Goal: Task Accomplishment & Management: Manage account settings

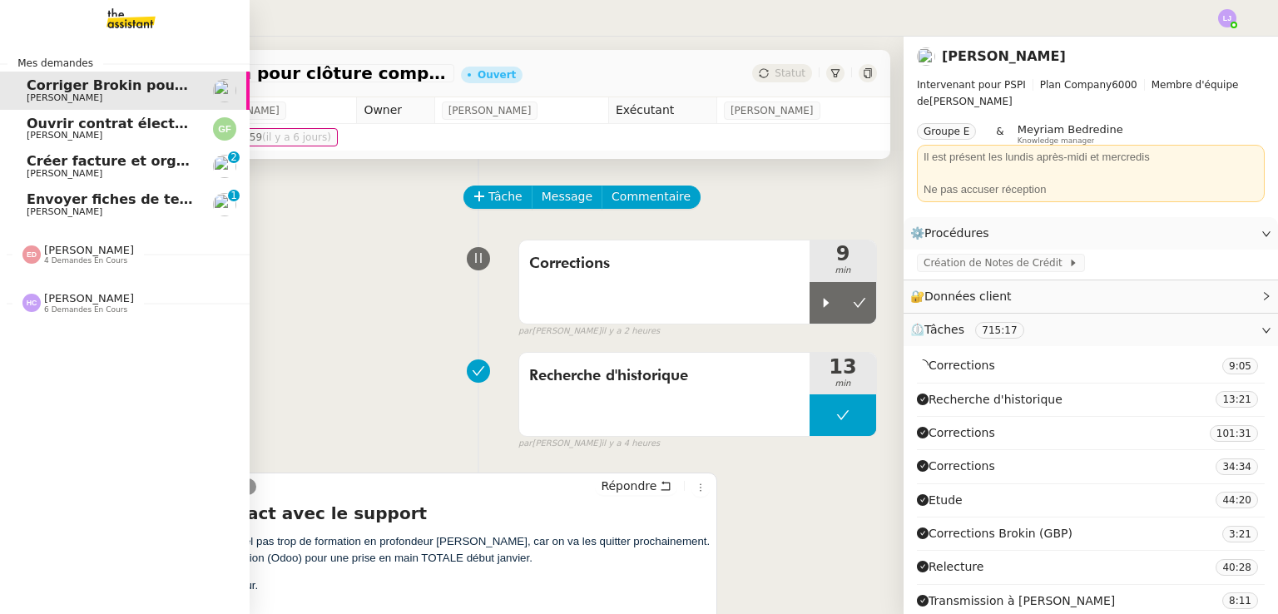
click at [29, 199] on span "Envoyer fiches de temps septembre" at bounding box center [162, 199] width 270 height 16
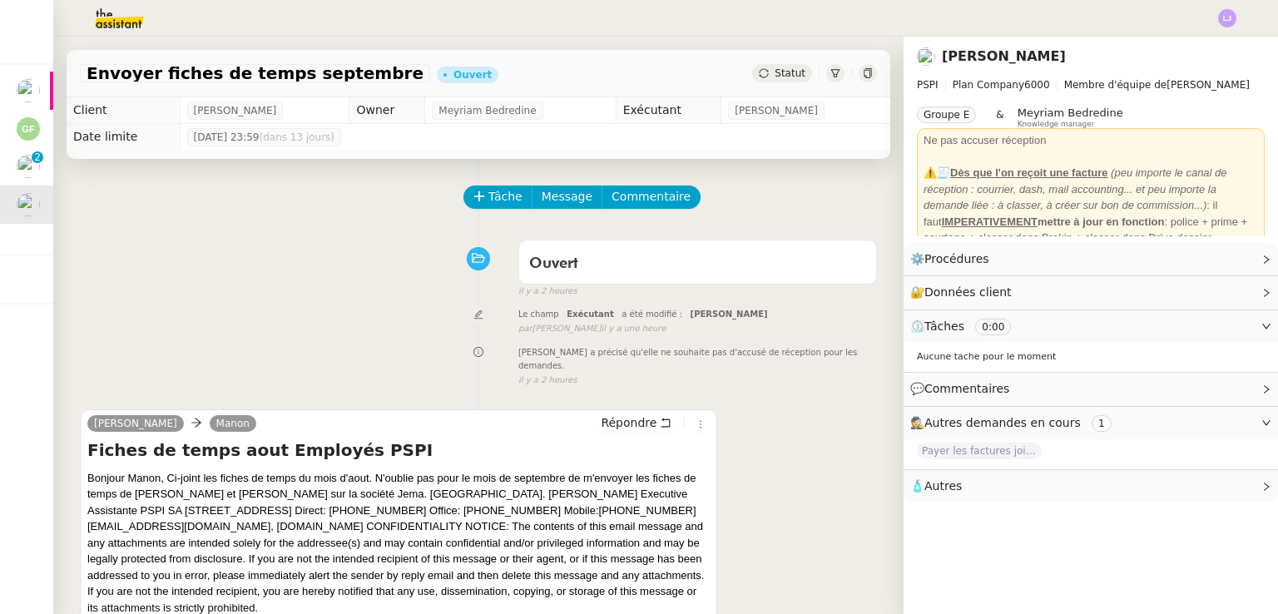
click at [163, 250] on div "Ouvert false il y a 2 heures" at bounding box center [478, 265] width 797 height 67
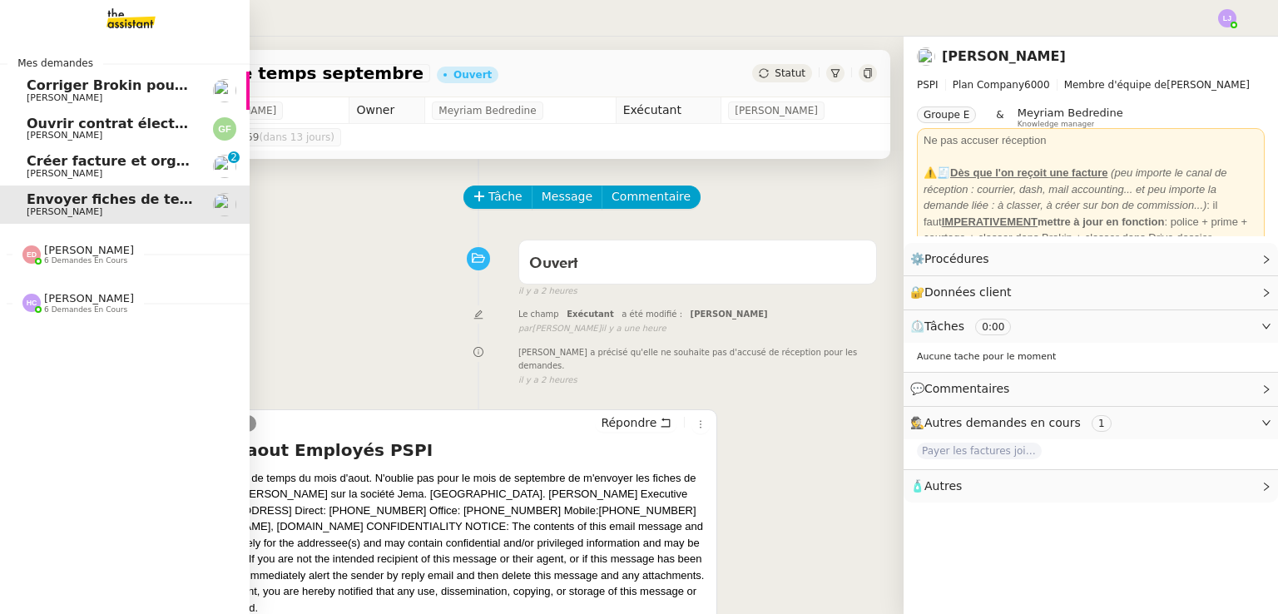
click at [44, 103] on link "Corriger Brokin pour clôture comptable [PERSON_NAME]" at bounding box center [125, 91] width 250 height 38
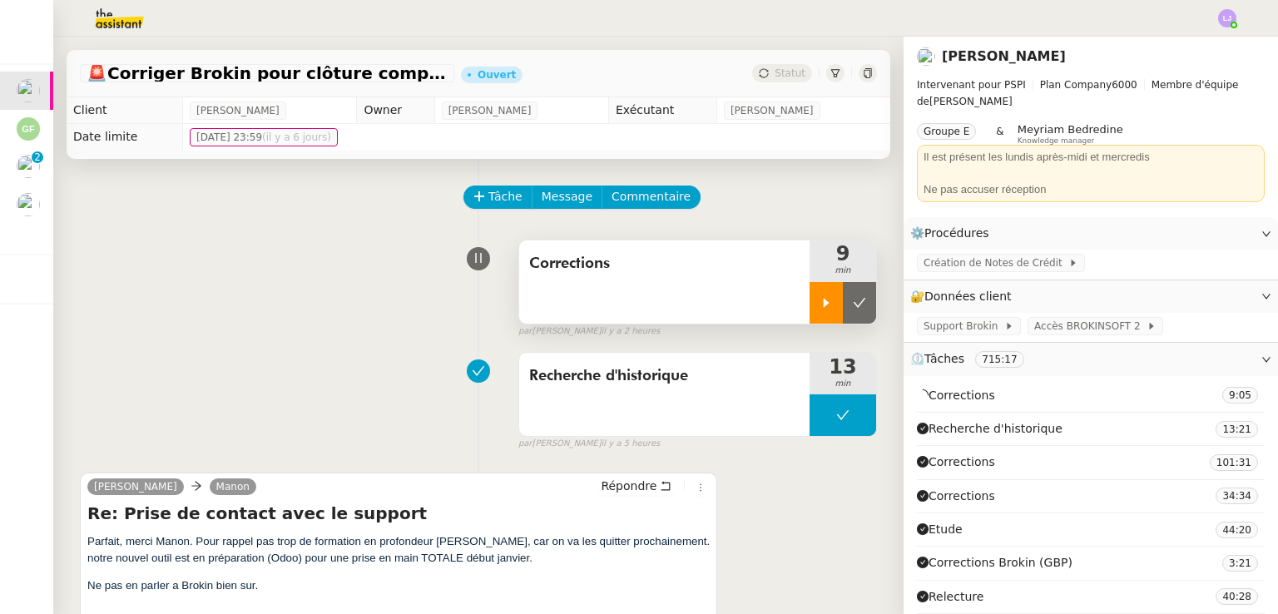
click at [824, 304] on icon at bounding box center [827, 302] width 6 height 9
drag, startPoint x: 493, startPoint y: 407, endPoint x: 300, endPoint y: 387, distance: 194.1
click at [300, 387] on div "Recherche d'historique 13 min false par [PERSON_NAME] il y a 5 heures" at bounding box center [478, 398] width 797 height 107
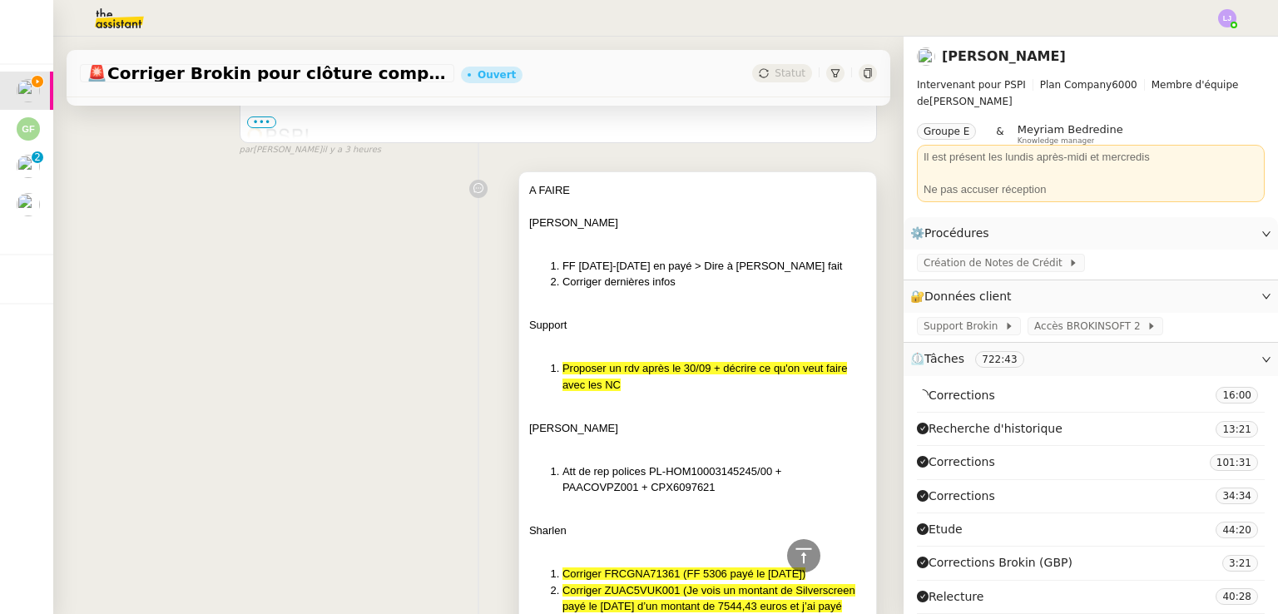
scroll to position [1566, 0]
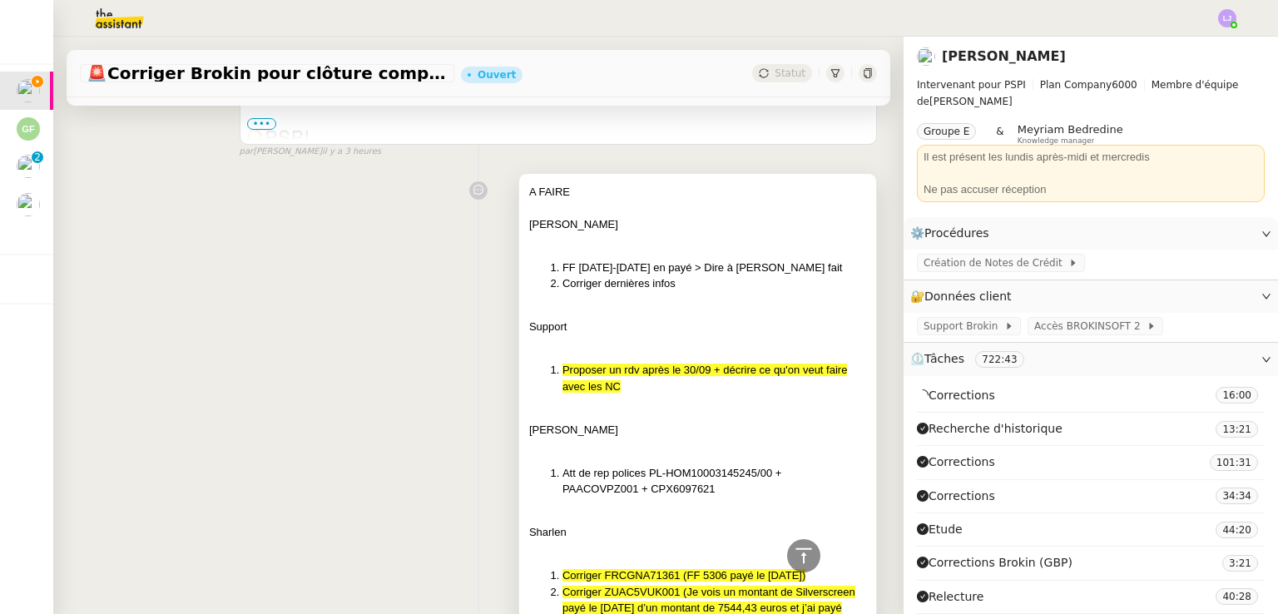
click at [620, 297] on div "A FAIRE Pierrick FF [DATE]-[DATE] en payé > Dire à pierrick qd fait Corriger de…" at bounding box center [697, 433] width 337 height 498
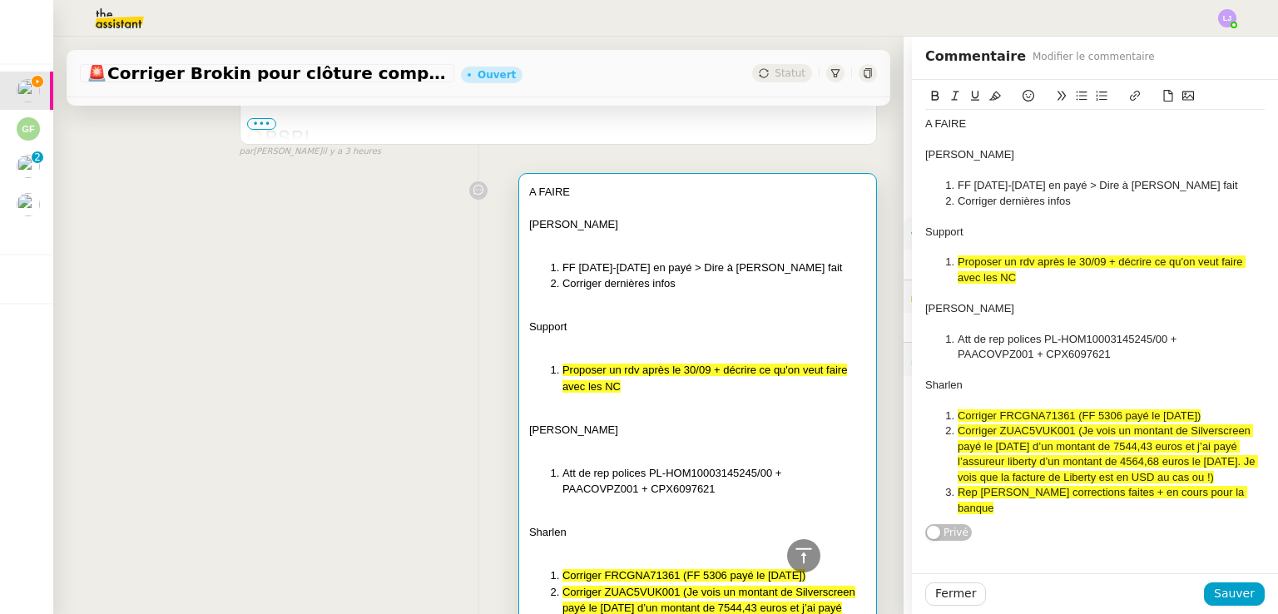
click at [1005, 180] on li "FF [DATE]-[DATE] en payé > Dire à [PERSON_NAME] fait" at bounding box center [1104, 185] width 324 height 15
click at [989, 97] on icon at bounding box center [995, 96] width 12 height 12
click at [1107, 519] on div "A FAIRE Pierrick FF [DATE]-[DATE] en payé > Dire à pierrick qd fait Corriger de…" at bounding box center [1095, 316] width 340 height 413
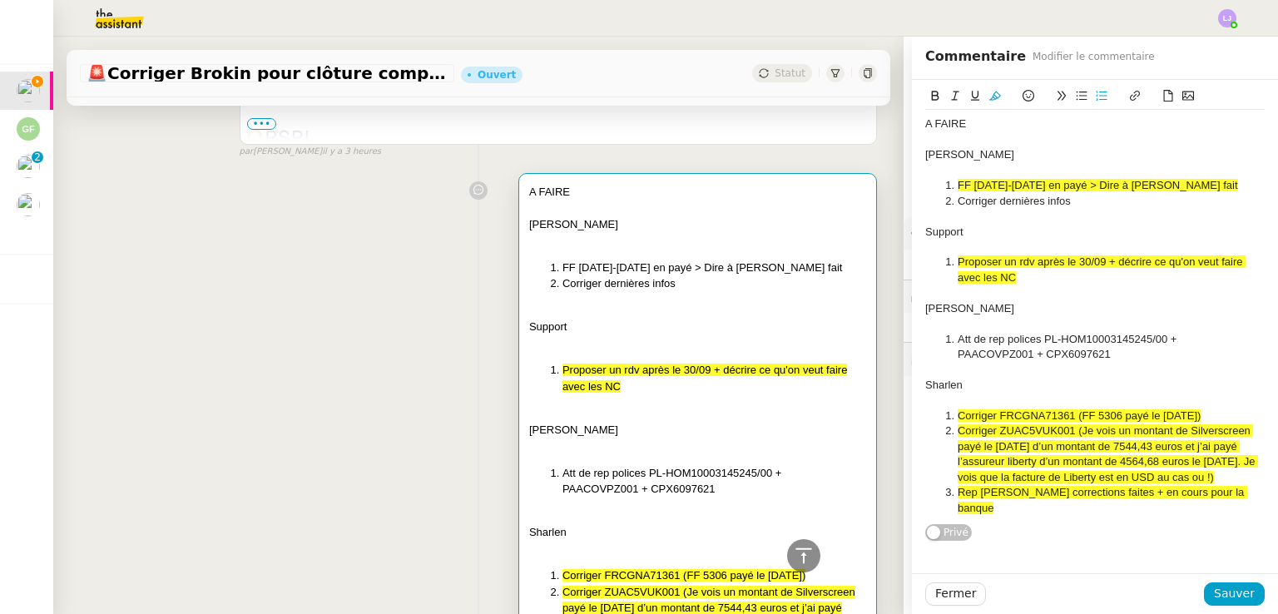
click at [1207, 580] on div "Fermer Sauver" at bounding box center [1095, 593] width 366 height 41
click at [1218, 588] on span "Sauver" at bounding box center [1234, 593] width 41 height 19
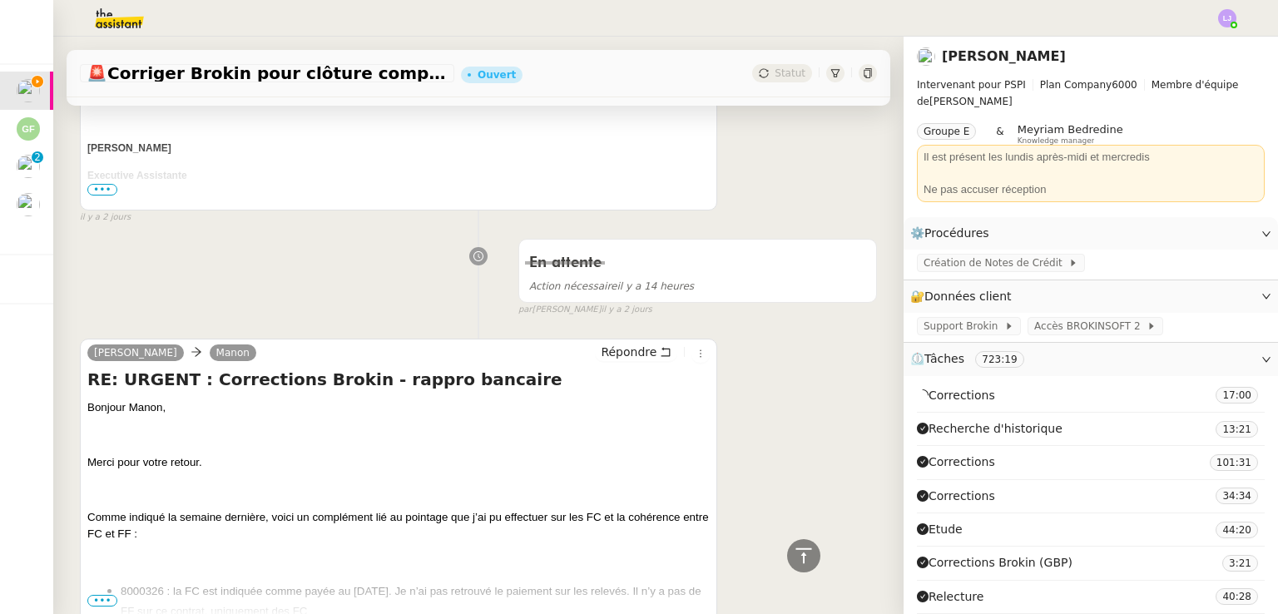
scroll to position [3498, 0]
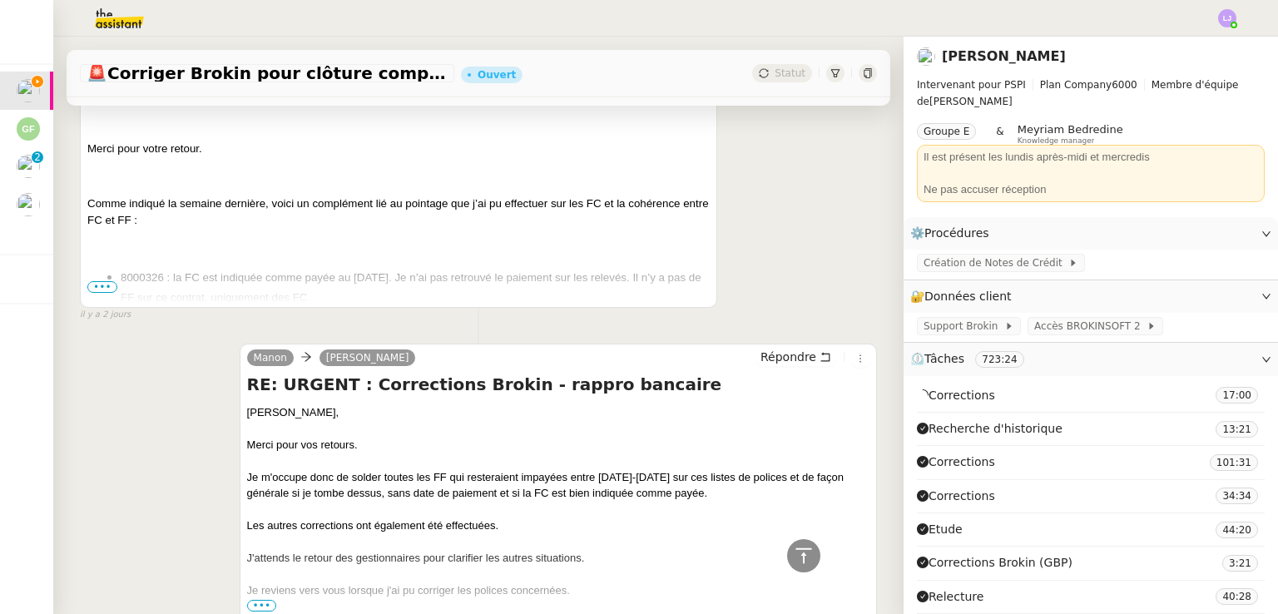
click at [99, 285] on span "•••" at bounding box center [102, 287] width 30 height 12
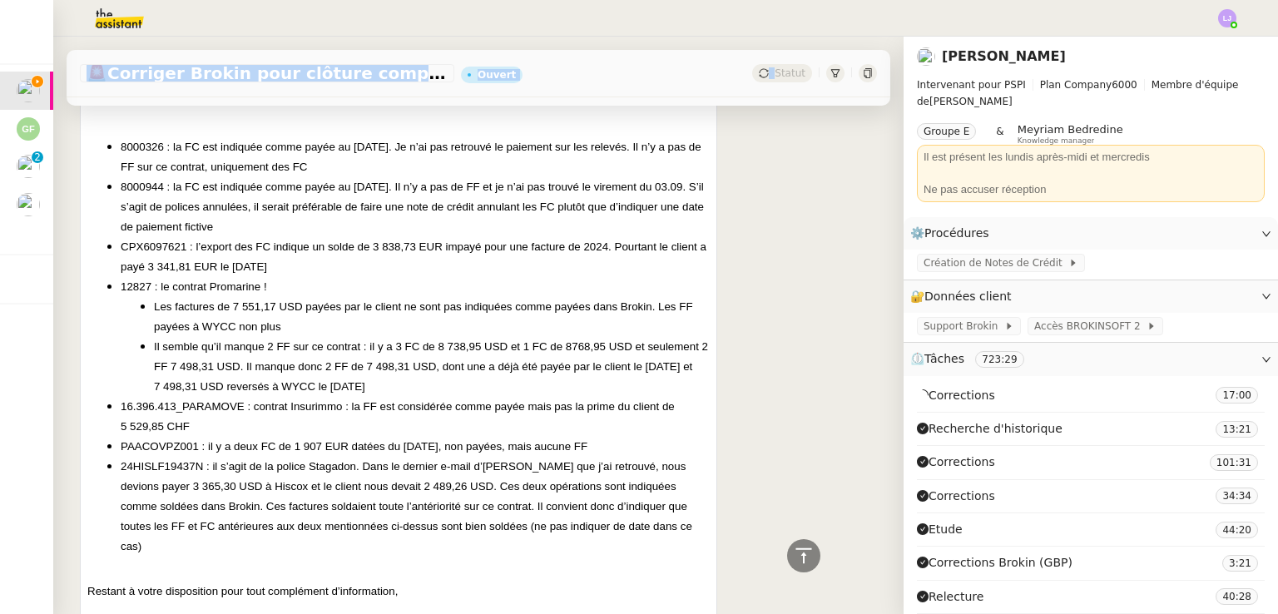
scroll to position [3862, 0]
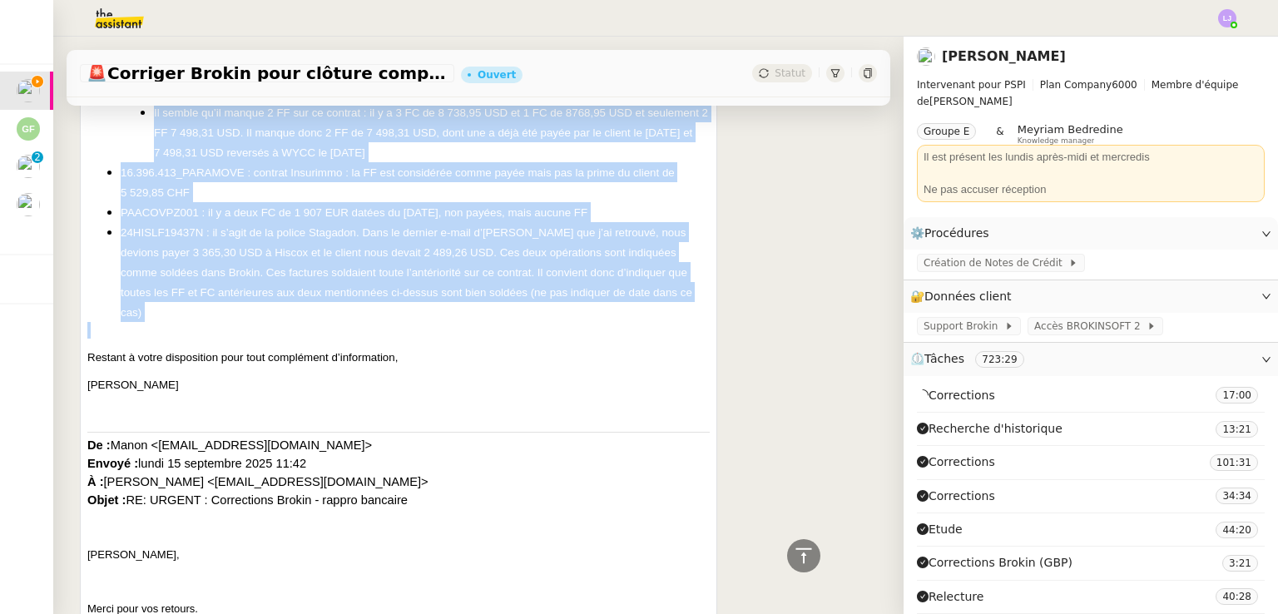
drag, startPoint x: 96, startPoint y: 175, endPoint x: 692, endPoint y: 305, distance: 610.7
copy div "Lorem ipsumdo si ametcon adipisci, elits do eiusmodtem inc ut laboreet dol m’al…"
click at [205, 261] on li "24HISLF19437N : il s’agit de la police Stagadon. Dans le dernier e-mail d’[PERS…" at bounding box center [415, 272] width 589 height 100
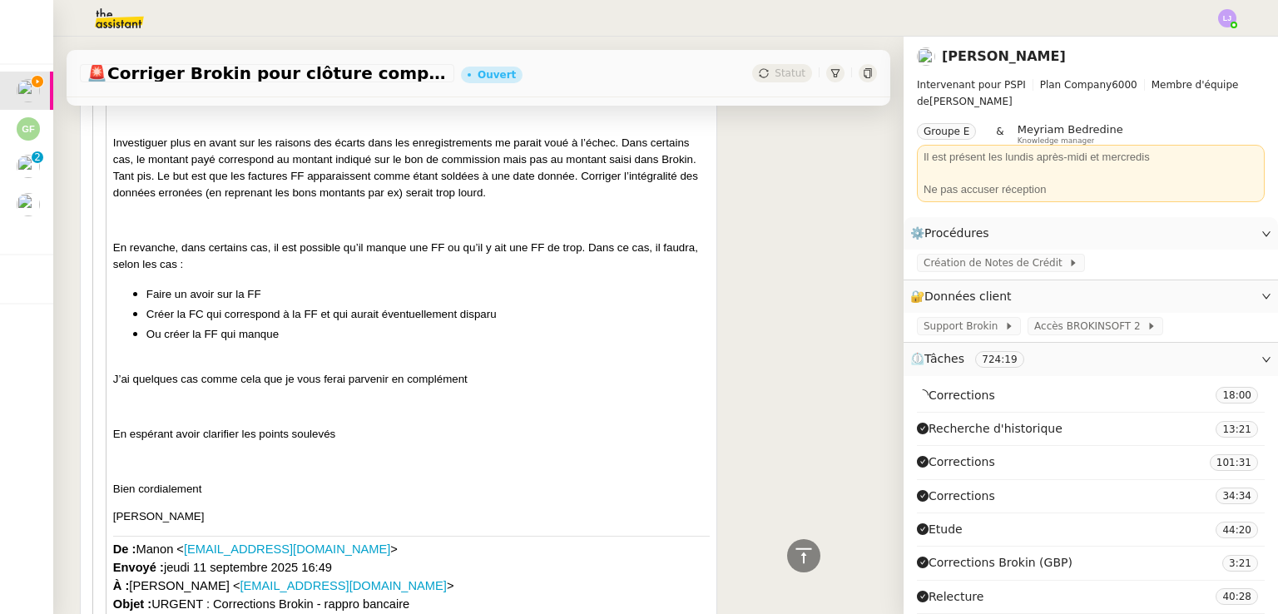
scroll to position [7352, 0]
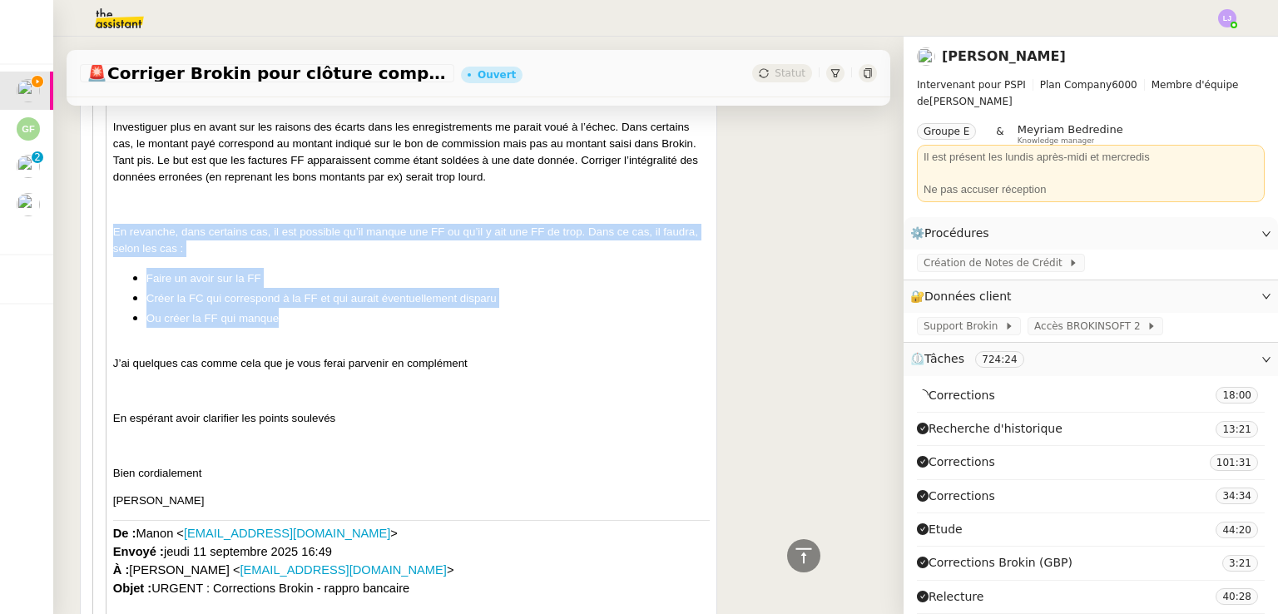
drag, startPoint x: 113, startPoint y: 198, endPoint x: 321, endPoint y: 306, distance: 234.5
copy div "En revanche, dans certains cas, il est possible qu’il manque une FF ou qu’il y …"
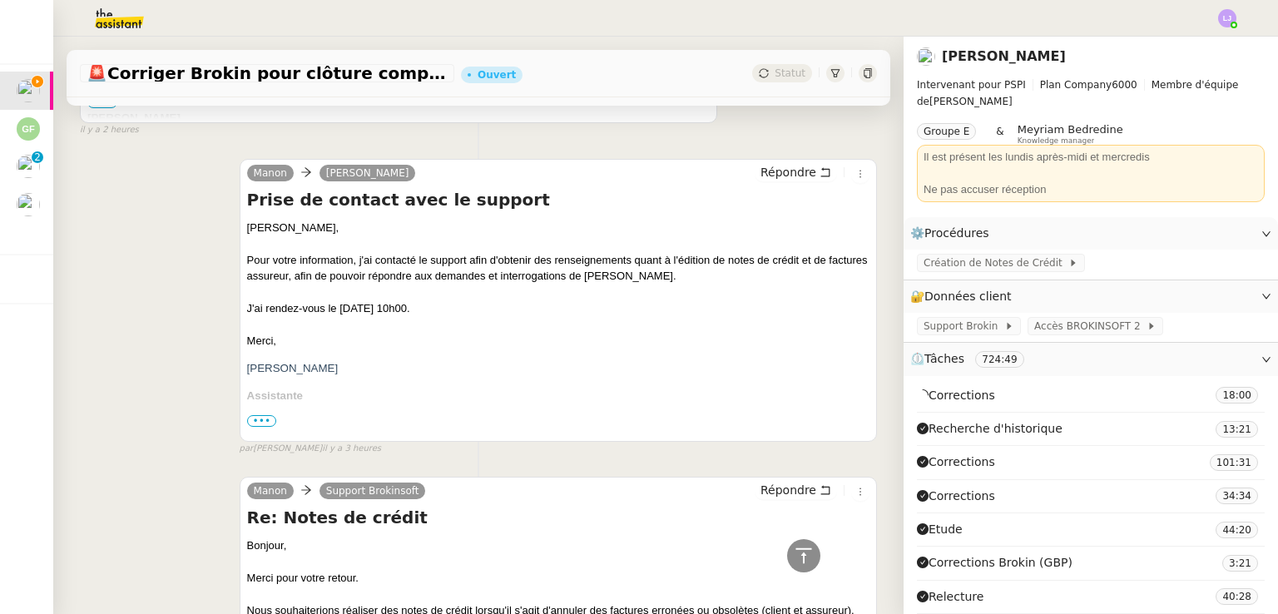
scroll to position [434, 0]
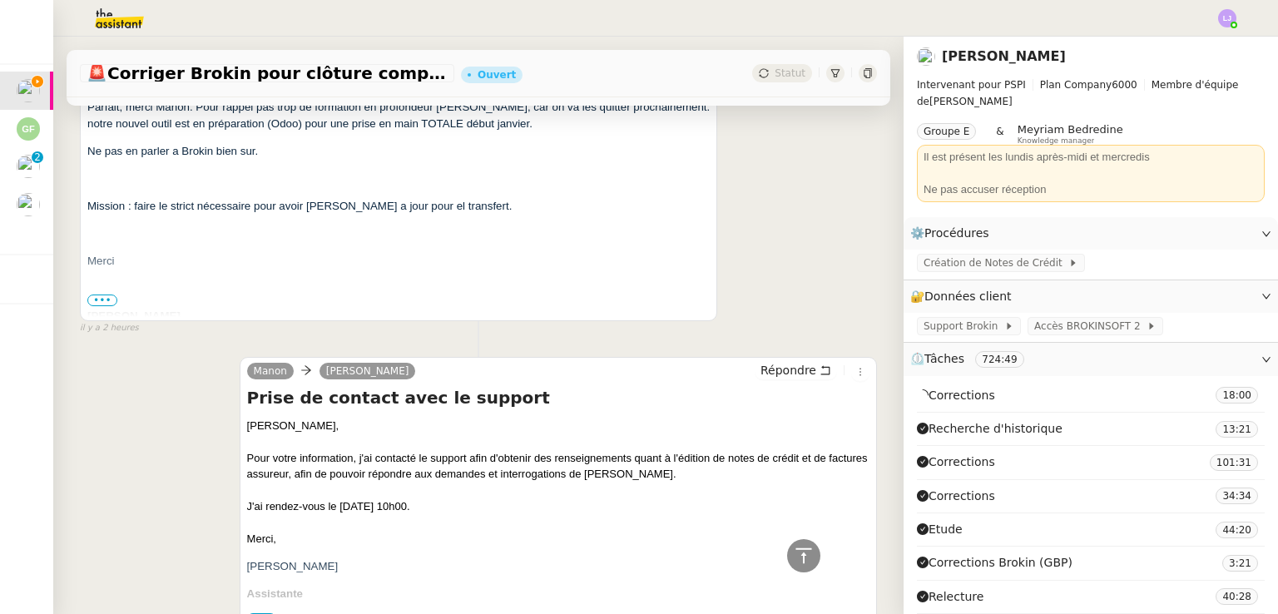
click at [102, 26] on img at bounding box center [106, 18] width 129 height 37
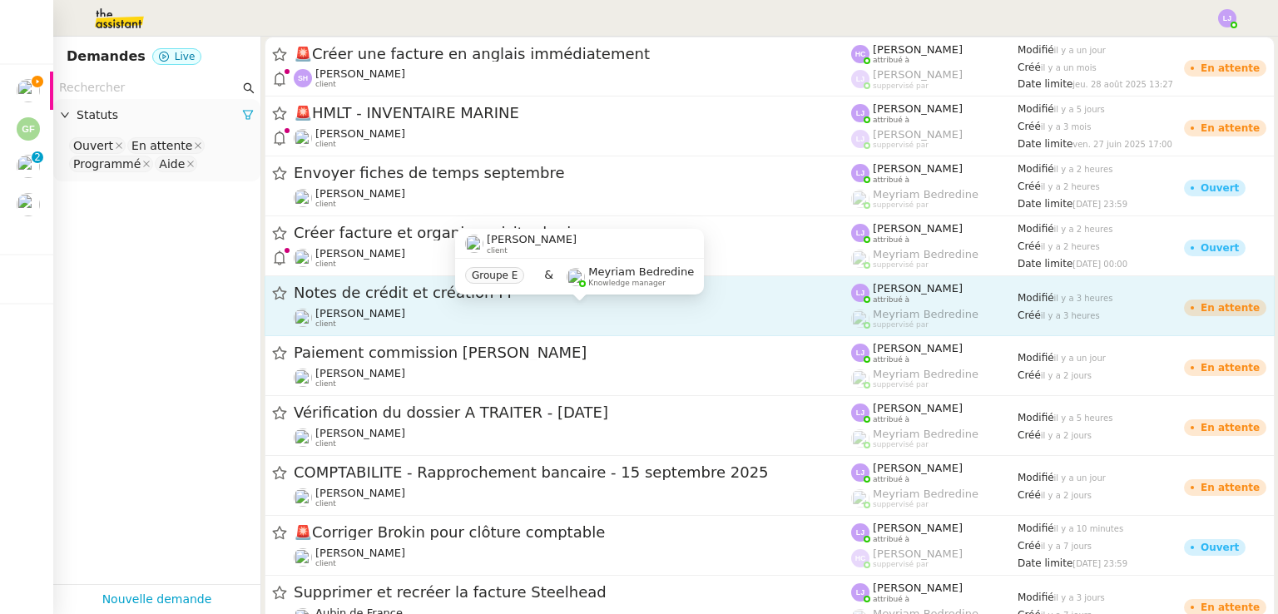
click at [353, 307] on span "[PERSON_NAME]" at bounding box center [360, 313] width 90 height 12
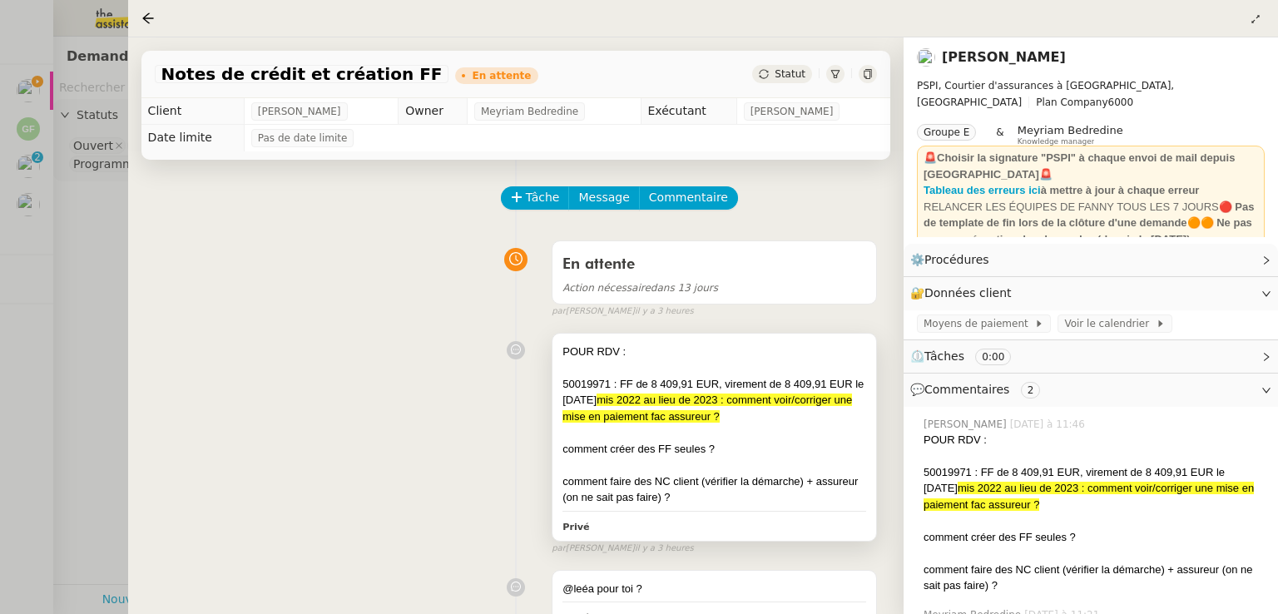
click at [740, 473] on div at bounding box center [715, 465] width 304 height 17
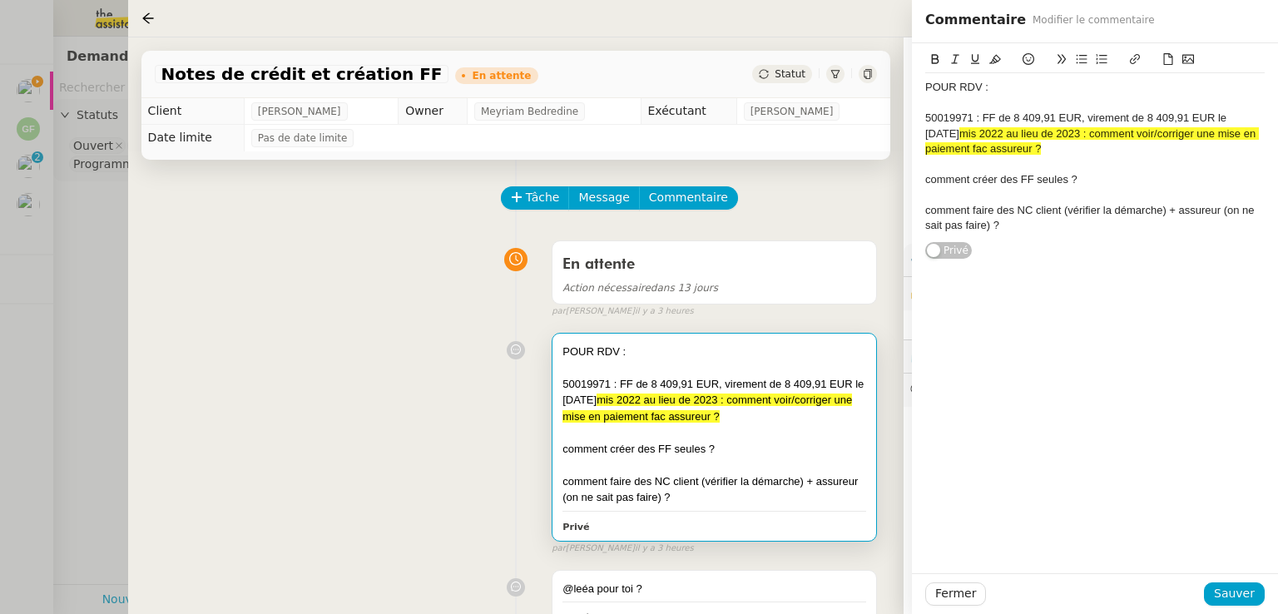
click at [1039, 234] on div "POUR RDV : 50019971 : FF de 8 409,91 EUR, virement de 8 409,91 EUR le [DATE] mi…" at bounding box center [1095, 156] width 340 height 167
click at [1011, 256] on span "Faire un avoir sur la FF" at bounding box center [1014, 256] width 112 height 12
click at [1023, 280] on li "Créer la FC qui correspond à la FF et qui aurait éventuellement disparu" at bounding box center [1104, 280] width 324 height 31
click at [999, 219] on div "comment faire des NC client (vérifier la démarche) + assureur (on ne sait pas f…" at bounding box center [1095, 218] width 340 height 31
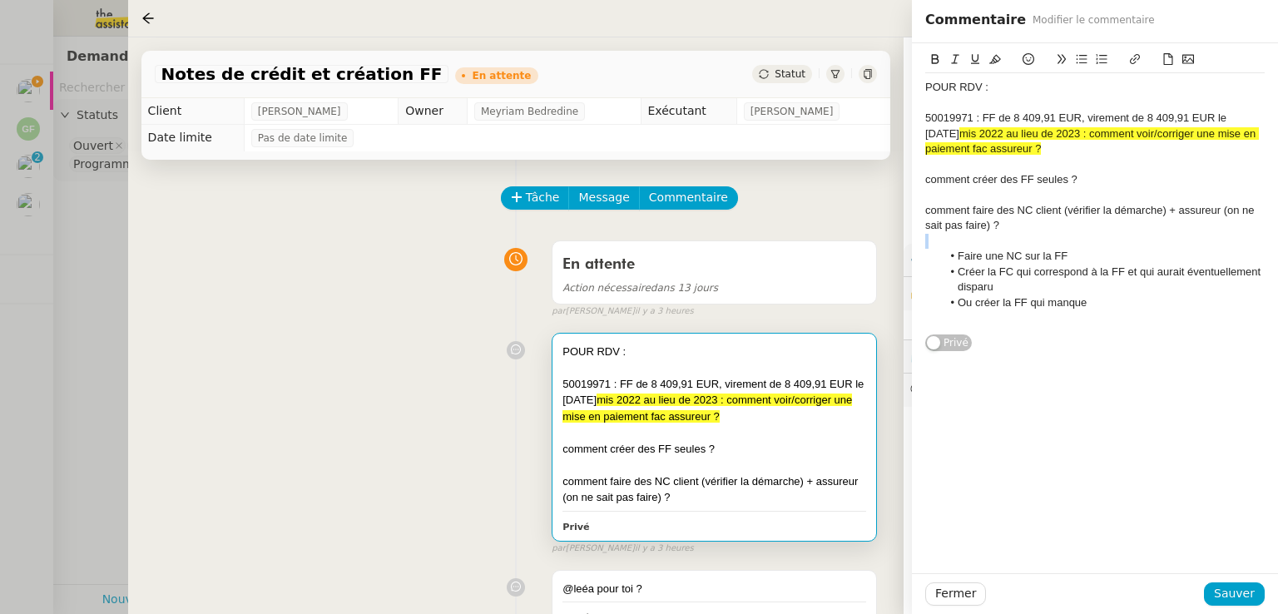
click at [999, 219] on div "comment faire des NC client (vérifier la démarche) + assureur (on ne sait pas f…" at bounding box center [1095, 218] width 340 height 31
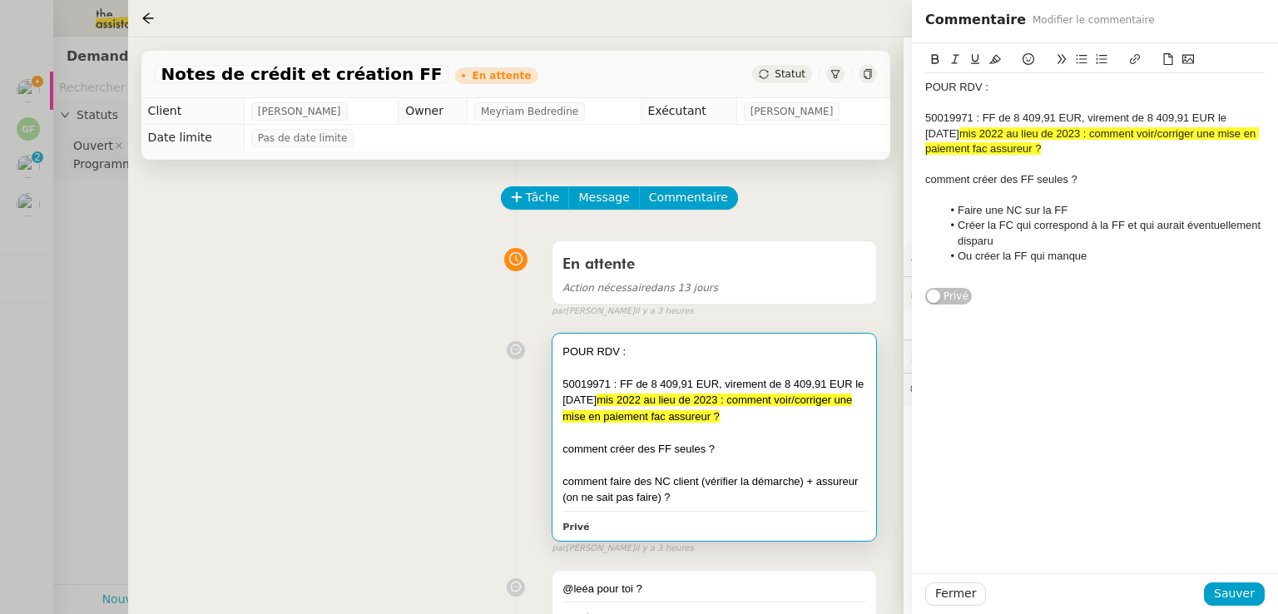
click at [1074, 205] on li "Faire une NC sur la FF" at bounding box center [1104, 210] width 324 height 15
click at [1119, 243] on li "Créer la FC qui correspond à la FF et qui aurait éventuellement disparu" at bounding box center [1104, 233] width 324 height 31
click at [1132, 227] on span "Créer la FC qui correspond à la FF et qui aurait éventuellement disparu" at bounding box center [1111, 232] width 306 height 27
click at [1072, 182] on div "comment créer des FF seules ?" at bounding box center [1095, 179] width 340 height 15
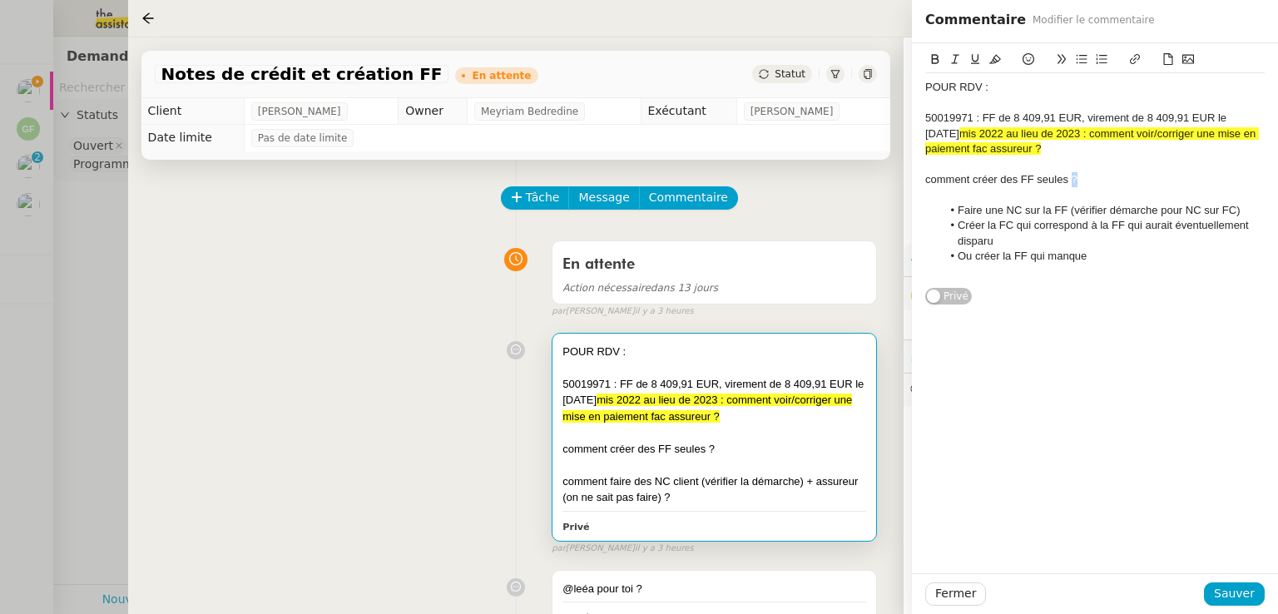
click at [1072, 182] on div "comment créer des FF seules ?" at bounding box center [1095, 179] width 340 height 15
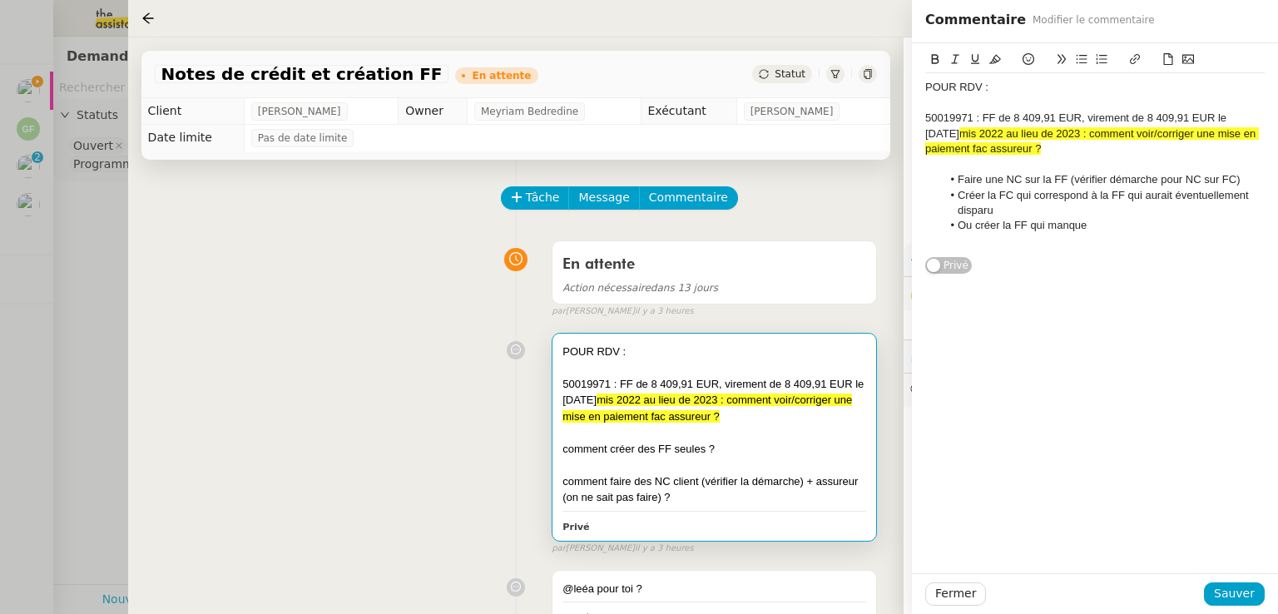
click at [1104, 222] on li "Ou créer la FF qui manque" at bounding box center [1104, 225] width 324 height 15
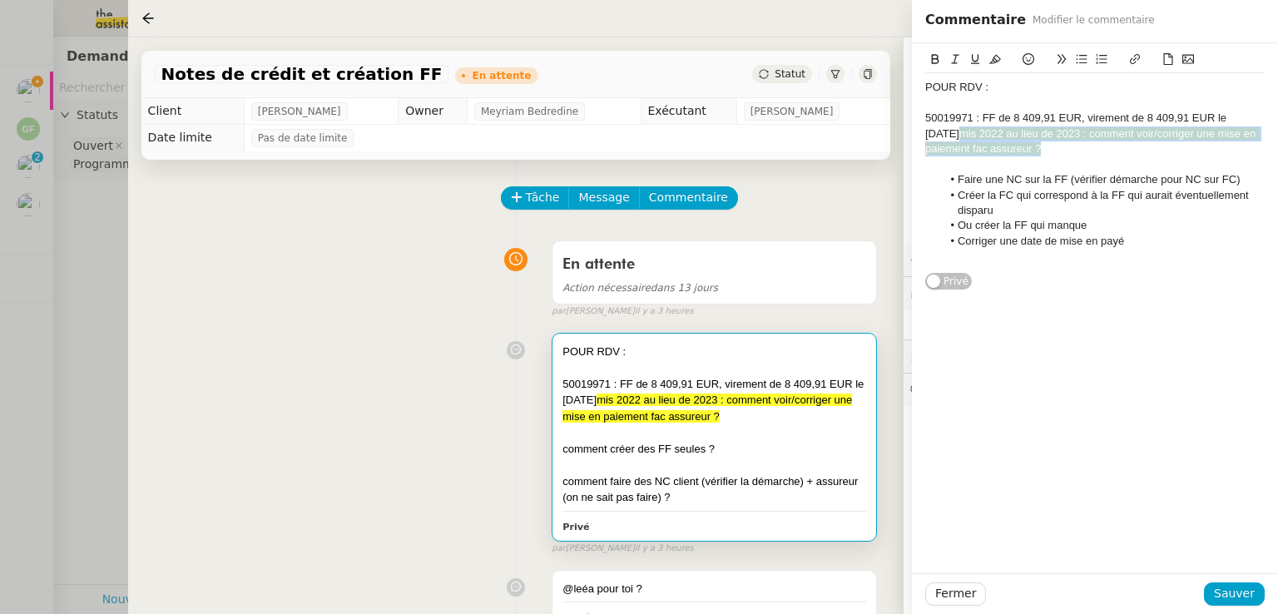
drag, startPoint x: 1069, startPoint y: 151, endPoint x: 981, endPoint y: 133, distance: 89.9
click at [981, 133] on div "50019971 : FF de 8 409,91 EUR, virement de 8 409,91 EUR le [DATE] mis 2022 au l…" at bounding box center [1095, 134] width 340 height 46
click at [1125, 147] on div "50019971 : FF de 8 409,91 EUR, virement de 8 409,91 EUR le [DATE] mis 2022 au l…" at bounding box center [1095, 134] width 340 height 46
drag, startPoint x: 1104, startPoint y: 152, endPoint x: 917, endPoint y: 121, distance: 189.1
click at [917, 121] on div "POUR RDV : 50019971 : FF de 8 409,91 EUR, virement de 8 409,91 EUR le [DATE] mi…" at bounding box center [1095, 166] width 366 height 247
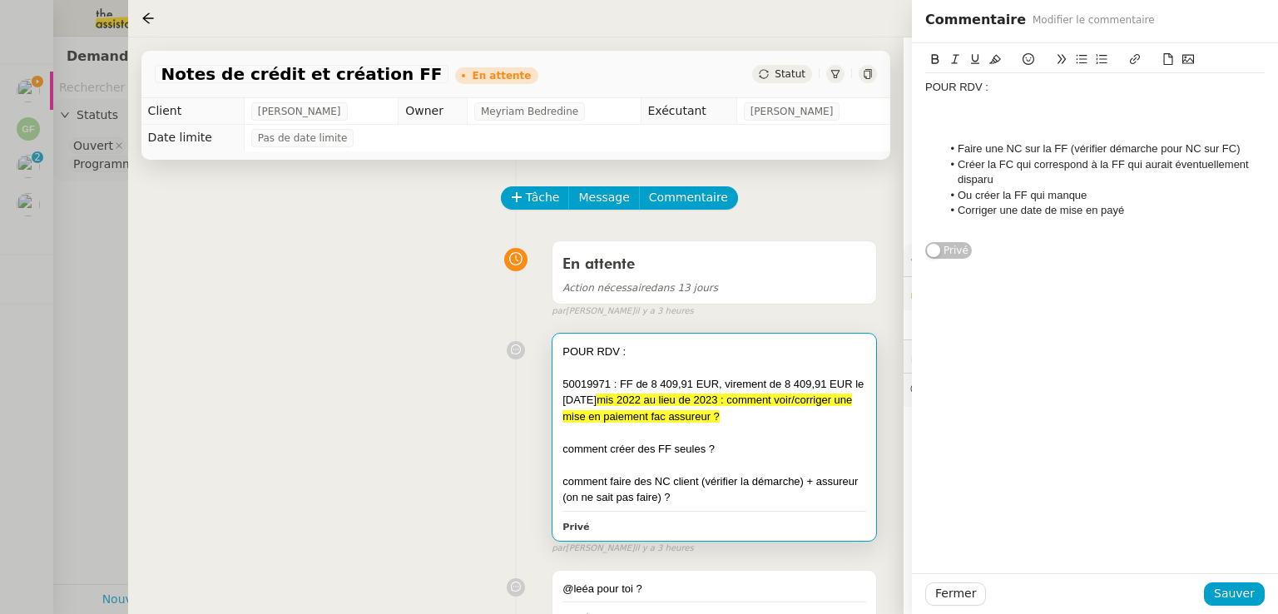
click at [1144, 209] on li "Corriger une date de mise en payé" at bounding box center [1104, 210] width 324 height 15
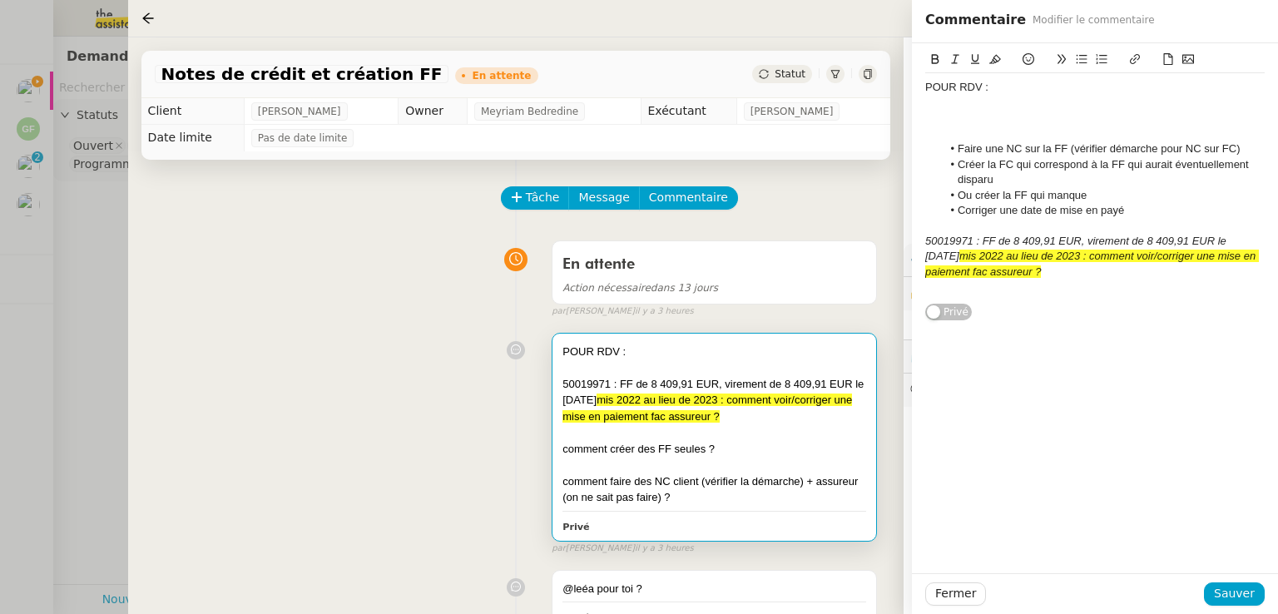
click at [944, 131] on div at bounding box center [1095, 133] width 340 height 15
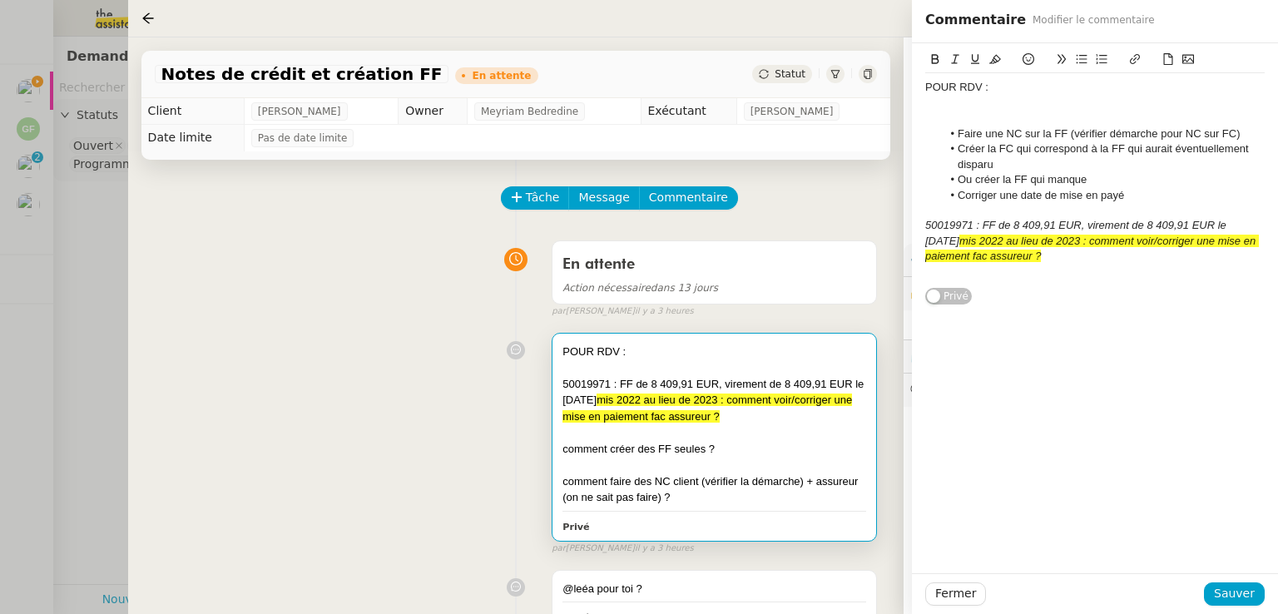
click at [1013, 251] on em "mis 2022 au lieu de 2023 : comment voir/corriger une mise en paiement fac assur…" at bounding box center [1092, 248] width 334 height 27
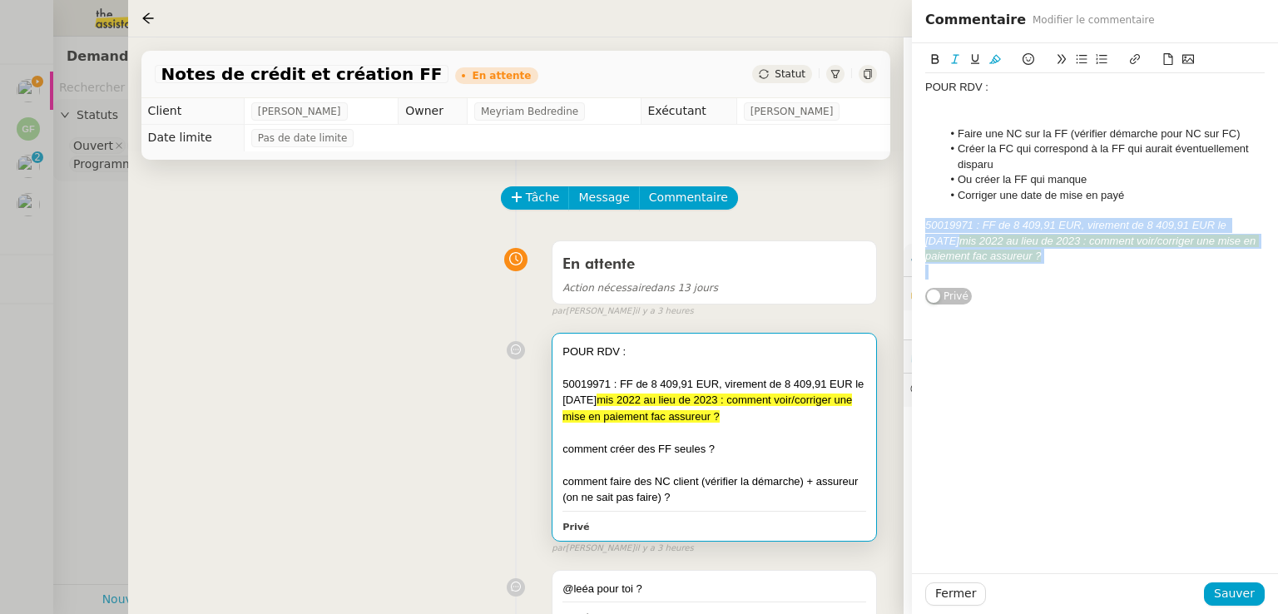
click at [1013, 251] on em "mis 2022 au lieu de 2023 : comment voir/corriger une mise en paiement fac assur…" at bounding box center [1092, 248] width 334 height 27
click at [992, 60] on icon at bounding box center [995, 59] width 12 height 12
click at [1176, 276] on div at bounding box center [1095, 272] width 340 height 15
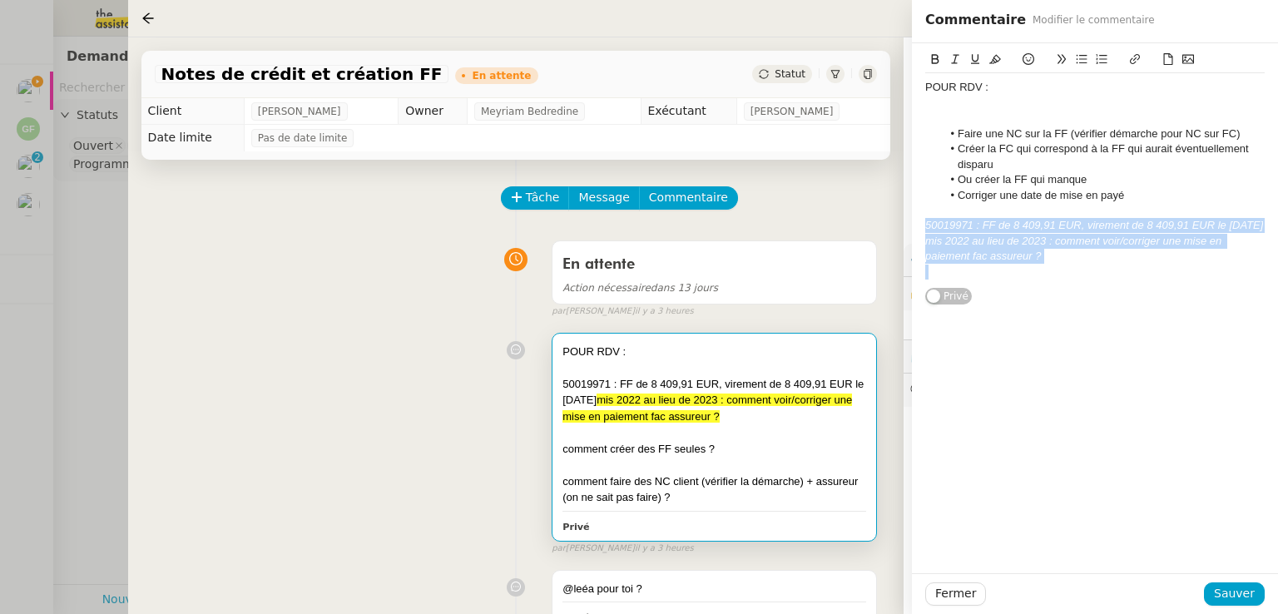
drag, startPoint x: 1133, startPoint y: 254, endPoint x: 1104, endPoint y: 237, distance: 32.8
click at [1104, 237] on div "50019971 : FF de 8 409,91 EUR, virement de 8 409,91 EUR le [DATE] mis 2022 au l…" at bounding box center [1095, 241] width 340 height 46
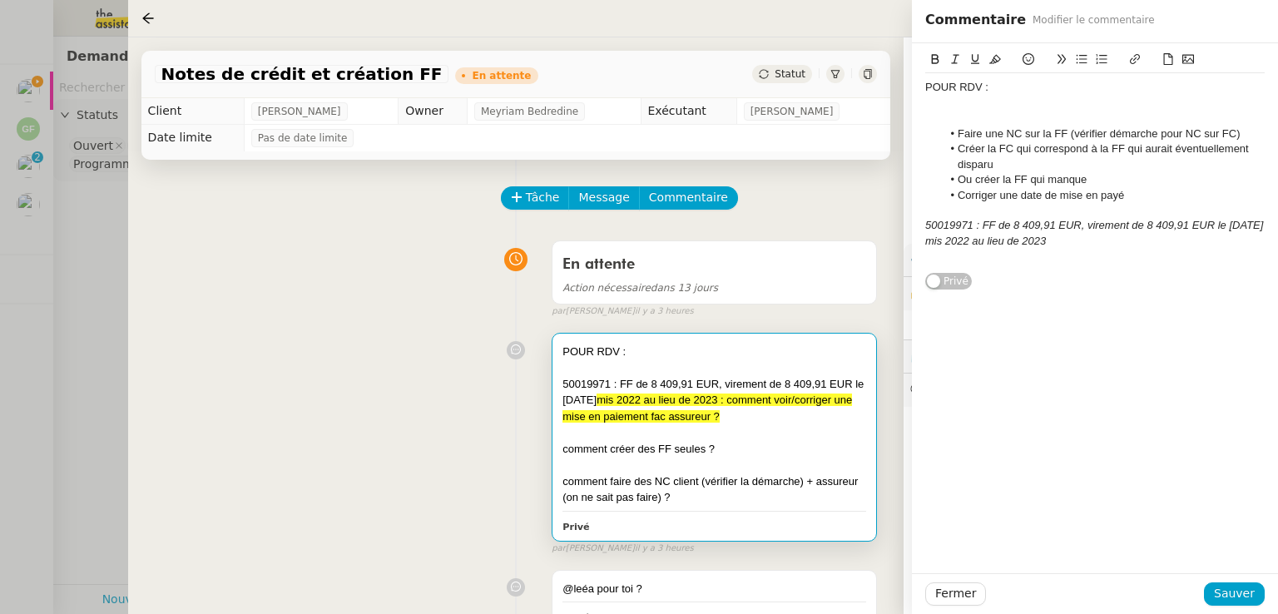
click at [980, 241] on em "50019971 : FF de 8 409,91 EUR, virement de 8 409,91 EUR le [DATE] mis 2022 au l…" at bounding box center [1095, 232] width 341 height 27
click at [1141, 237] on div "50019971 : FF de 8 409,91 EUR, virement de 8 409,91 EUR le [DATE] (mis 2022 au …" at bounding box center [1095, 233] width 340 height 31
click at [928, 227] on em "50019971 : FF de 8 409,91 EUR, virement de 8 409,91 EUR le [DATE] (mis 2022 au …" at bounding box center [1095, 232] width 341 height 27
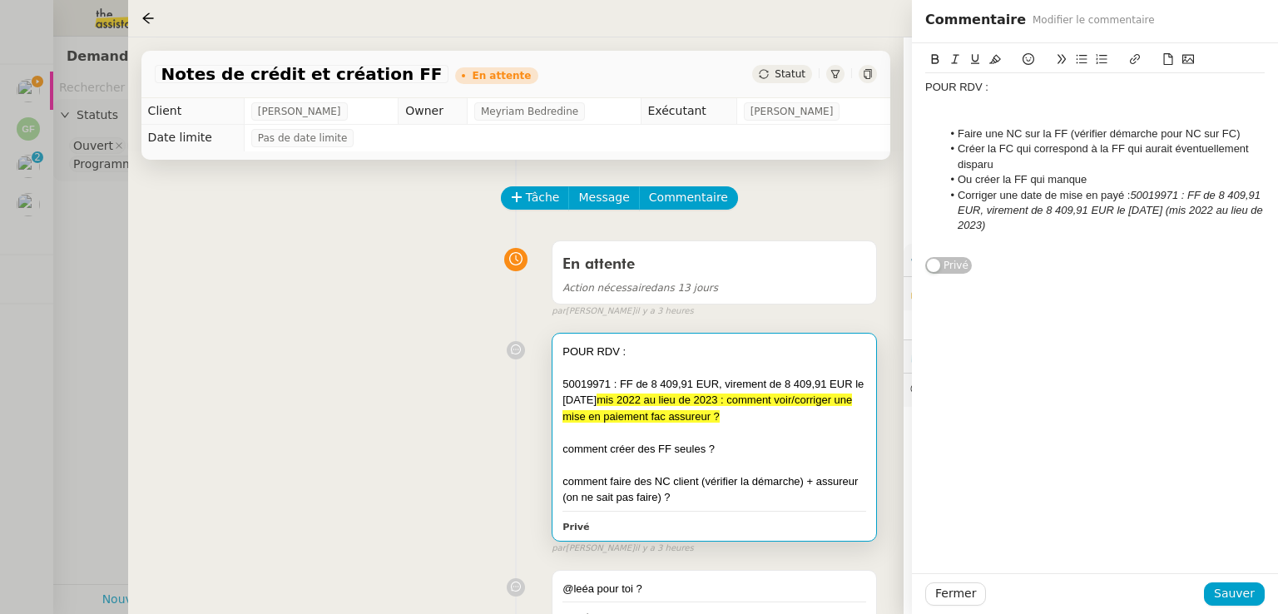
click at [1066, 121] on div at bounding box center [1095, 118] width 340 height 15
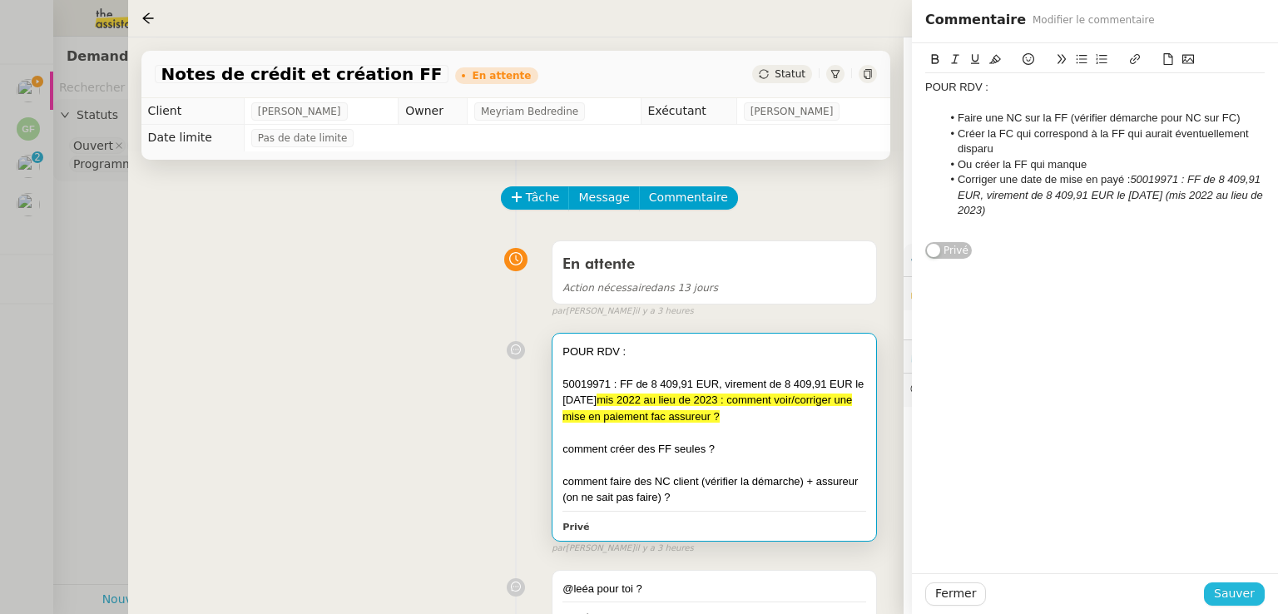
click at [1240, 593] on span "Sauver" at bounding box center [1234, 593] width 41 height 19
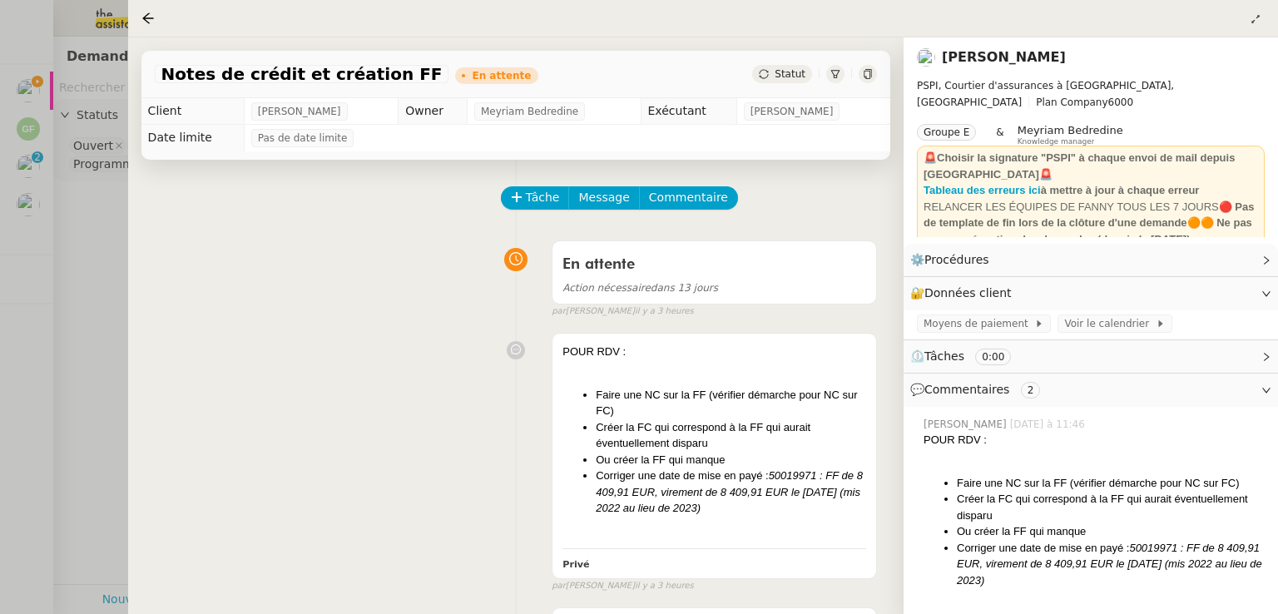
click at [0, 237] on div at bounding box center [639, 307] width 1278 height 614
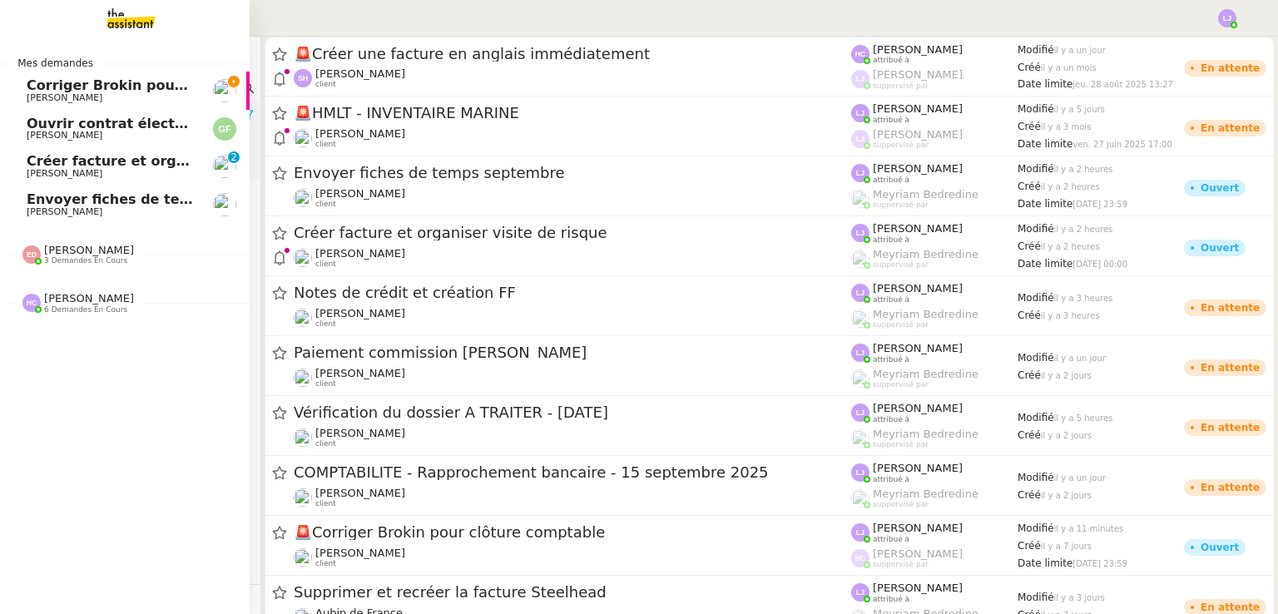
click at [67, 97] on span "[PERSON_NAME]" at bounding box center [65, 97] width 76 height 11
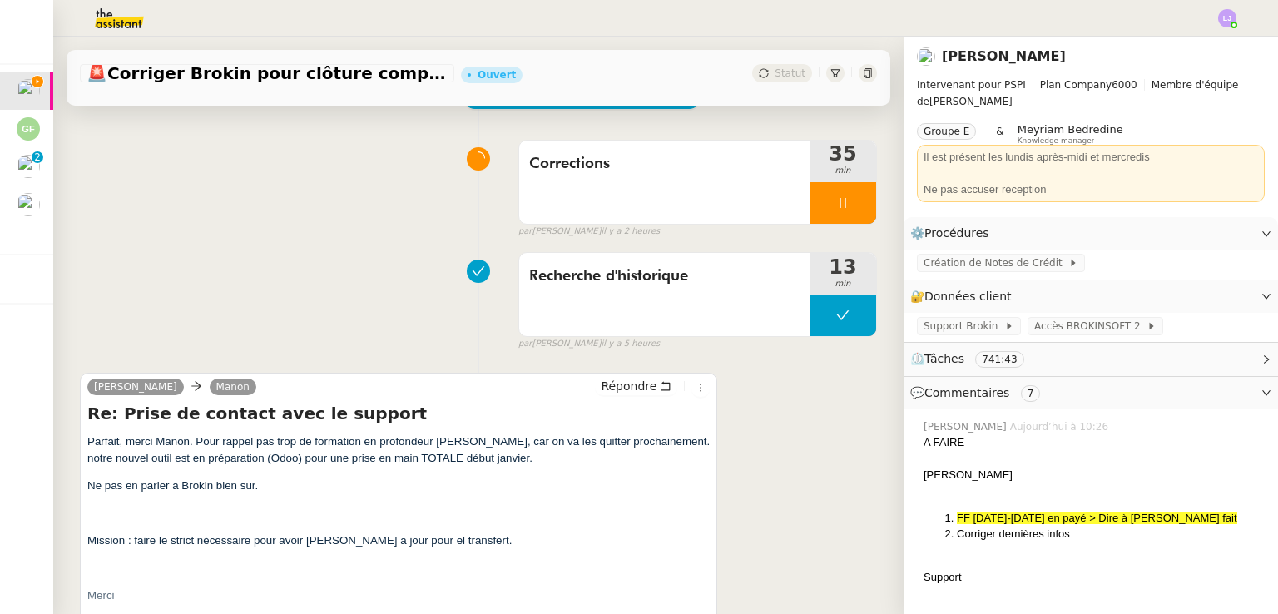
scroll to position [99, 0]
click at [1212, 43] on li "Suivi" at bounding box center [1182, 47] width 108 height 23
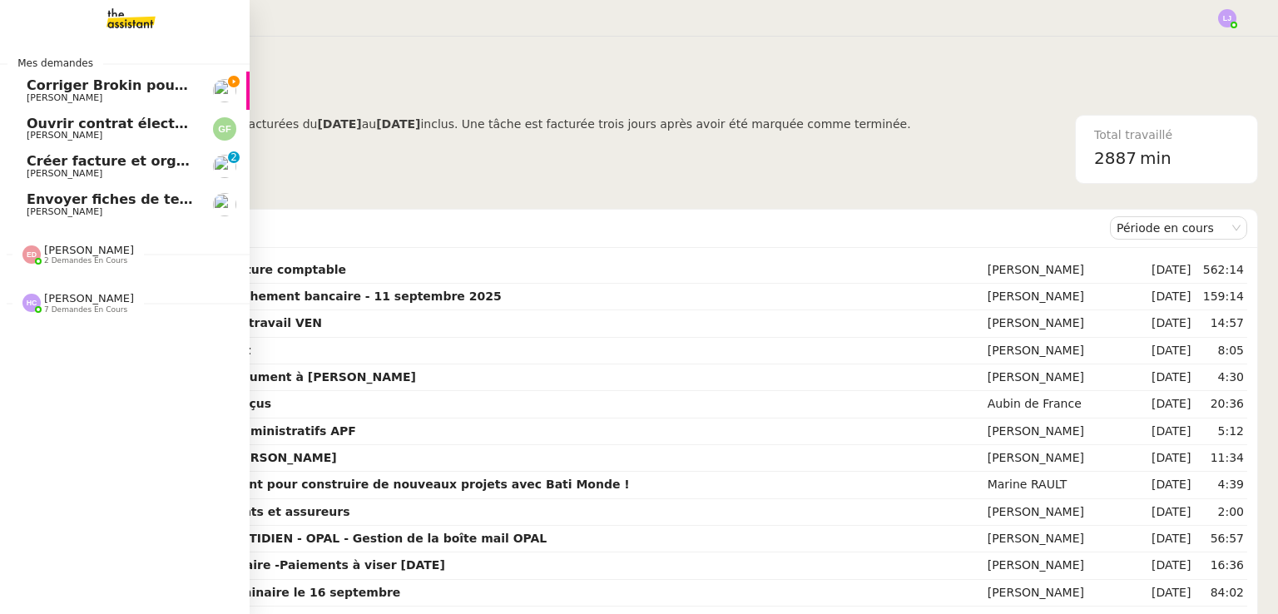
click at [30, 87] on span "Corriger Brokin pour clôture comptable" at bounding box center [174, 85] width 295 height 16
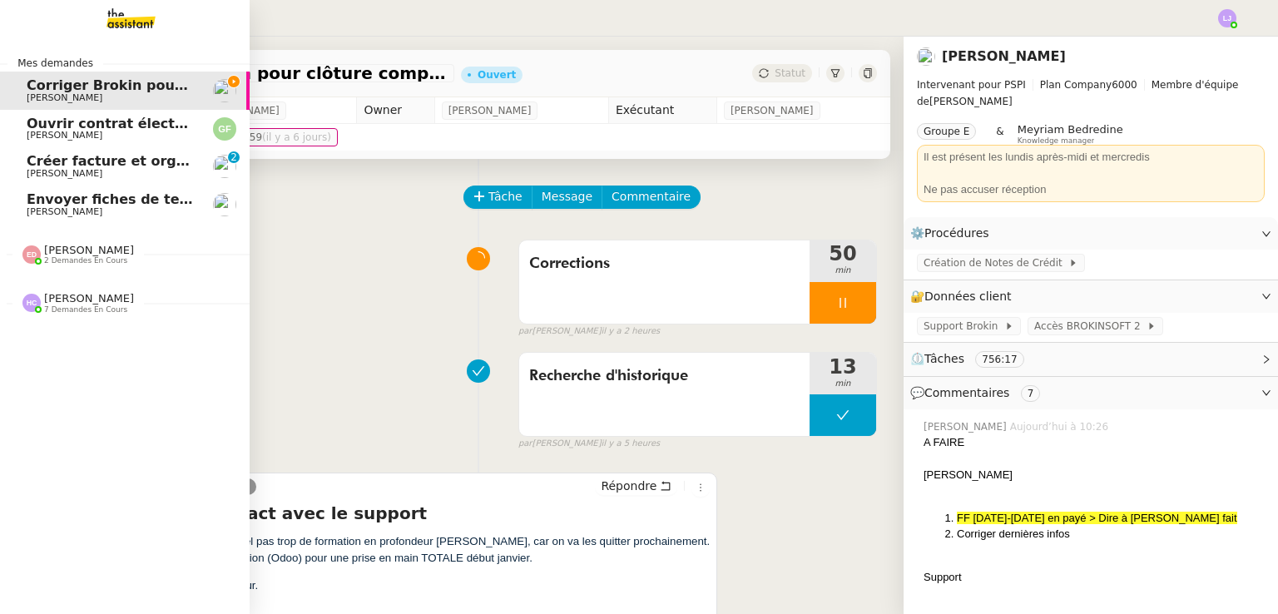
click at [135, 161] on span "Créer facture et organiser visite de risque" at bounding box center [185, 161] width 317 height 16
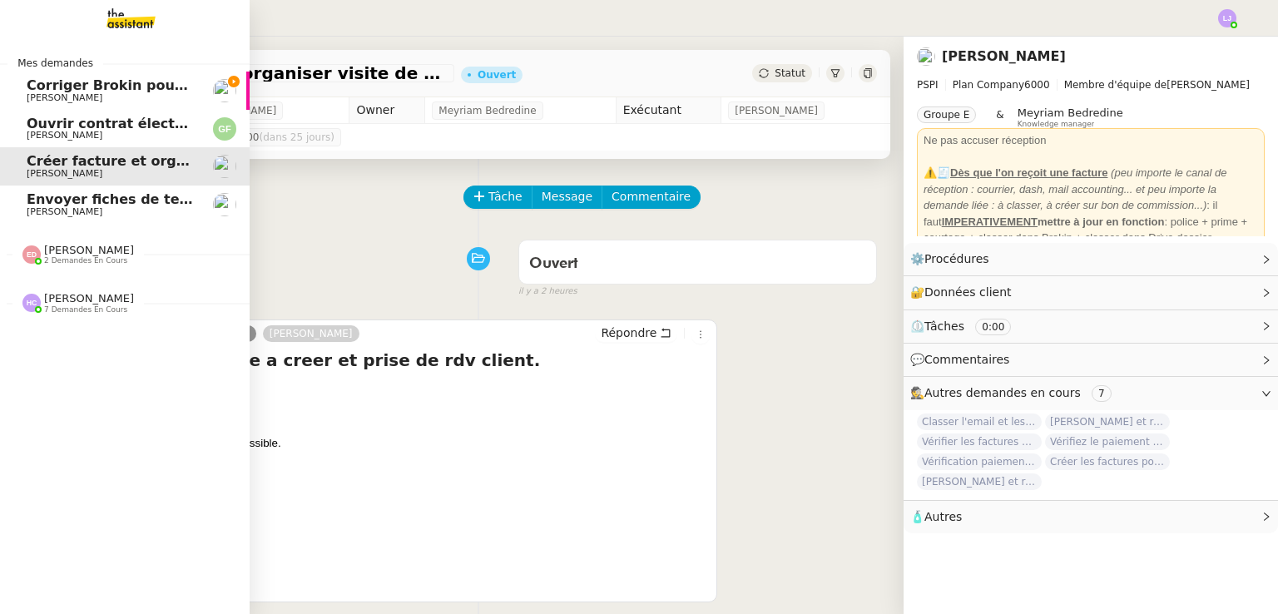
click at [71, 201] on span "Envoyer fiches de temps septembre" at bounding box center [162, 199] width 270 height 16
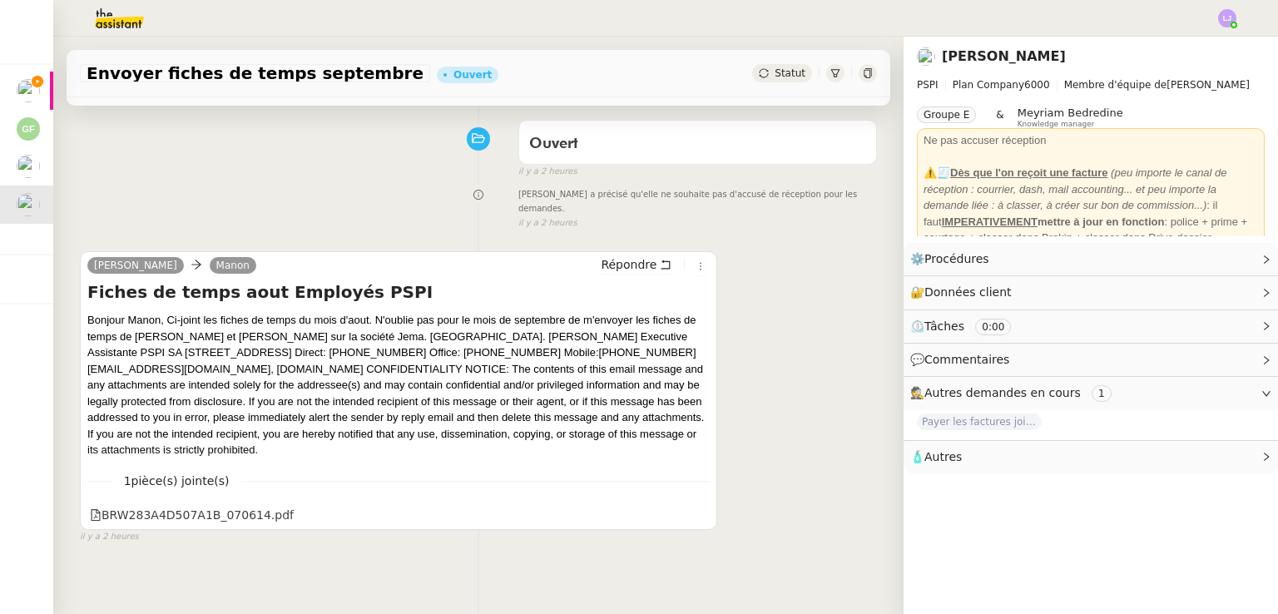
scroll to position [122, 0]
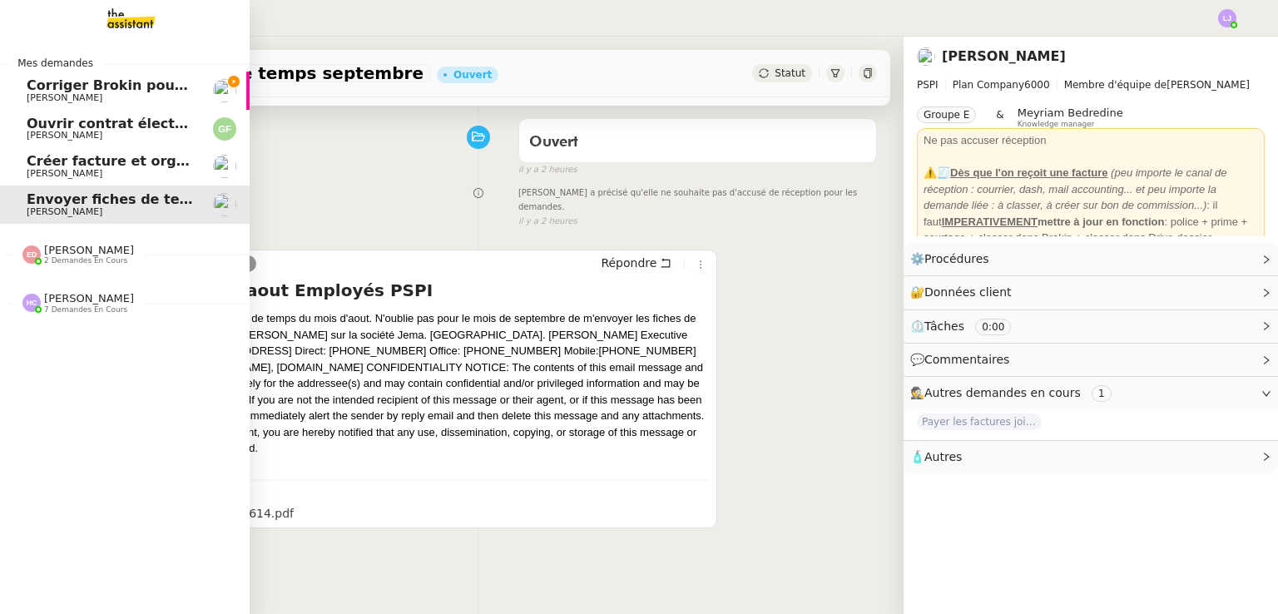
click at [153, 81] on span "Corriger Brokin pour clôture comptable" at bounding box center [174, 85] width 295 height 16
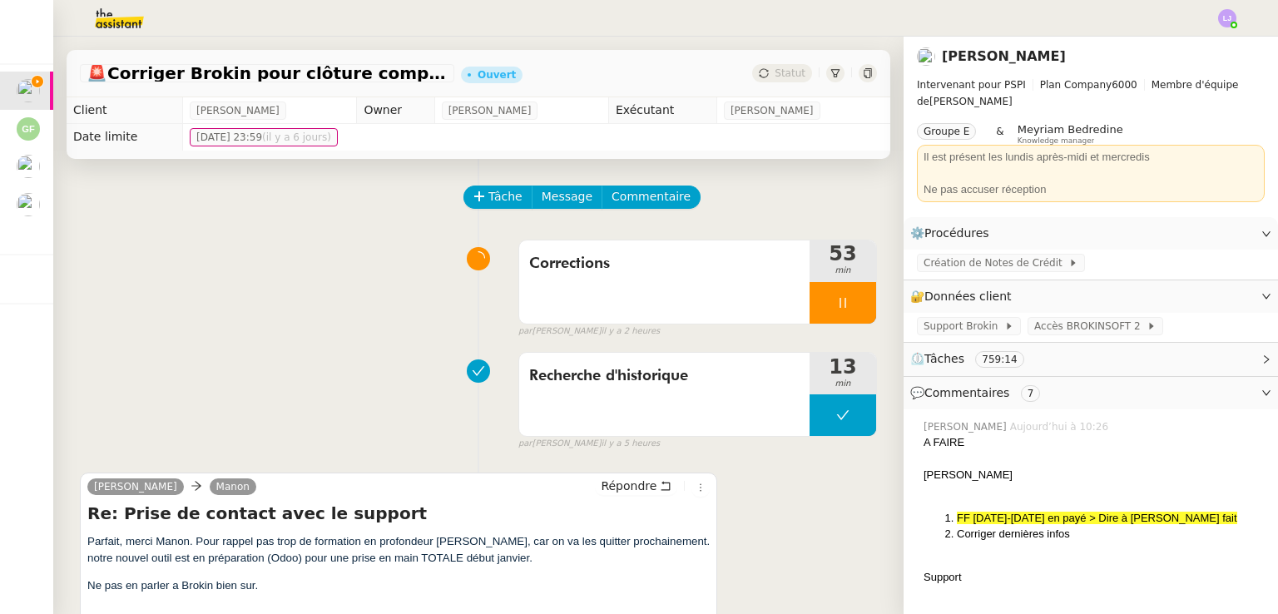
click at [569, 190] on span "Message" at bounding box center [567, 196] width 51 height 19
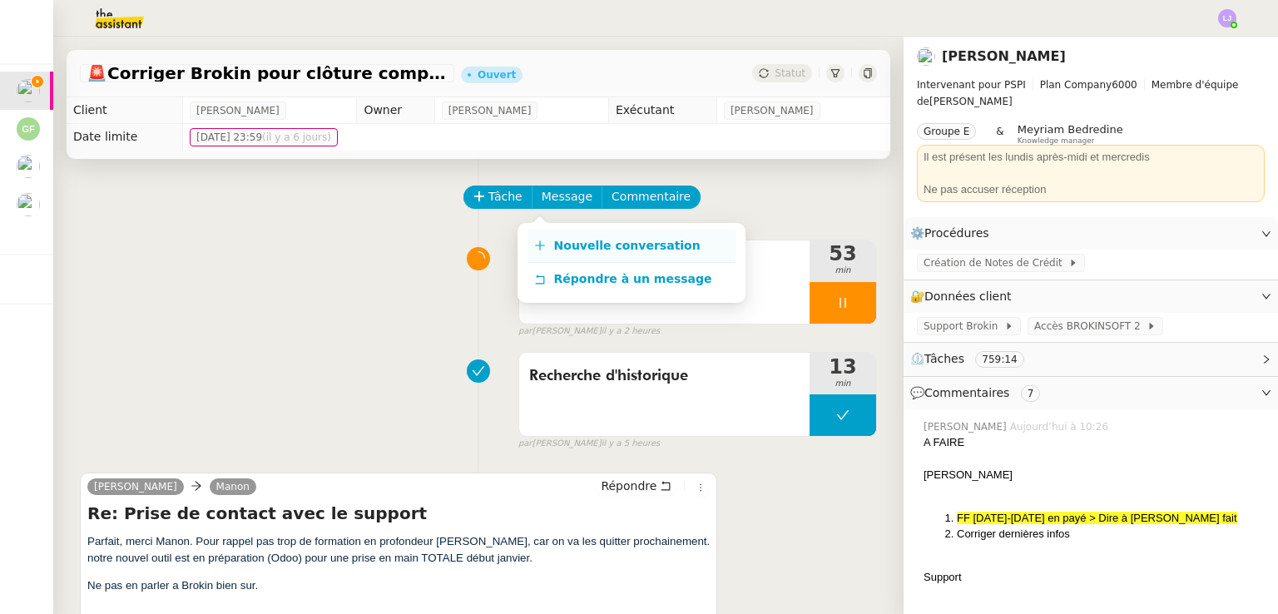
click at [581, 231] on link "Nouvelle conversation" at bounding box center [632, 246] width 208 height 33
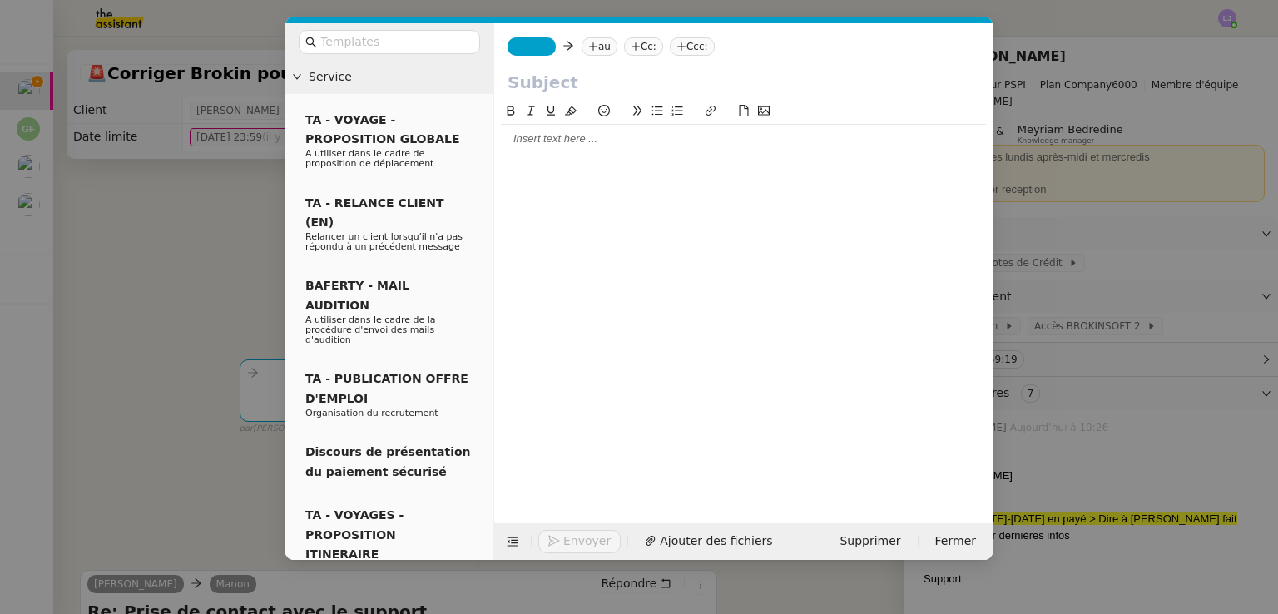
click at [582, 55] on nz-tag "au" at bounding box center [600, 46] width 36 height 18
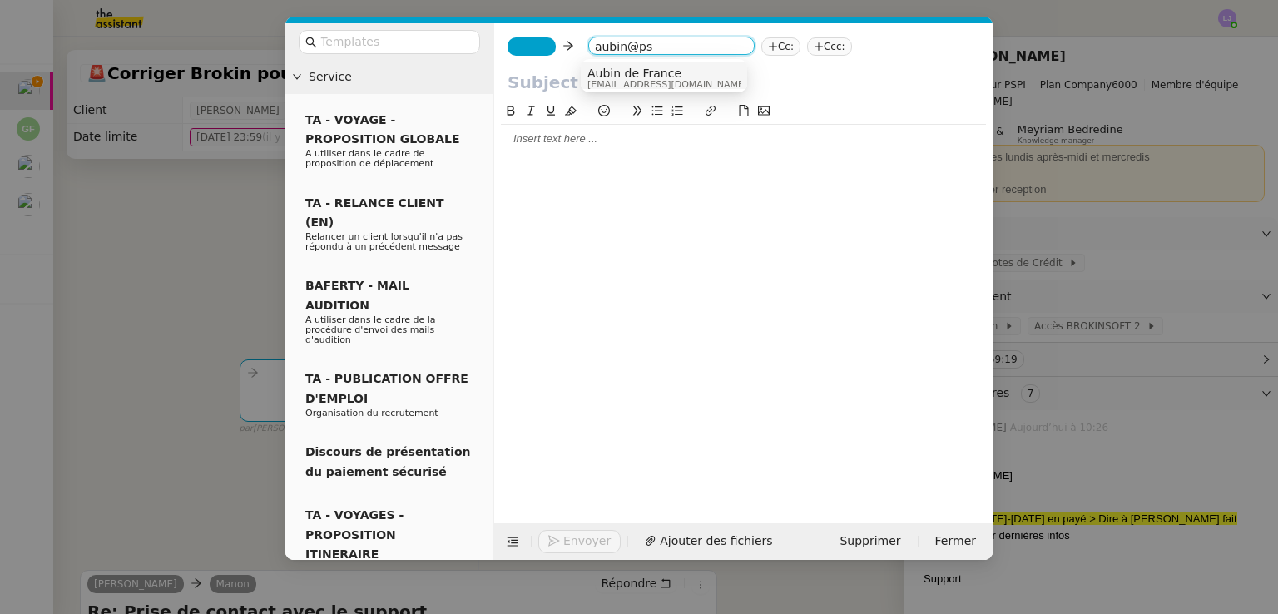
type input "aubin@ps"
click at [635, 72] on span "Aubin de France" at bounding box center [668, 73] width 160 height 13
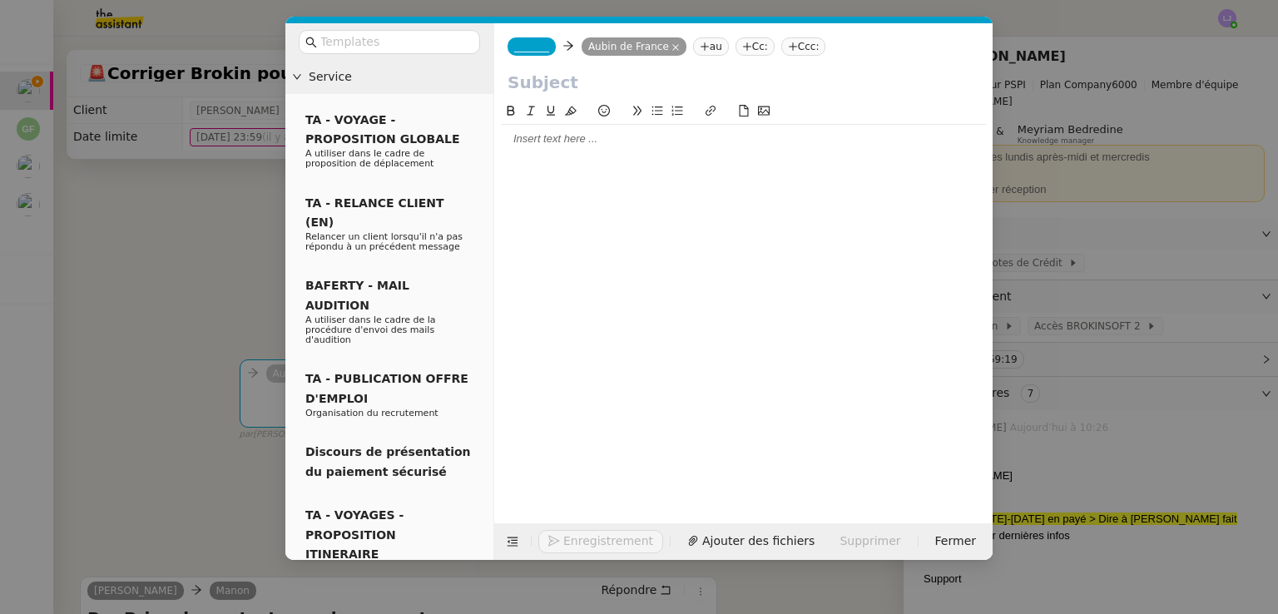
click at [603, 127] on div at bounding box center [743, 139] width 485 height 28
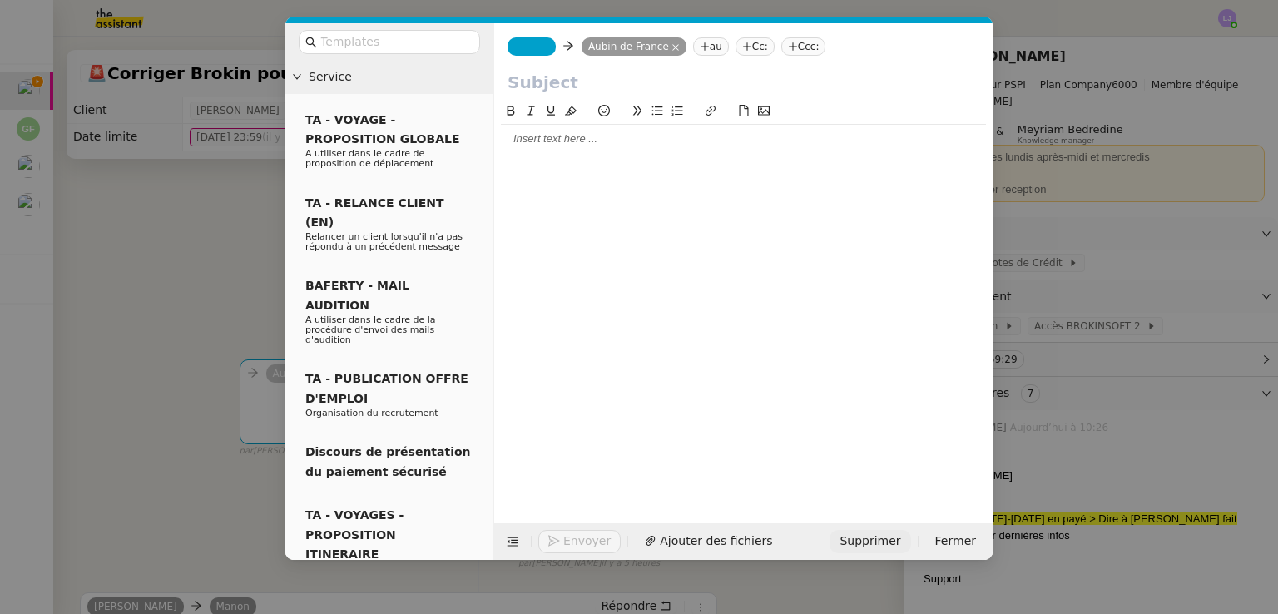
click at [877, 543] on span "Supprimer" at bounding box center [870, 541] width 61 height 19
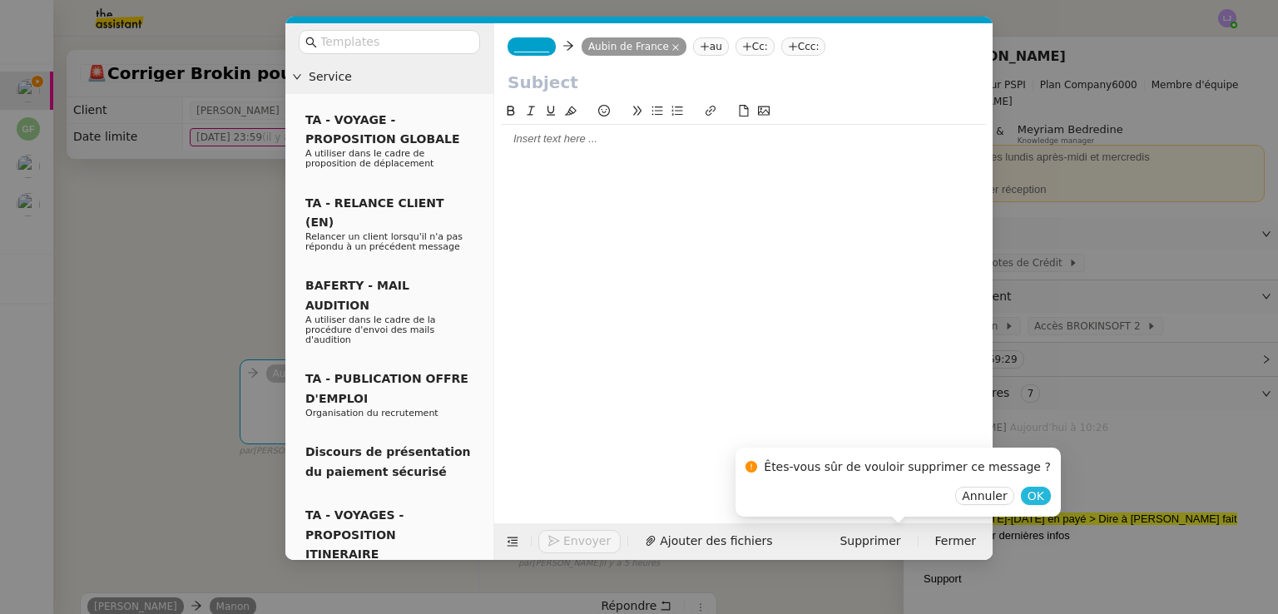
click at [1028, 492] on span "OK" at bounding box center [1036, 496] width 17 height 17
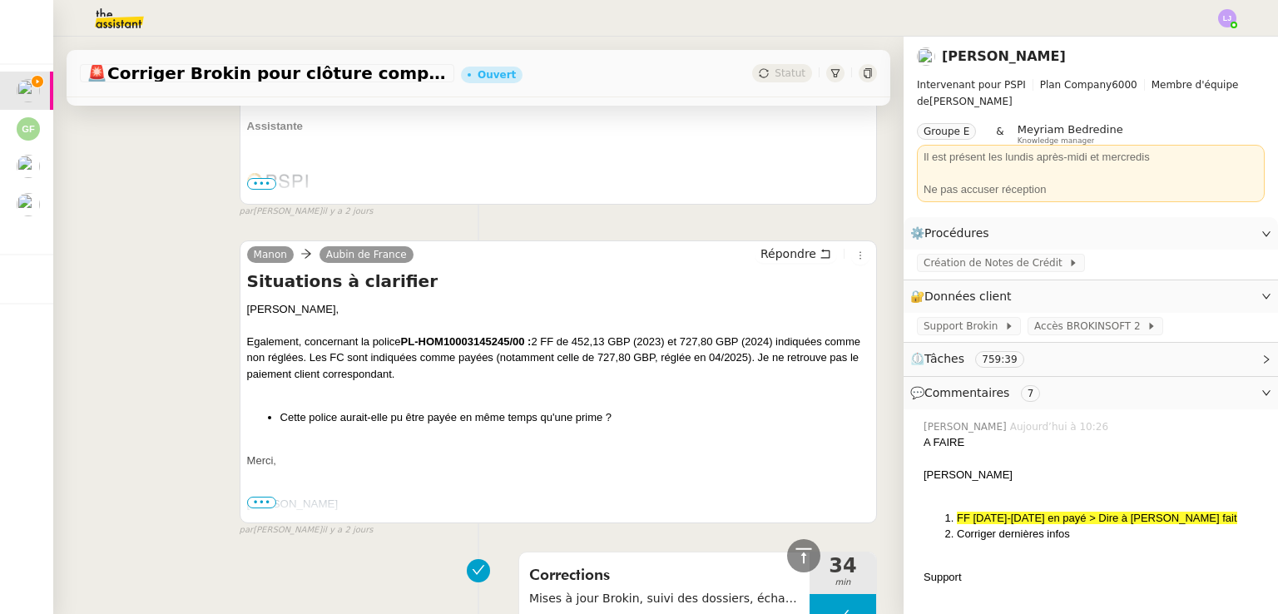
scroll to position [4238, 0]
click at [776, 260] on span "Répondre" at bounding box center [789, 253] width 56 height 17
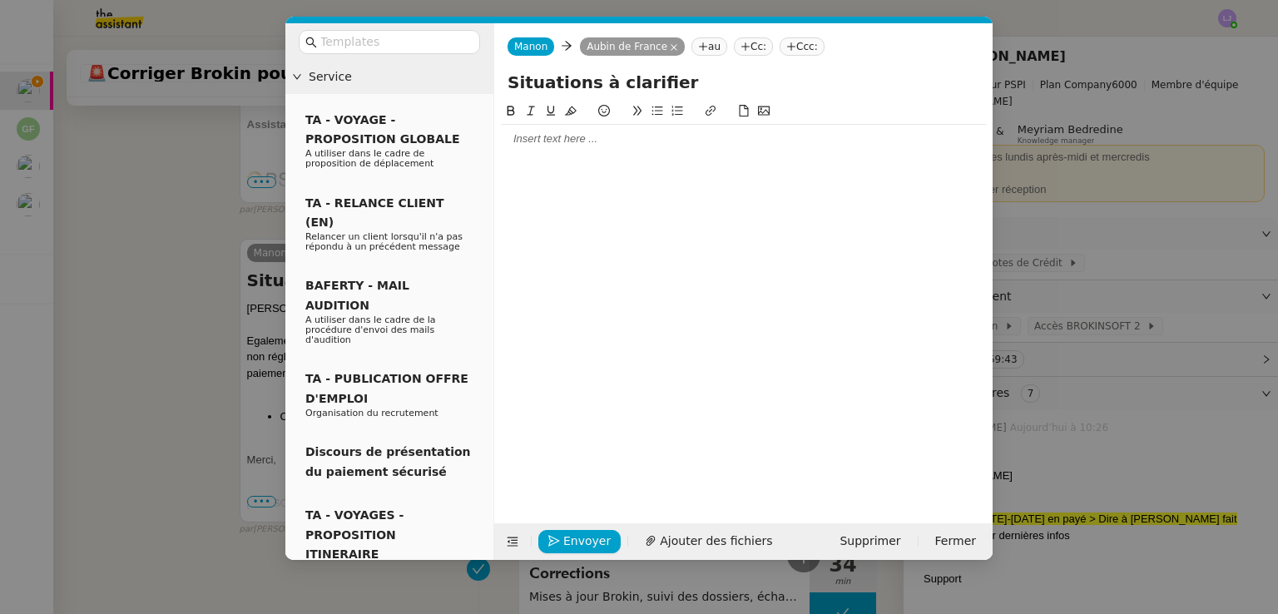
scroll to position [4374, 0]
click at [620, 141] on div at bounding box center [743, 138] width 485 height 15
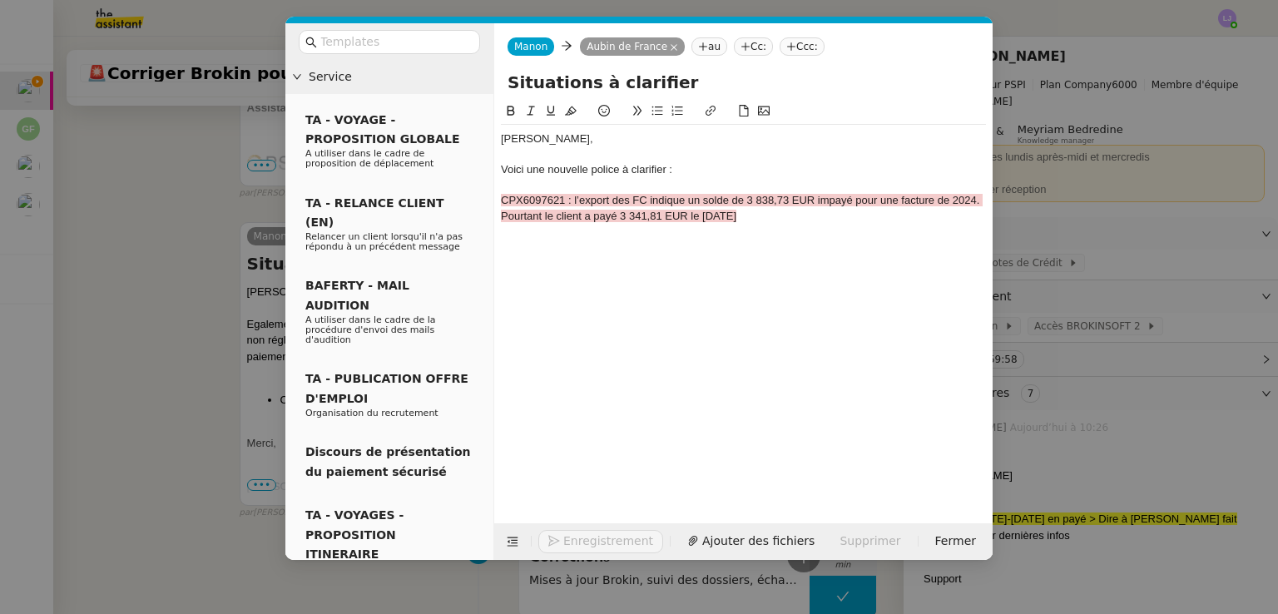
scroll to position [4471, 0]
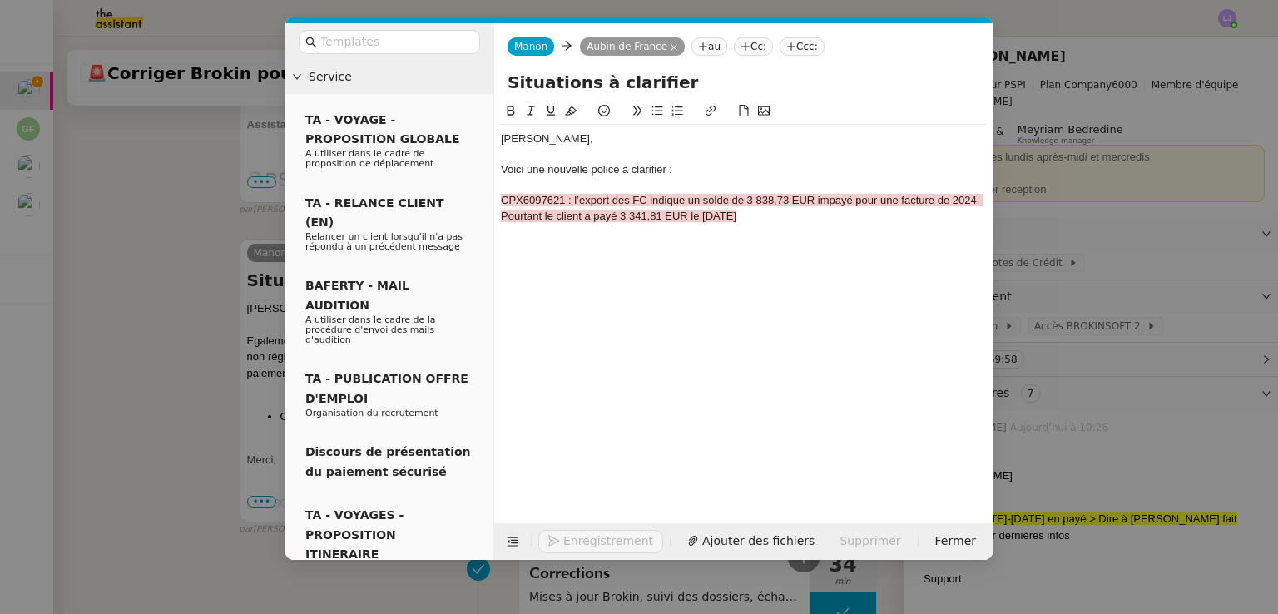
click at [707, 201] on span "CPX6097621 : l’export des FC indique un solde de 3 838,73 EUR impayé pour une f…" at bounding box center [742, 207] width 482 height 27
click at [569, 106] on button at bounding box center [571, 111] width 20 height 19
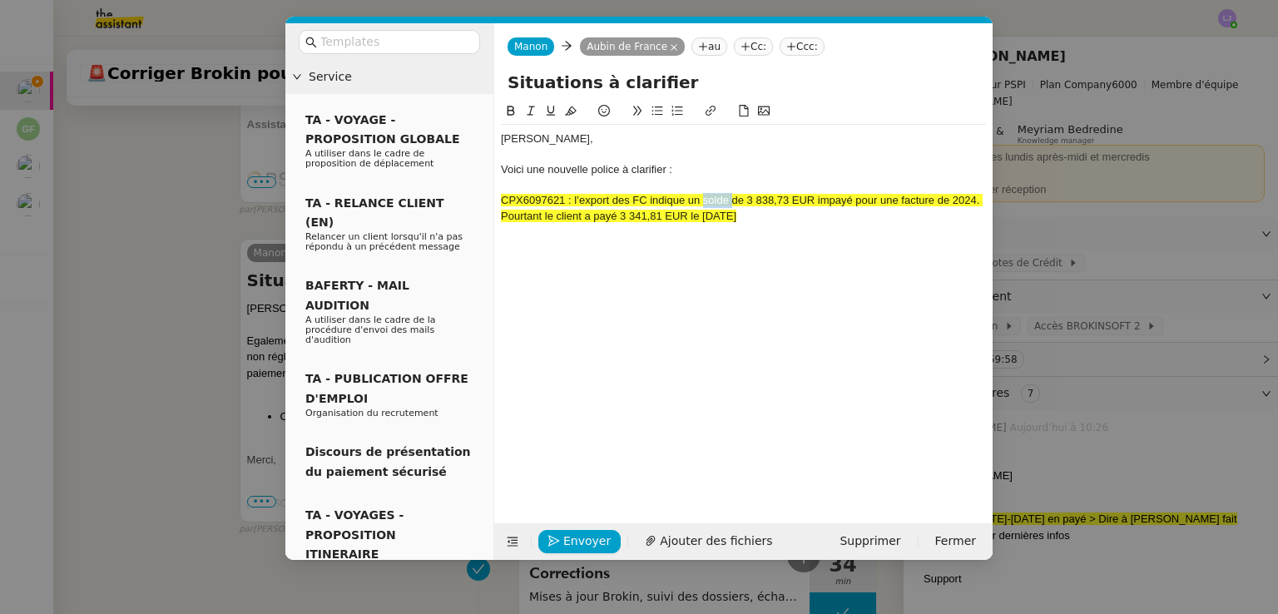
click at [569, 106] on button at bounding box center [571, 111] width 20 height 19
click at [732, 237] on div "[PERSON_NAME], Voici une nouvelle police à clarifier : CPX6097621 : l’export de…" at bounding box center [743, 300] width 485 height 396
click at [731, 211] on span "CPX6097621 : l’export des FC indique un solde de 3 838,73 EUR impayé pour une f…" at bounding box center [742, 207] width 482 height 27
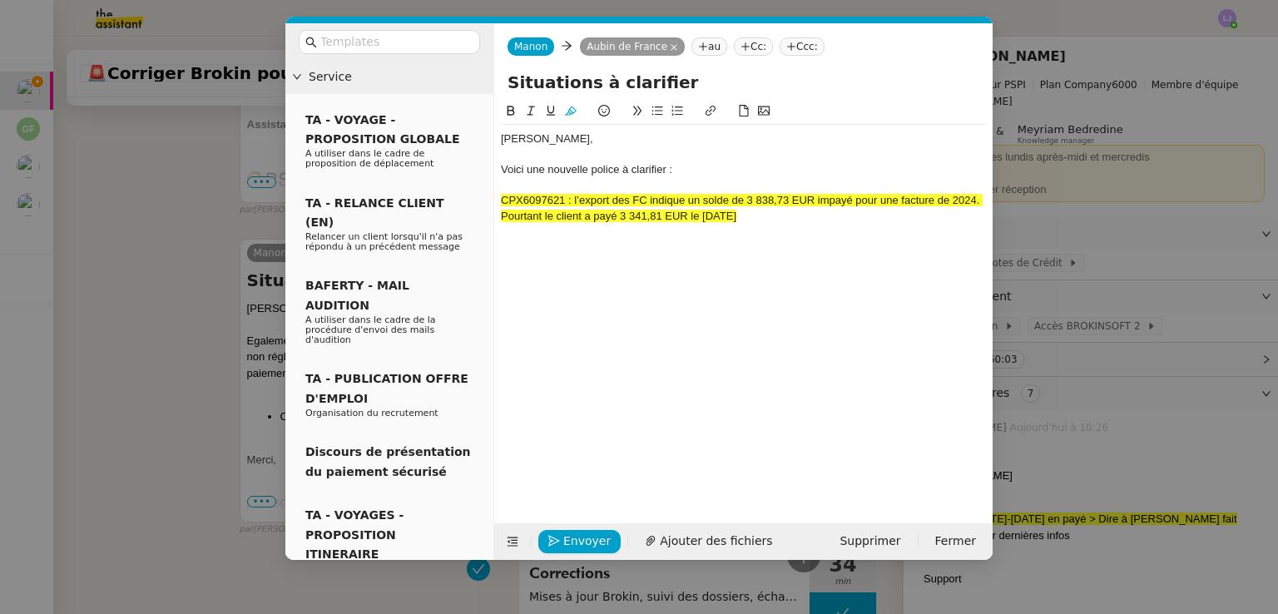
click at [731, 211] on span "CPX6097621 : l’export des FC indique un solde de 3 838,73 EUR impayé pour une f…" at bounding box center [742, 207] width 482 height 27
click at [570, 113] on icon at bounding box center [571, 111] width 12 height 12
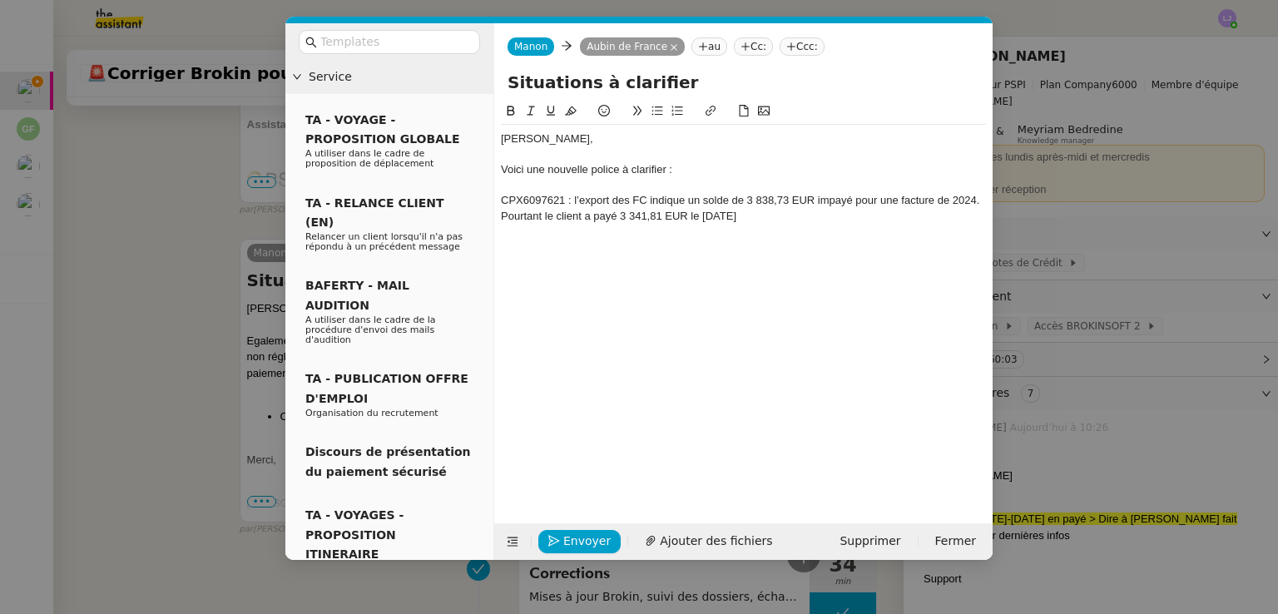
click at [707, 284] on div "[PERSON_NAME], Voici une nouvelle police à clarifier : CPX6097621 : l’export de…" at bounding box center [743, 300] width 485 height 396
click at [501, 197] on div "CPX6097621 : l’export des FC indique un solde de 3 838,73 EUR impayé pour une f…" at bounding box center [743, 208] width 485 height 31
click at [516, 198] on div "CPX6097621 : l’export des FC indique un solde de 3 838,73 EUR impayé pour une f…" at bounding box center [743, 208] width 485 height 31
click at [772, 217] on div "CPX6097621 : l’export des FC indique un solde de 3 838,73 EUR impayé pour une f…" at bounding box center [743, 208] width 485 height 31
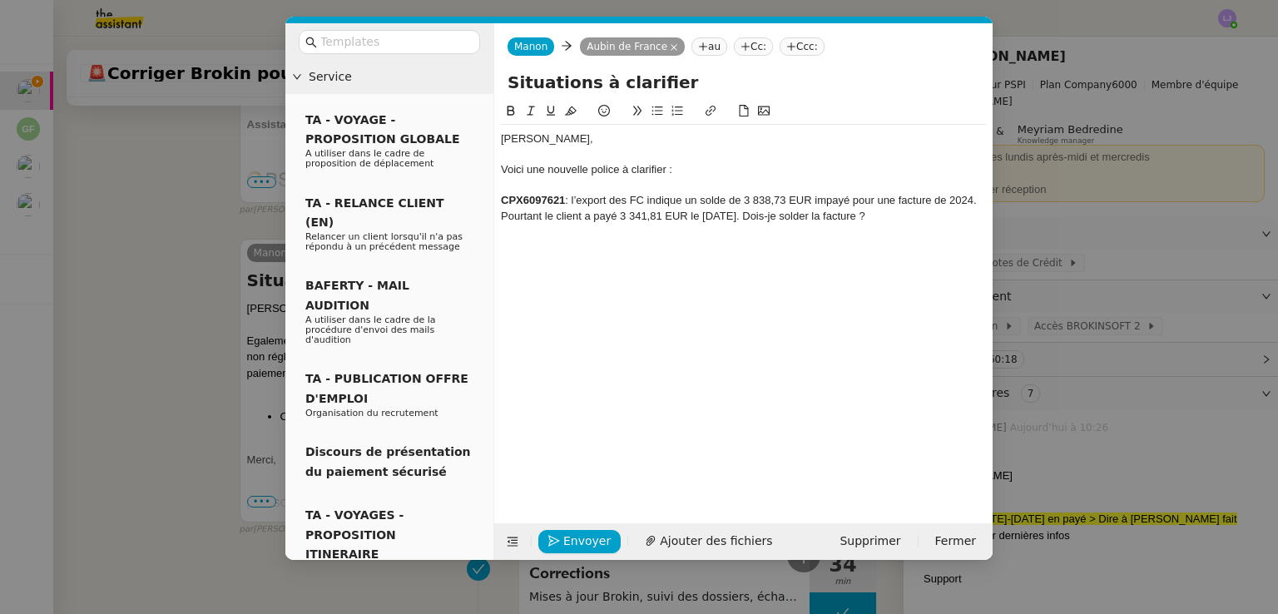
click at [769, 217] on div "CPX6097621 : l’export des FC indique un solde de 3 838,73 EUR impayé pour une f…" at bounding box center [743, 208] width 485 height 31
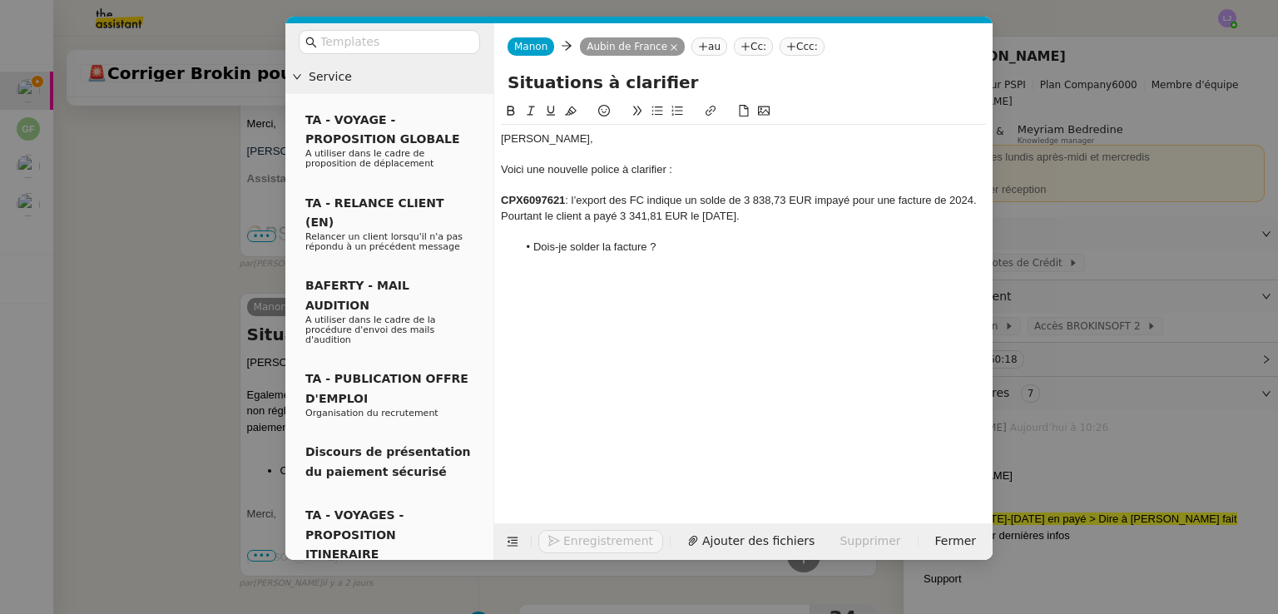
scroll to position [4526, 0]
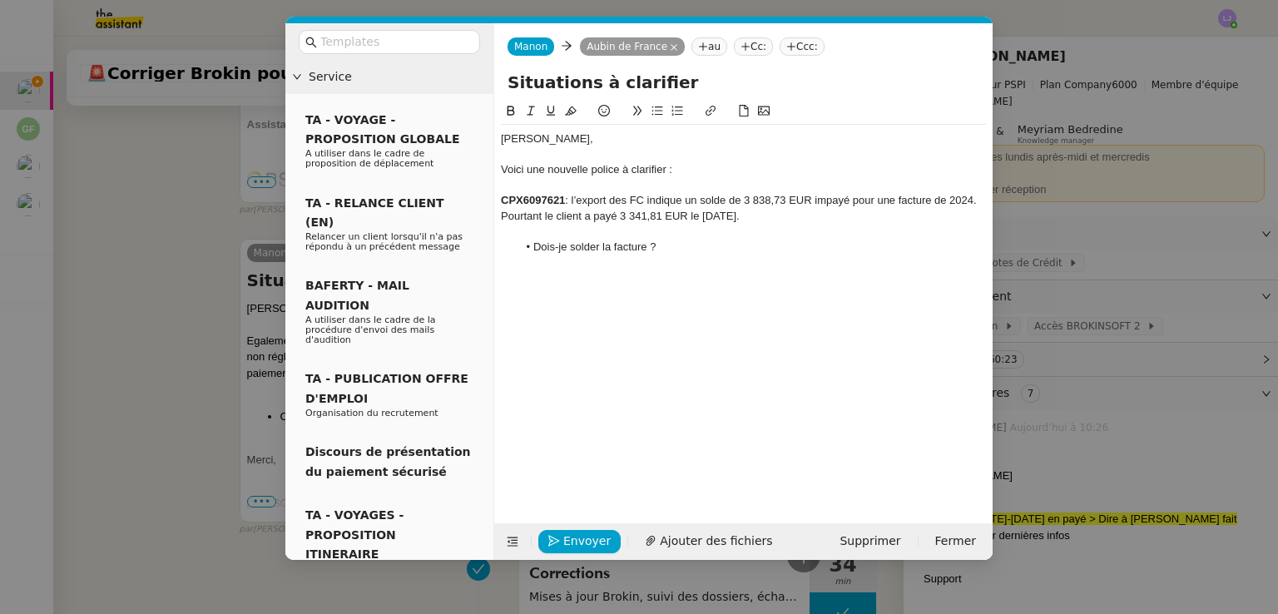
click at [746, 244] on li "Dois-je solder la facture ?" at bounding box center [752, 247] width 469 height 15
click at [574, 543] on span "Envoyer" at bounding box center [586, 541] width 47 height 19
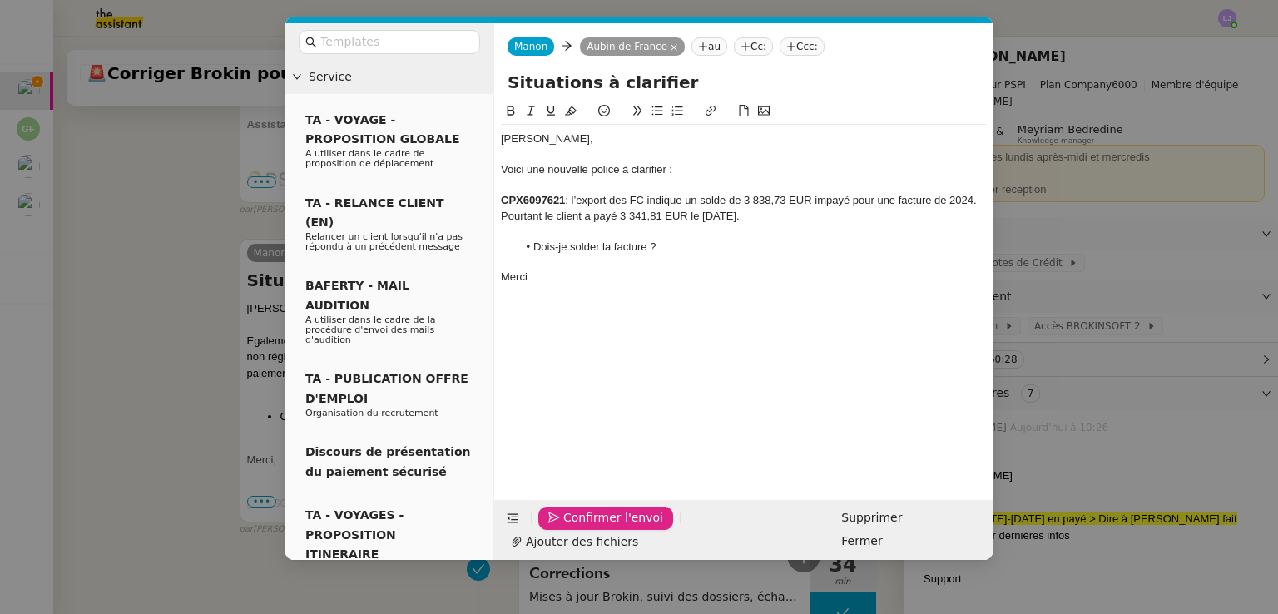
click at [574, 528] on span "Confirmer l'envoi" at bounding box center [613, 517] width 100 height 19
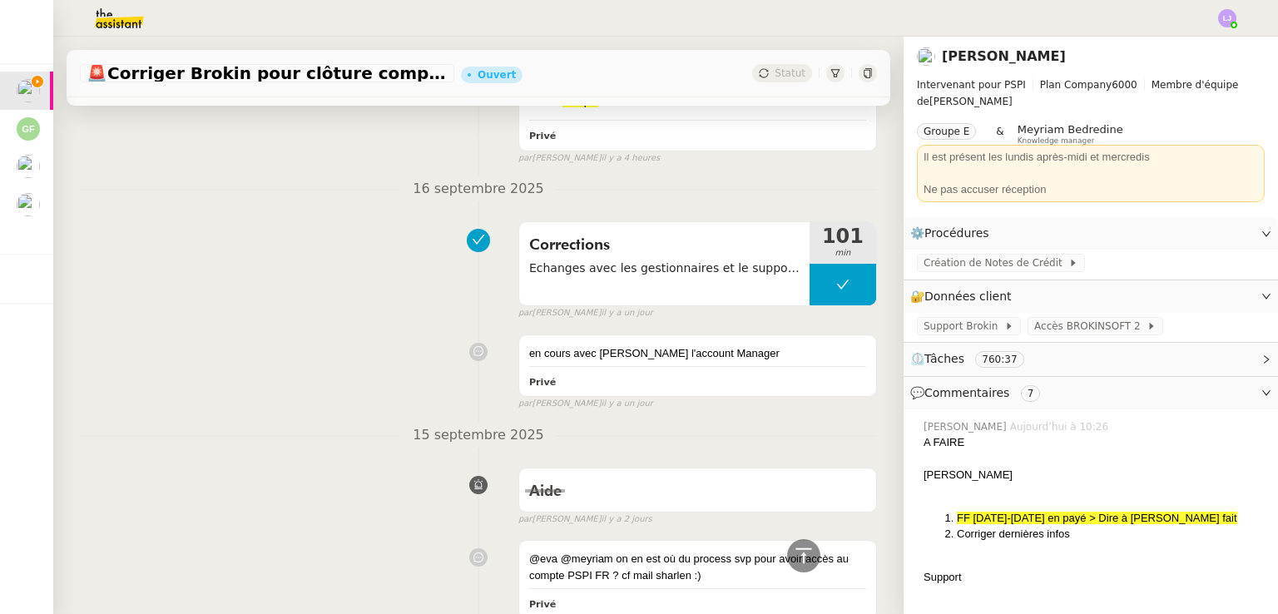
scroll to position [2272, 0]
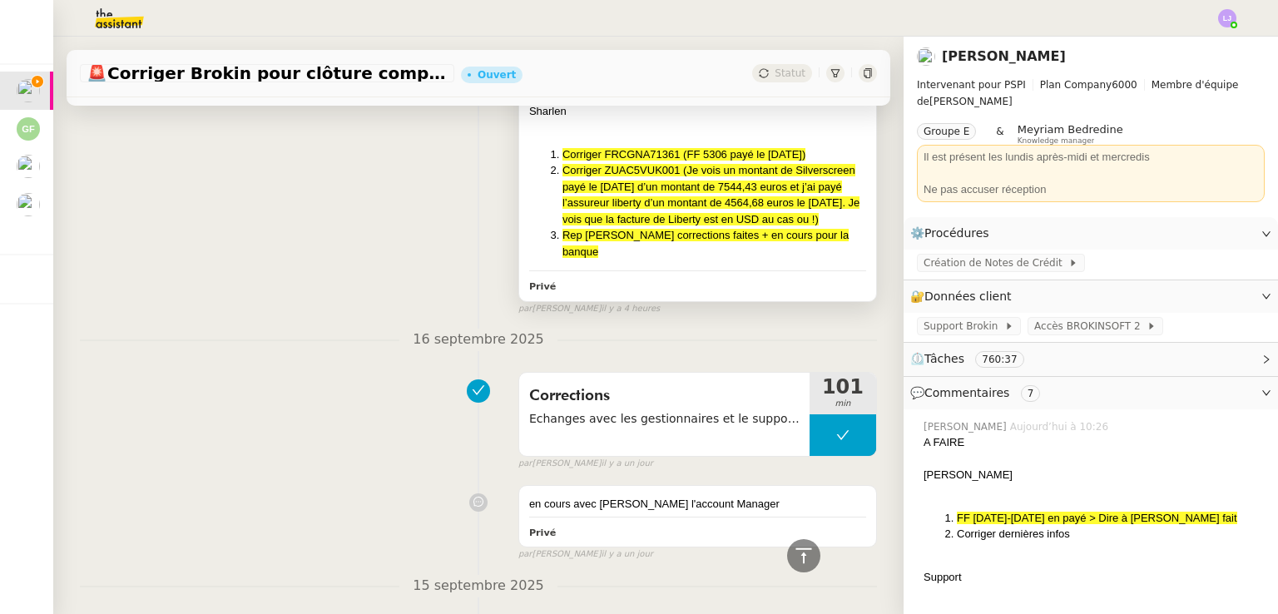
click at [716, 254] on span "Rep [PERSON_NAME] corrections faites + en cours pour la banque" at bounding box center [706, 243] width 286 height 29
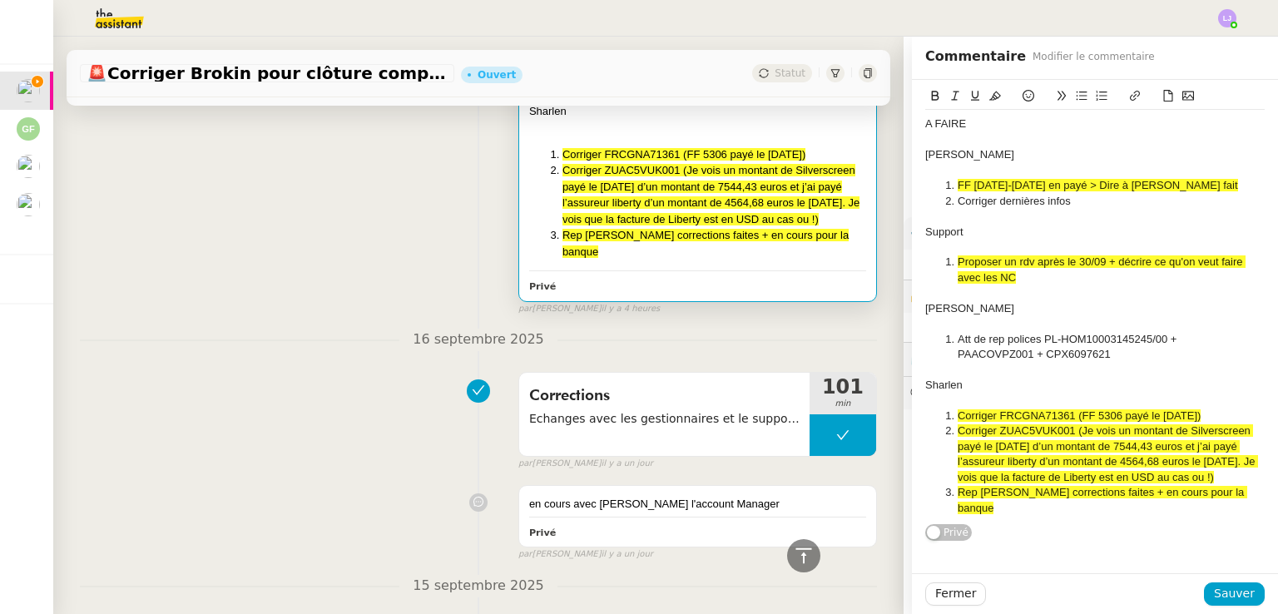
click at [1122, 355] on li "Att de rep polices PL-HOM10003145245/00 + PAACOVPZ001 + CPX6097621" at bounding box center [1104, 347] width 324 height 31
click at [1240, 593] on span "Sauver" at bounding box center [1234, 593] width 41 height 19
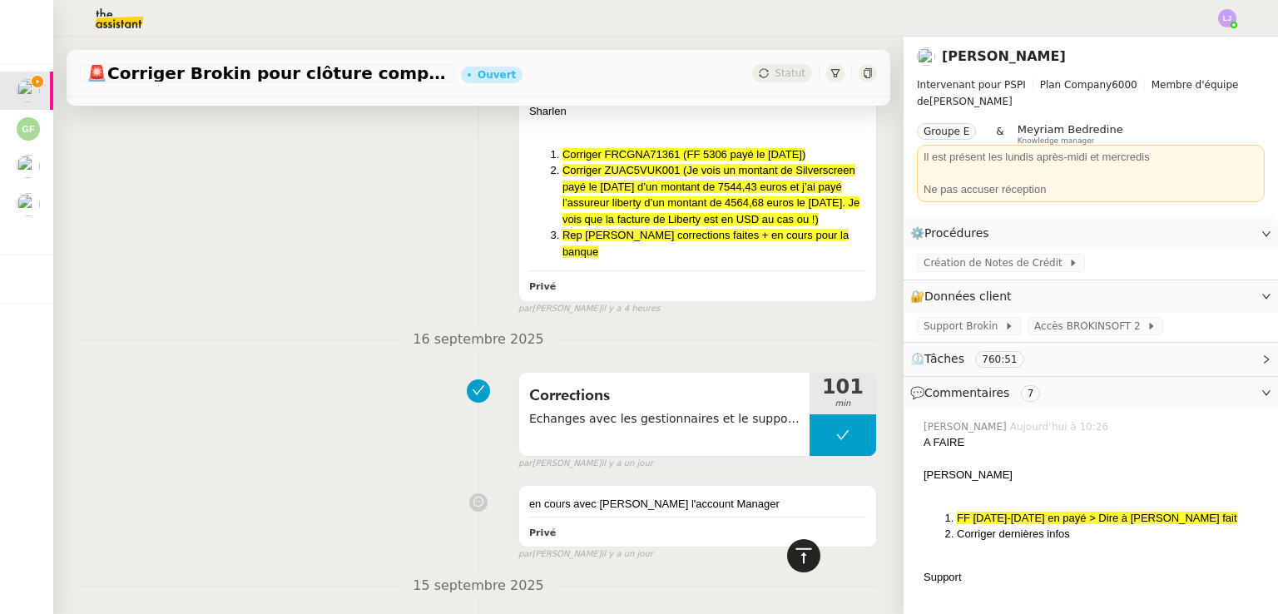
click at [794, 563] on icon at bounding box center [804, 556] width 20 height 20
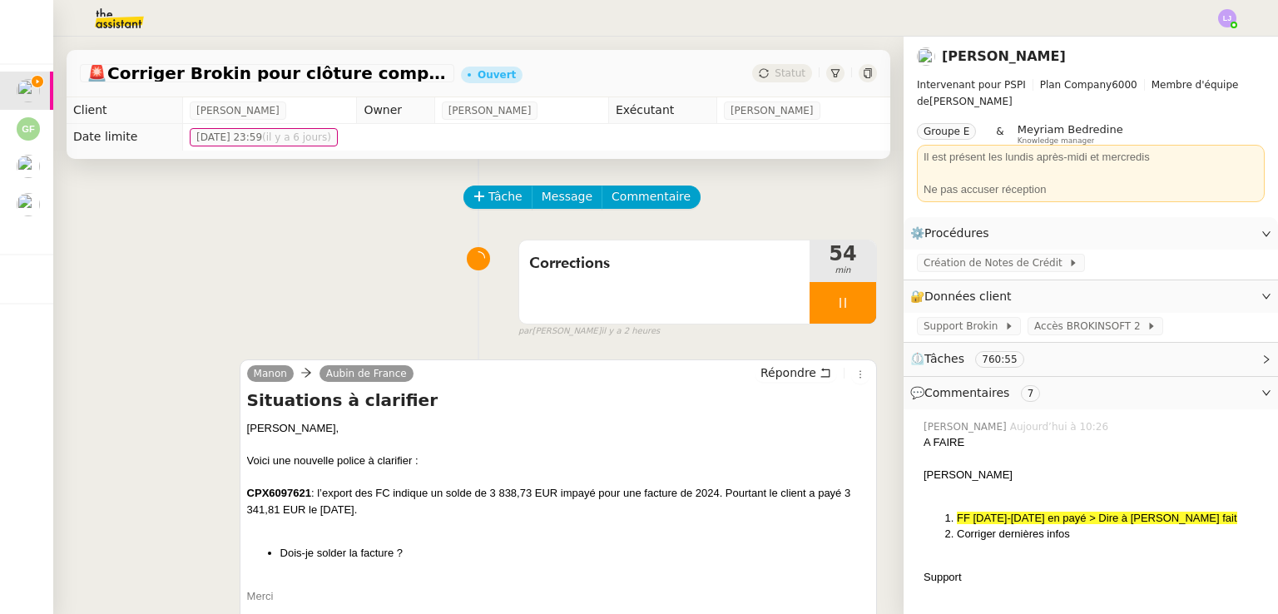
scroll to position [179, 0]
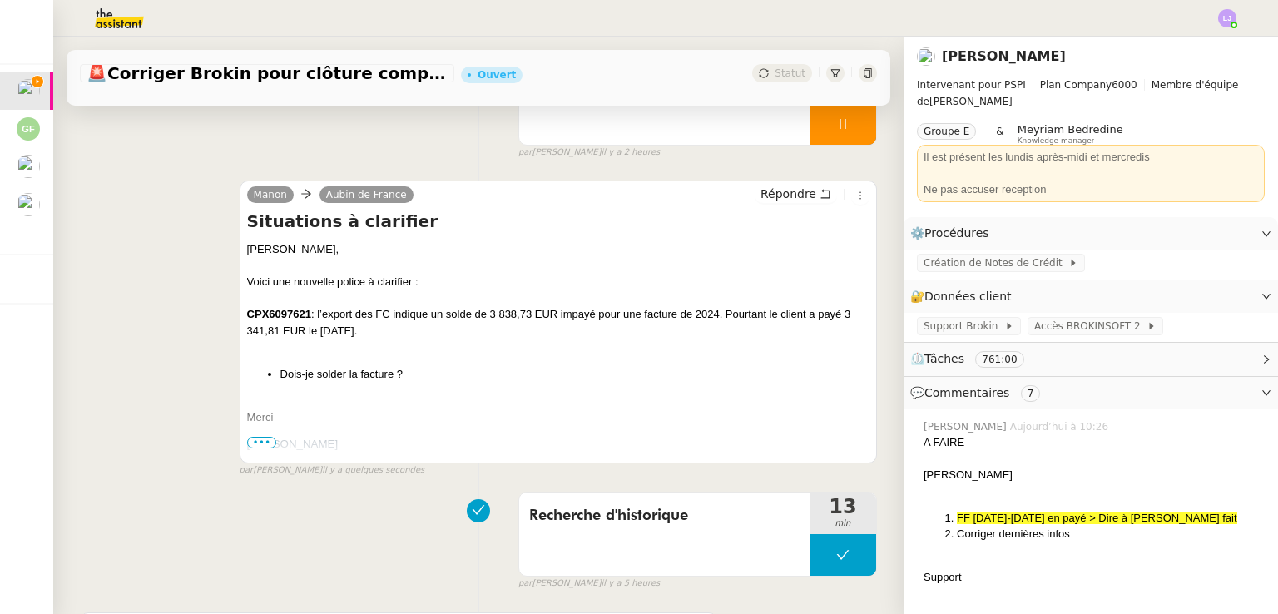
click at [263, 447] on span "•••" at bounding box center [262, 443] width 30 height 12
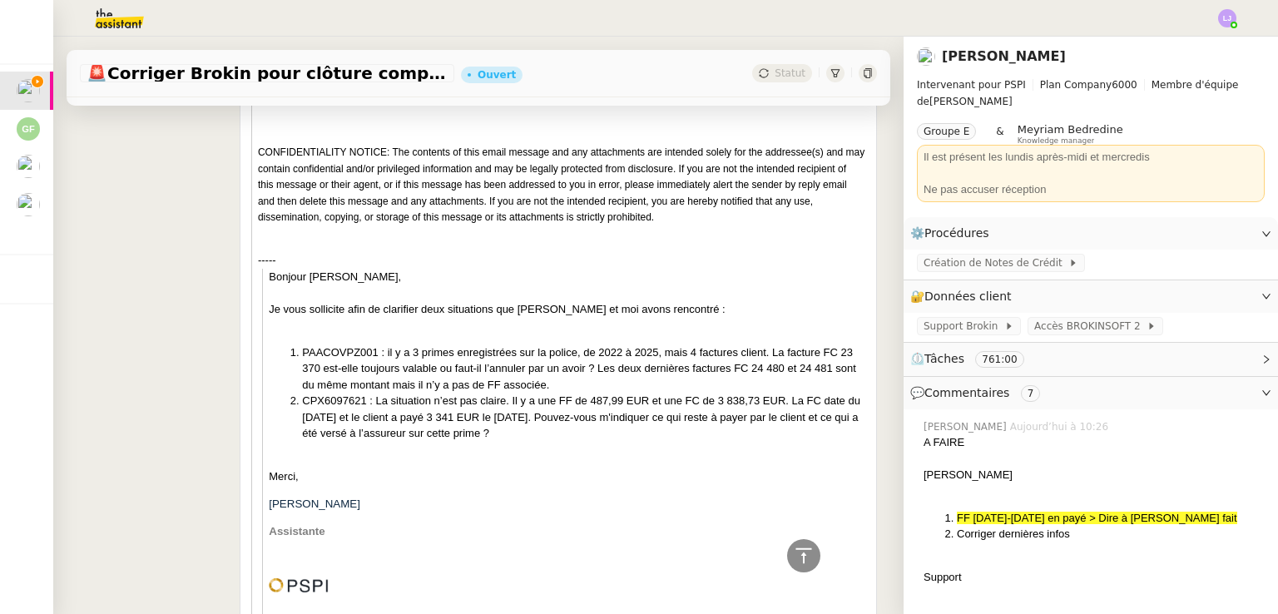
scroll to position [1538, 0]
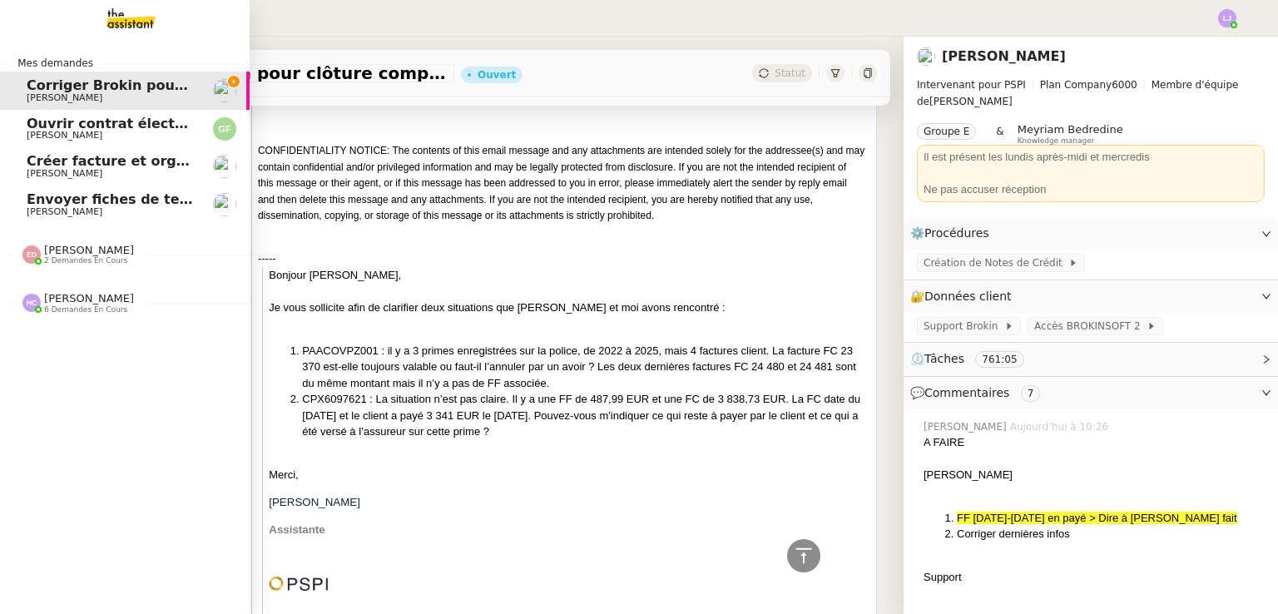
click at [47, 118] on span "Ouvrir contrat électricité temporaire" at bounding box center [164, 124] width 275 height 16
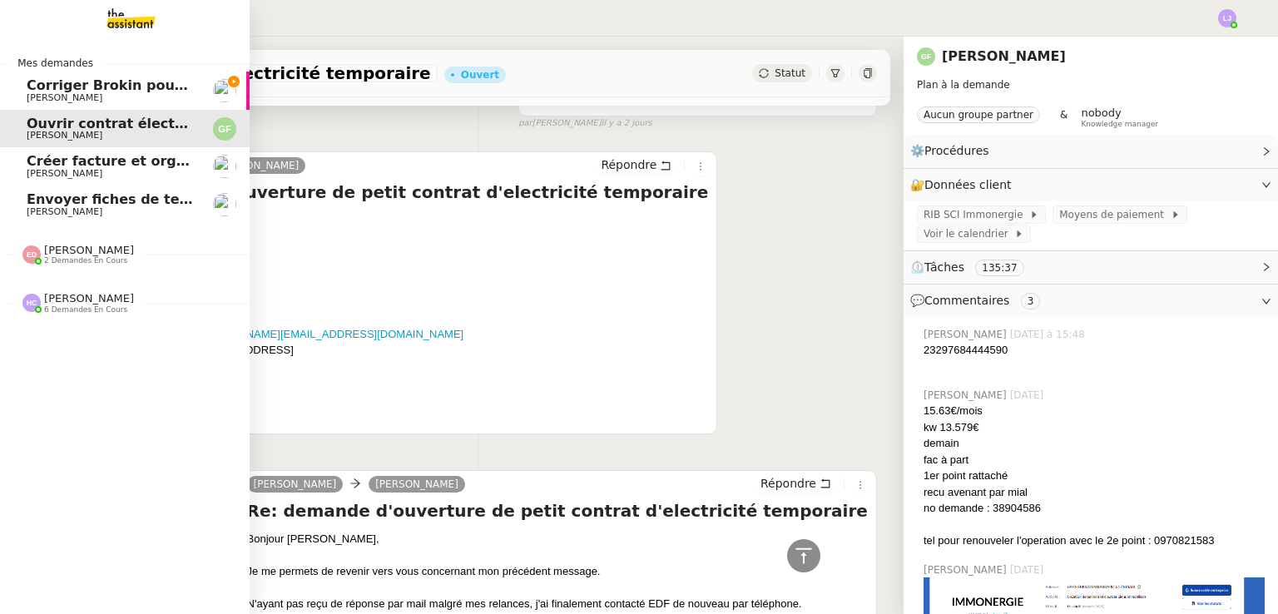
click at [110, 103] on link "Corriger Brokin pour clôture comptable [PERSON_NAME]" at bounding box center [125, 91] width 250 height 38
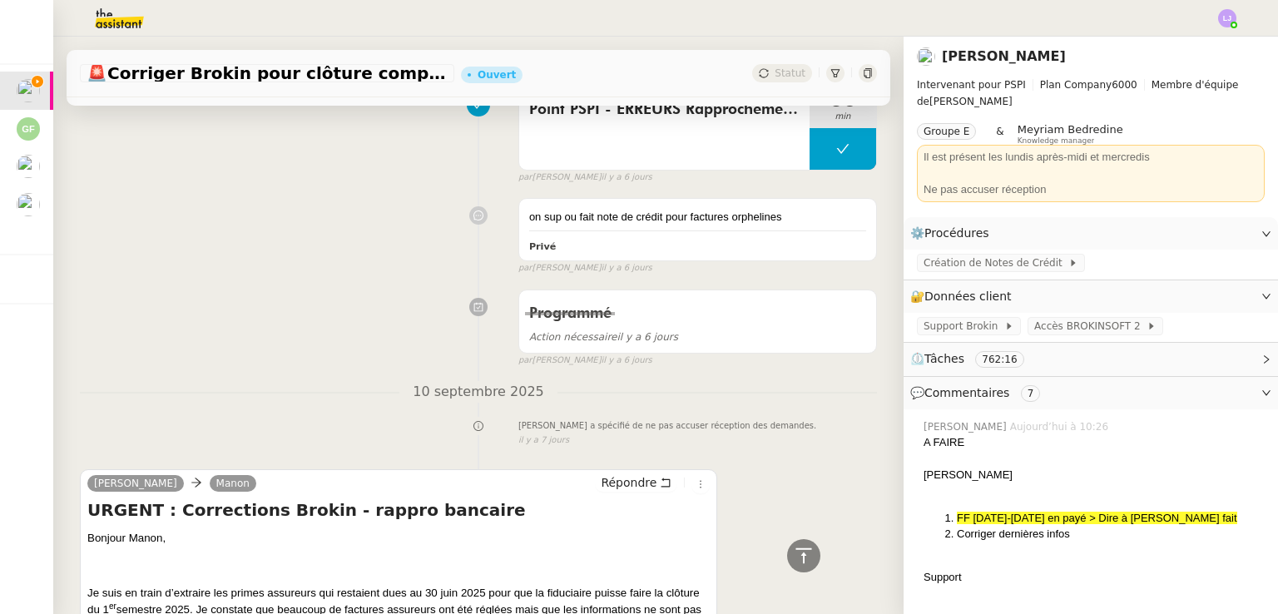
scroll to position [12923, 0]
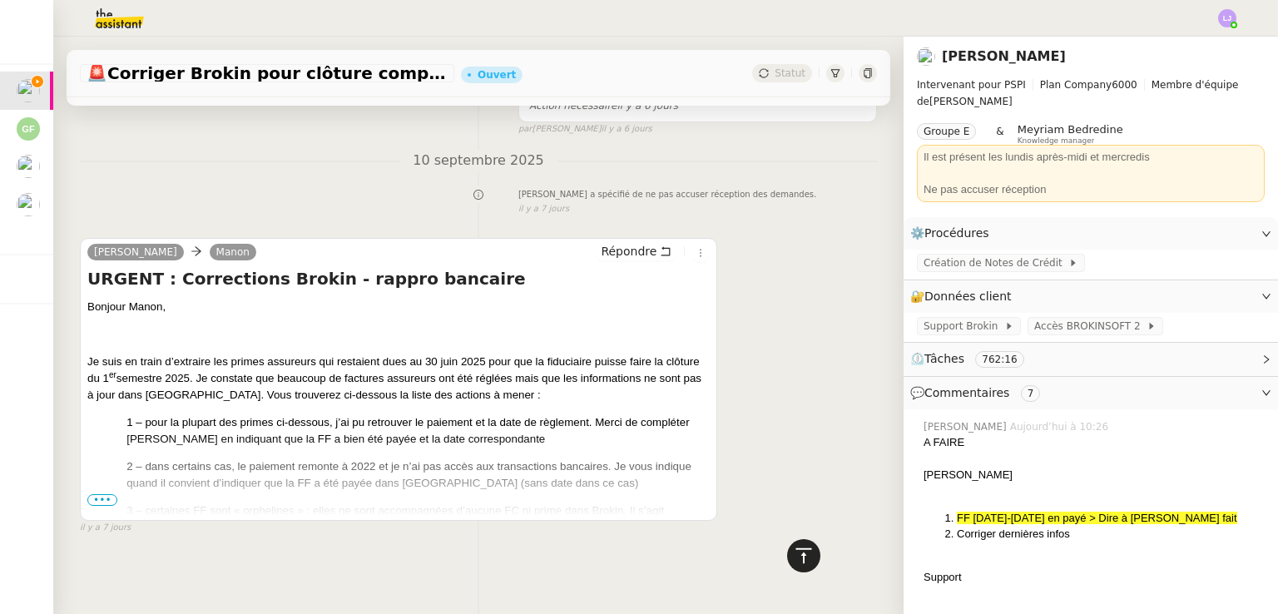
click at [801, 560] on icon at bounding box center [804, 556] width 20 height 20
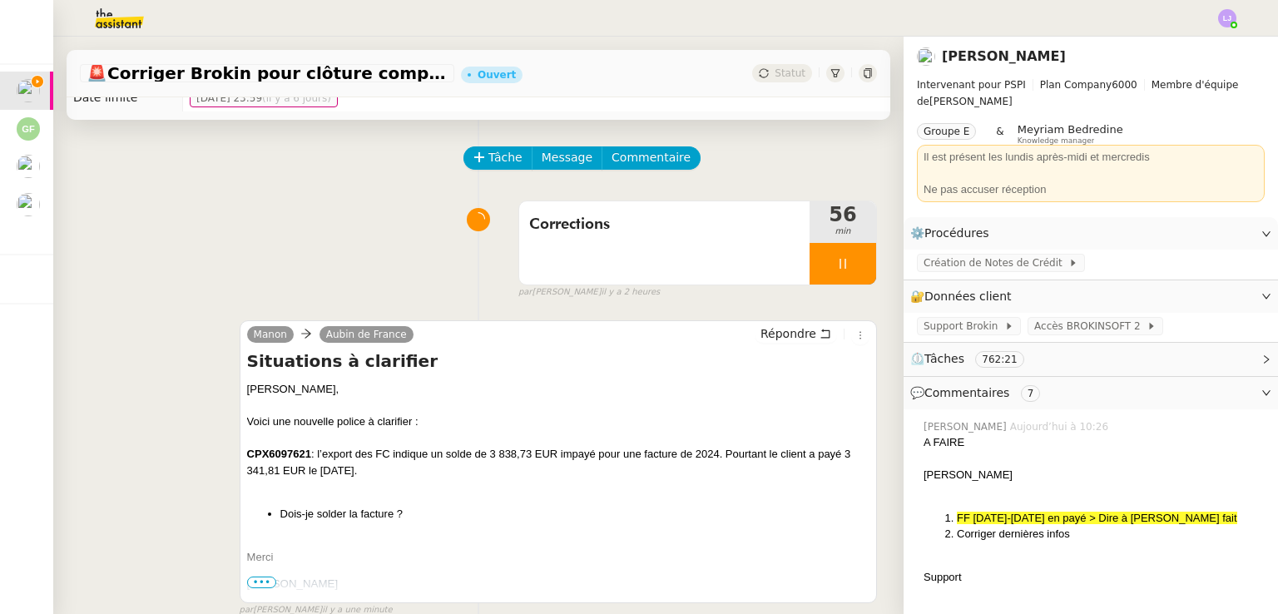
scroll to position [0, 0]
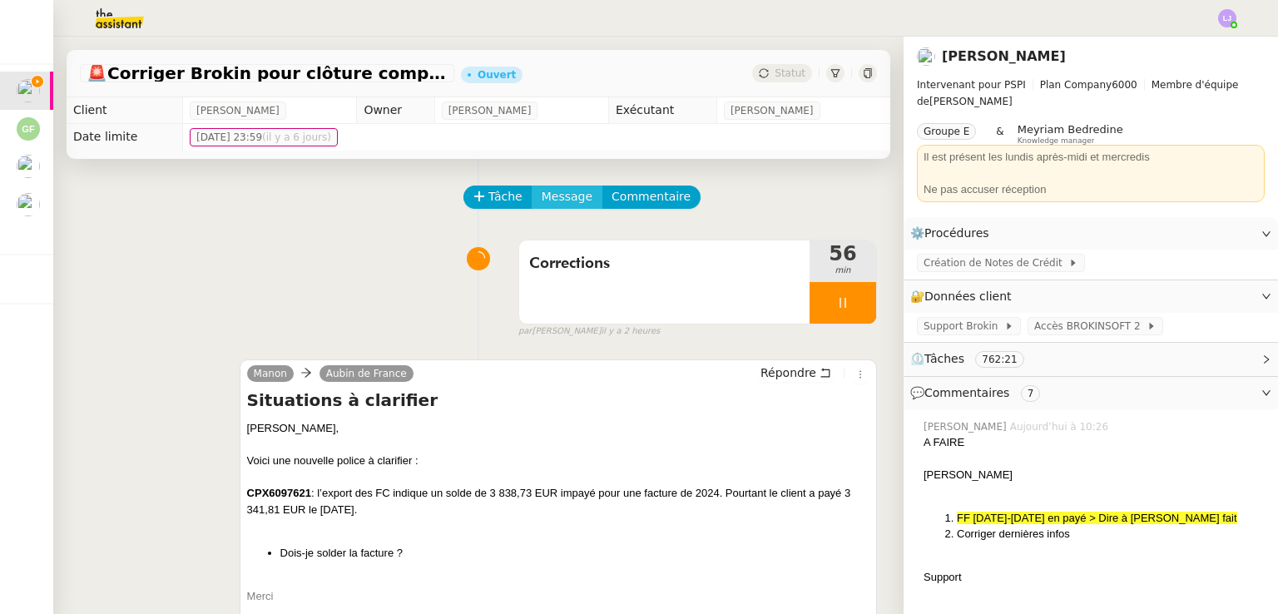
click at [551, 190] on span "Message" at bounding box center [567, 196] width 51 height 19
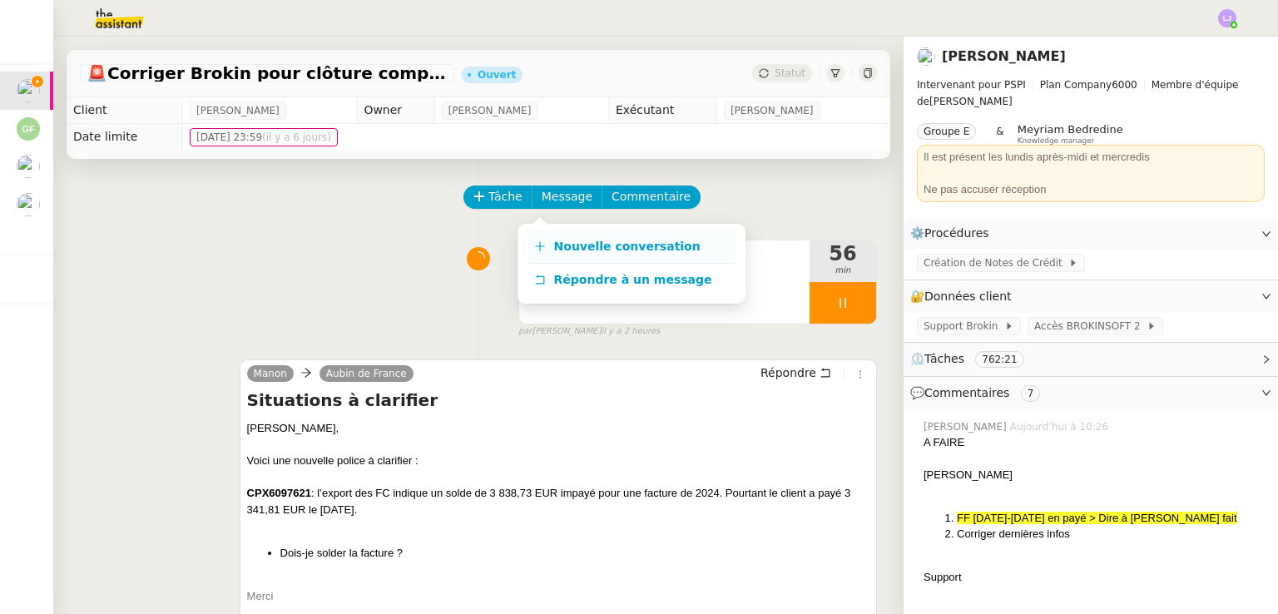
click at [579, 242] on span "Nouvelle conversation" at bounding box center [627, 246] width 146 height 13
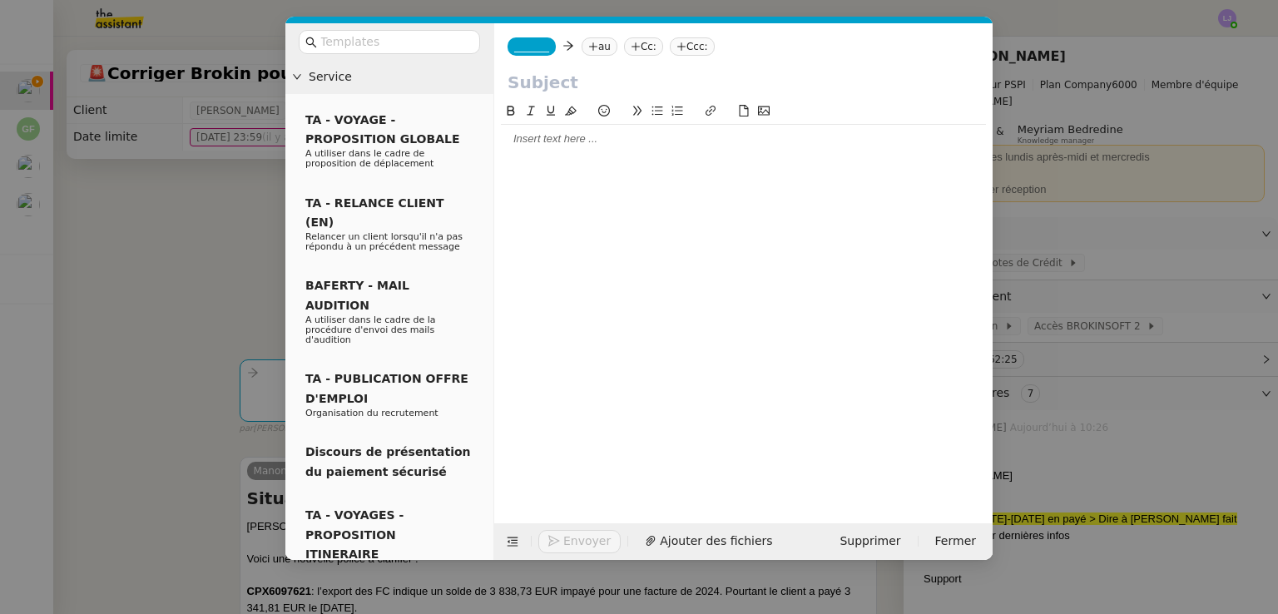
click at [525, 51] on span "_______" at bounding box center [531, 47] width 35 height 12
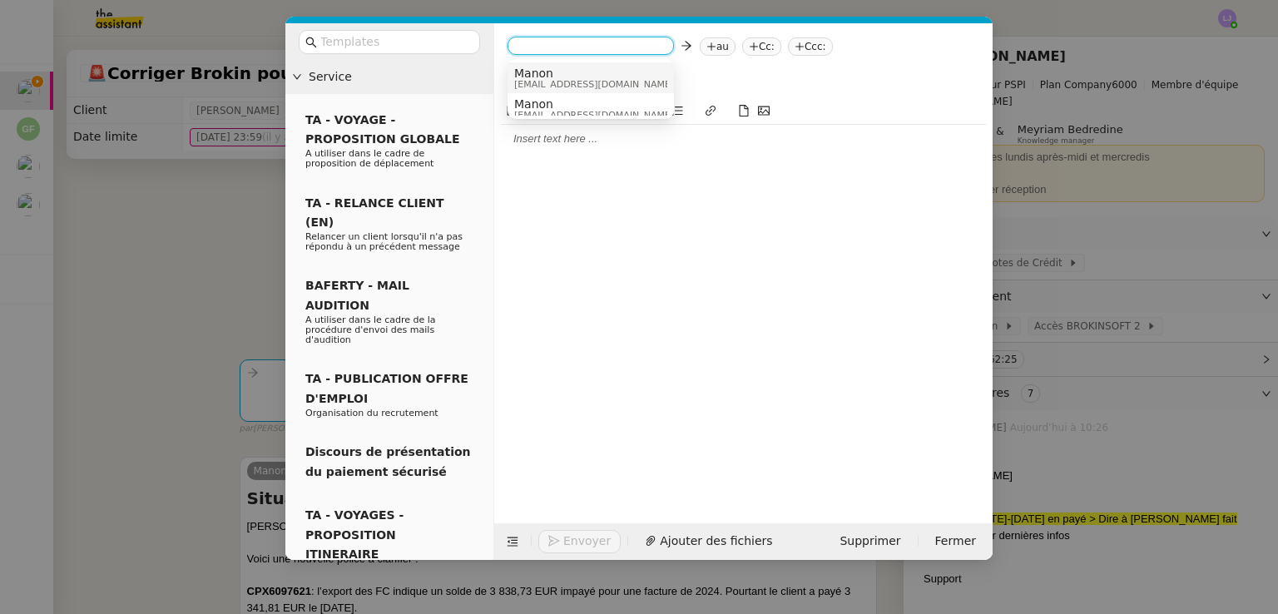
click at [536, 80] on span "[EMAIL_ADDRESS][DOMAIN_NAME]" at bounding box center [594, 84] width 160 height 9
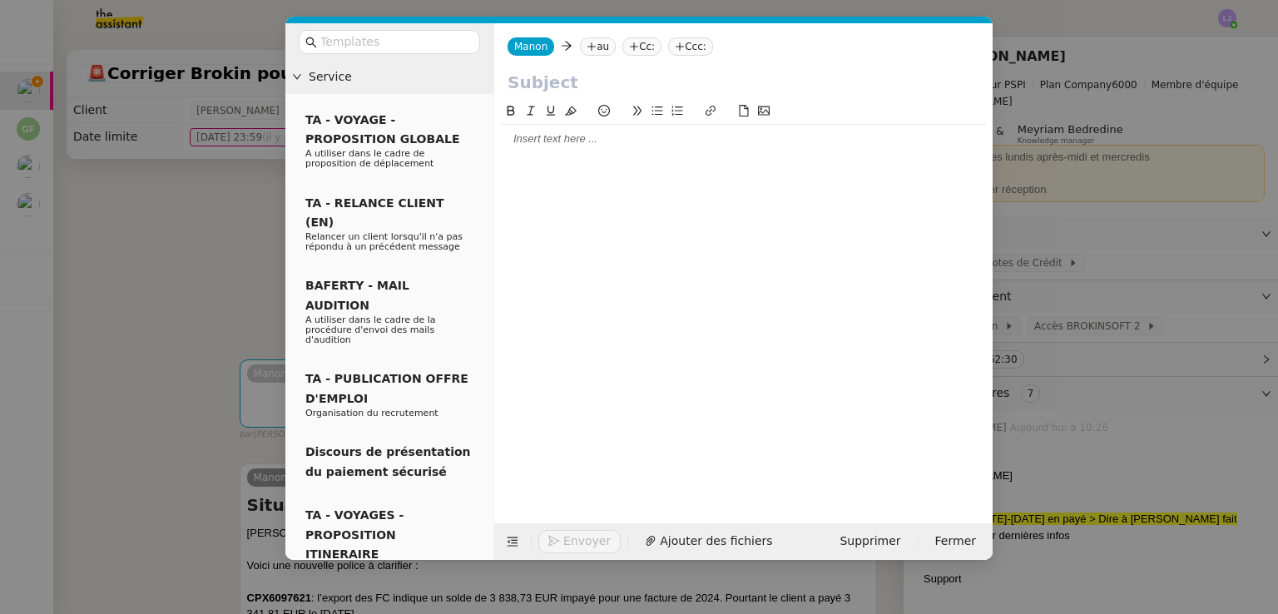
click at [590, 52] on icon at bounding box center [592, 47] width 10 height 10
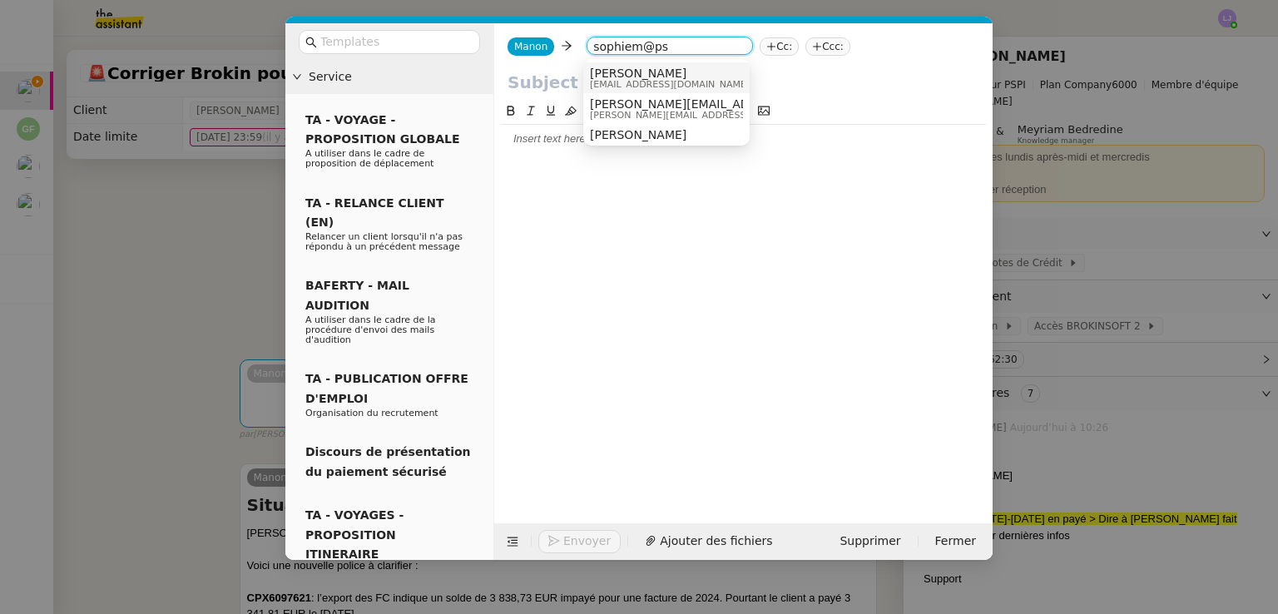
type input "sophiem@ps"
click at [646, 77] on span "[PERSON_NAME]" at bounding box center [670, 73] width 160 height 13
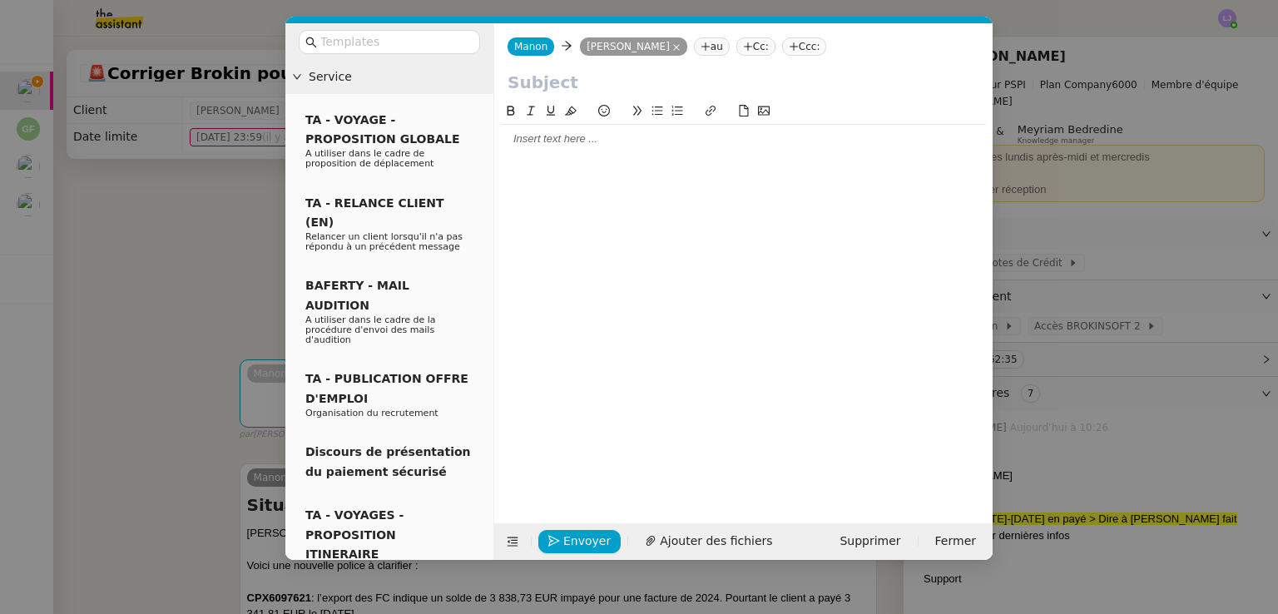
click at [628, 78] on input "text" at bounding box center [744, 82] width 472 height 25
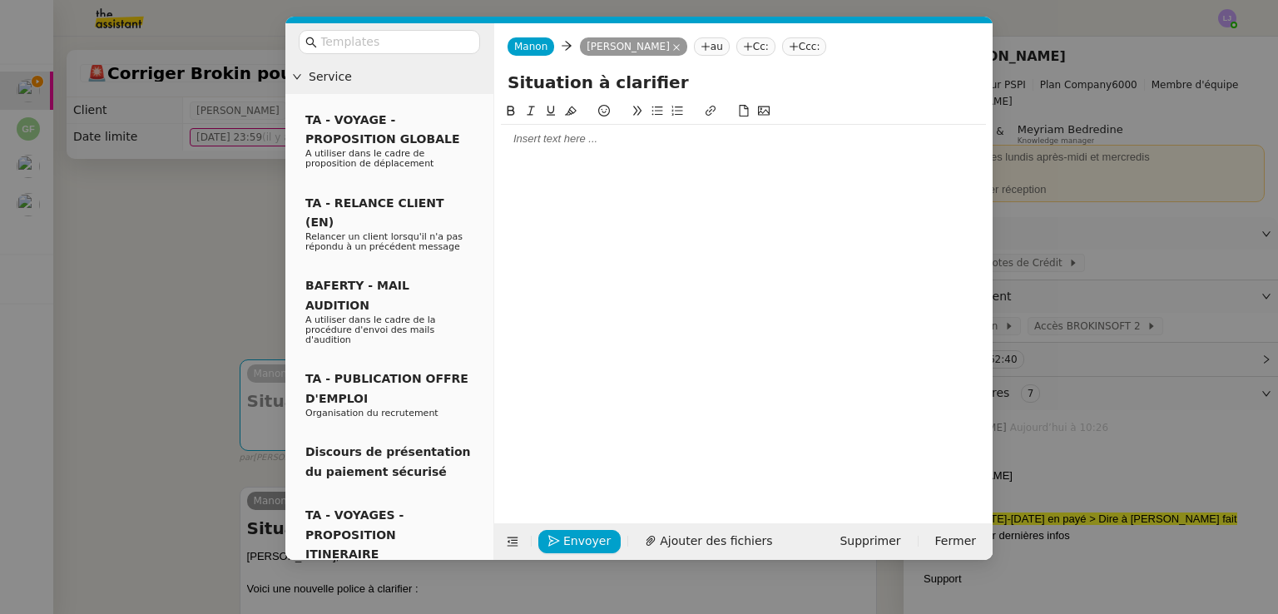
click at [574, 84] on input "Situation à clarifier" at bounding box center [744, 82] width 472 height 25
type input "Situations à clarifier"
click at [559, 135] on div at bounding box center [743, 138] width 485 height 15
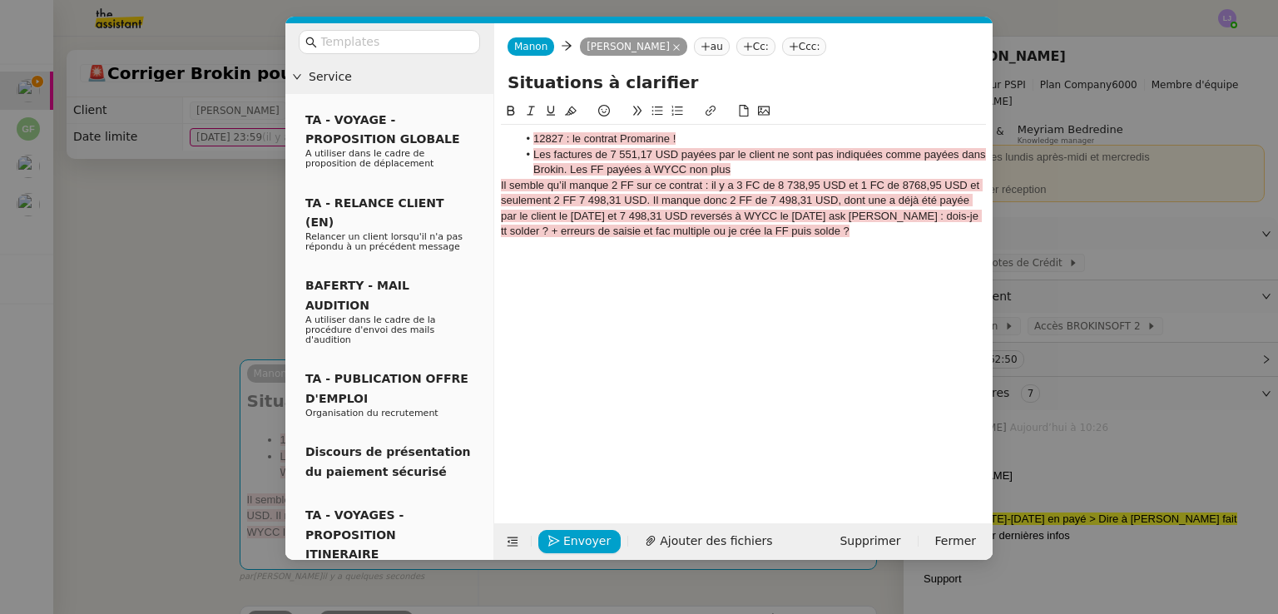
click at [518, 132] on li "12827 : le contrat Promarine !" at bounding box center [752, 138] width 469 height 15
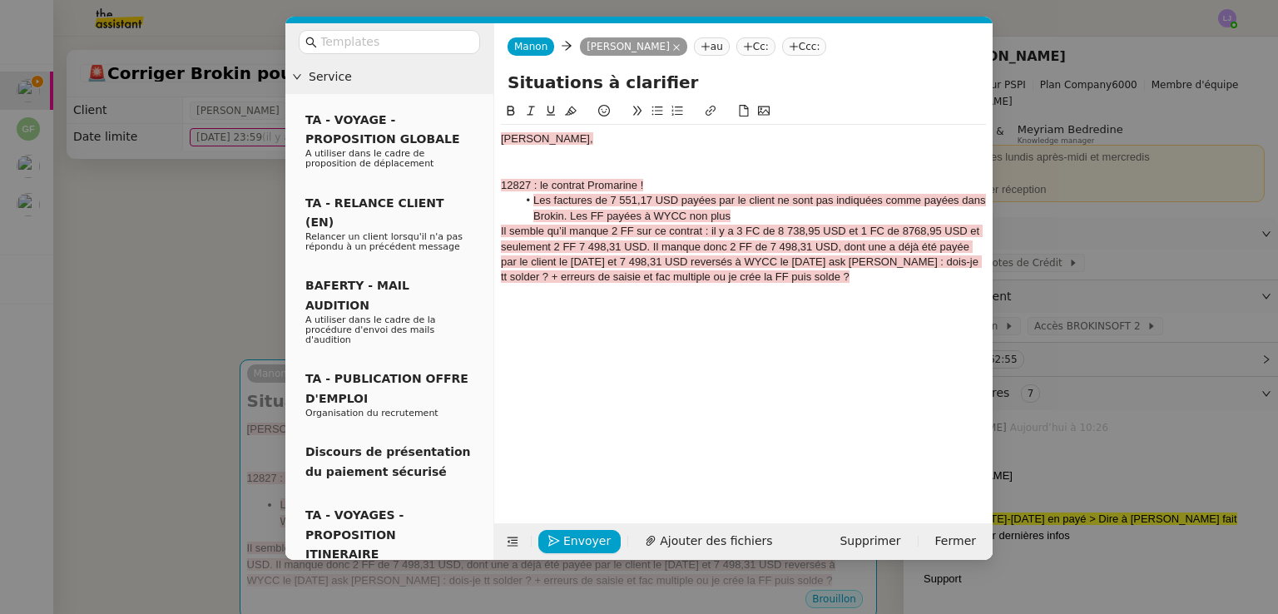
click at [563, 144] on div "[PERSON_NAME]," at bounding box center [743, 138] width 485 height 15
click at [566, 169] on div at bounding box center [743, 169] width 485 height 15
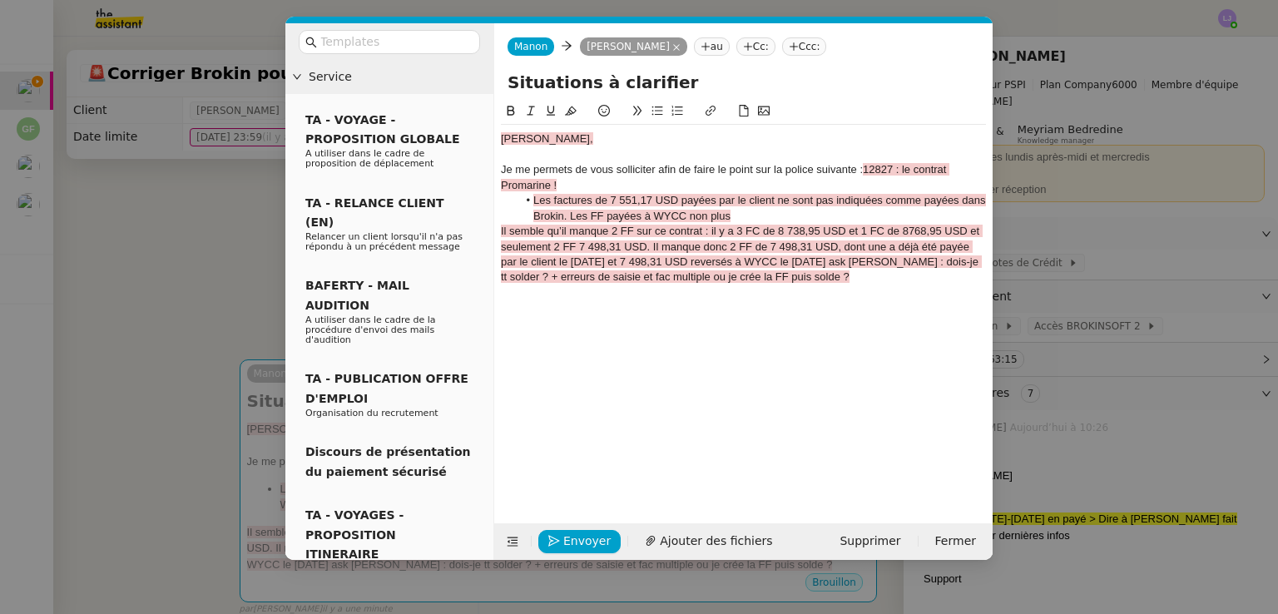
click at [599, 188] on div "Je me permets de vous solliciter afin de faire le point sur la police suivante …" at bounding box center [743, 177] width 485 height 31
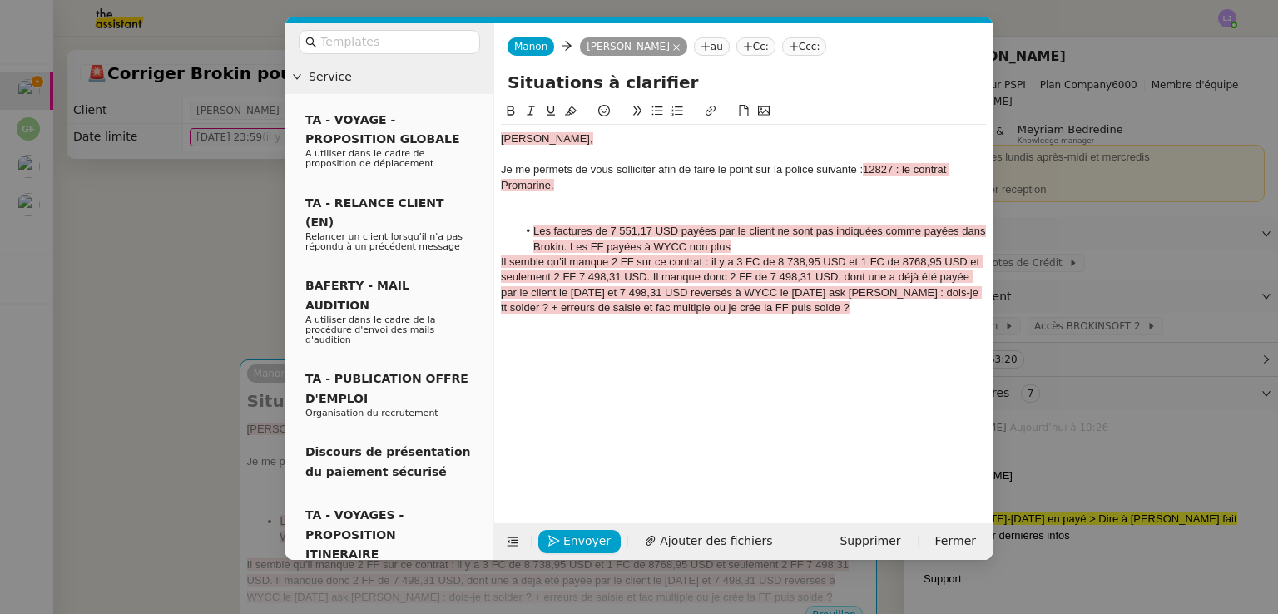
click at [900, 167] on span "12827 : le contrat Promarine." at bounding box center [725, 176] width 449 height 27
click at [834, 201] on div at bounding box center [743, 200] width 485 height 15
click at [533, 226] on span "Les factures de 7 551,17 USD payées par le client ne sont pas indiquées comme p…" at bounding box center [760, 238] width 455 height 27
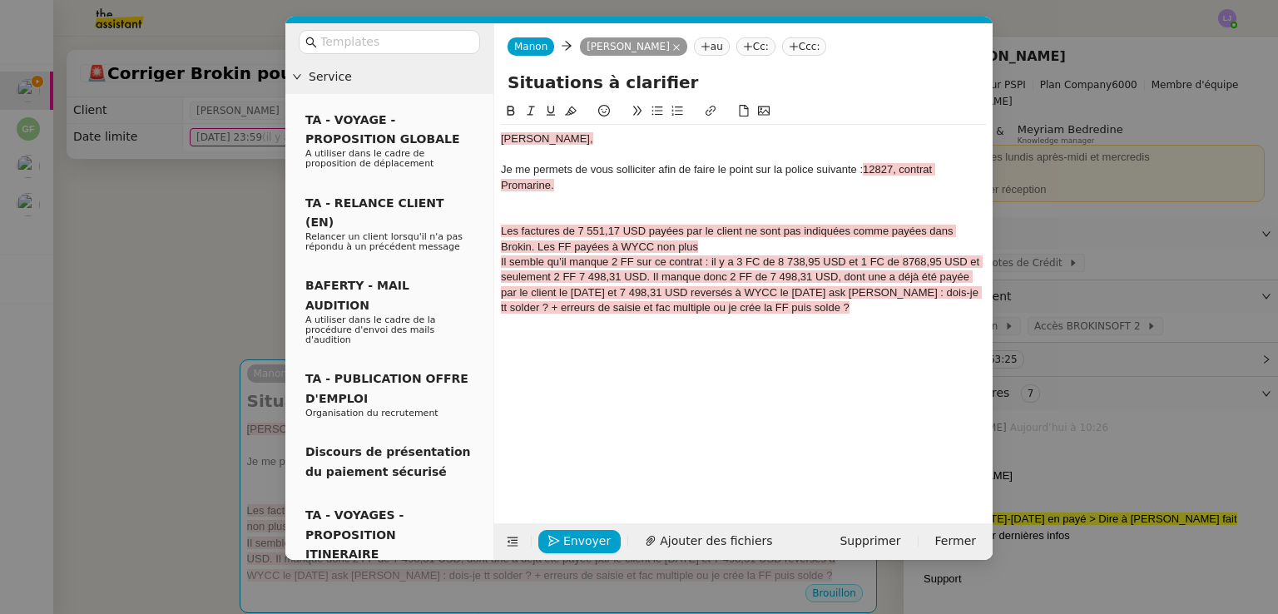
click at [737, 247] on div "Les factures de 7 551,17 USD payées par le client ne sont pas indiquées comme p…" at bounding box center [743, 239] width 485 height 31
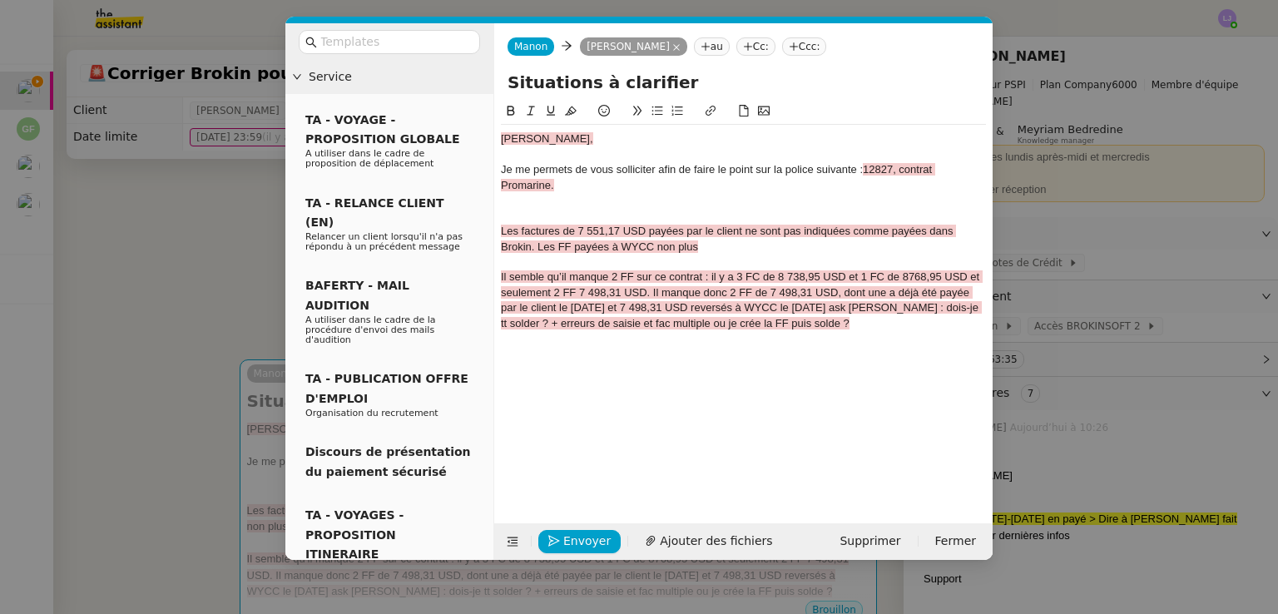
click at [866, 307] on span "Il semble qu’il manque 2 FF sur ce contrat : il y a 3 FC de 8 738,95 USD et 1 F…" at bounding box center [742, 299] width 482 height 58
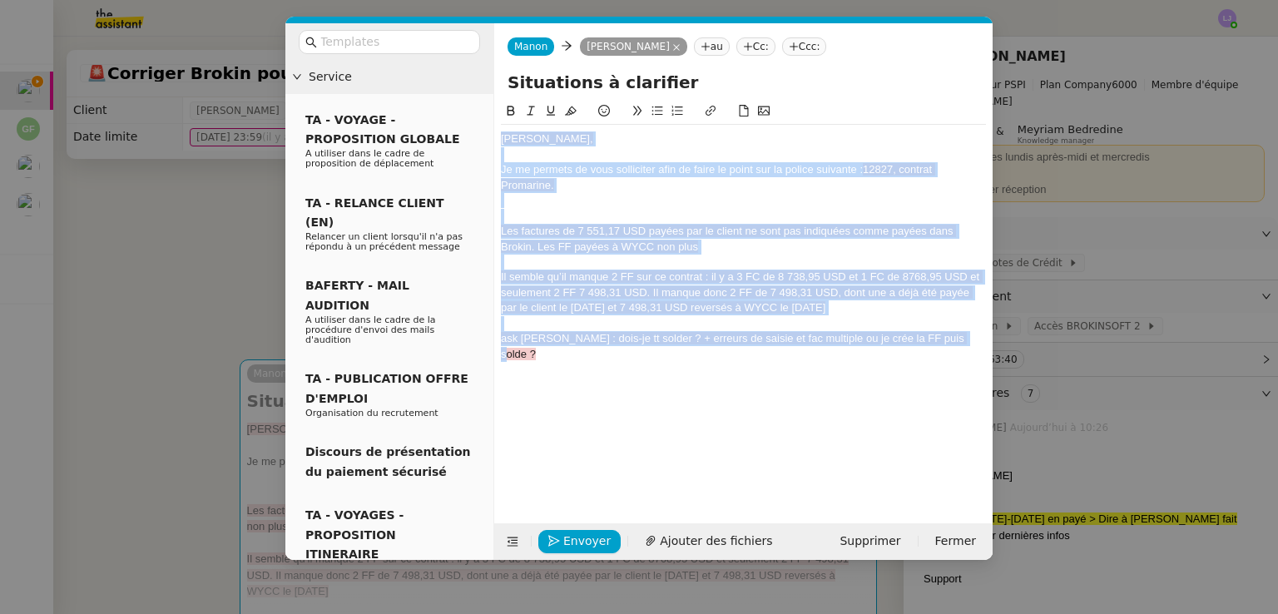
click at [571, 114] on icon at bounding box center [571, 111] width 12 height 12
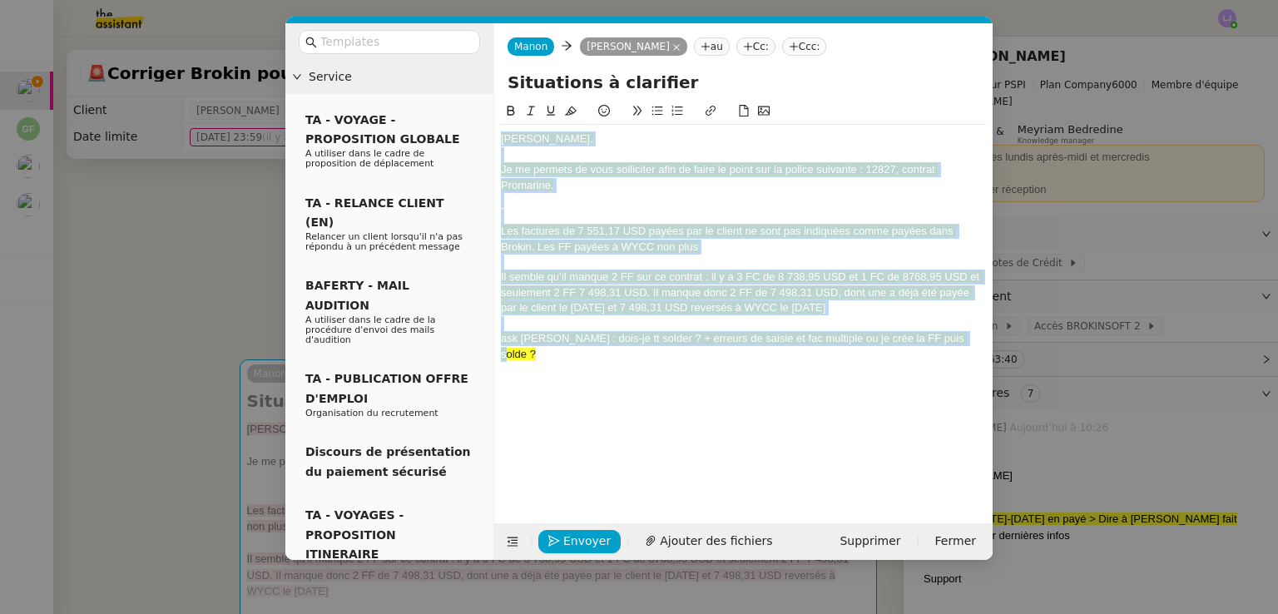
click at [571, 114] on icon at bounding box center [571, 111] width 12 height 12
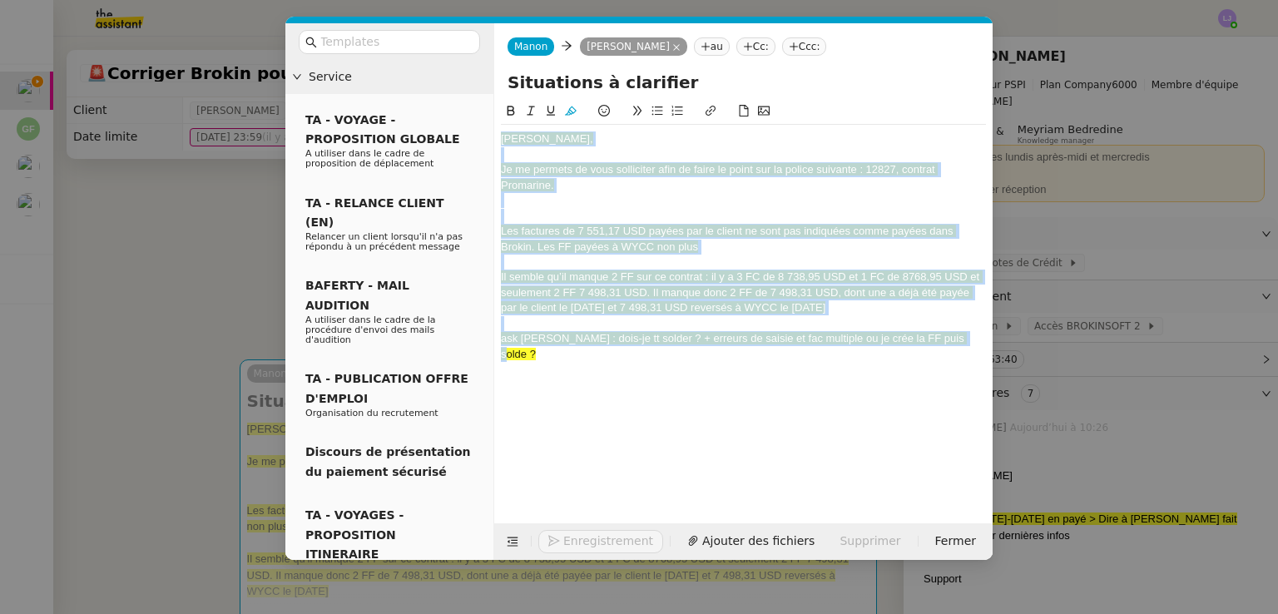
click at [571, 114] on icon at bounding box center [571, 111] width 12 height 12
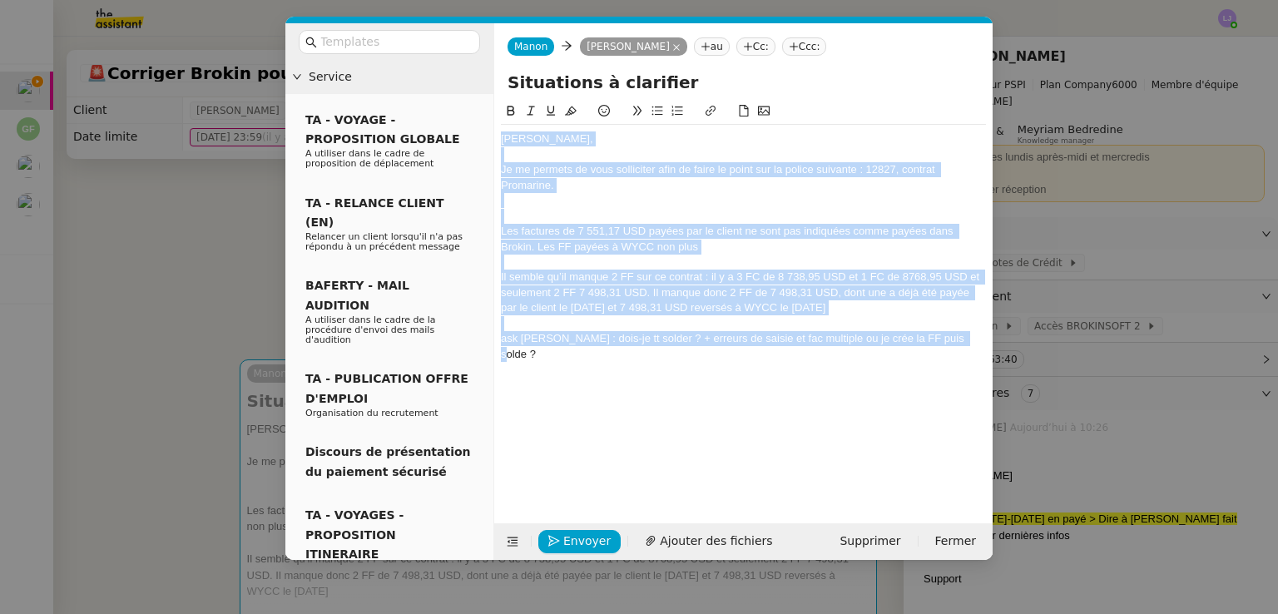
click at [607, 250] on div "Les factures de 7 551,17 USD payées par le client ne sont pas indiquées comme p…" at bounding box center [743, 239] width 485 height 31
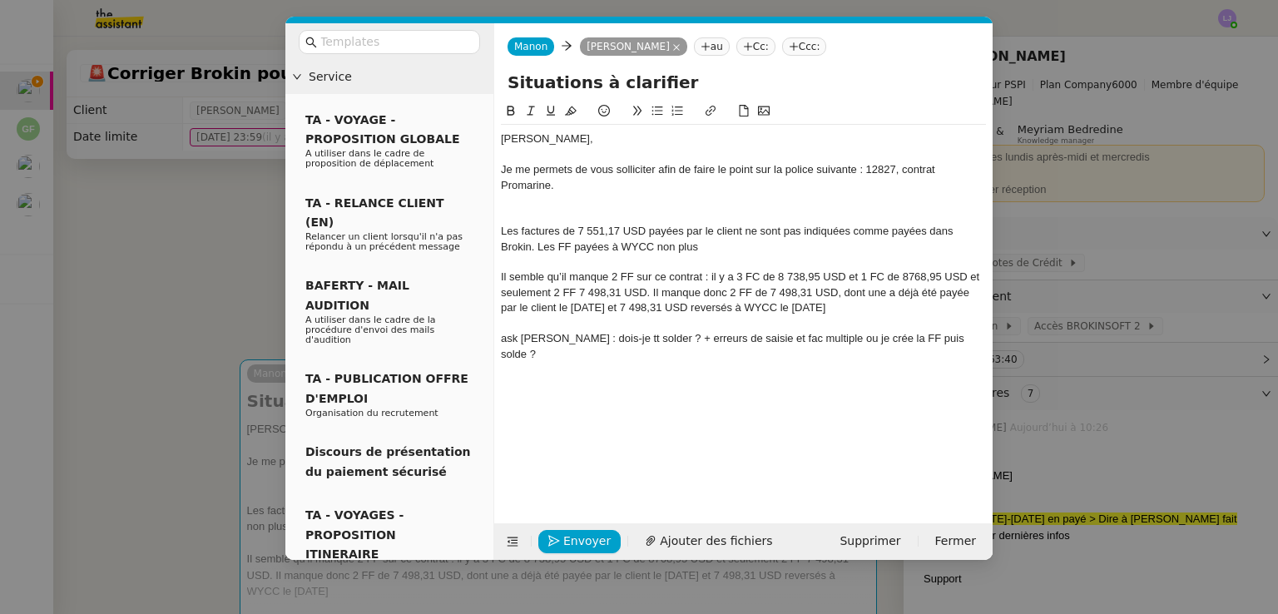
click at [559, 334] on div "ask [PERSON_NAME] : dois-je tt solder ? + erreurs de saisie et fac multiple ou …" at bounding box center [743, 346] width 485 height 31
click at [683, 343] on li "Dois-je solder toutes les factures FC et FF sur Brokin ?" at bounding box center [752, 338] width 469 height 15
click at [776, 335] on li "Dois-je solder toutes les FC et FF sur Brokin ?" at bounding box center [752, 338] width 469 height 15
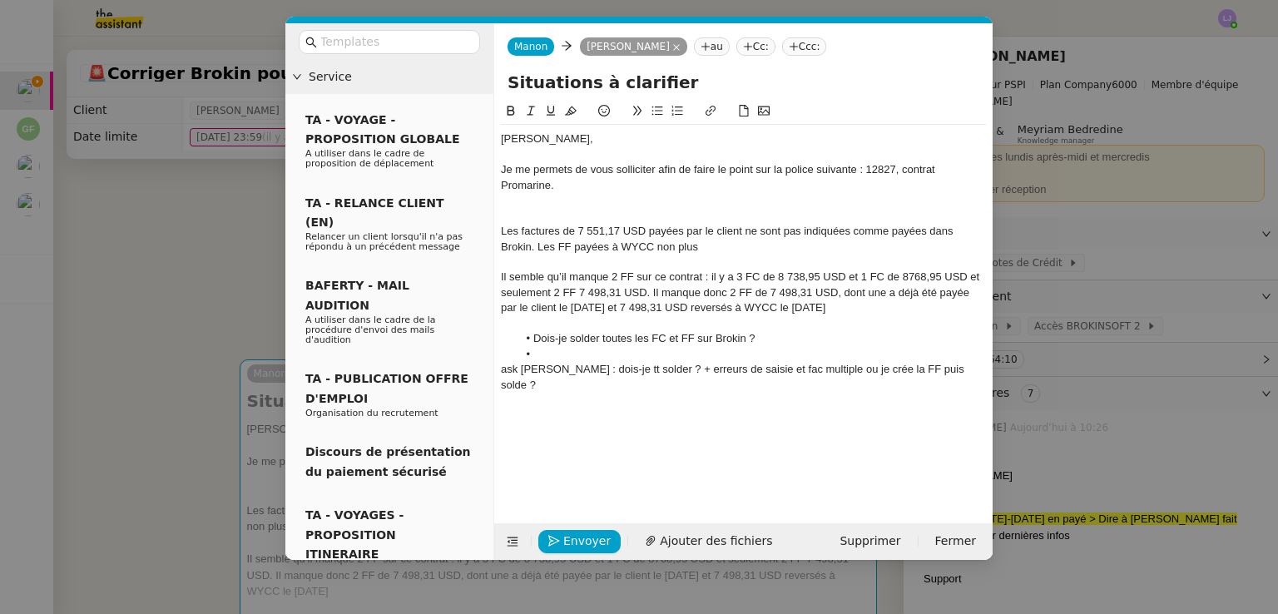
click at [701, 342] on li "Dois-je solder toutes les FC et FF sur Brokin ?" at bounding box center [752, 338] width 469 height 15
copy li "Dois-je solder toutes les FC et FF sur Brokin ?"
click at [726, 250] on div "Les factures de 7 551,17 USD payées par le client ne sont pas indiquées comme p…" at bounding box center [743, 239] width 485 height 31
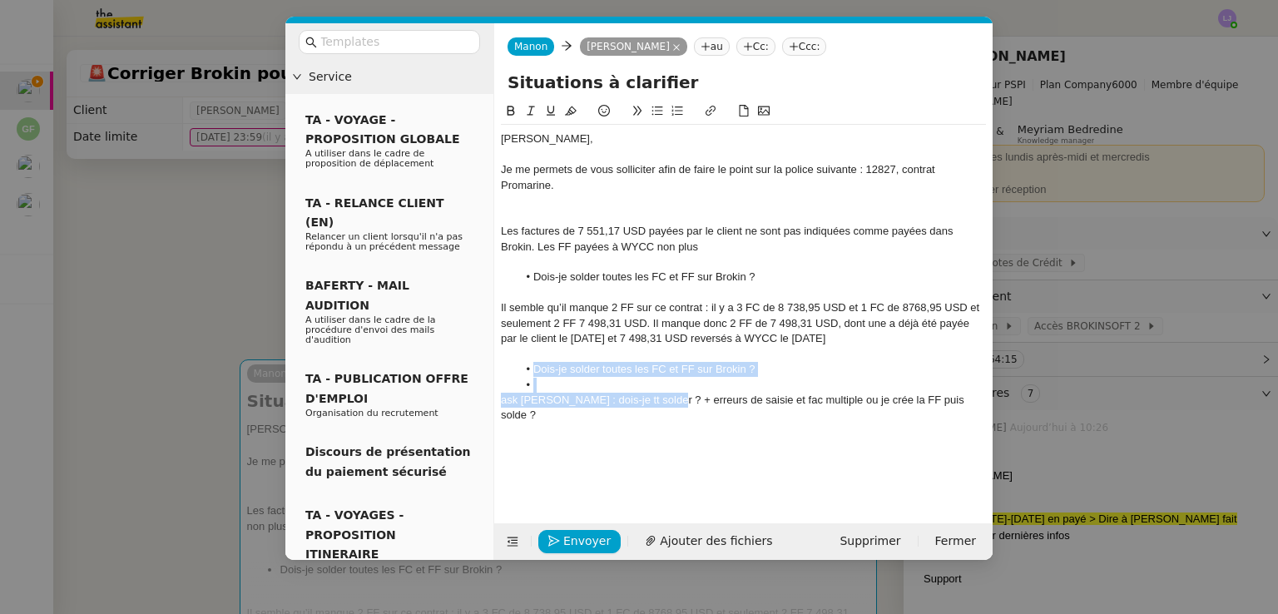
drag, startPoint x: 526, startPoint y: 371, endPoint x: 657, endPoint y: 410, distance: 137.2
click at [657, 410] on div "[PERSON_NAME], Je me permets de vous solliciter afin de faire le point sur la p…" at bounding box center [743, 277] width 485 height 305
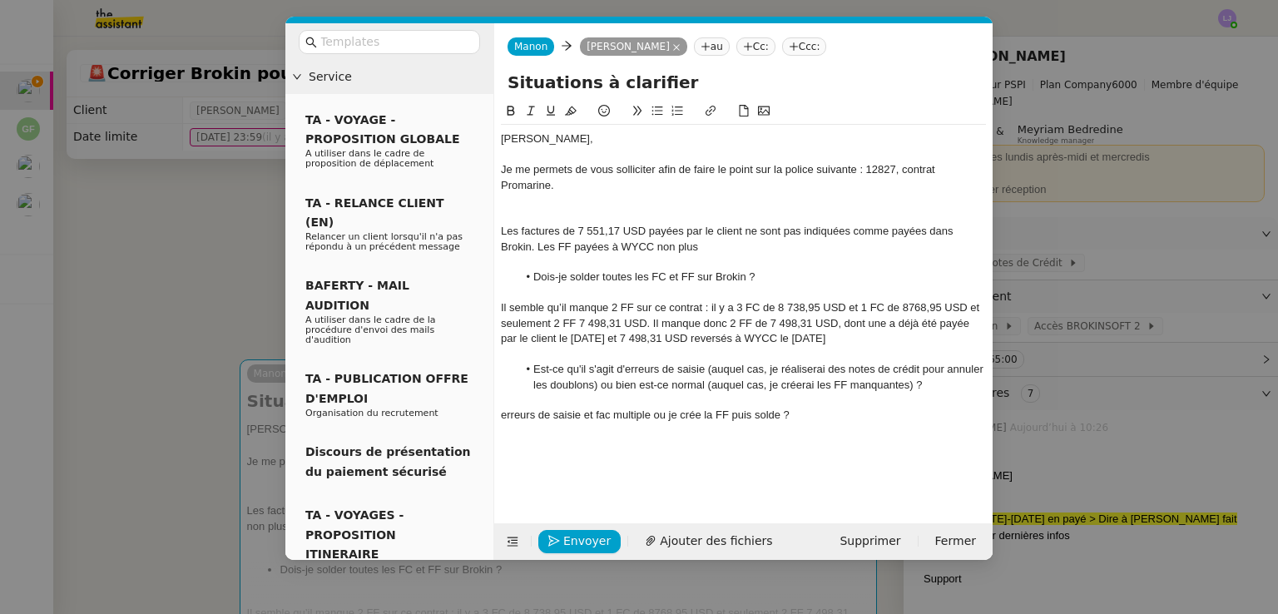
click at [659, 420] on div "erreurs de saisie et fac multiple ou je crée la FF puis solde ?" at bounding box center [743, 415] width 485 height 15
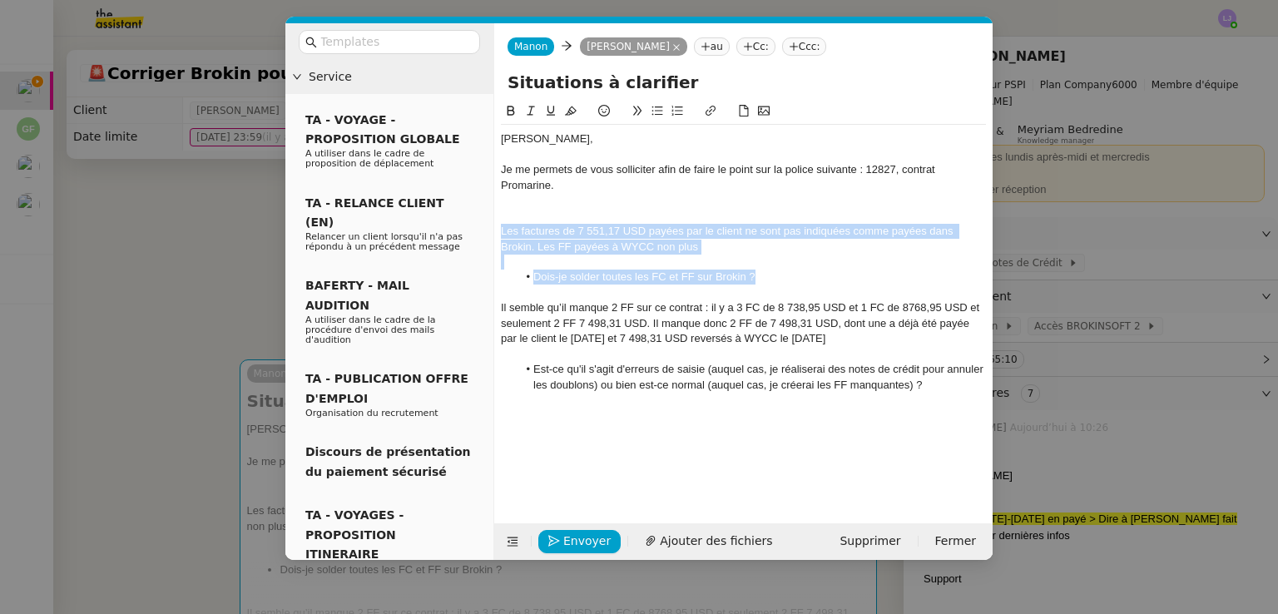
drag, startPoint x: 796, startPoint y: 278, endPoint x: 482, endPoint y: 227, distance: 317.8
click at [482, 227] on nz-layout "Service TA - VOYAGE - PROPOSITION GLOBALE A utiliser dans le cadre de propositi…" at bounding box center [638, 291] width 707 height 537
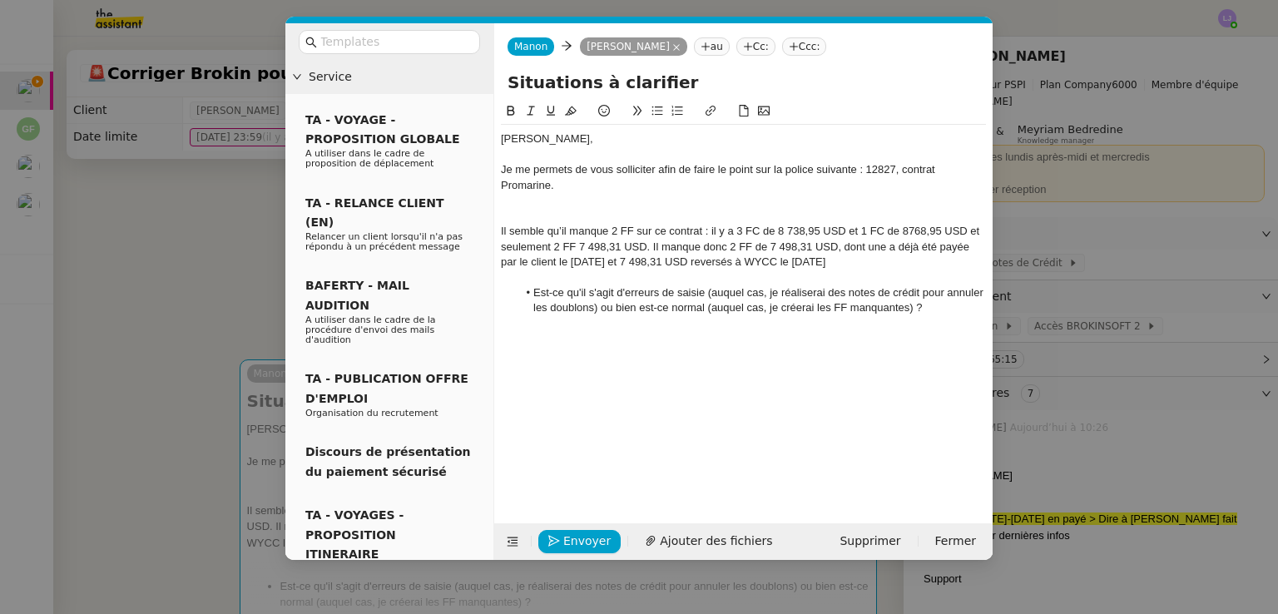
click at [942, 303] on li "Est-ce qu'il s'agit d'erreurs de saisie (auquel cas, je réaliserai des notes de…" at bounding box center [752, 300] width 469 height 31
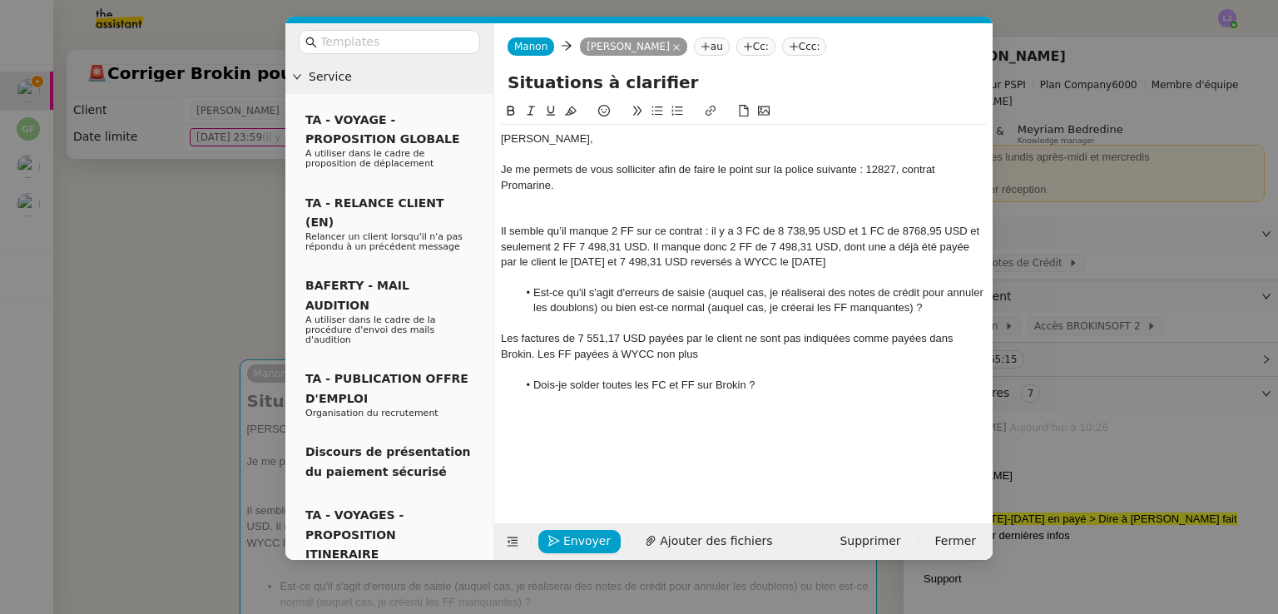
click at [635, 212] on div at bounding box center [743, 216] width 485 height 15
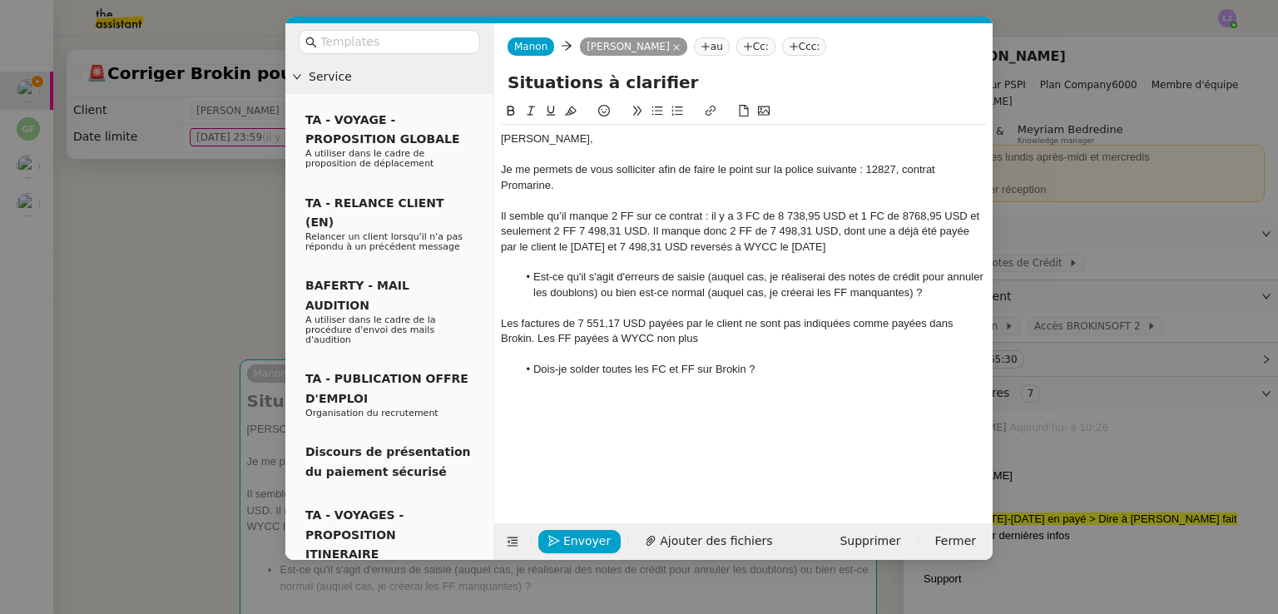
click at [889, 232] on div "Il semble qu’il manque 2 FF sur ce contrat : il y a 3 FC de 8 738,95 USD et 1 F…" at bounding box center [743, 232] width 485 height 46
click at [594, 300] on li "Est-ce qu'il s'agit d'erreurs de saisie (auquel cas, je réaliserai des notes de…" at bounding box center [752, 285] width 469 height 31
click at [978, 290] on li "Est-ce qu'il s'agit d'erreurs de saisie (auquel cas, je réaliserai des notes de…" at bounding box center [752, 285] width 469 height 31
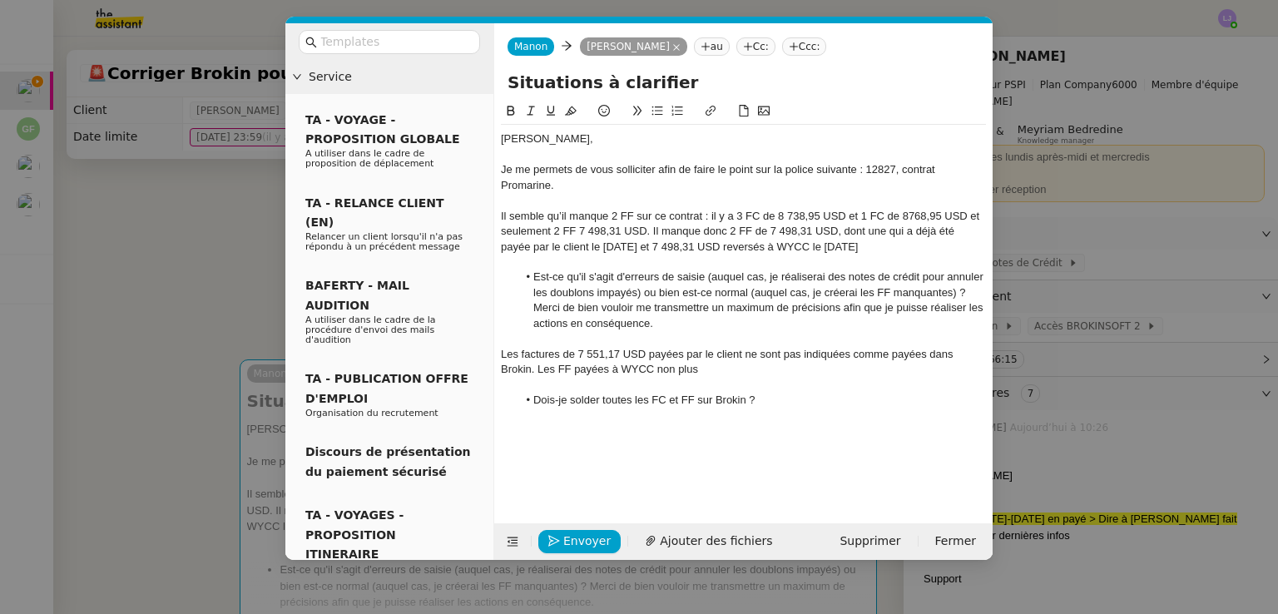
click at [800, 397] on li "Dois-je solder toutes les FC et FF sur Brokin ?" at bounding box center [752, 400] width 469 height 15
click at [590, 537] on span "Envoyer" at bounding box center [586, 541] width 47 height 19
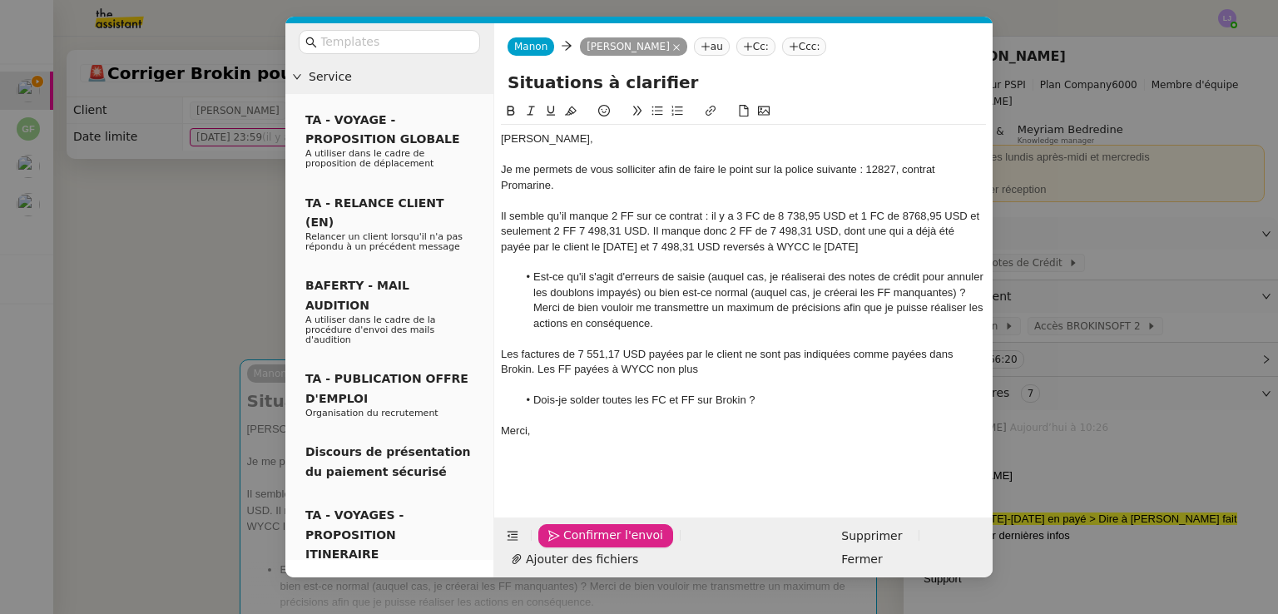
click at [590, 537] on span "Confirmer l'envoi" at bounding box center [613, 535] width 100 height 19
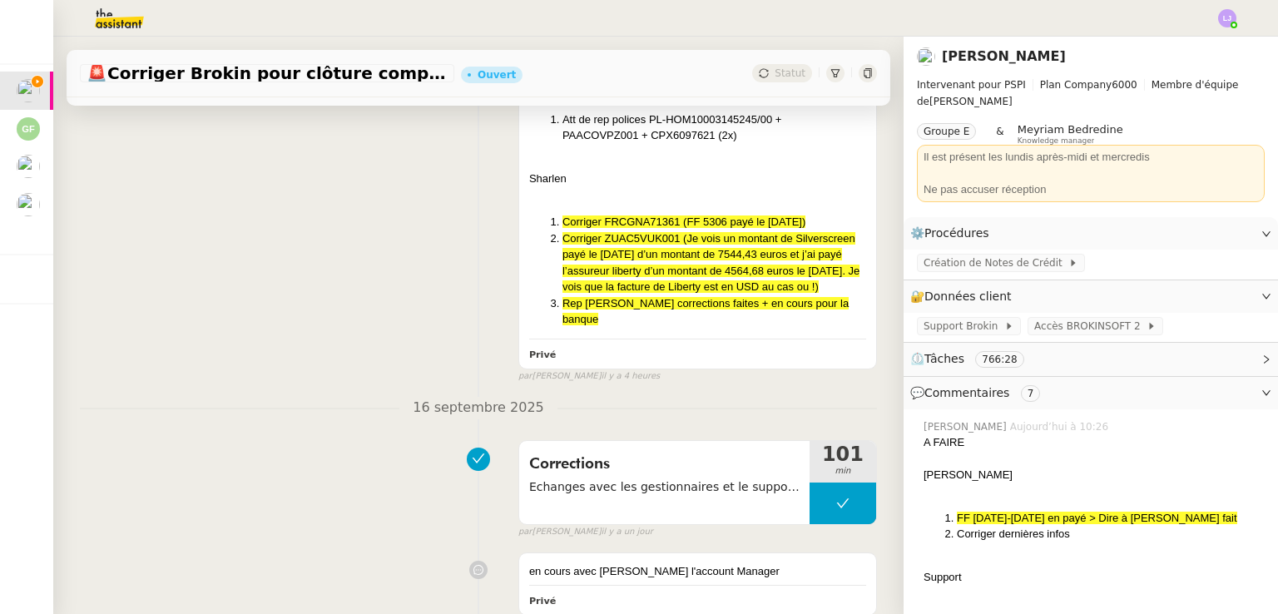
scroll to position [2549, 0]
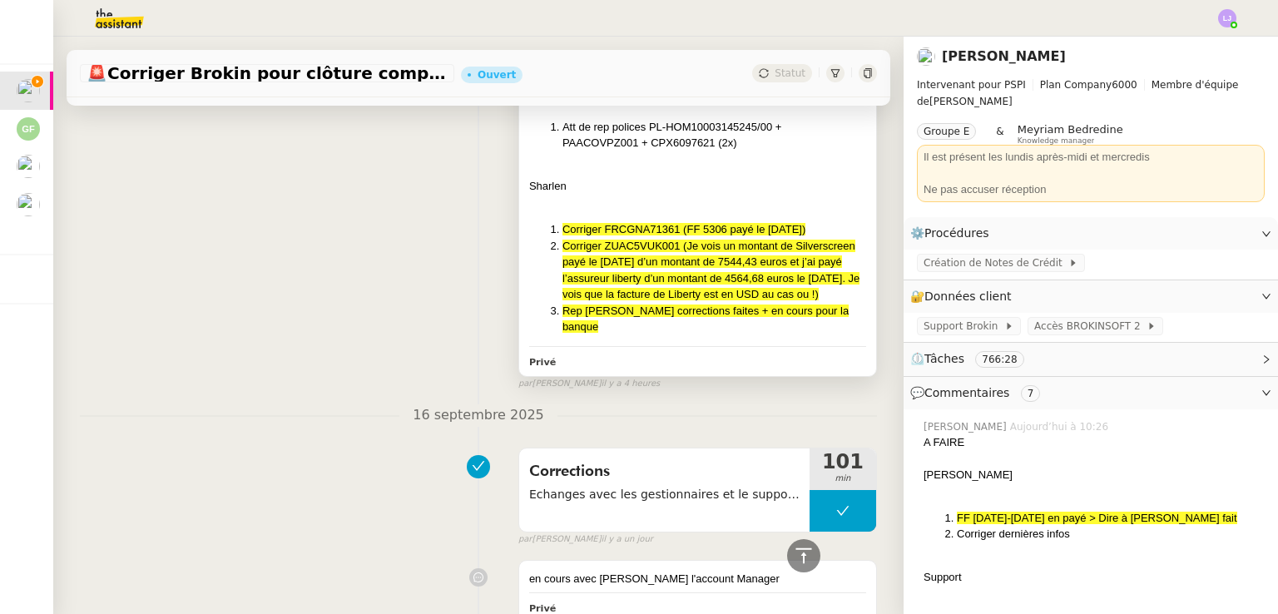
click at [716, 238] on li "Corriger FRCGNA71361 (FF 5306 payé le [DATE])" at bounding box center [715, 229] width 304 height 17
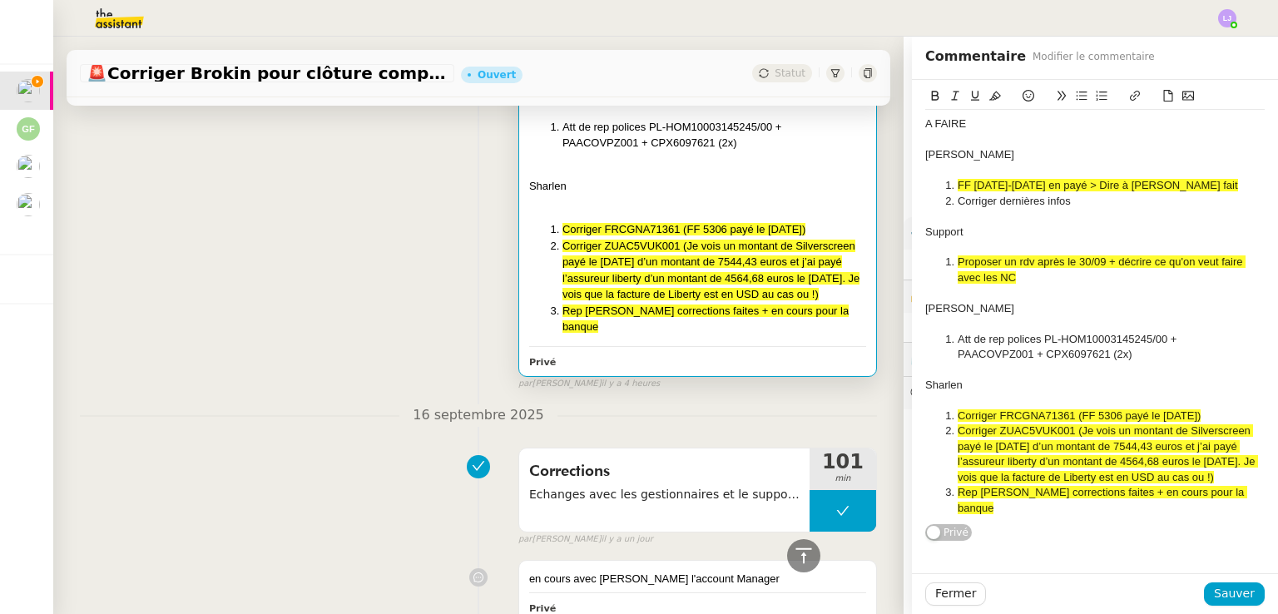
click at [1249, 513] on li "Rep [PERSON_NAME] corrections faites + en cours pour la banque" at bounding box center [1104, 500] width 324 height 31
click at [1178, 357] on li "Att de rep polices PL-HOM10003145245/00 + PAACOVPZ001 + CPX6097621 (2x)" at bounding box center [1104, 347] width 324 height 31
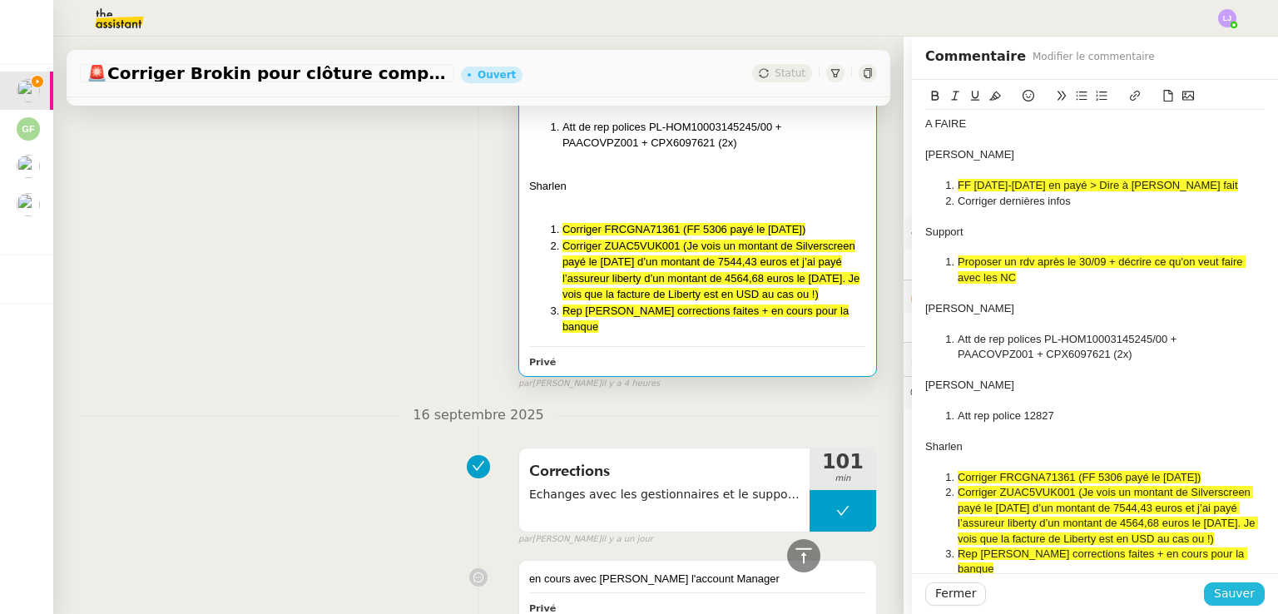
click at [1222, 599] on span "Sauver" at bounding box center [1234, 593] width 41 height 19
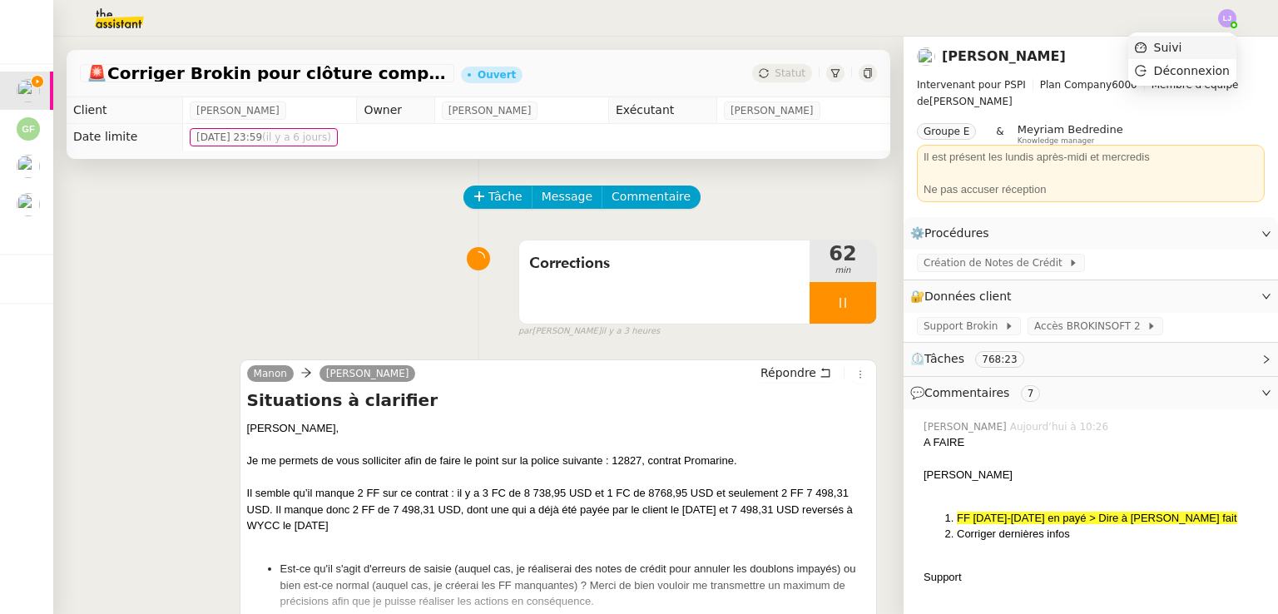
click at [1219, 36] on li "Suivi" at bounding box center [1182, 47] width 108 height 23
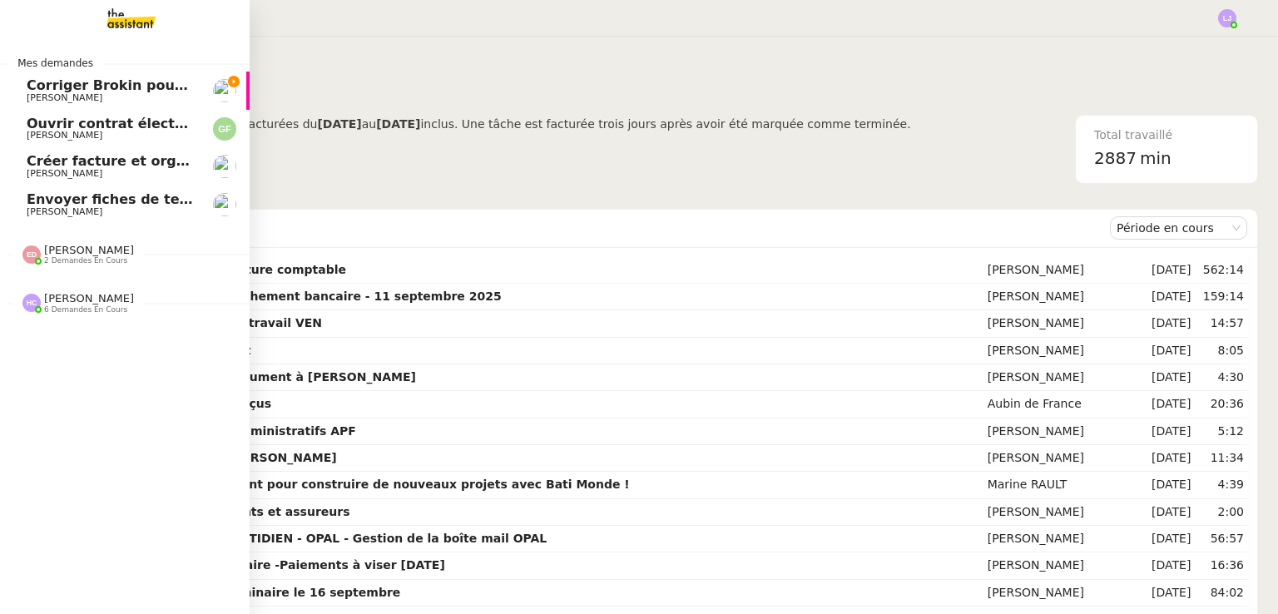
click at [166, 107] on link "Corriger Brokin pour clôture comptable [PERSON_NAME]" at bounding box center [125, 91] width 250 height 38
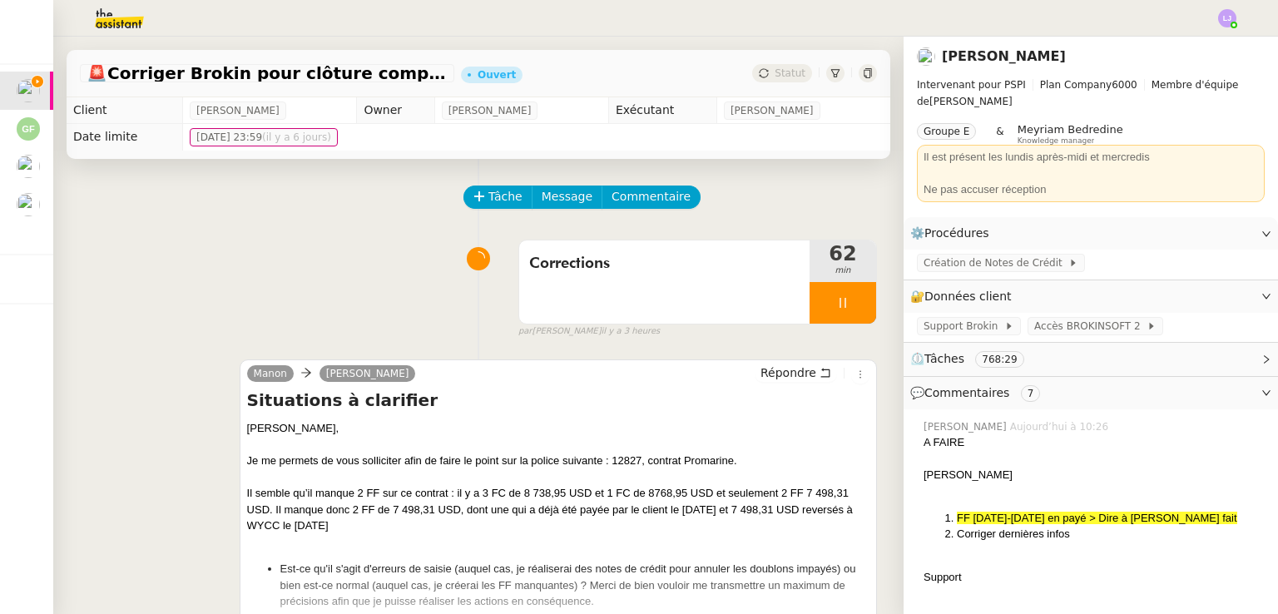
scroll to position [340, 0]
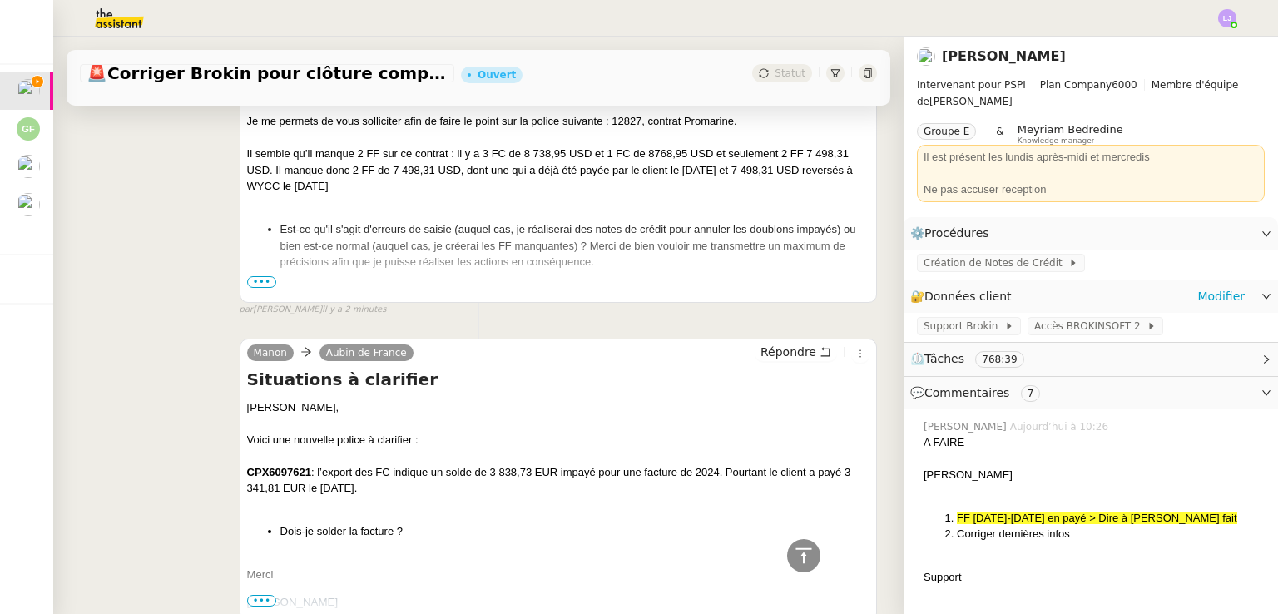
click at [1089, 309] on div "🔐 Données client Modifier" at bounding box center [1091, 296] width 374 height 32
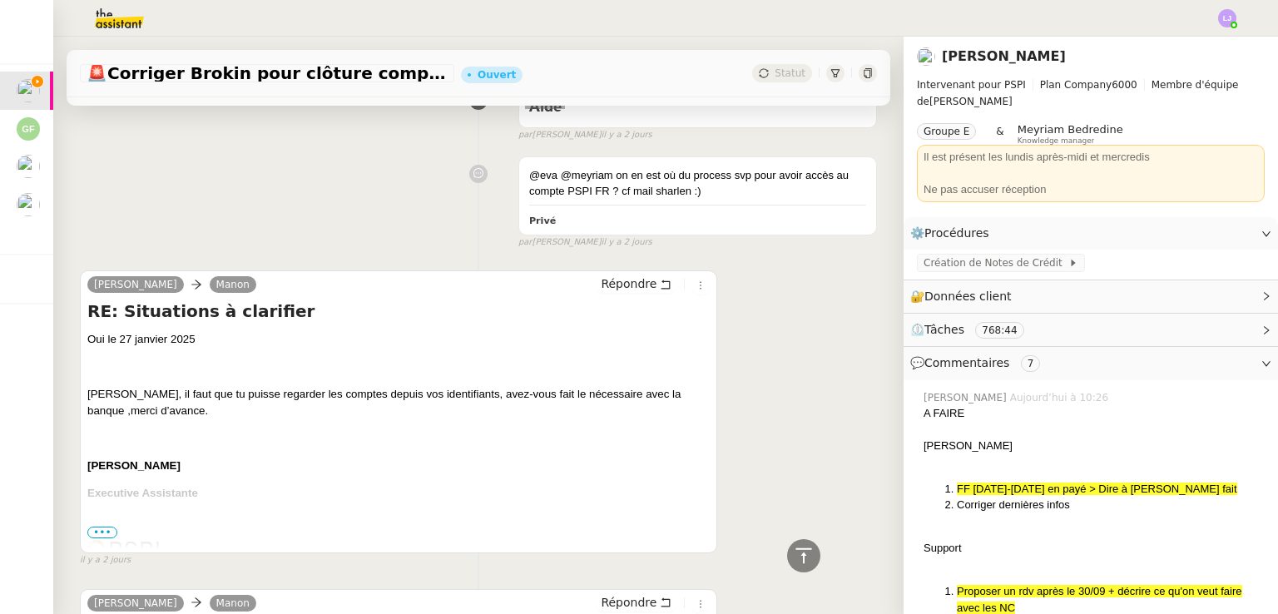
scroll to position [3004, 0]
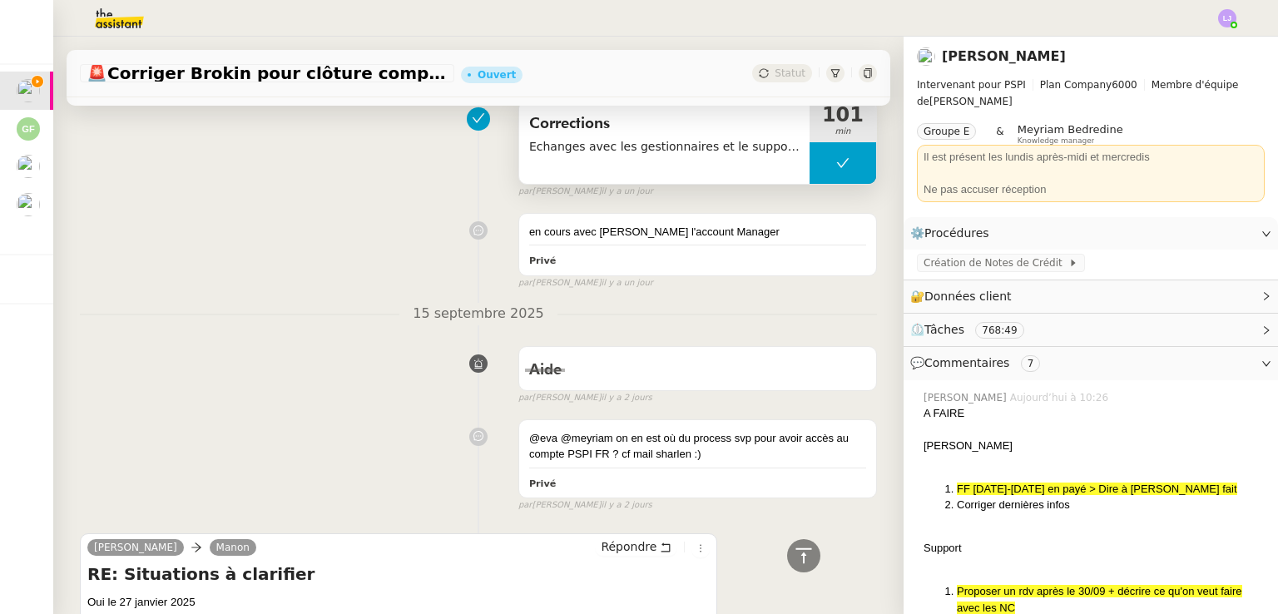
click at [739, 169] on div "Corrections Echanges avec les gestionnaires et le support, rassemblement d'info…" at bounding box center [664, 142] width 290 height 83
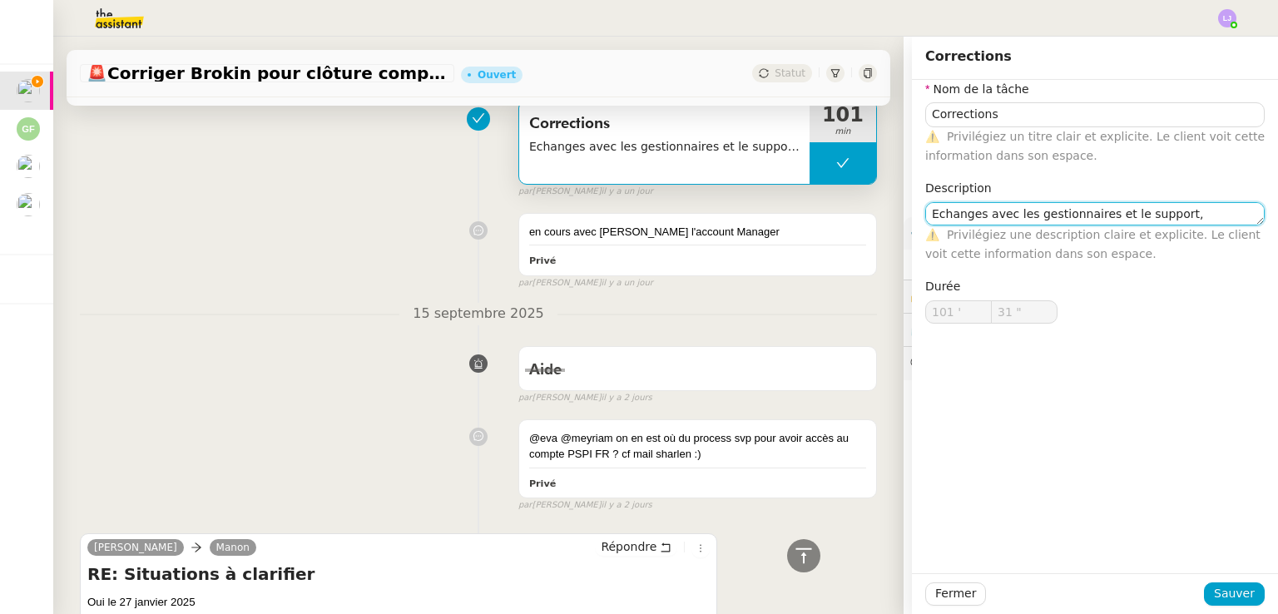
click at [1019, 202] on textarea "Echanges avec les gestionnaires et le support, rassemblement d'informations, co…" at bounding box center [1095, 213] width 340 height 23
click at [935, 588] on span "Fermer" at bounding box center [955, 593] width 41 height 19
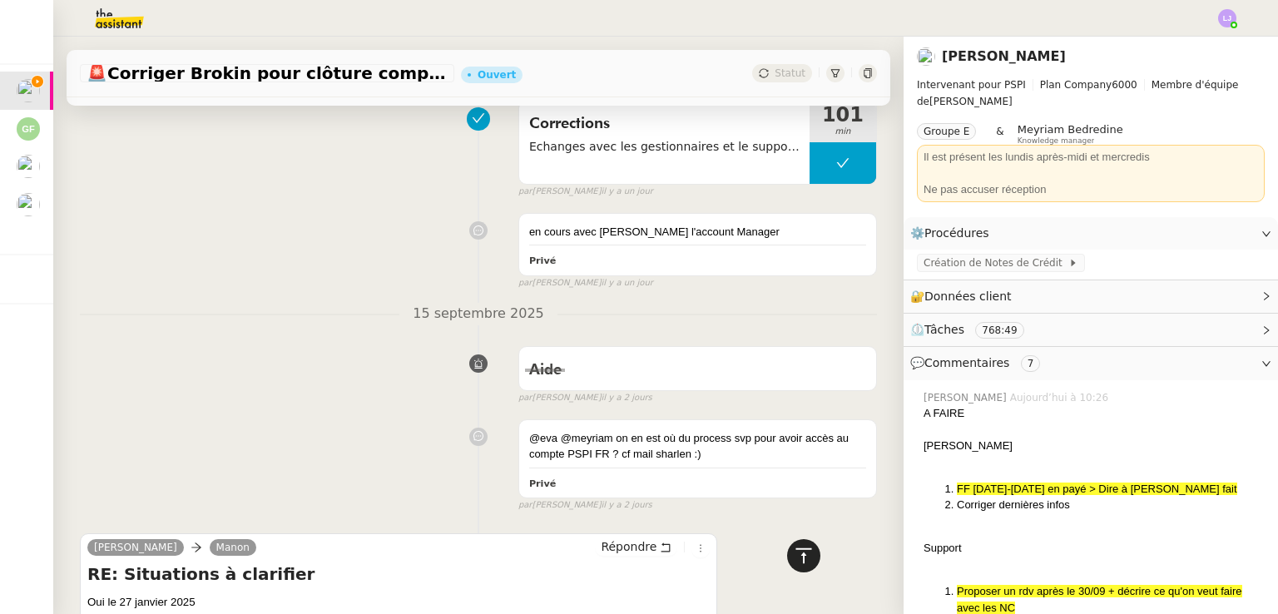
click at [787, 558] on div at bounding box center [803, 555] width 33 height 33
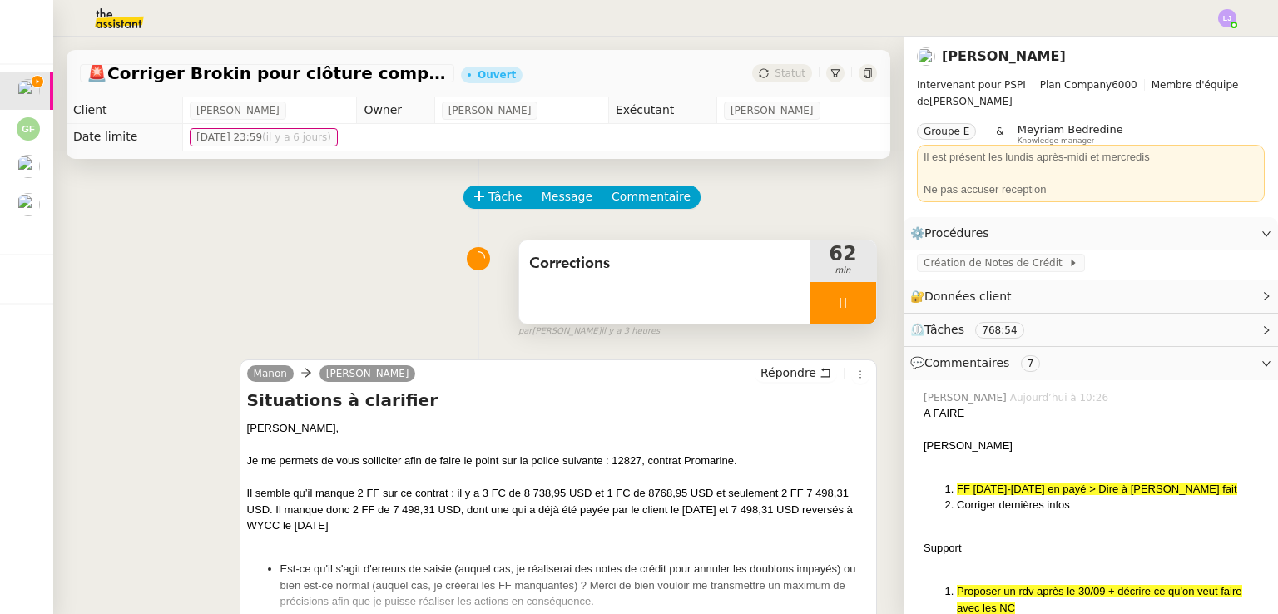
click at [848, 315] on div at bounding box center [843, 303] width 67 height 42
click at [848, 315] on button at bounding box center [859, 303] width 33 height 42
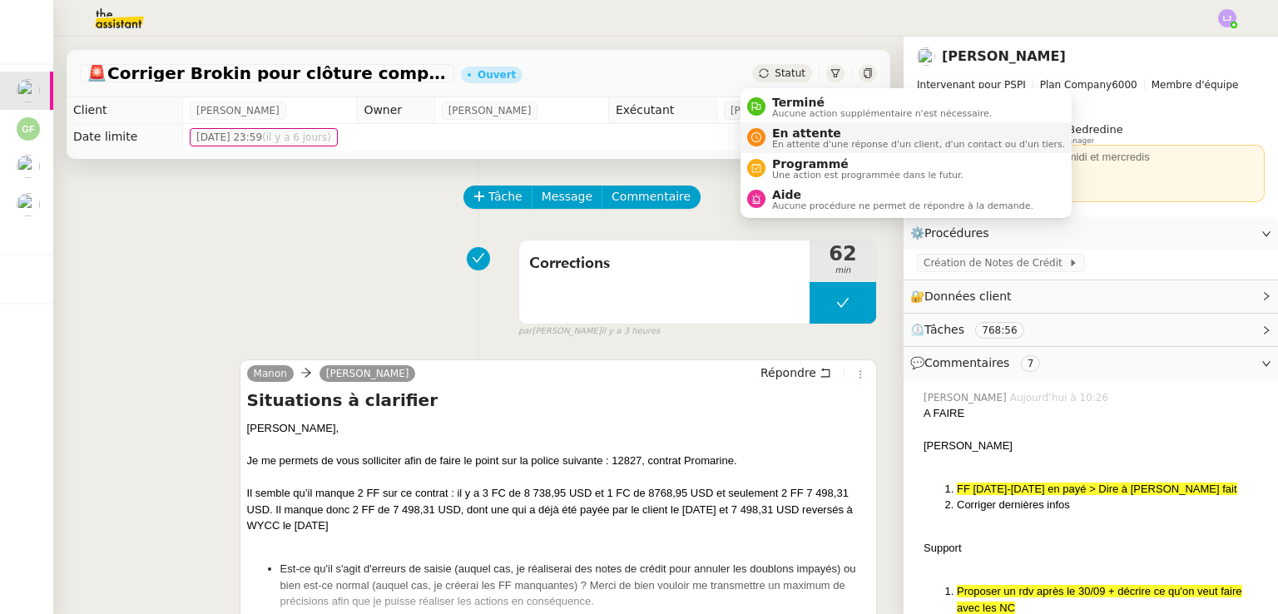
click at [789, 131] on span "En attente" at bounding box center [918, 132] width 293 height 13
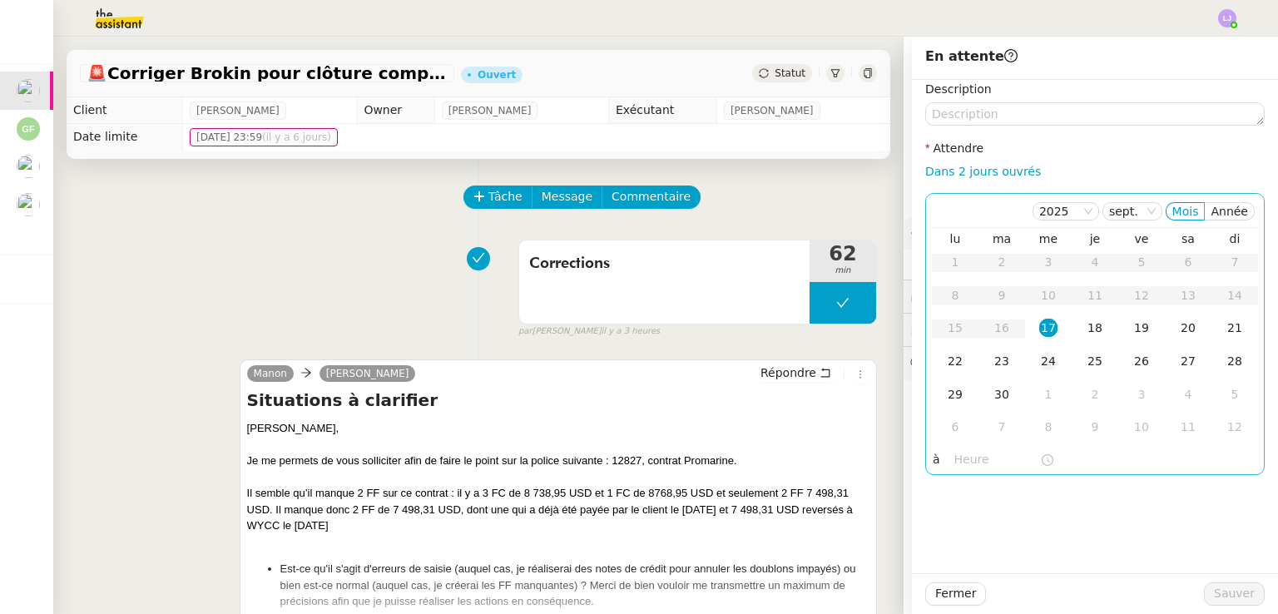
click at [1039, 355] on div "24" at bounding box center [1048, 361] width 18 height 18
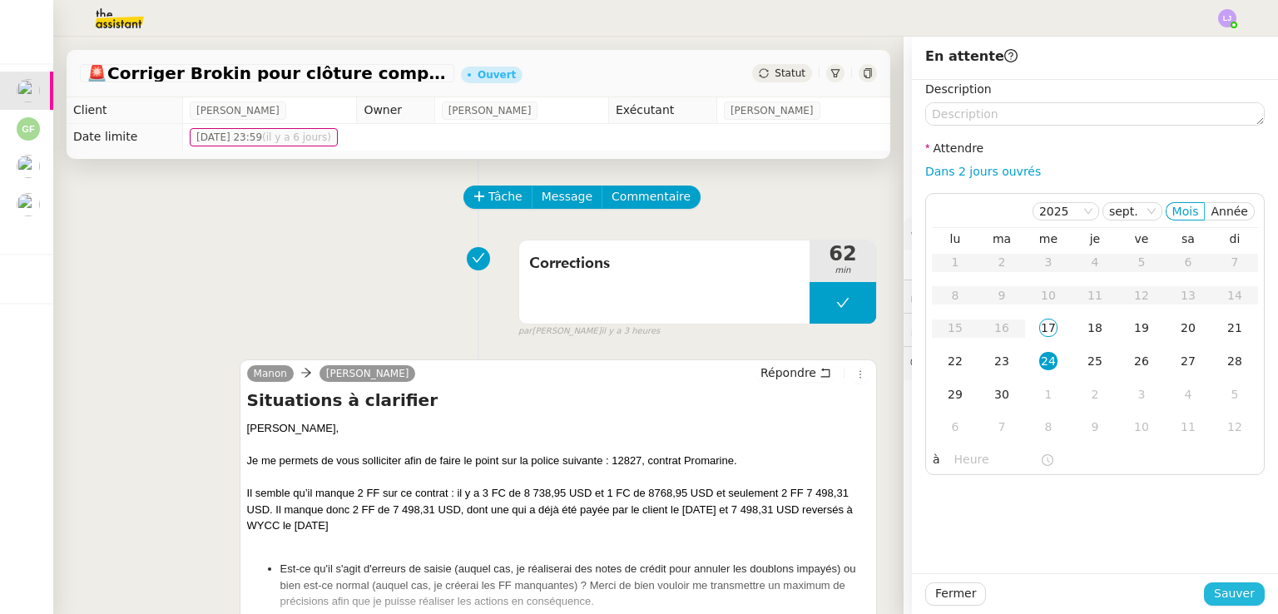
click at [1222, 598] on span "Sauver" at bounding box center [1234, 593] width 41 height 19
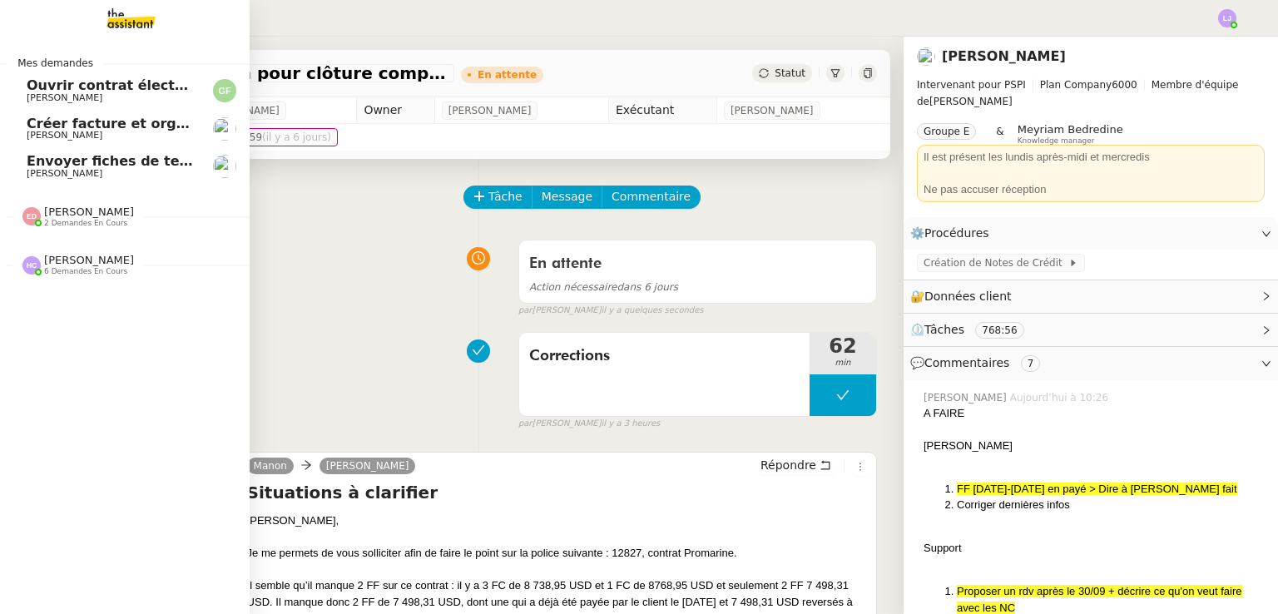
click at [108, 127] on span "Créer facture et organiser visite de risque" at bounding box center [185, 124] width 317 height 16
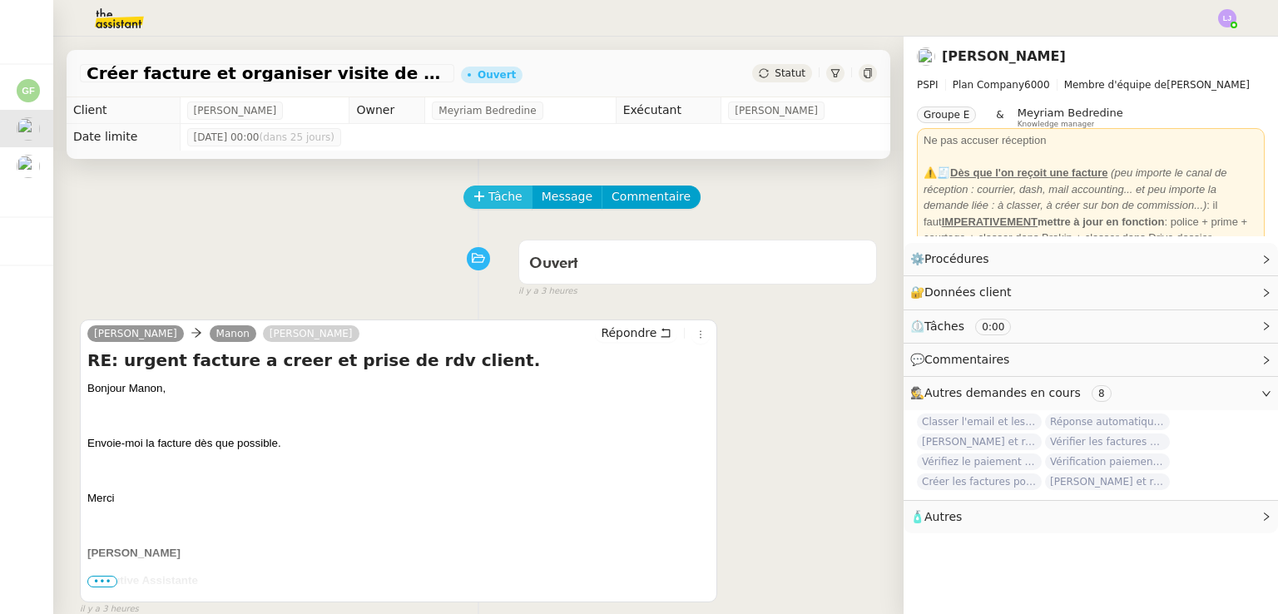
click at [503, 191] on span "Tâche" at bounding box center [506, 196] width 34 height 19
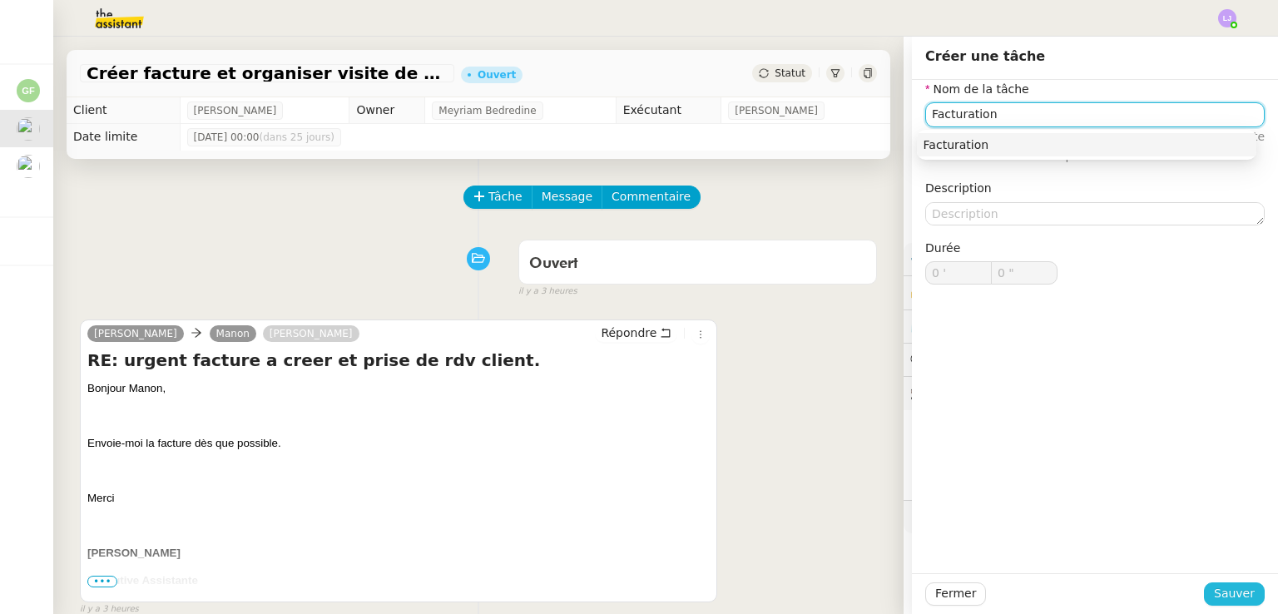
type input "Facturation"
click at [1237, 591] on span "Sauver" at bounding box center [1234, 593] width 41 height 19
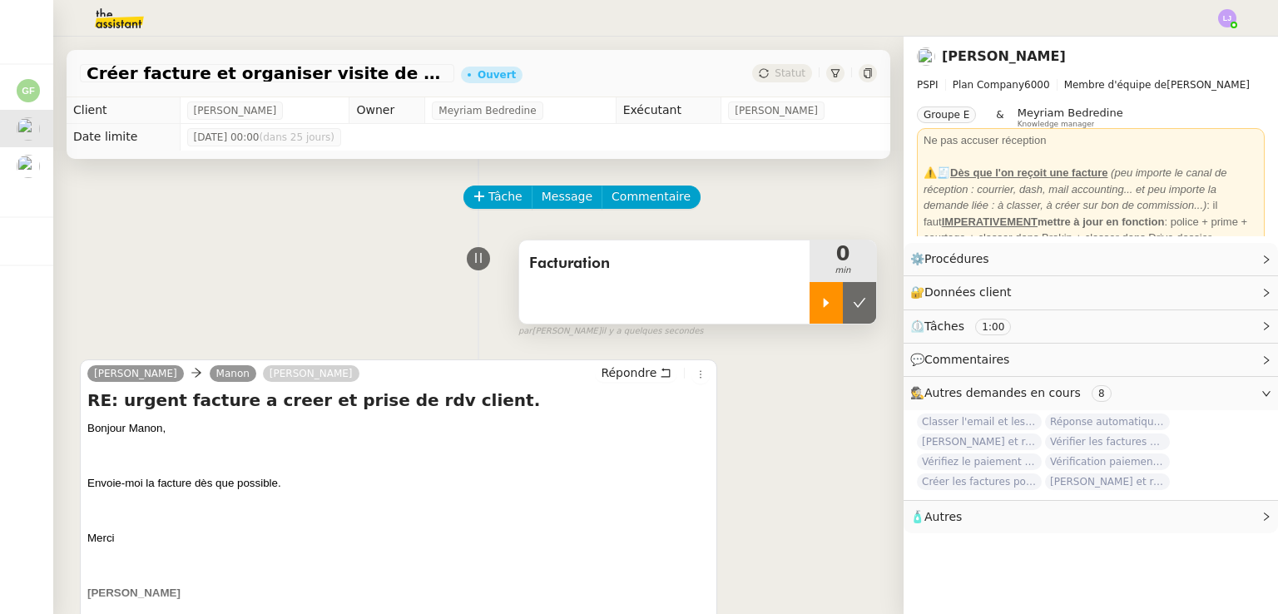
click at [812, 310] on div at bounding box center [826, 303] width 33 height 42
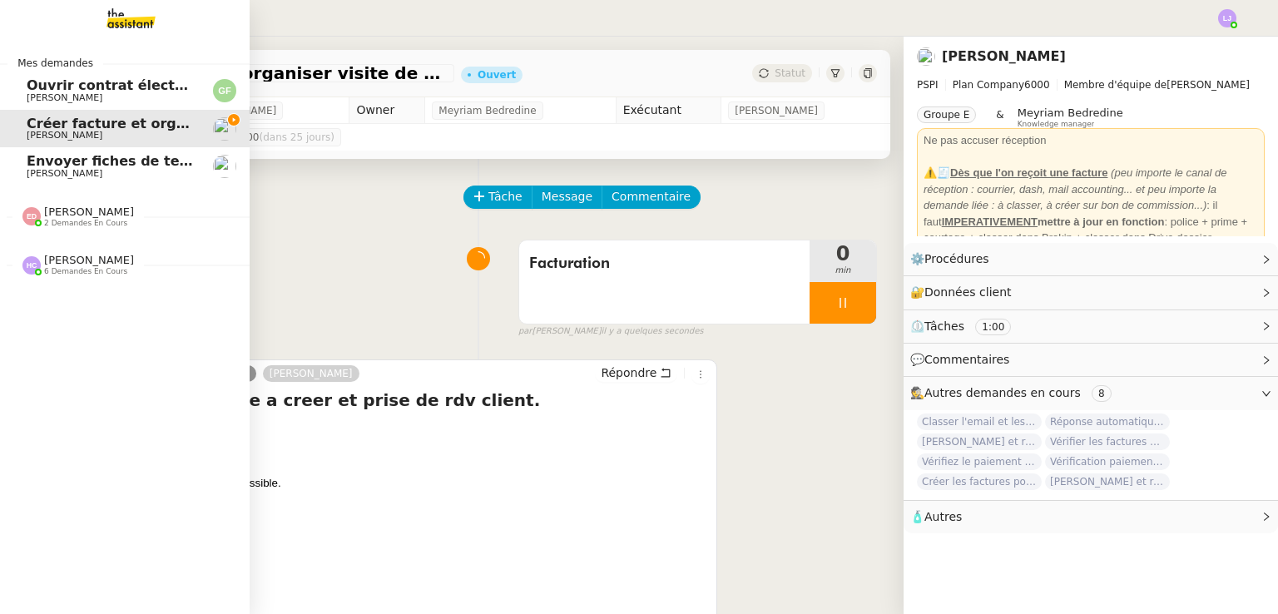
click at [76, 224] on span "2 demandes en cours" at bounding box center [85, 223] width 83 height 9
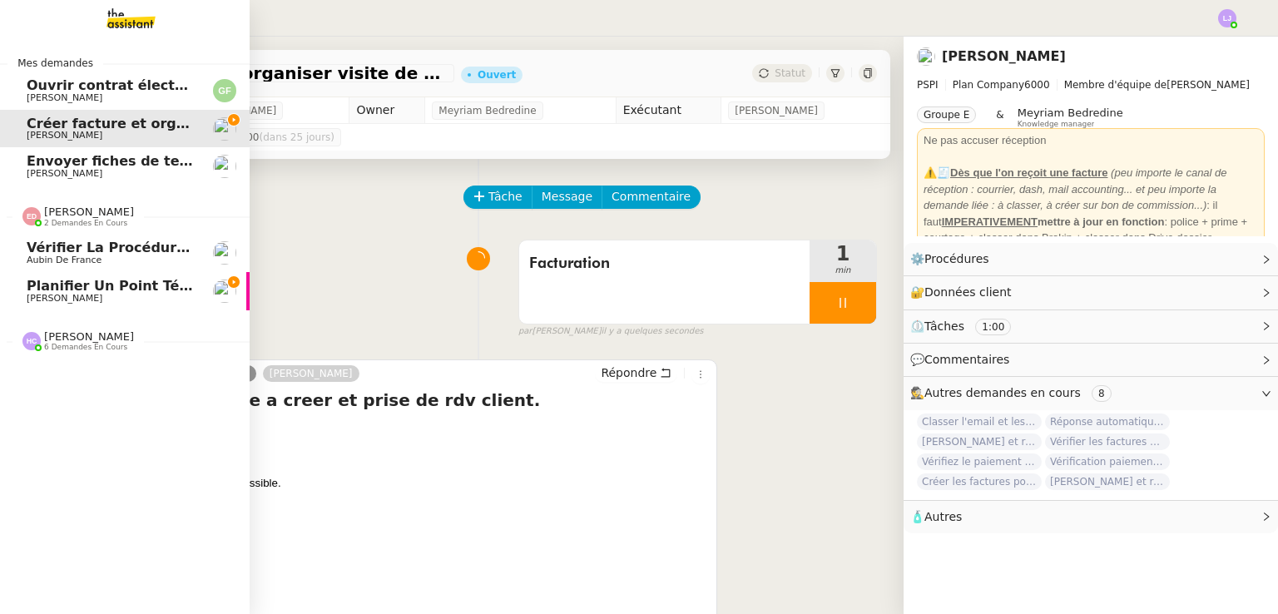
click at [122, 281] on span "Planifier un point téléphonique sur les paiements" at bounding box center [217, 286] width 380 height 16
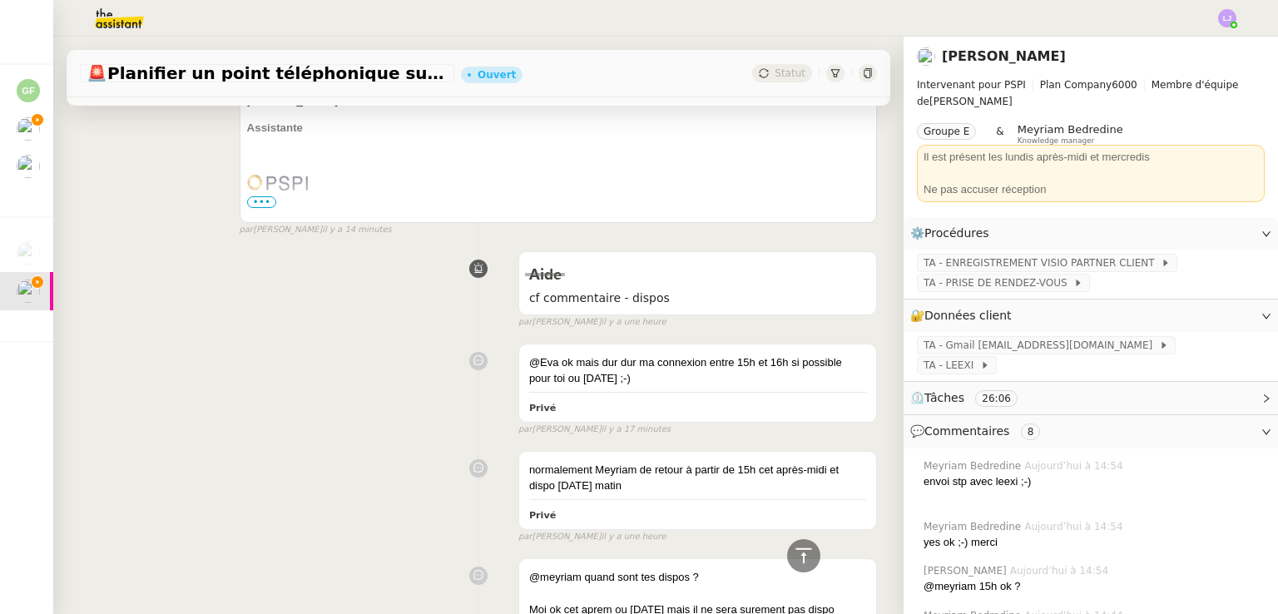
scroll to position [1213, 0]
click at [341, 399] on div "@Eva ok mais dur dur ma connexion entre 15h et 16h si possible pour toi ou [DAT…" at bounding box center [478, 385] width 797 height 101
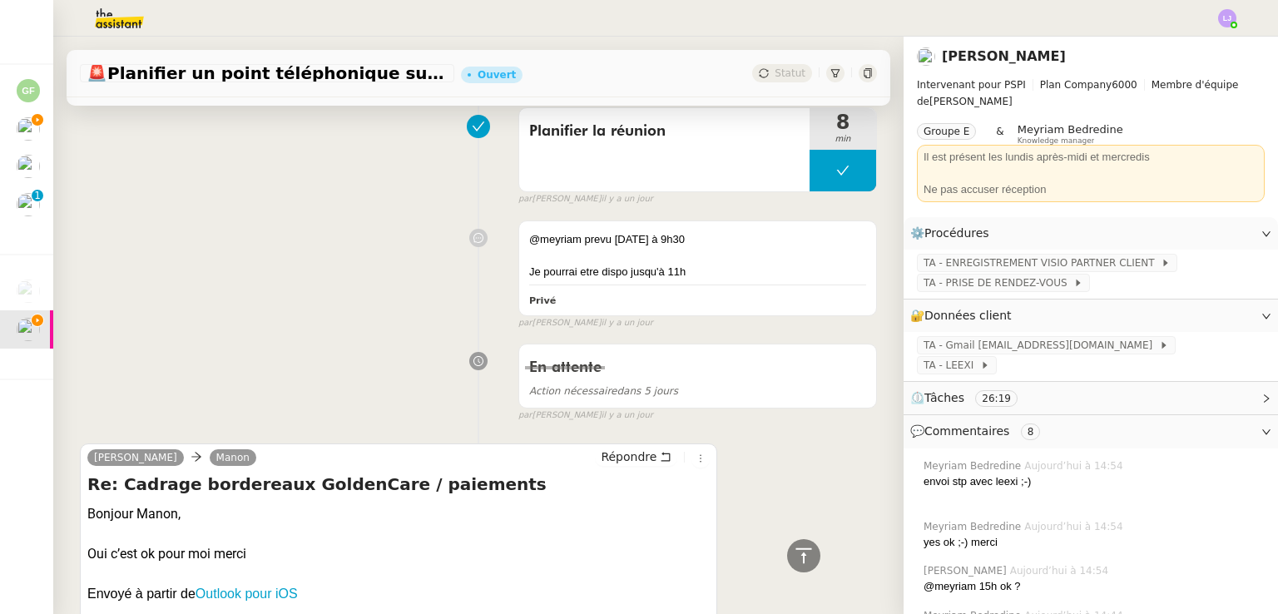
scroll to position [3081, 0]
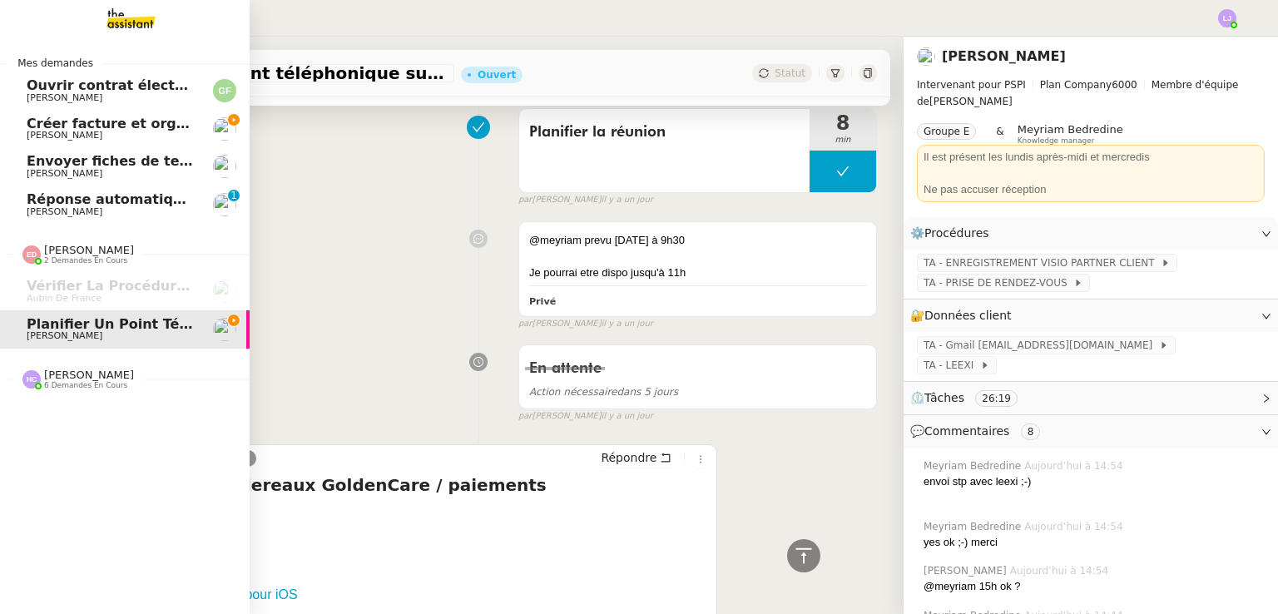
click at [184, 131] on span "[PERSON_NAME]" at bounding box center [111, 136] width 168 height 10
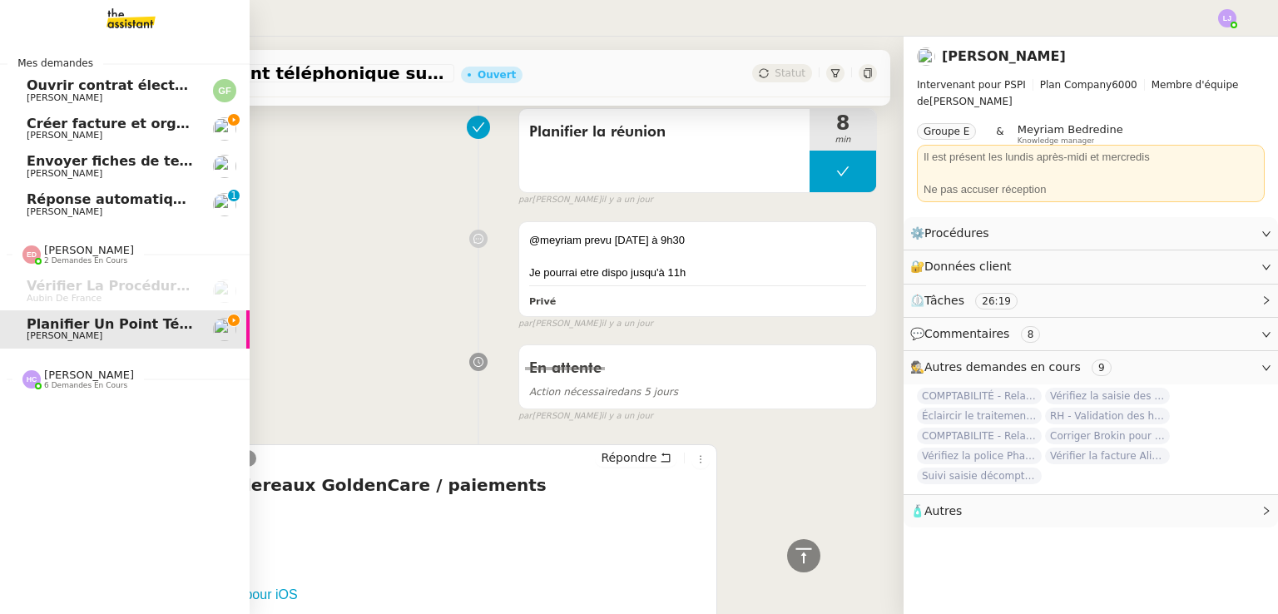
scroll to position [489, 0]
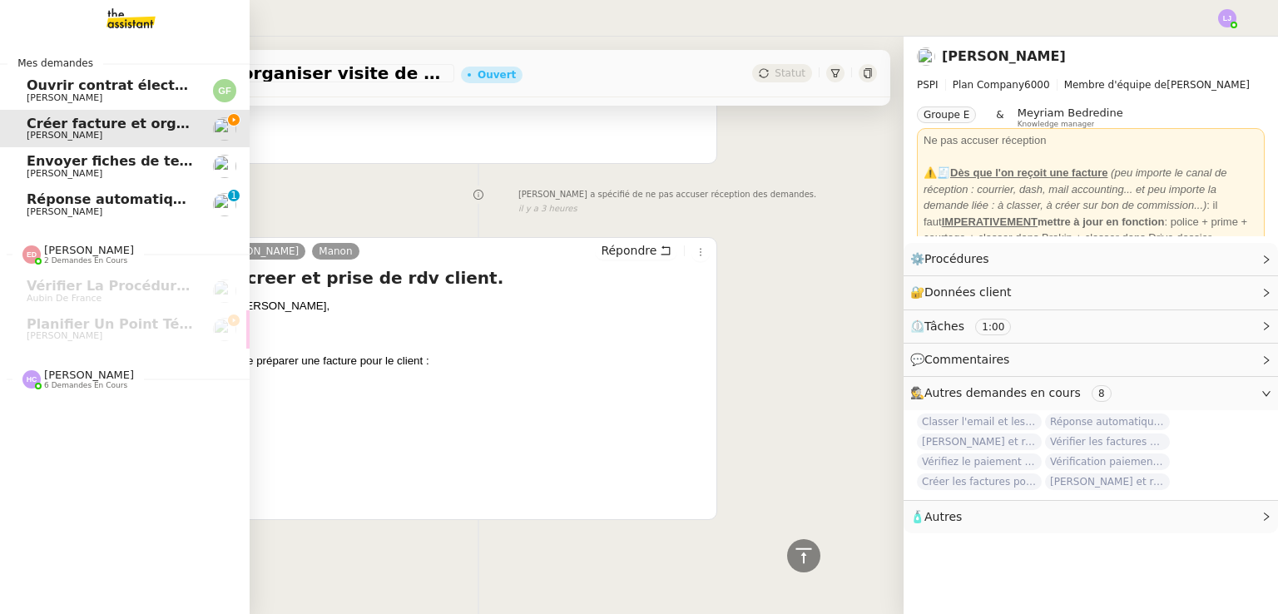
click at [200, 196] on link "Réponse automatique : Situations à clarifier [PERSON_NAME] 0 1 2 3 4 5 6 7 8 9" at bounding box center [125, 205] width 250 height 38
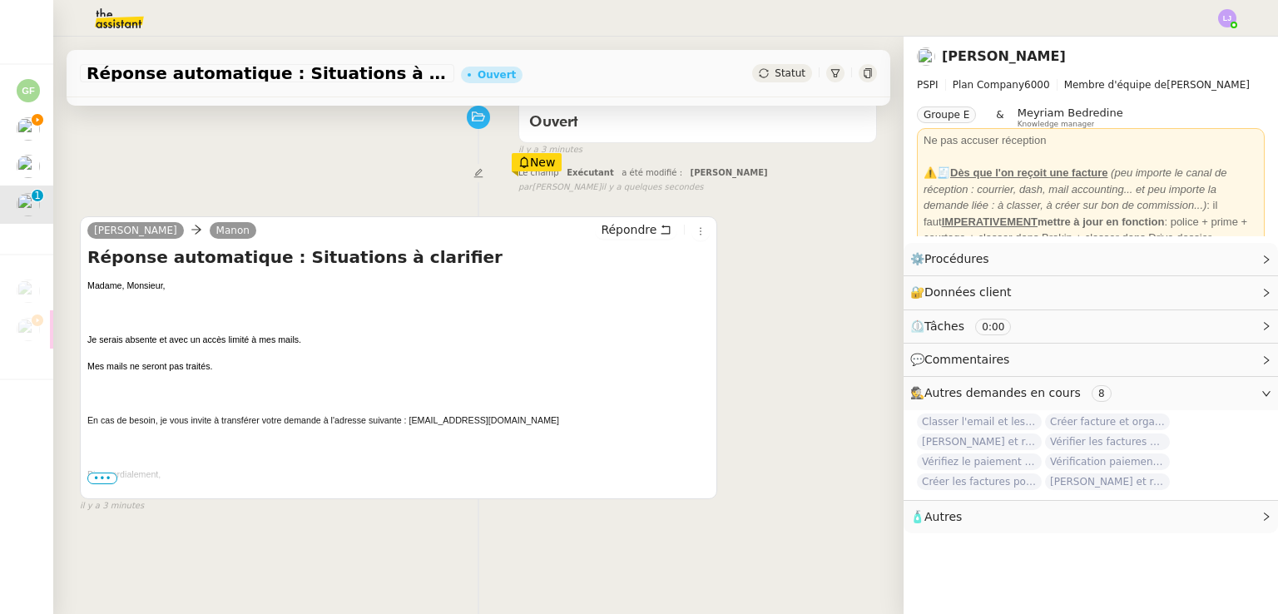
scroll to position [142, 0]
click at [97, 483] on span "•••" at bounding box center [102, 478] width 30 height 12
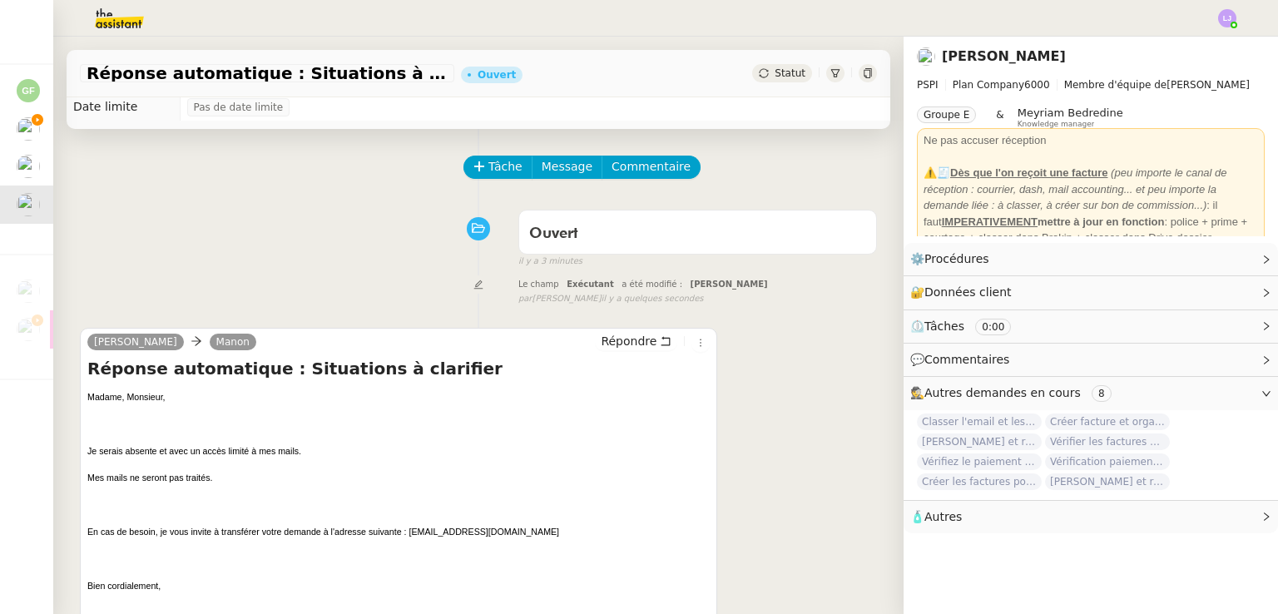
scroll to position [0, 0]
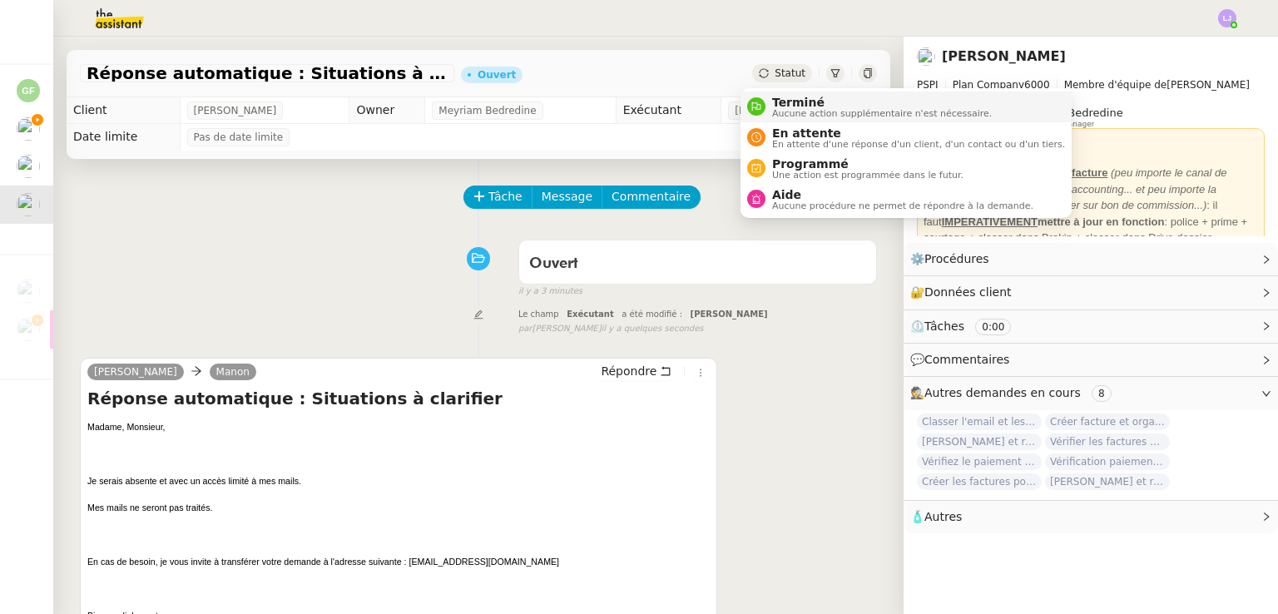
click at [796, 111] on span "Aucune action supplémentaire n'est nécessaire." at bounding box center [882, 113] width 220 height 9
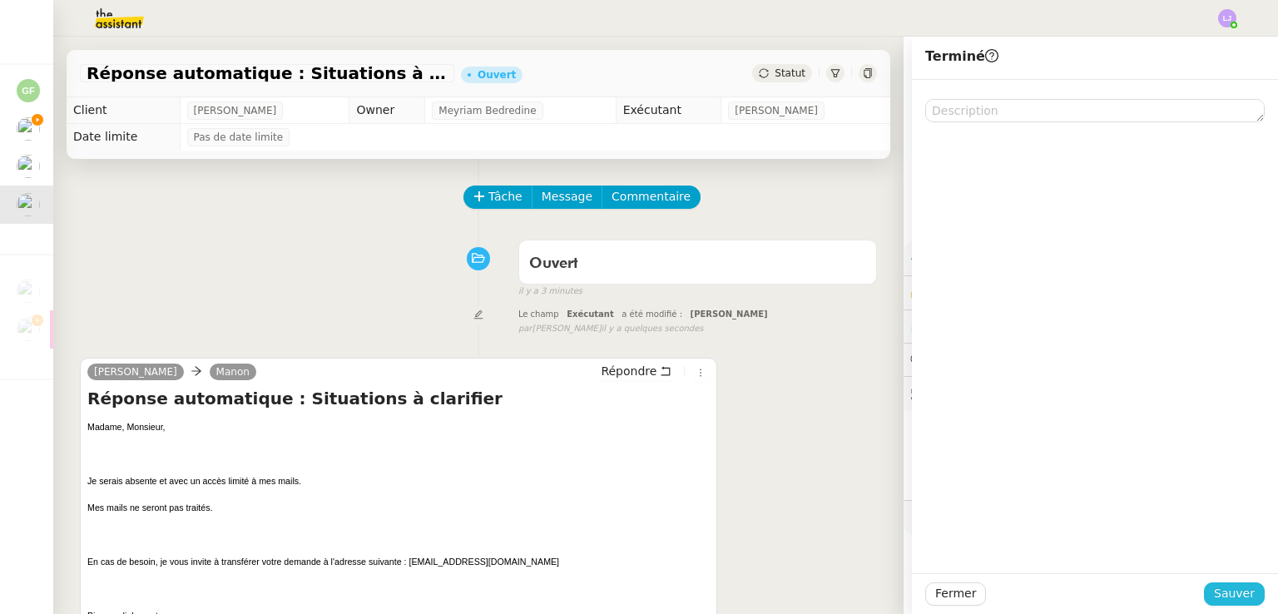
click at [1238, 593] on span "Sauver" at bounding box center [1234, 593] width 41 height 19
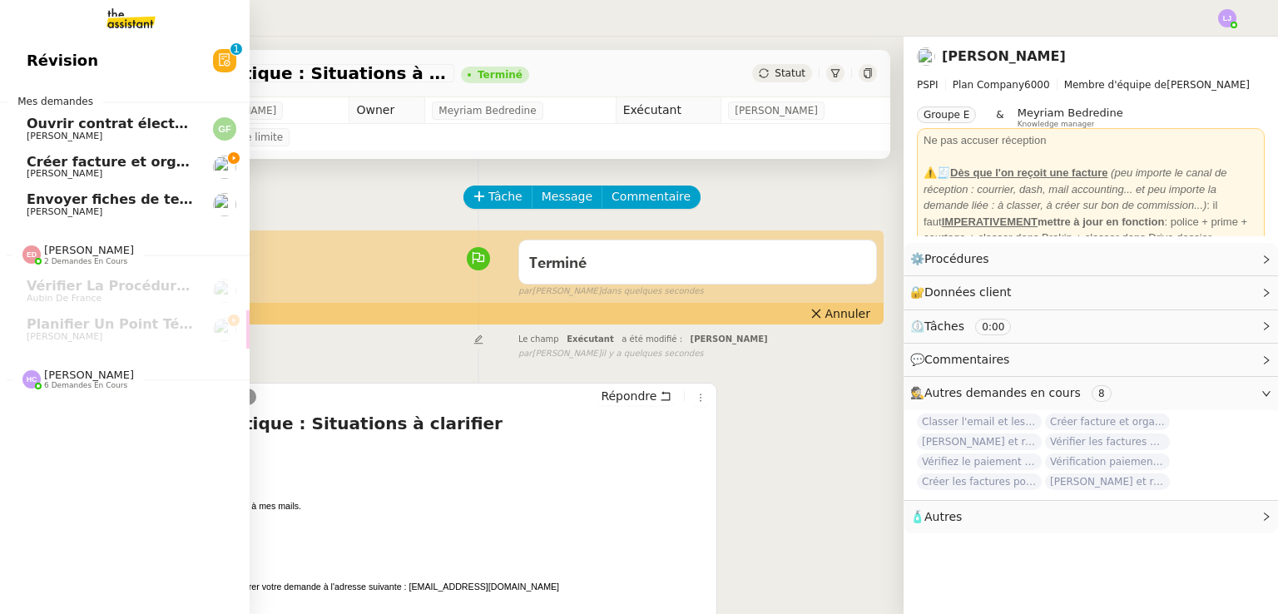
click at [76, 172] on span "[PERSON_NAME]" at bounding box center [65, 173] width 76 height 11
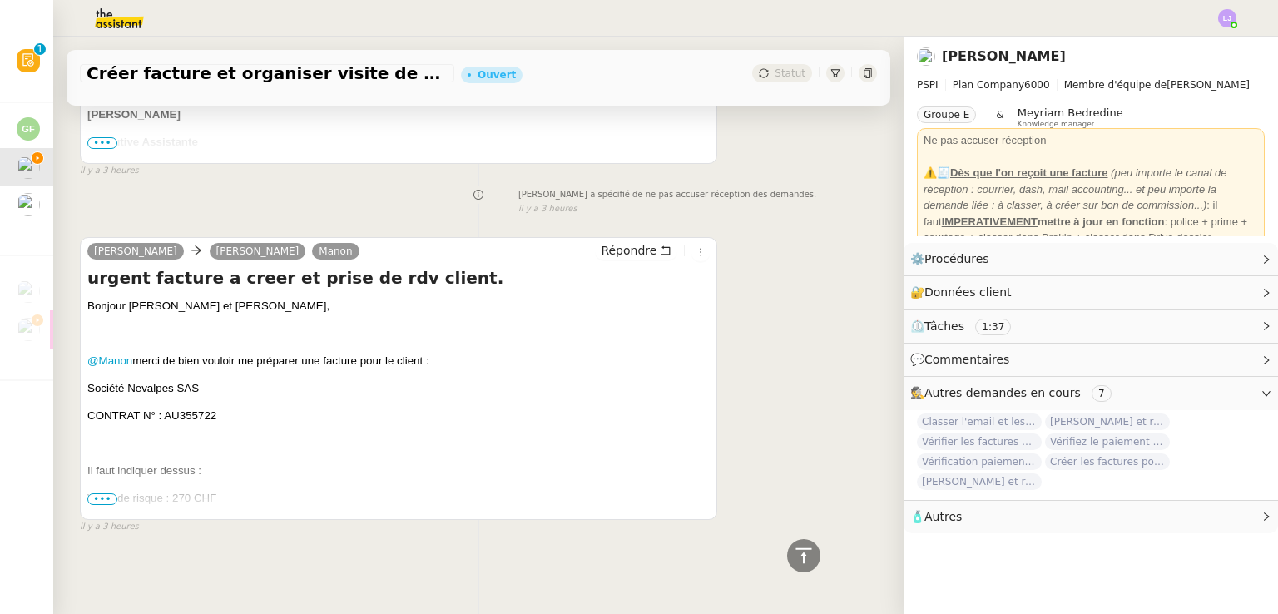
scroll to position [489, 0]
click at [93, 494] on span "•••" at bounding box center [102, 500] width 30 height 12
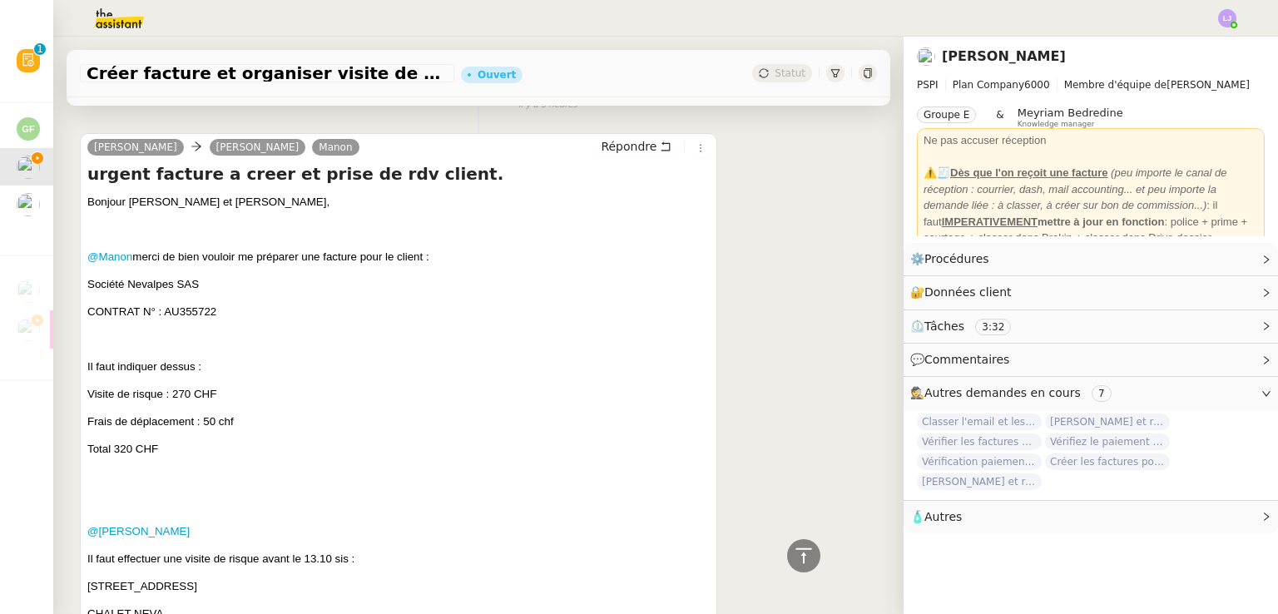
scroll to position [582, 0]
click at [131, 18] on img at bounding box center [106, 18] width 129 height 37
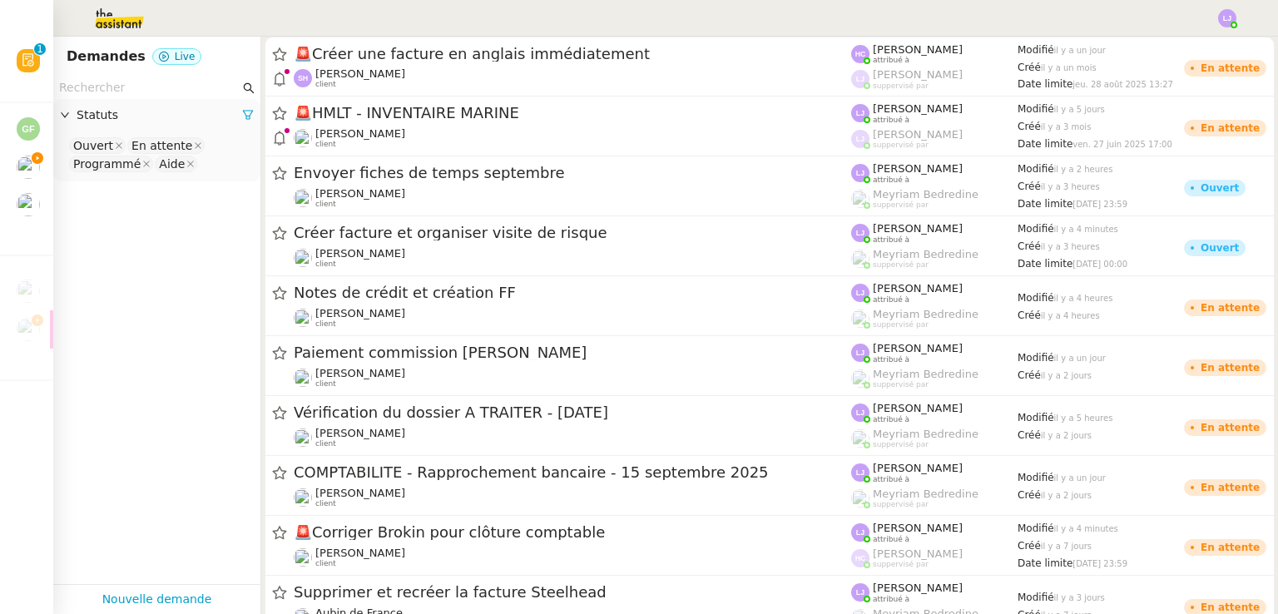
click at [153, 82] on input "text" at bounding box center [149, 87] width 181 height 19
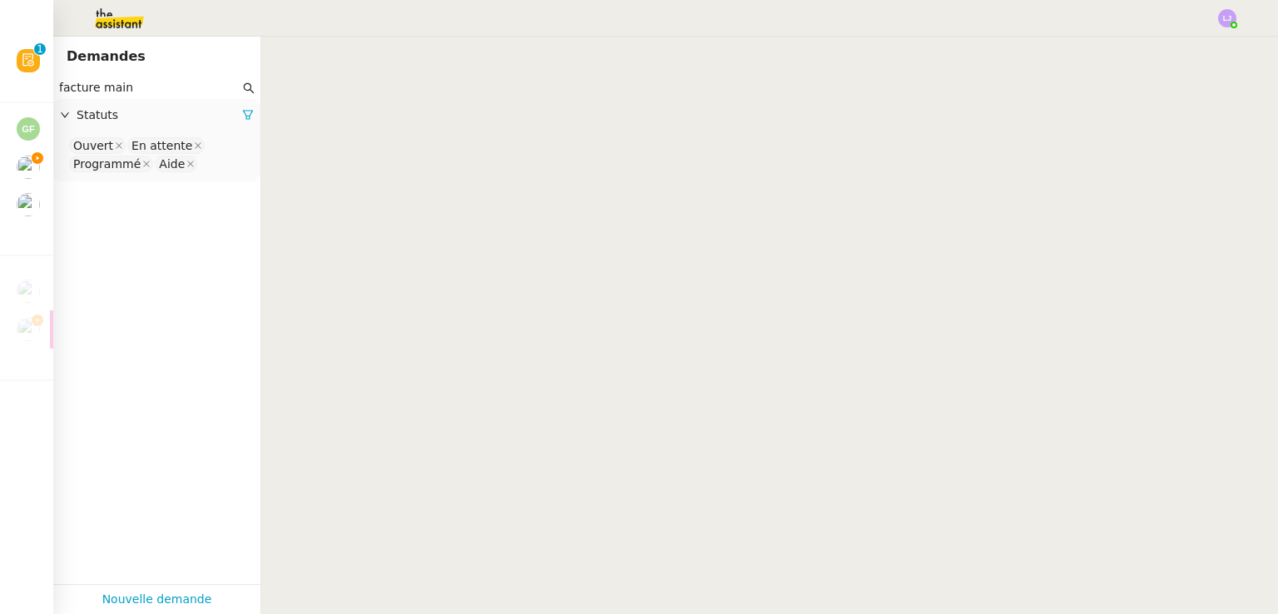
click at [156, 89] on input "facture main" at bounding box center [149, 87] width 181 height 19
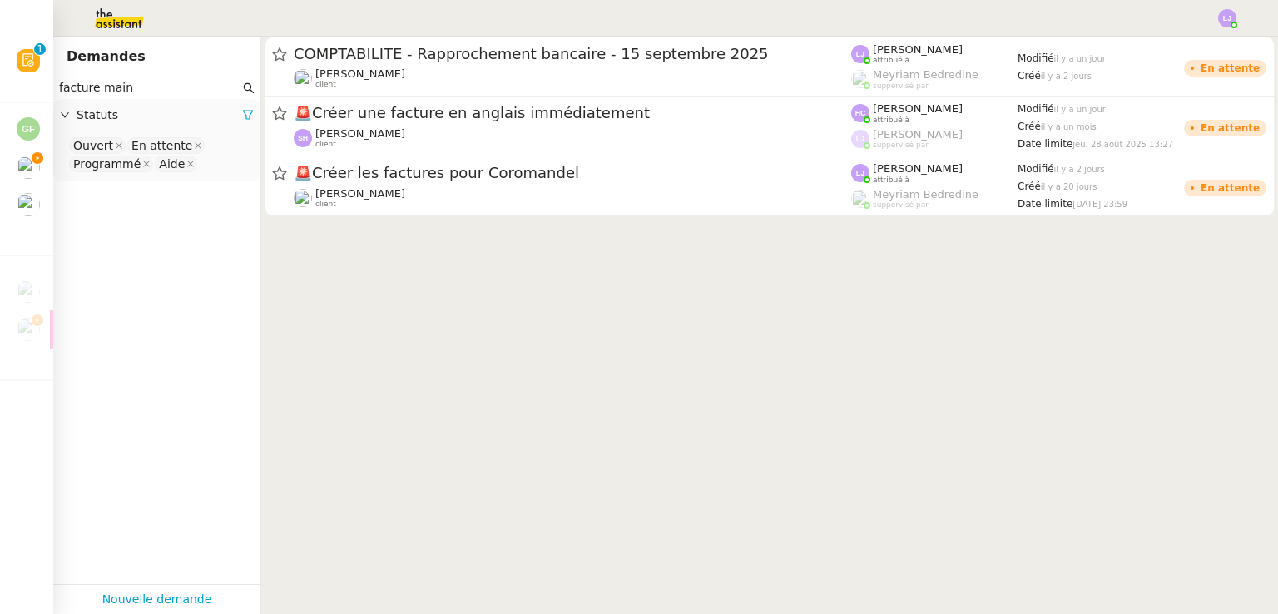
click at [156, 89] on input "facture main" at bounding box center [149, 87] width 181 height 19
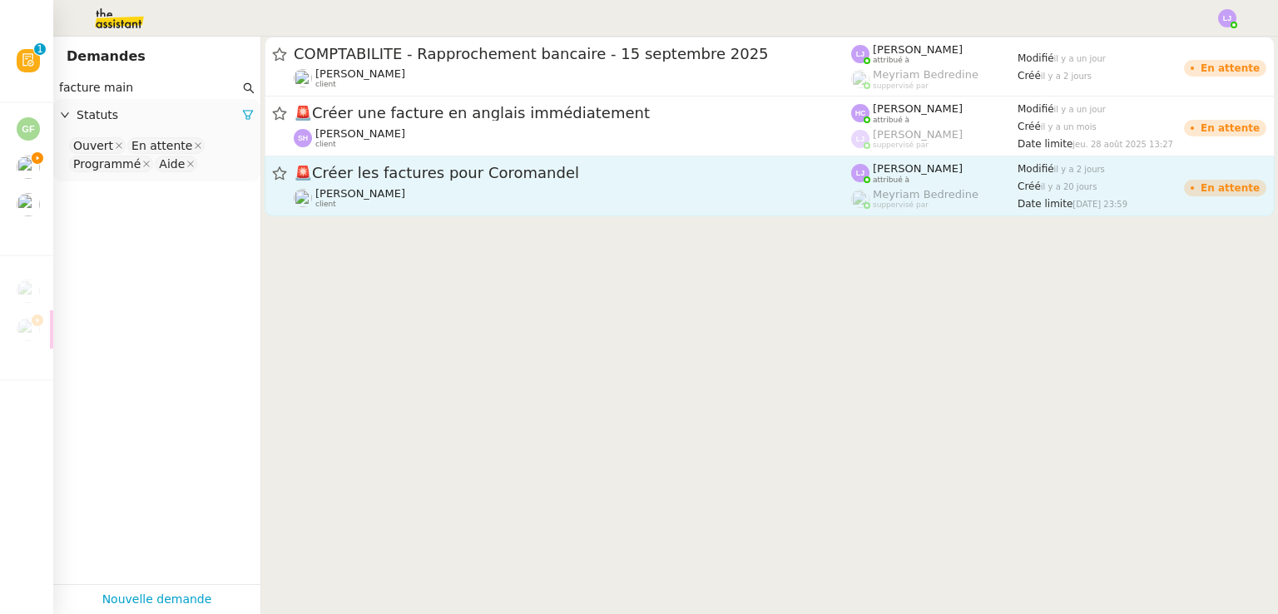
type input "facture main"
click at [463, 191] on div "[PERSON_NAME] client" at bounding box center [573, 198] width 558 height 22
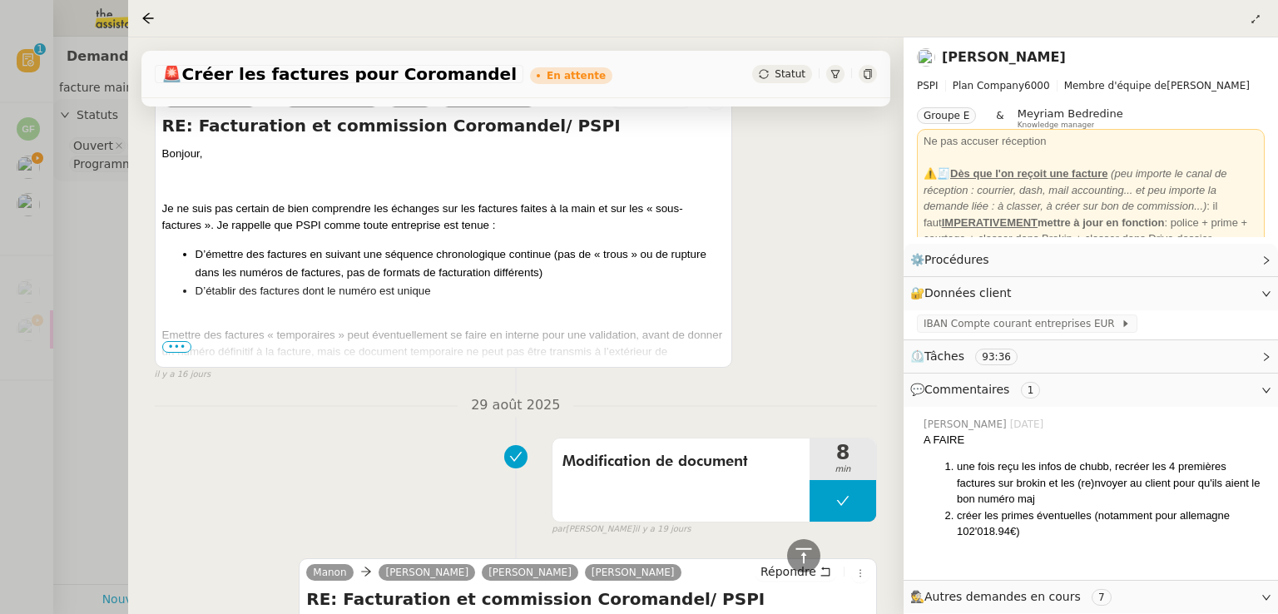
scroll to position [1979, 0]
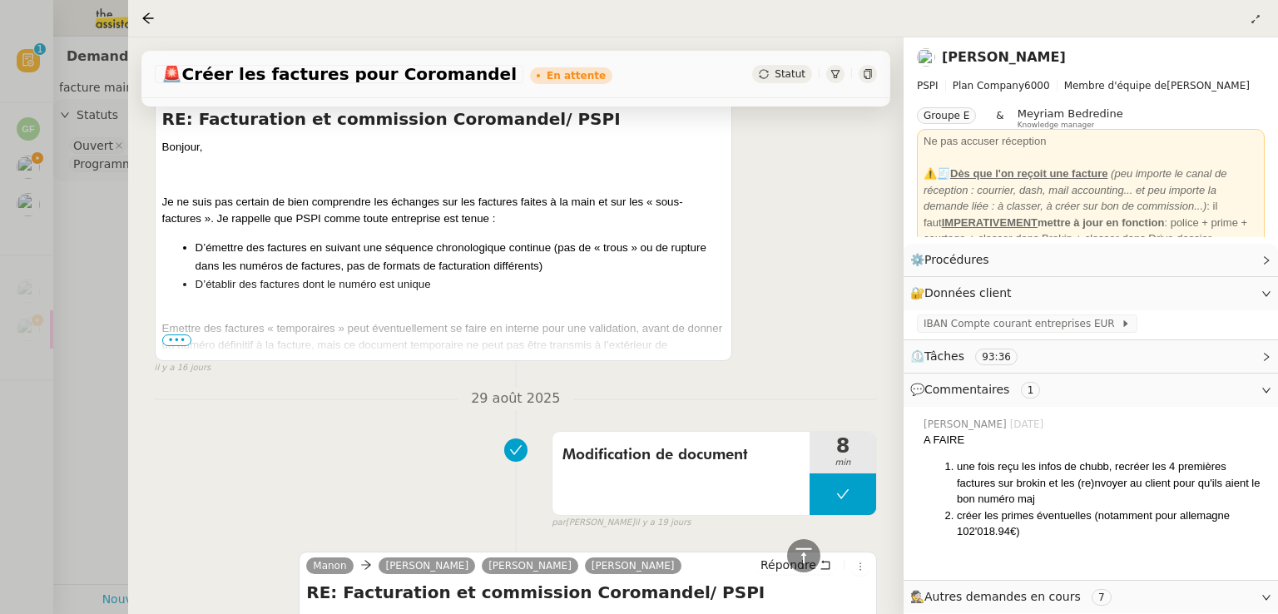
click at [176, 342] on span "•••" at bounding box center [177, 341] width 30 height 12
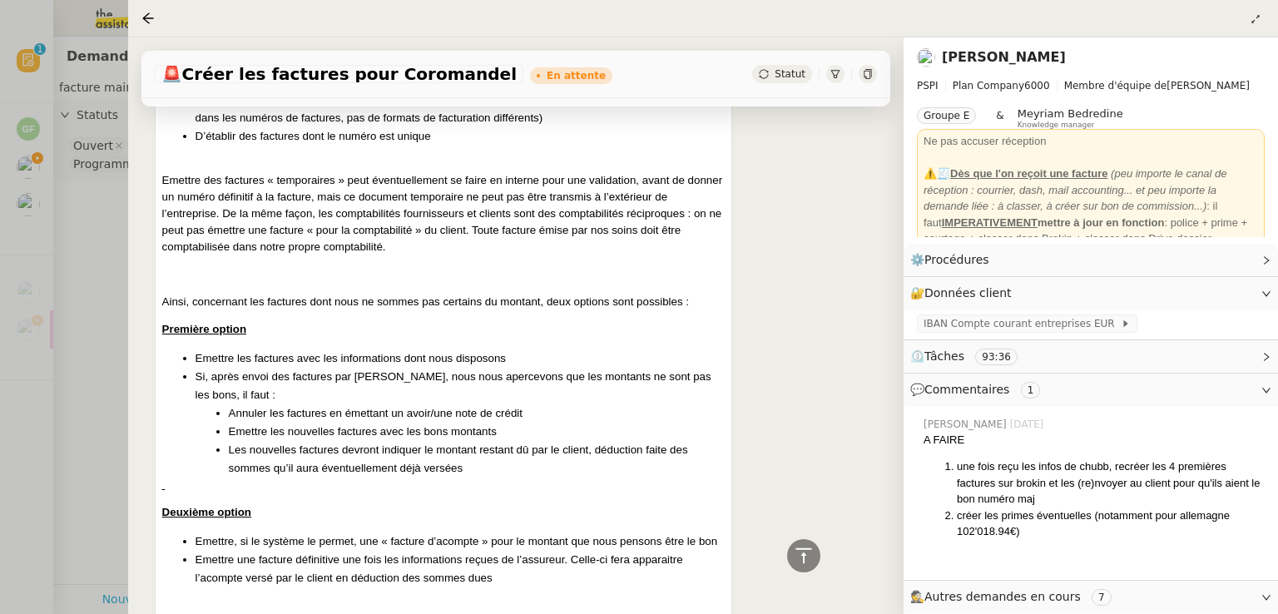
scroll to position [1877, 0]
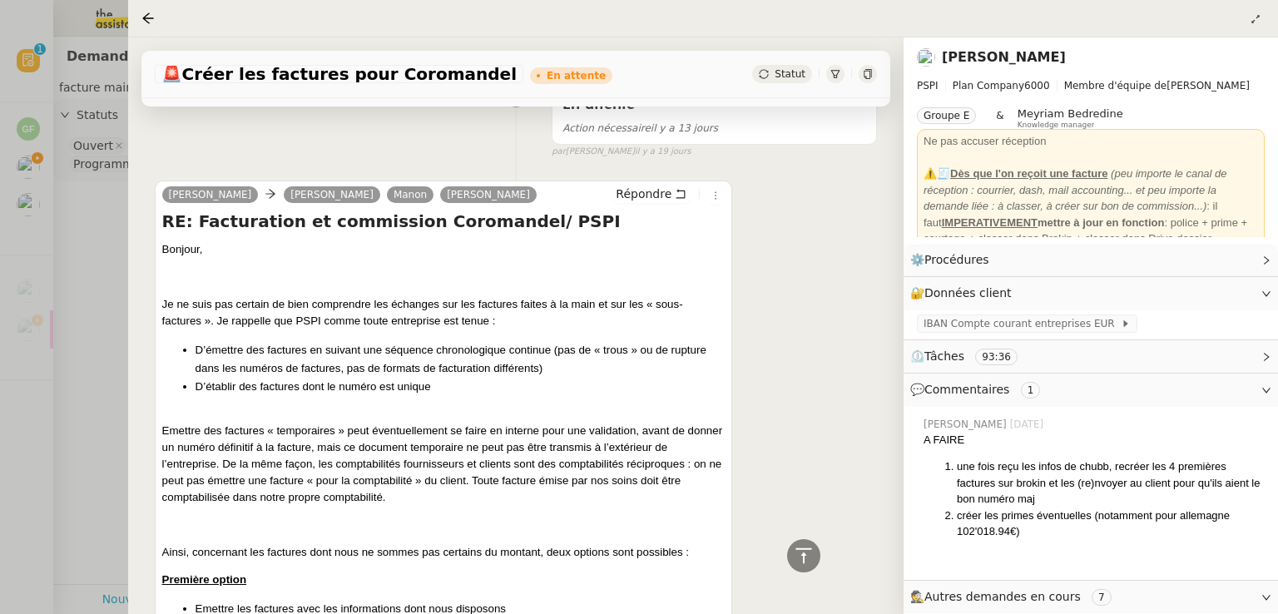
click at [52, 293] on div at bounding box center [639, 307] width 1278 height 614
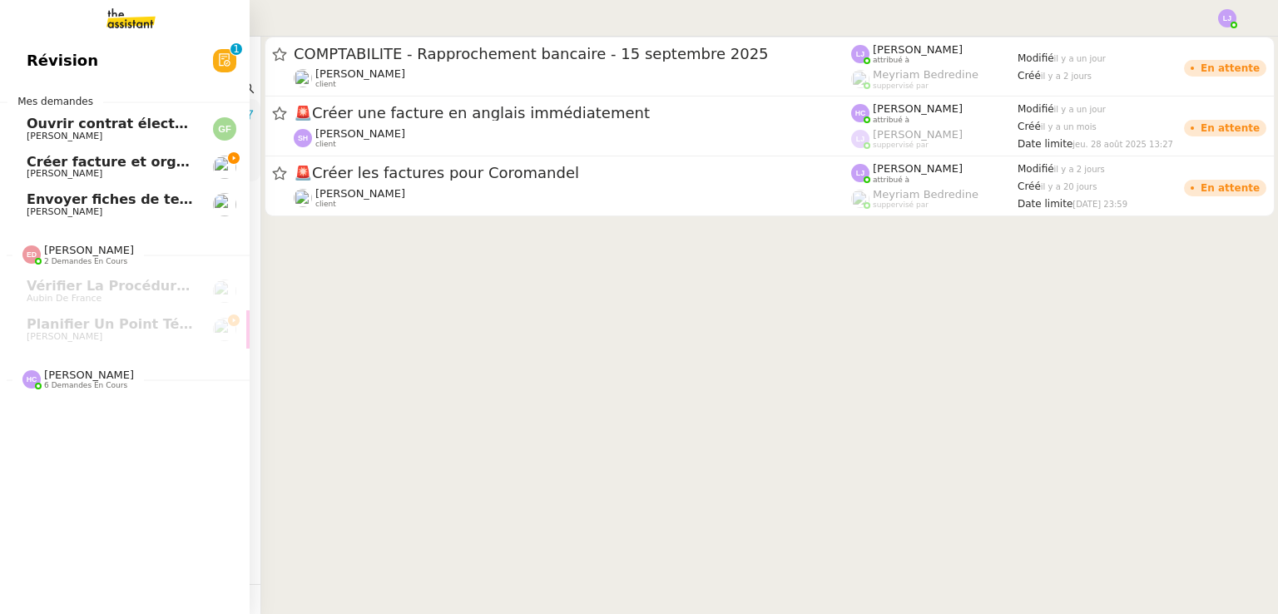
click at [133, 160] on span "Créer facture et organiser visite de risque" at bounding box center [185, 162] width 317 height 16
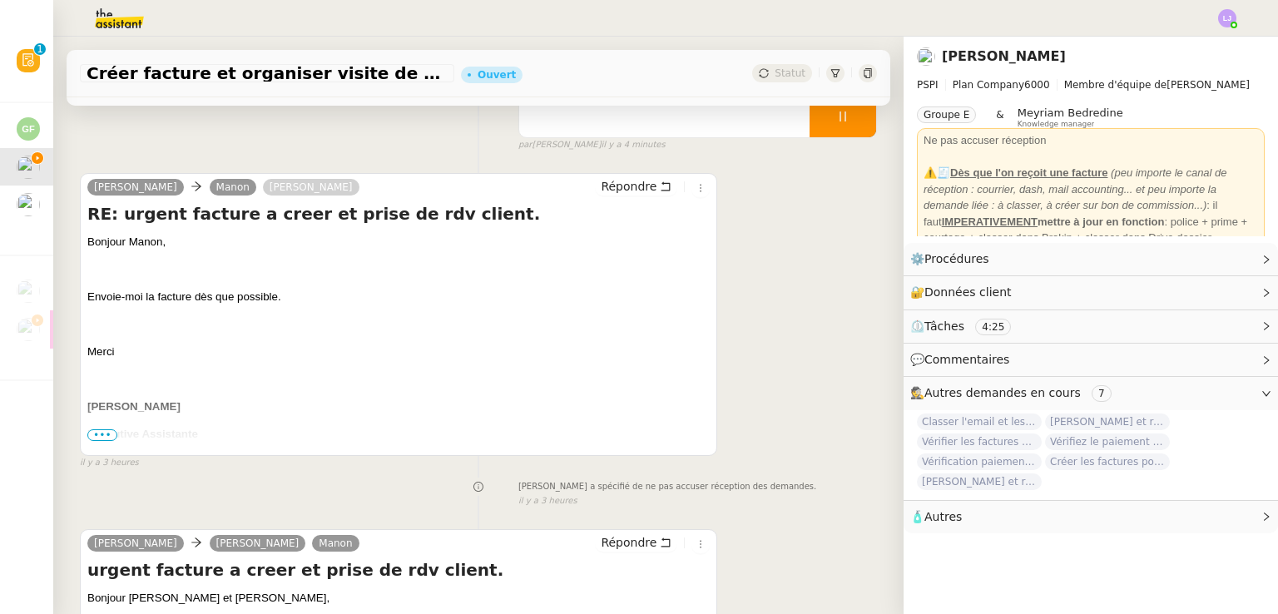
scroll to position [173, 0]
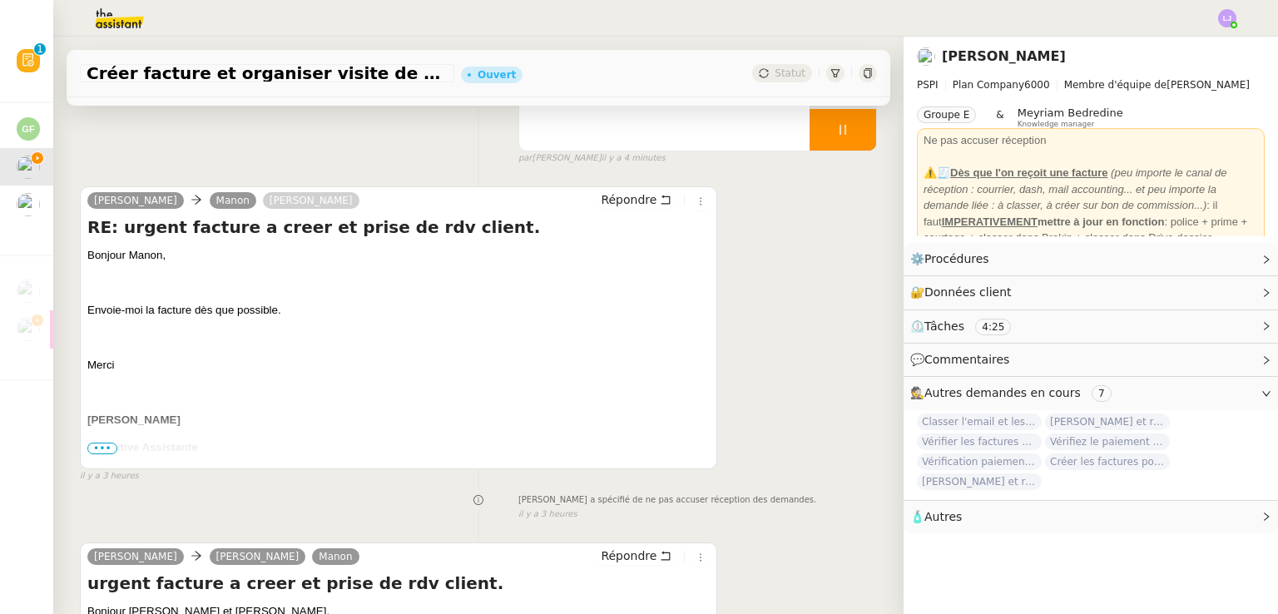
click at [104, 449] on span "•••" at bounding box center [102, 449] width 30 height 12
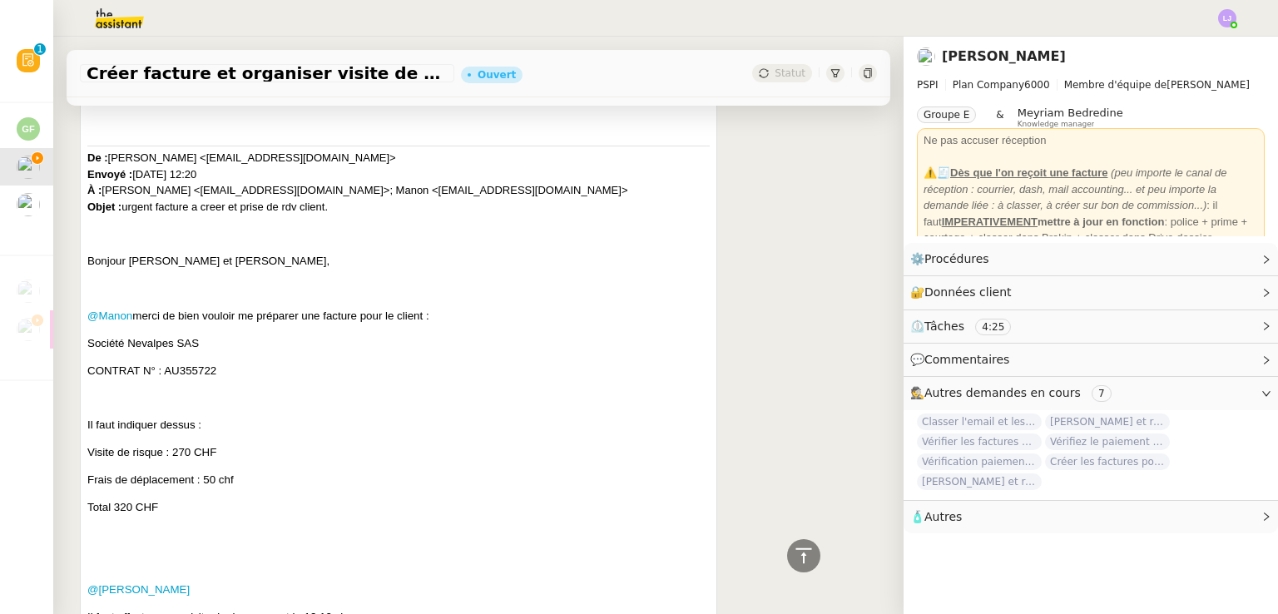
scroll to position [968, 0]
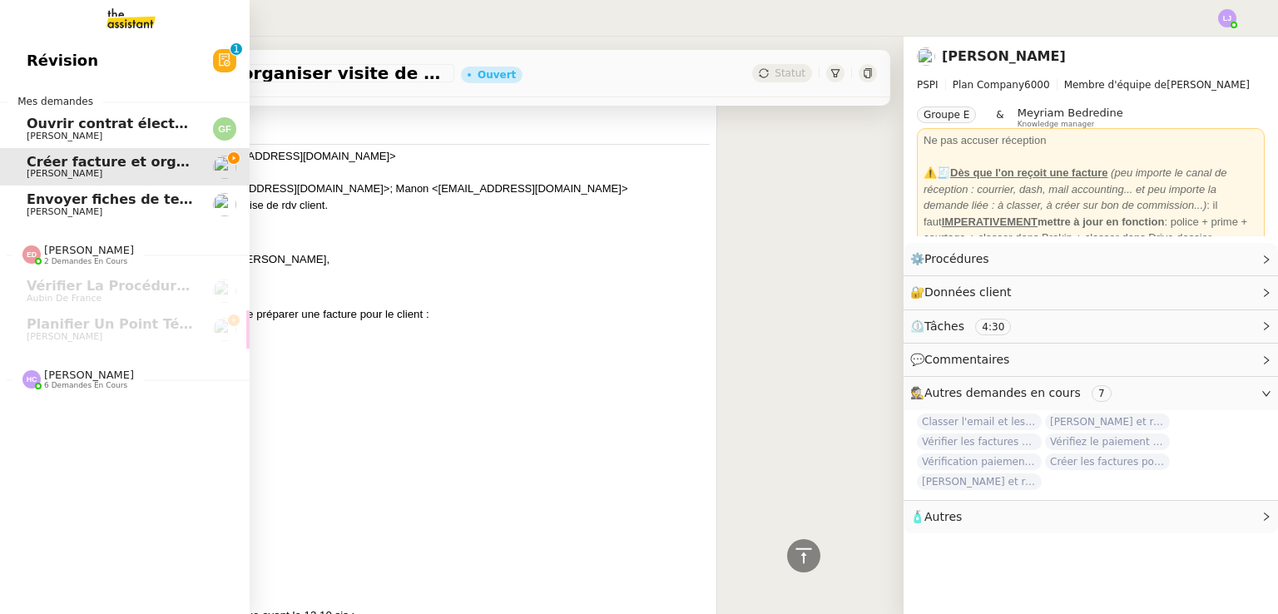
click at [153, 207] on span "[PERSON_NAME]" at bounding box center [111, 212] width 168 height 10
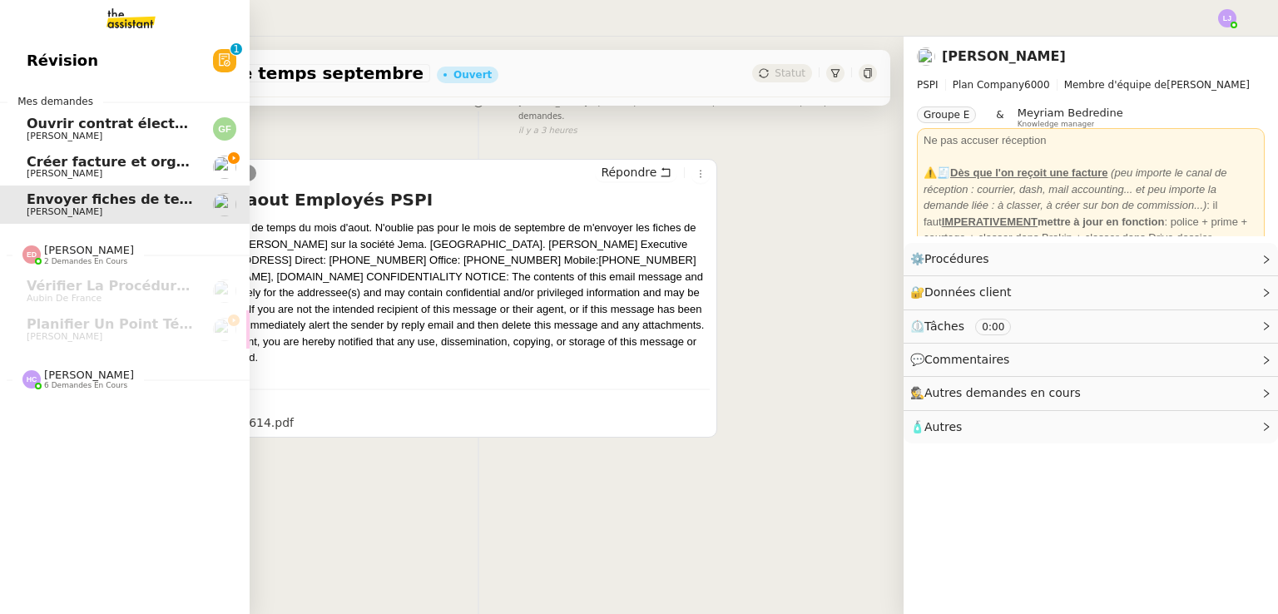
scroll to position [223, 0]
click at [210, 149] on link "Créer facture et organiser visite de risque [PERSON_NAME]" at bounding box center [125, 167] width 250 height 38
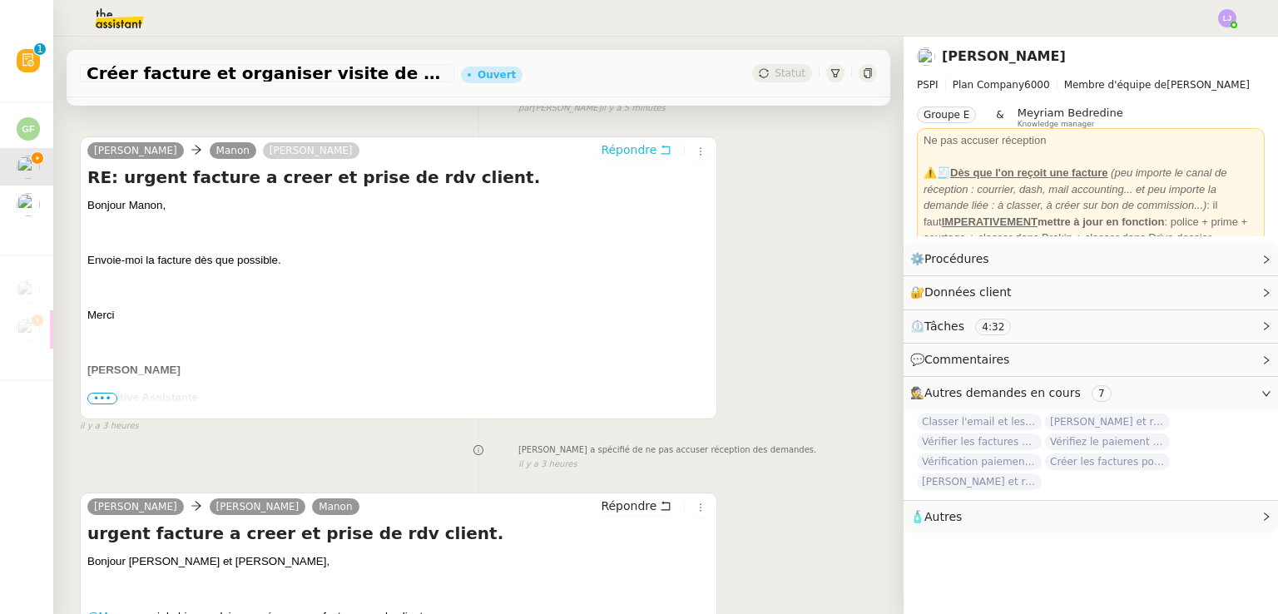
click at [619, 155] on span "Répondre" at bounding box center [629, 149] width 56 height 17
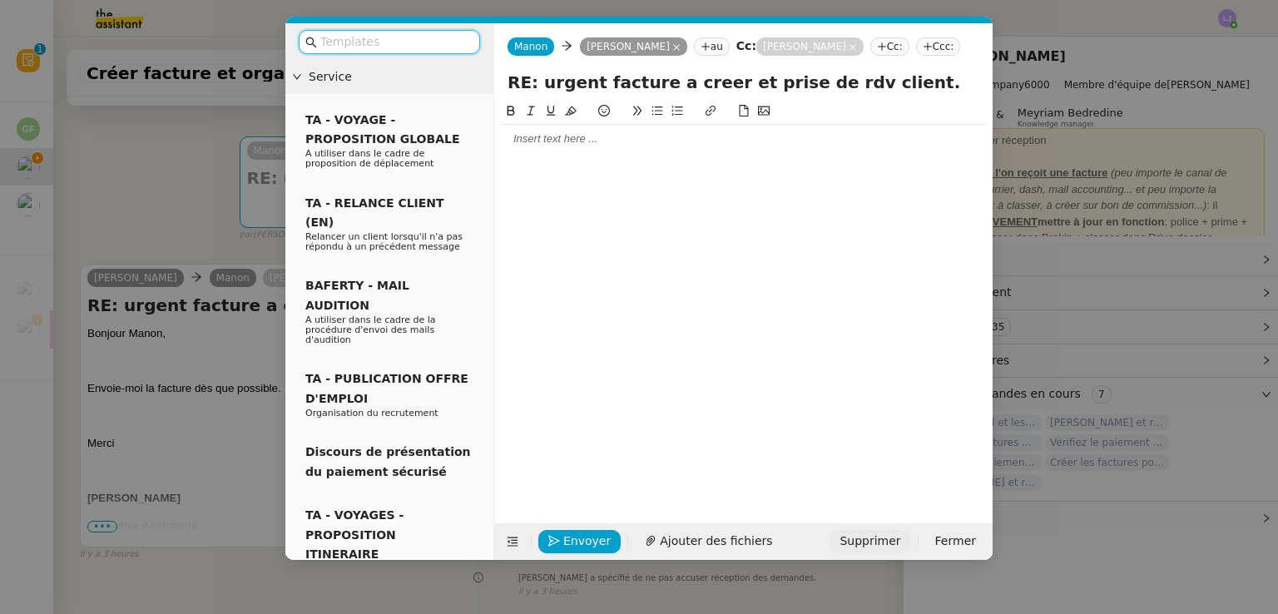
click at [879, 547] on span "Supprimer" at bounding box center [870, 541] width 61 height 19
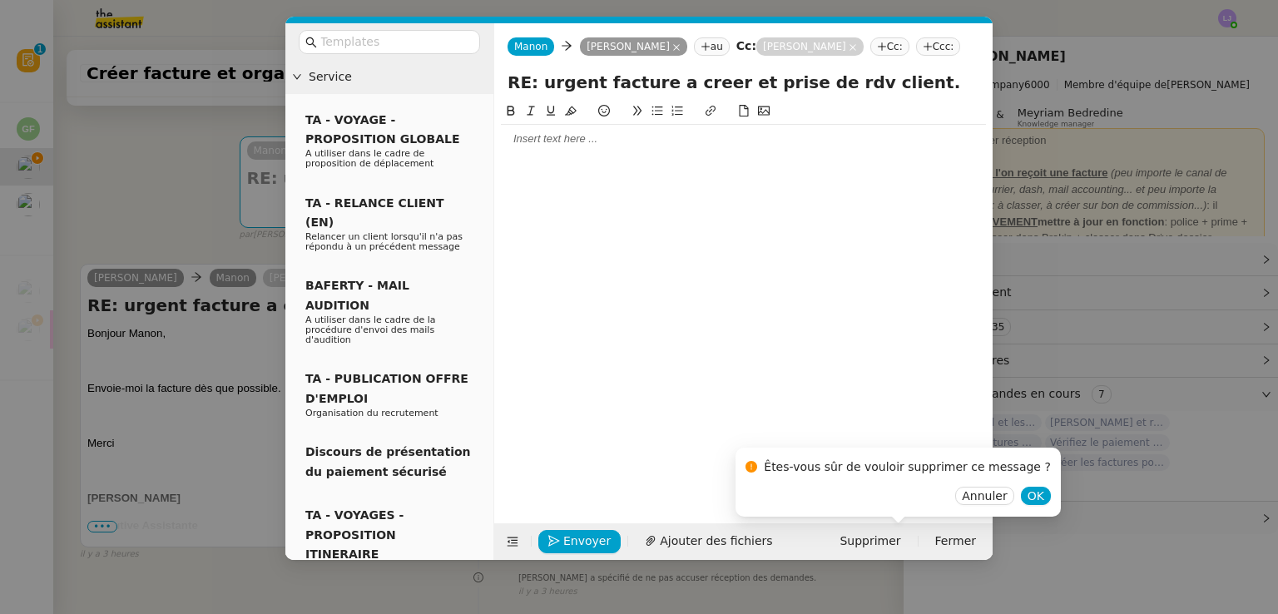
click at [793, 85] on input "RE: urgent facture a creer et prise de rdv client." at bounding box center [744, 82] width 472 height 25
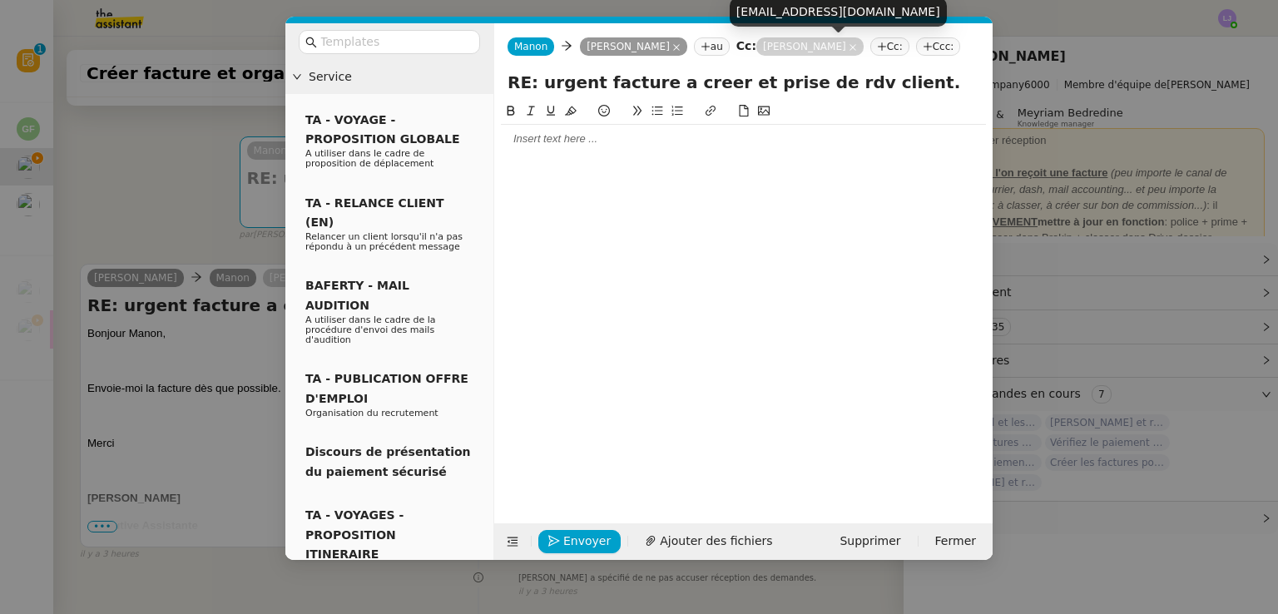
click at [782, 17] on div "[EMAIL_ADDRESS][DOMAIN_NAME]" at bounding box center [838, 12] width 217 height 29
copy div "[EMAIL_ADDRESS][DOMAIN_NAME]"
click at [697, 37] on div "[PERSON_NAME] au Cc: [PERSON_NAME] Cc: Ccc:" at bounding box center [743, 46] width 498 height 47
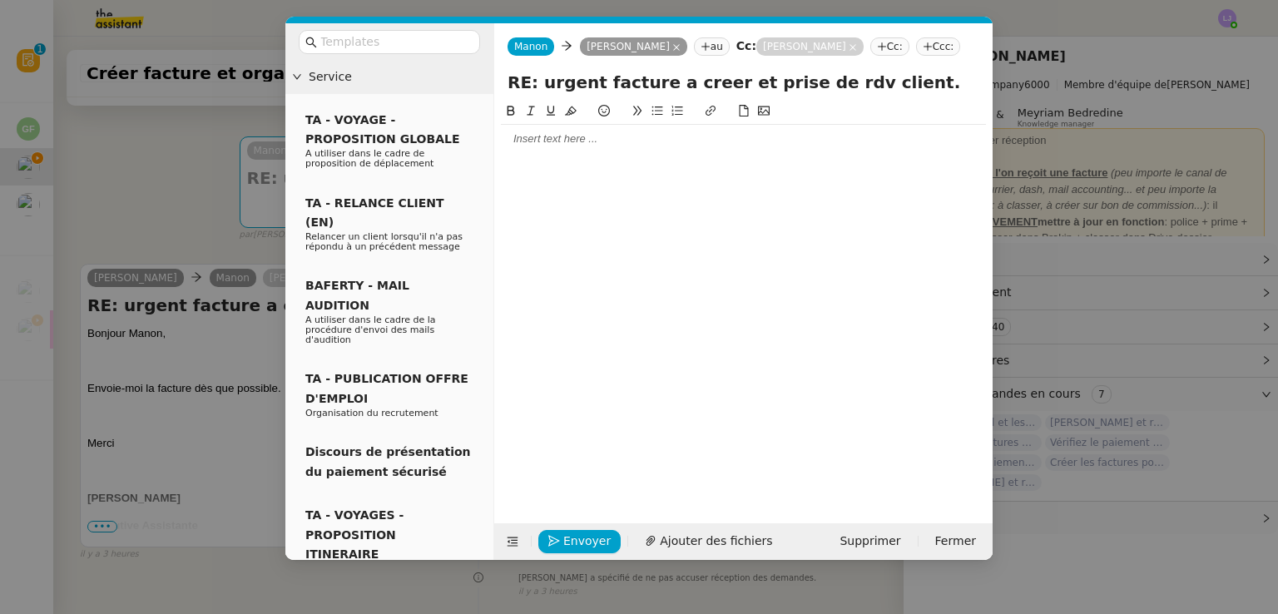
click at [699, 40] on nz-tag "au" at bounding box center [712, 46] width 36 height 18
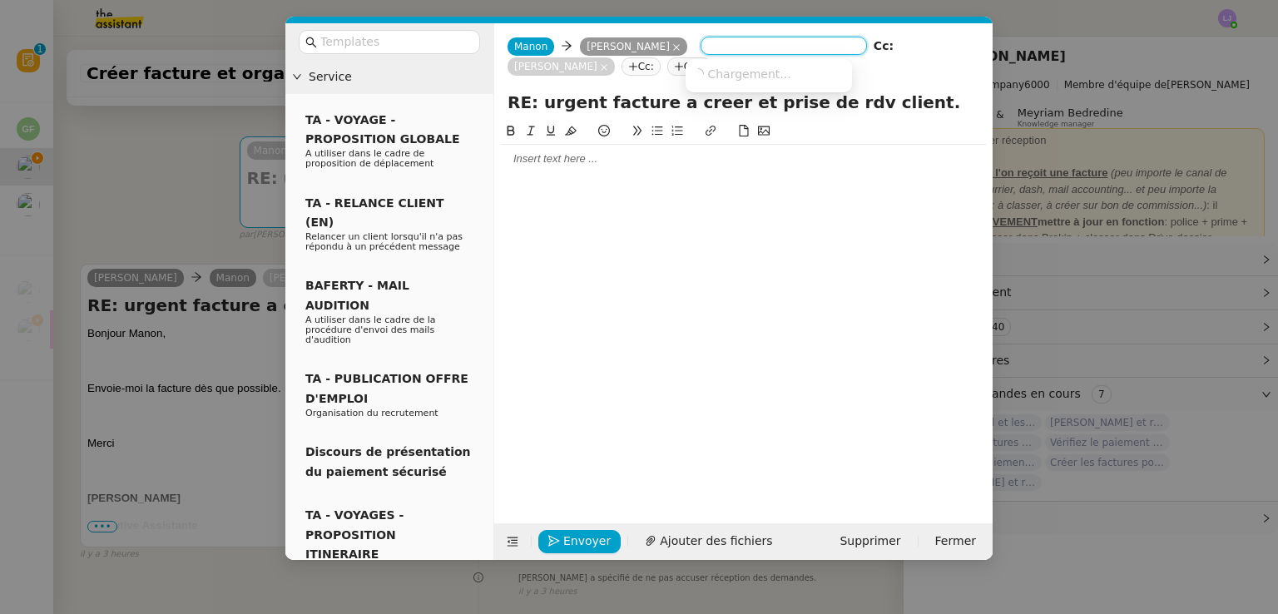
type input "v"
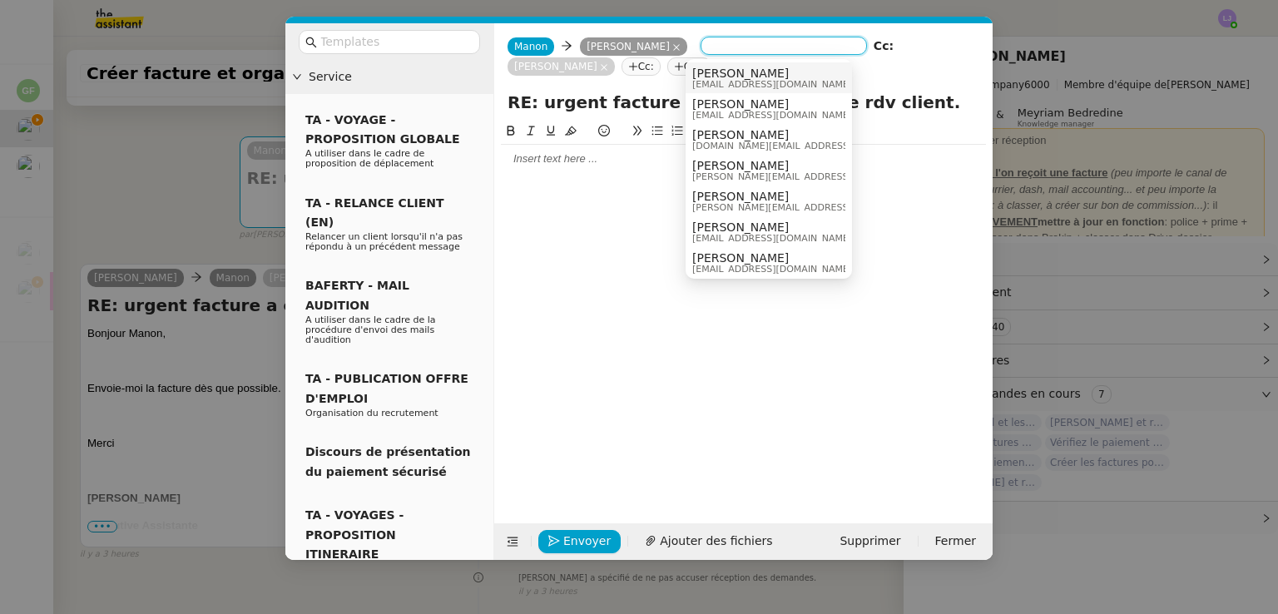
paste input "[EMAIL_ADDRESS][DOMAIN_NAME]"
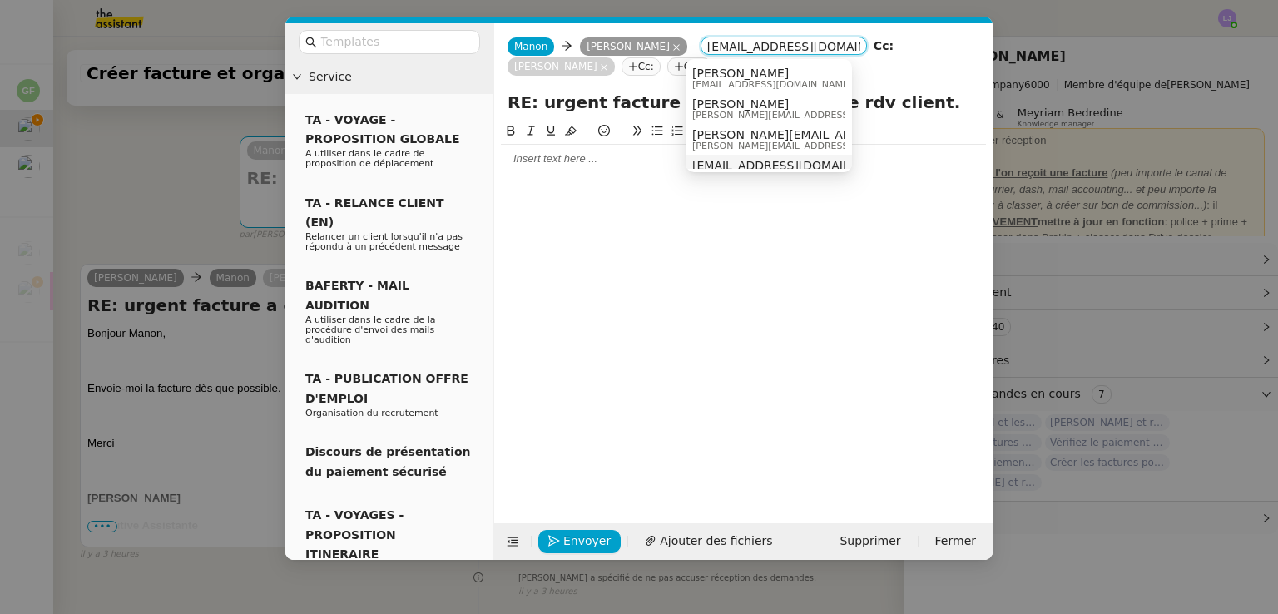
type input "[EMAIL_ADDRESS][DOMAIN_NAME]"
click at [796, 161] on div "[EMAIL_ADDRESS][DOMAIN_NAME]" at bounding box center [800, 165] width 216 height 13
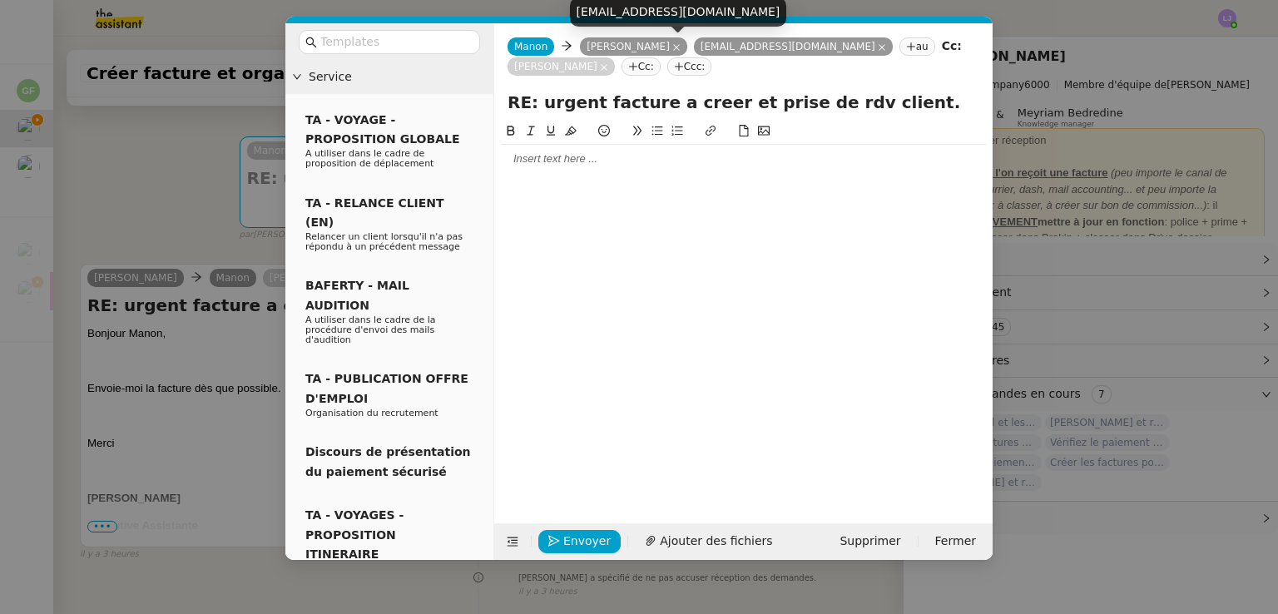
click at [603, 13] on div "[EMAIL_ADDRESS][DOMAIN_NAME]" at bounding box center [678, 12] width 217 height 29
copy div "[EMAIL_ADDRESS][DOMAIN_NAME]"
click at [603, 13] on div "[EMAIL_ADDRESS][DOMAIN_NAME]" at bounding box center [678, 12] width 217 height 29
click at [672, 48] on icon at bounding box center [676, 47] width 8 height 8
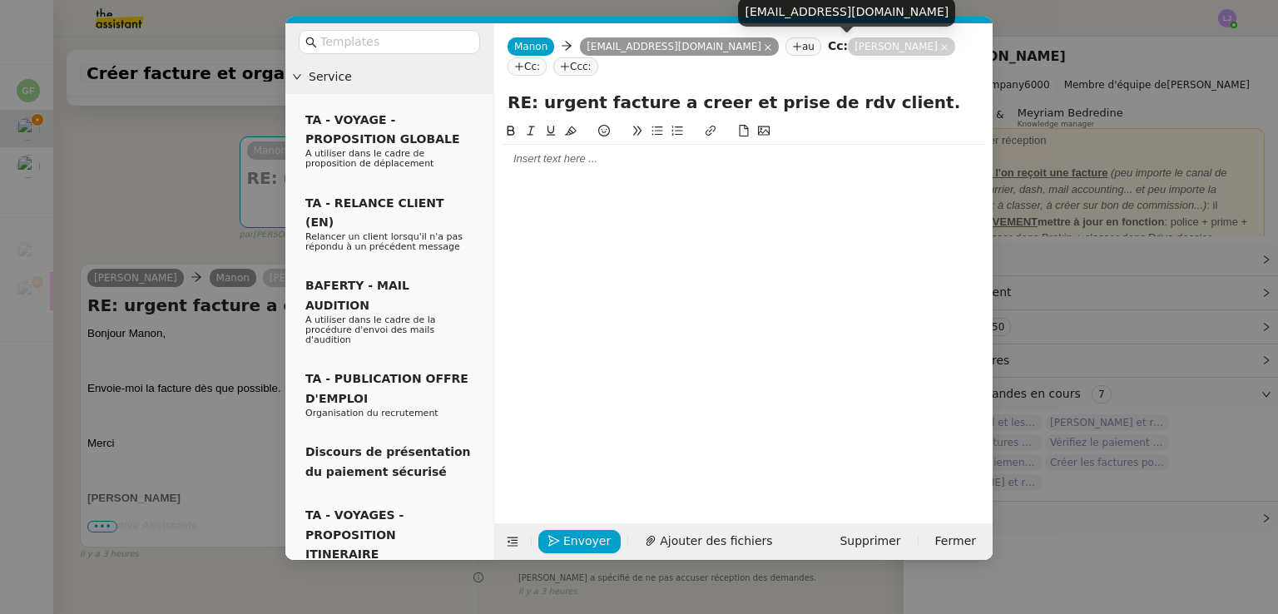
click at [524, 62] on icon at bounding box center [519, 67] width 10 height 10
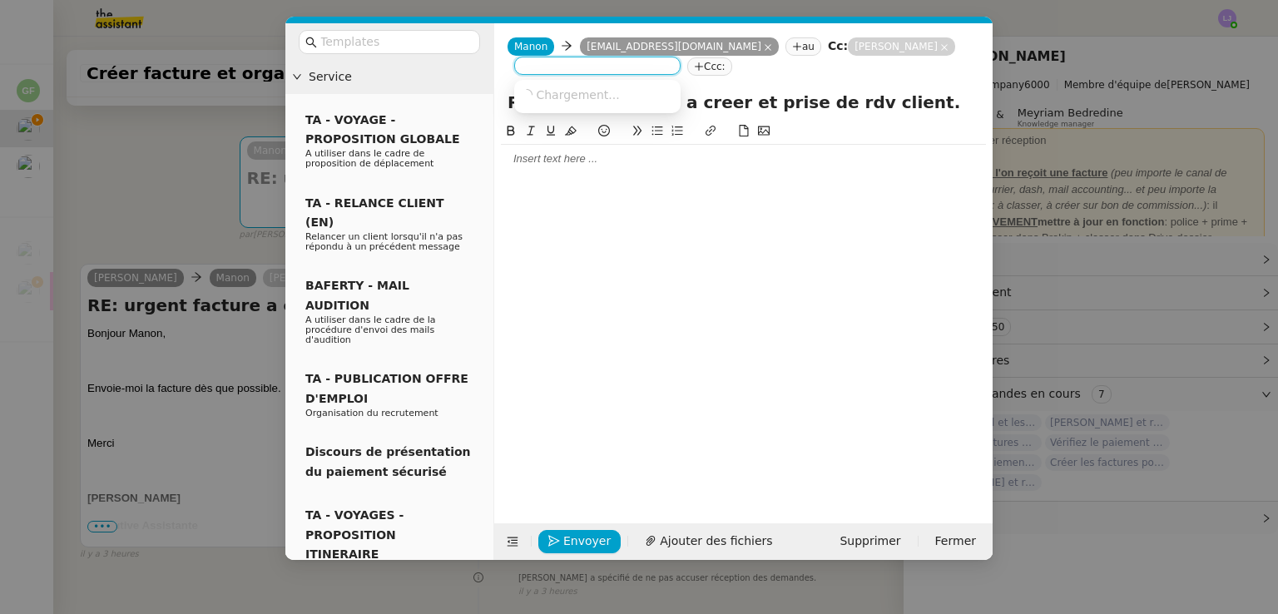
paste input "[EMAIL_ADDRESS][DOMAIN_NAME]"
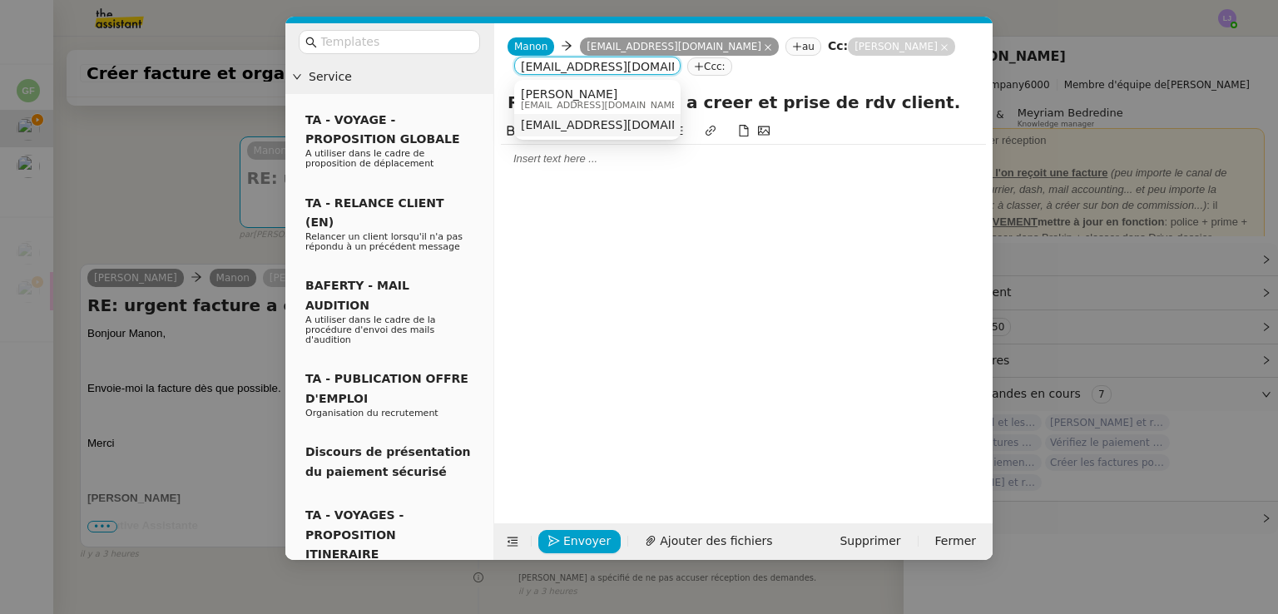
type input "[EMAIL_ADDRESS][DOMAIN_NAME]"
click at [631, 124] on div "[EMAIL_ADDRESS][DOMAIN_NAME]" at bounding box center [597, 124] width 153 height 13
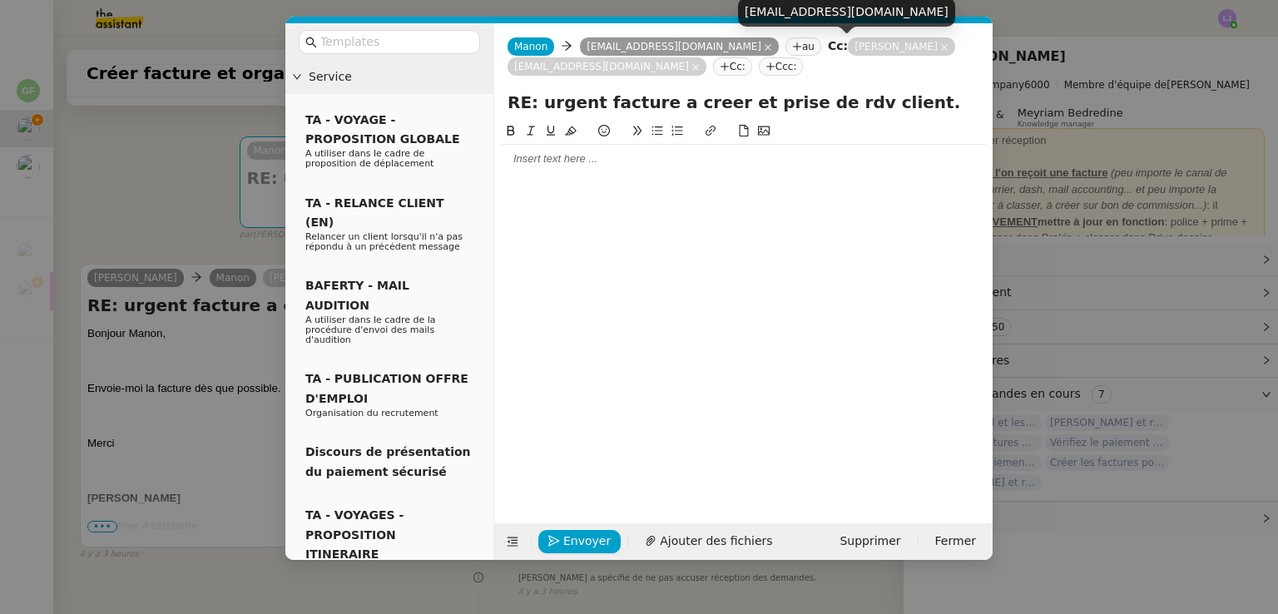
click at [940, 44] on icon at bounding box center [944, 47] width 8 height 8
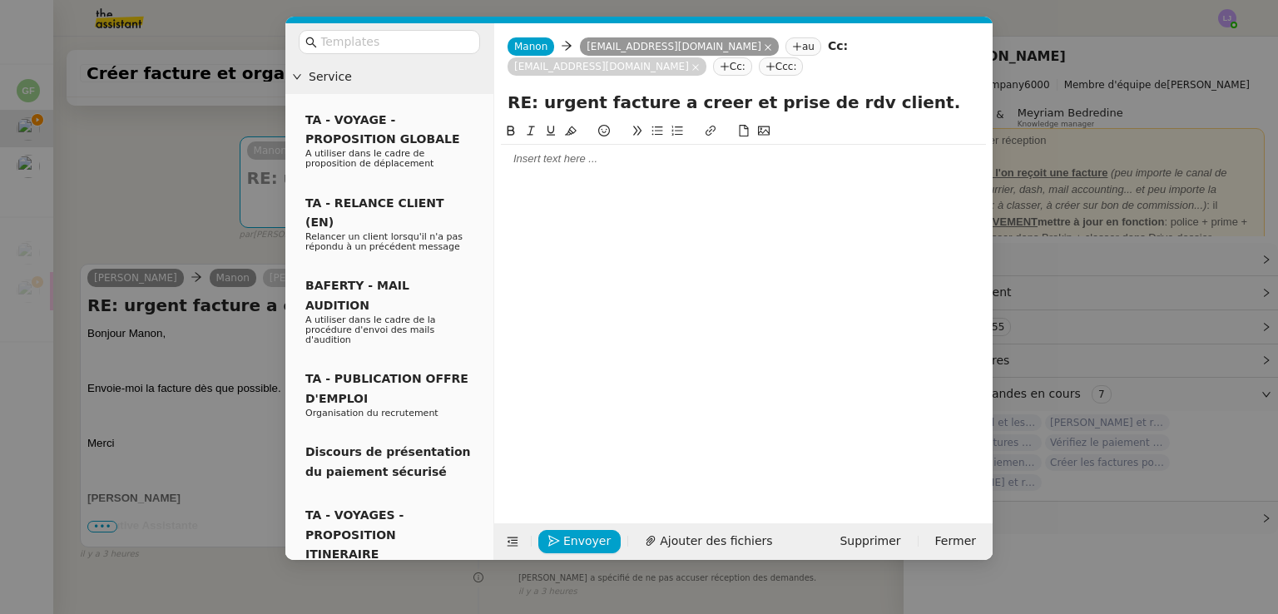
click at [716, 151] on div at bounding box center [743, 158] width 485 height 15
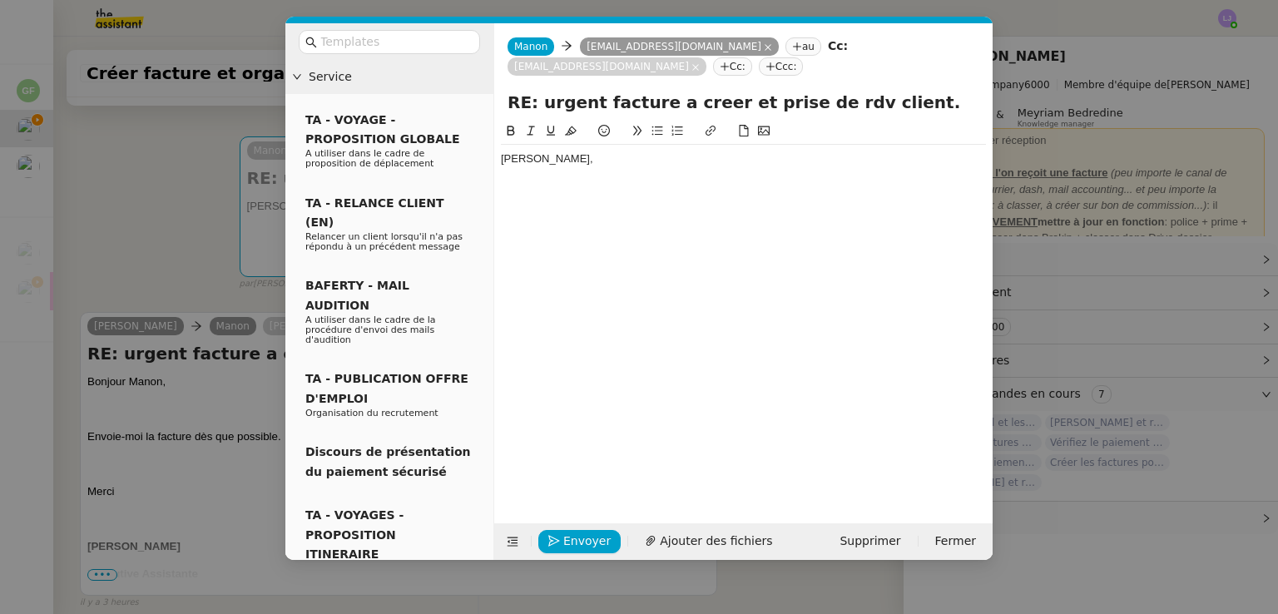
click at [872, 37] on div "[PERSON_NAME] [PERSON_NAME][EMAIL_ADDRESS][DOMAIN_NAME] [EMAIL_ADDRESS][DOMAIN_…" at bounding box center [743, 56] width 498 height 67
click at [752, 57] on nz-tag "Cc:" at bounding box center [732, 66] width 39 height 18
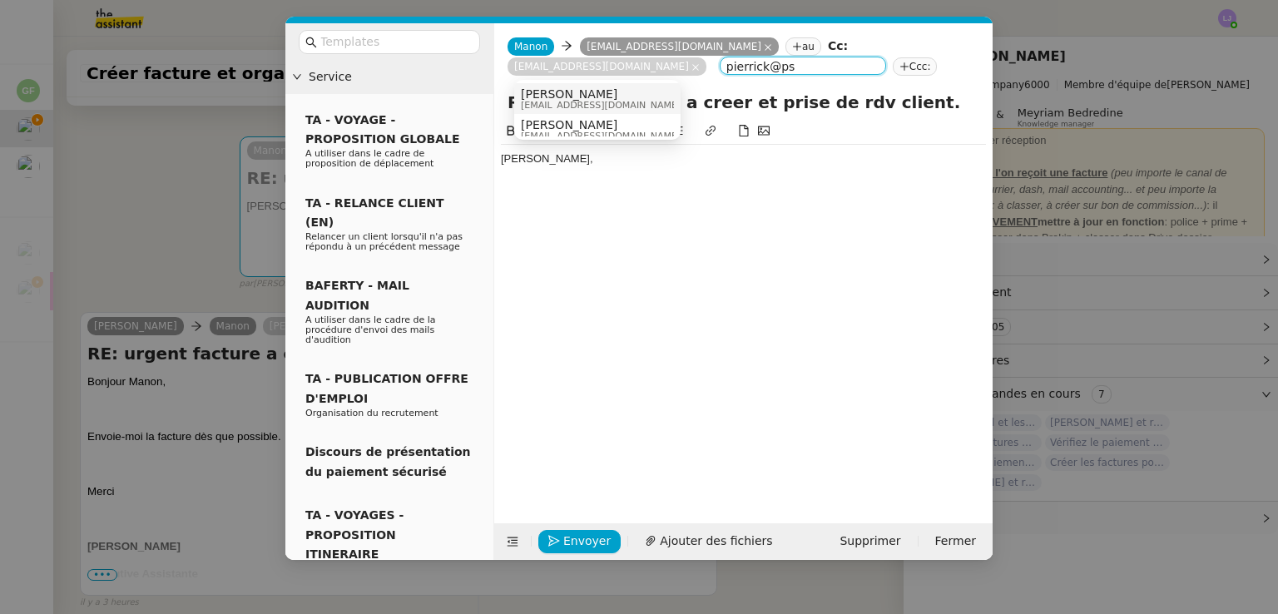
type input "pierrick@ps"
click at [622, 101] on div "[PERSON_NAME] [EMAIL_ADDRESS][DOMAIN_NAME]" at bounding box center [597, 98] width 153 height 22
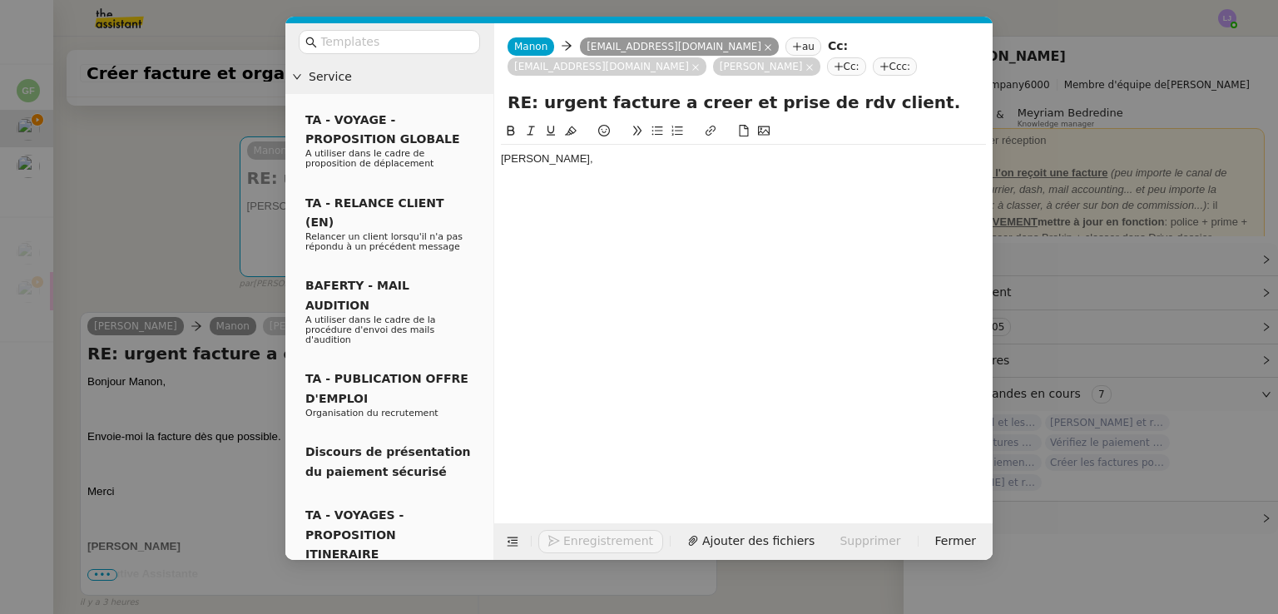
click at [548, 186] on div at bounding box center [743, 189] width 485 height 15
click at [523, 189] on div at bounding box center [743, 189] width 485 height 15
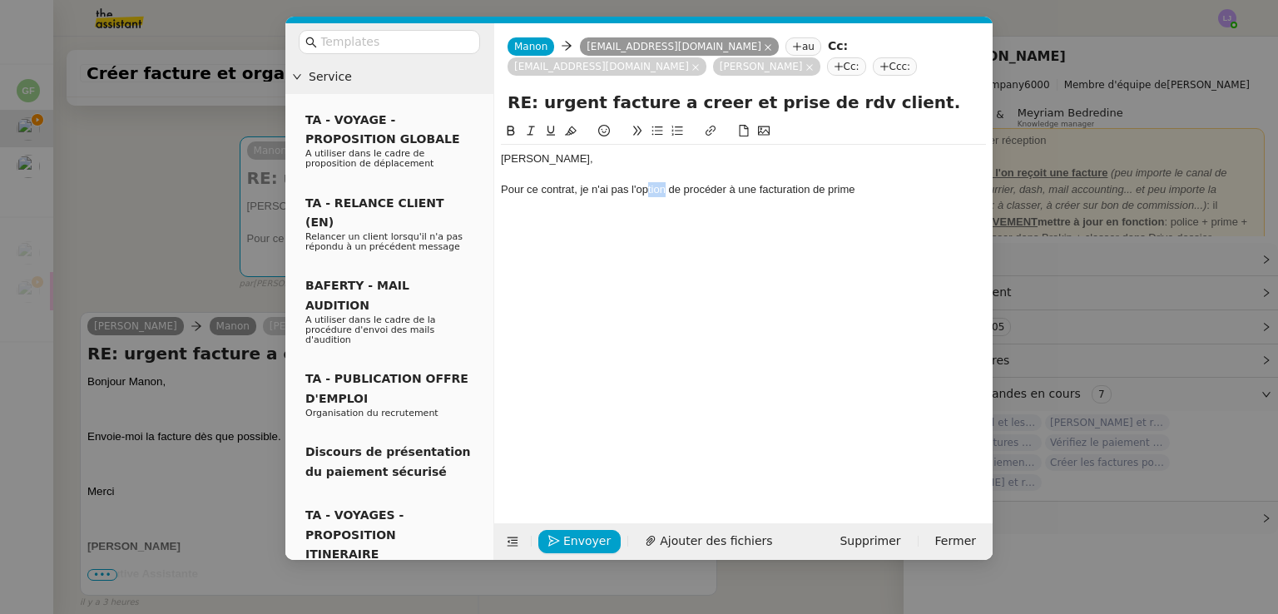
drag, startPoint x: 666, startPoint y: 190, endPoint x: 647, endPoint y: 192, distance: 19.3
click at [647, 192] on div "Pour ce contrat, je n'ai pas l'option de procéder à une facturation de prime" at bounding box center [743, 189] width 485 height 15
click at [619, 191] on div "Pour ce contrat, je n'ai pas l'option de procéder à une facturation de prime" at bounding box center [743, 189] width 485 height 15
click at [830, 191] on div "Pour ce contrat, l'option de procéder à une facturation de prime" at bounding box center [743, 189] width 485 height 15
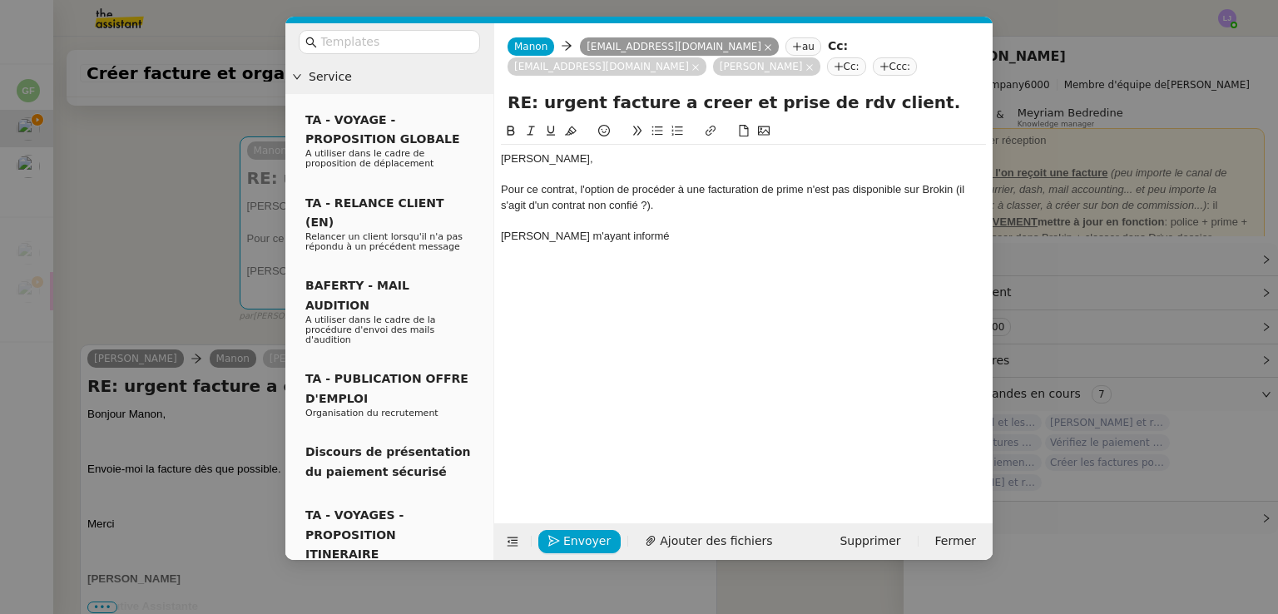
click at [123, 407] on nz-modal-container "Service TA - VOYAGE - PROPOSITION GLOBALE A utiliser dans le cadre de propositi…" at bounding box center [639, 307] width 1278 height 614
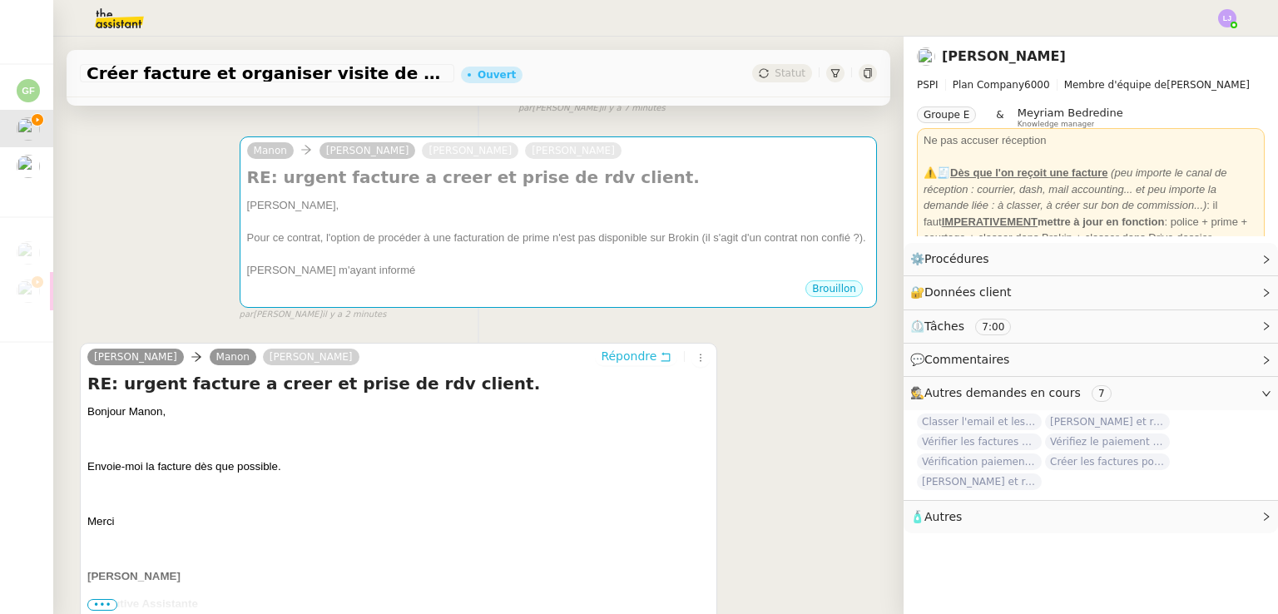
scroll to position [713, 0]
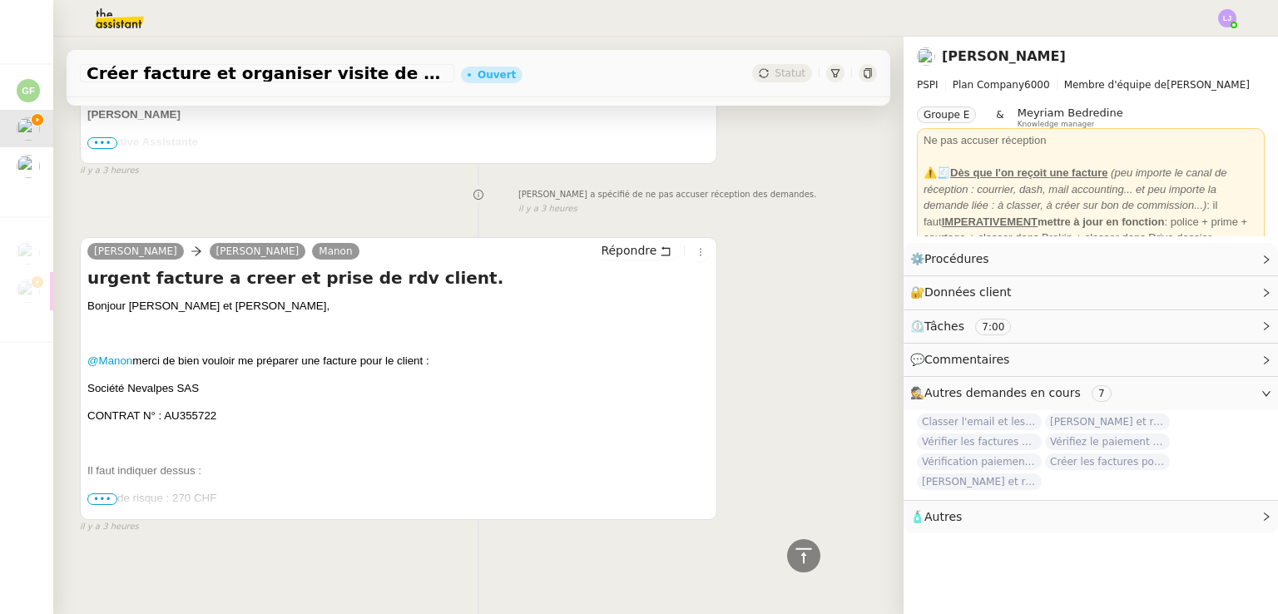
click at [107, 494] on span "•••" at bounding box center [102, 500] width 30 height 12
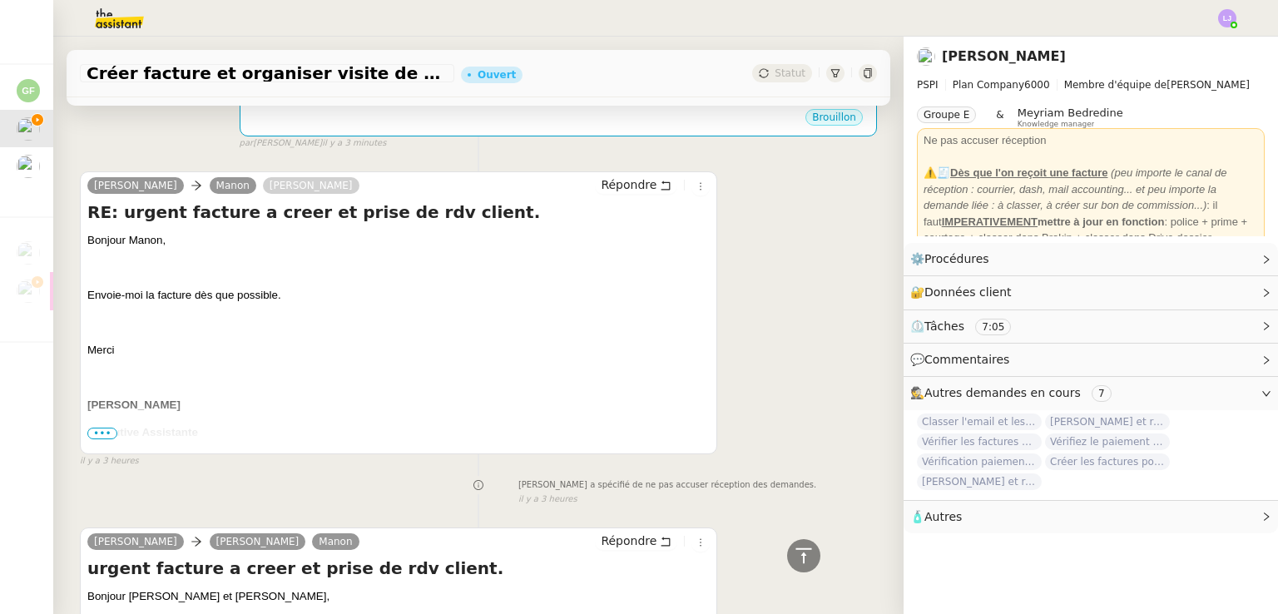
scroll to position [174, 0]
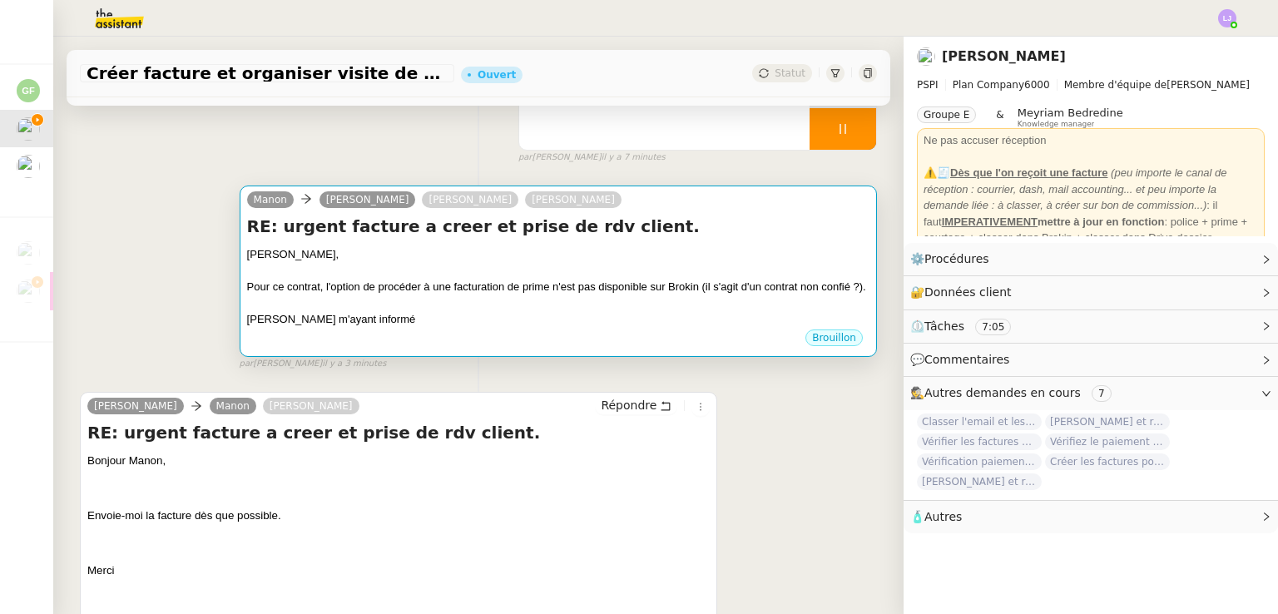
click at [493, 312] on div at bounding box center [558, 303] width 622 height 17
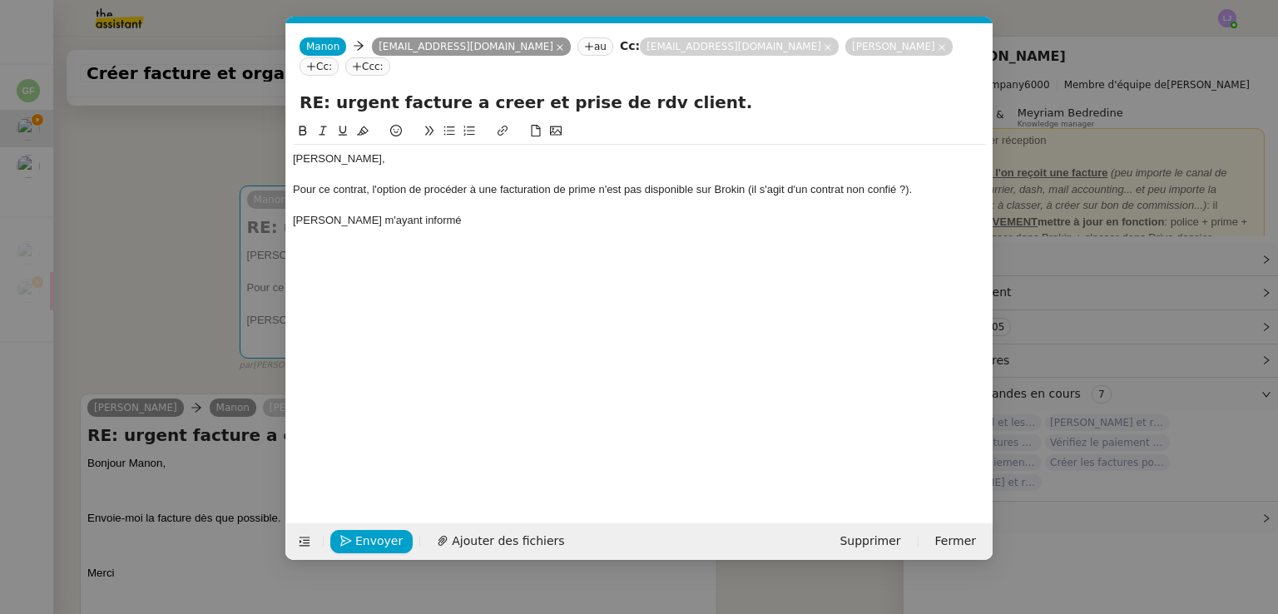
scroll to position [0, 35]
click at [456, 213] on div "[PERSON_NAME] m'ayant informé" at bounding box center [639, 220] width 693 height 15
click at [106, 161] on nz-modal-container "Service TA - VOYAGE - PROPOSITION GLOBALE A utiliser dans le cadre de propositi…" at bounding box center [639, 307] width 1278 height 614
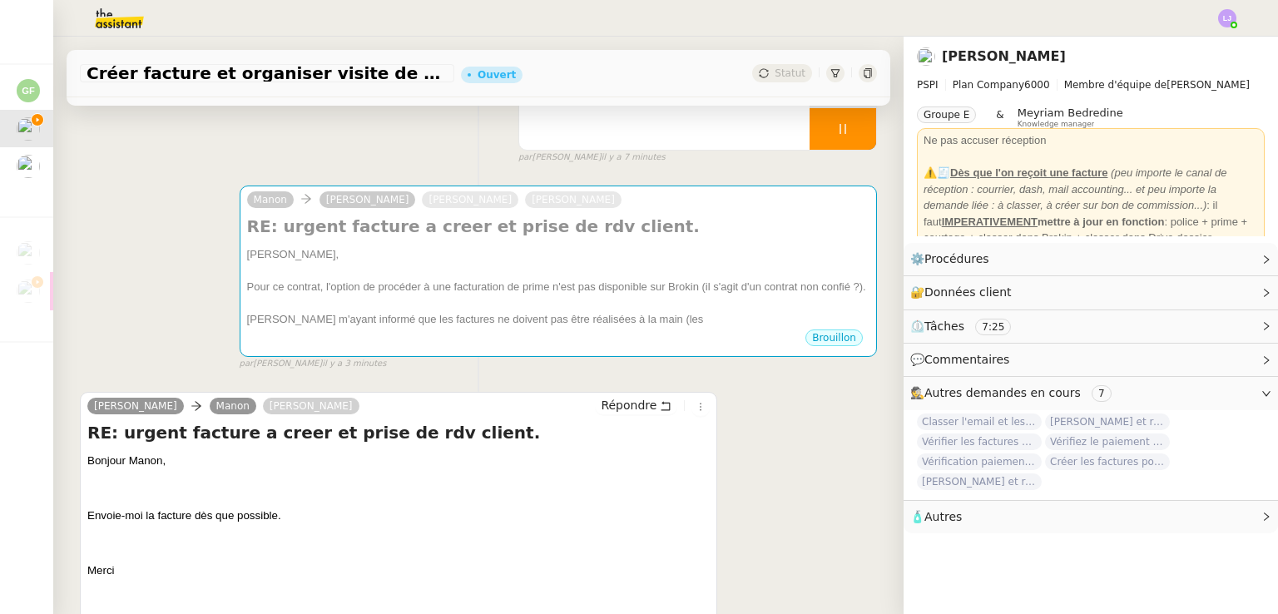
click at [108, 29] on img at bounding box center [106, 18] width 129 height 37
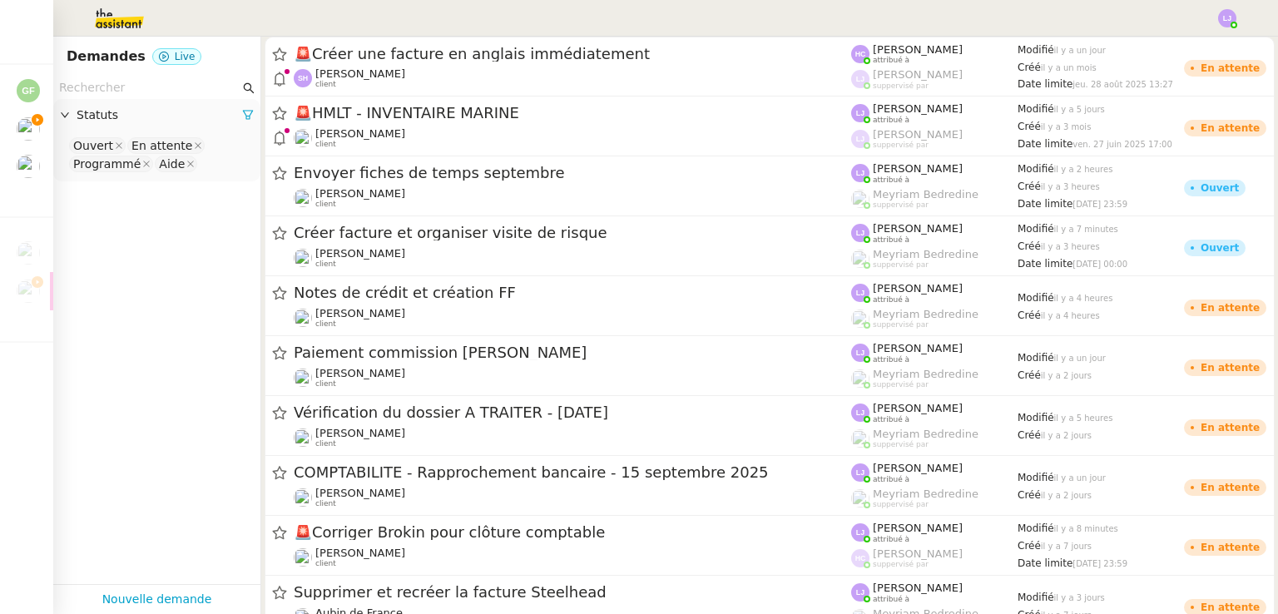
click at [156, 91] on input "text" at bounding box center [149, 87] width 181 height 19
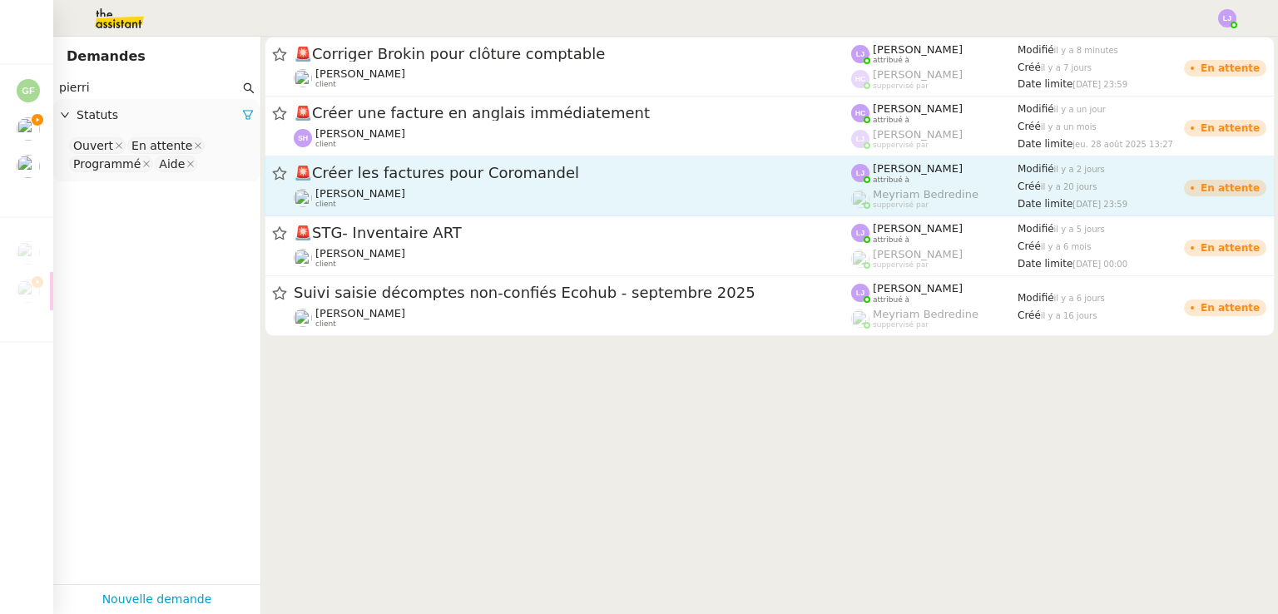
type input "pierri"
click at [388, 191] on span "[PERSON_NAME]" at bounding box center [360, 193] width 90 height 12
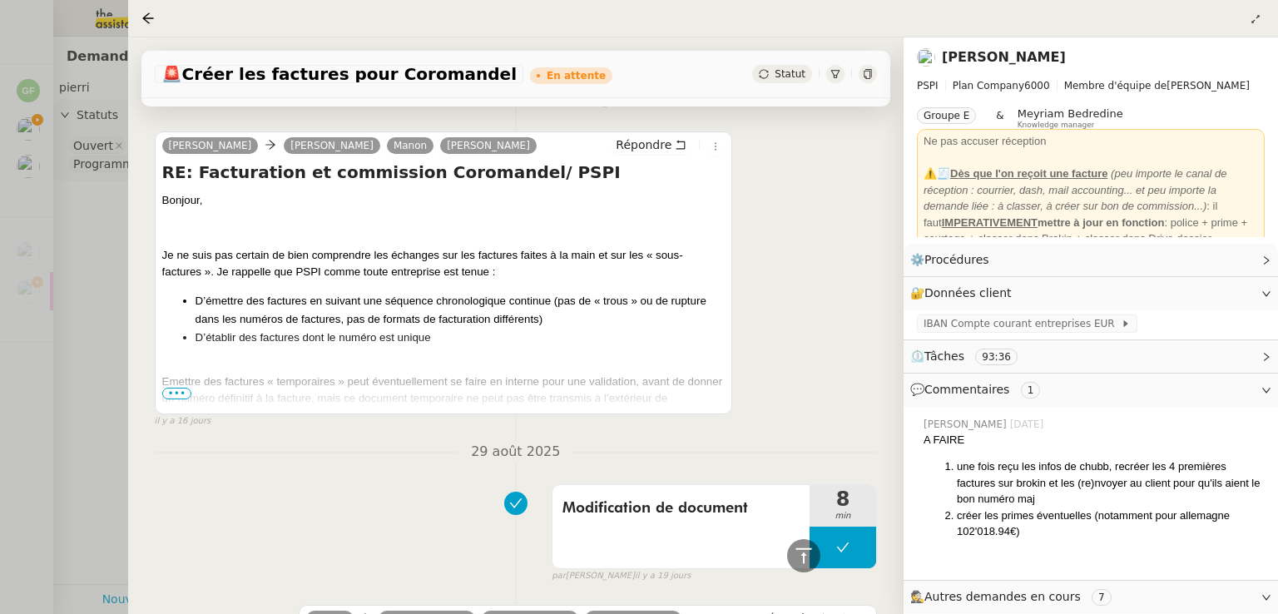
scroll to position [1929, 0]
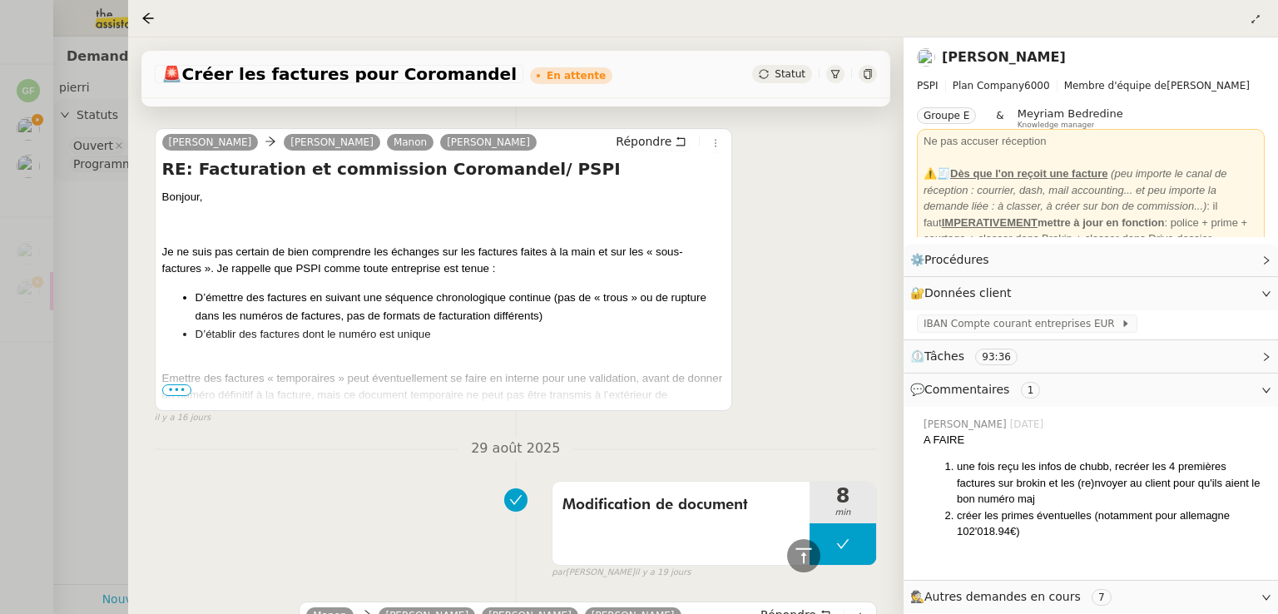
click at [181, 393] on span "•••" at bounding box center [177, 390] width 30 height 12
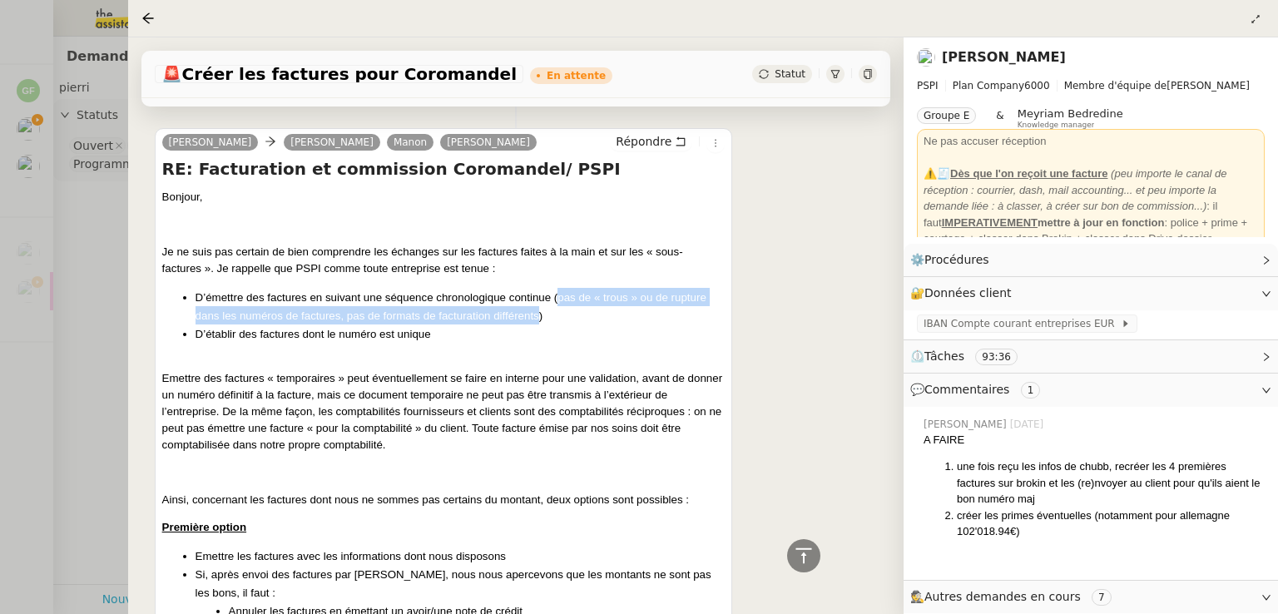
drag, startPoint x: 556, startPoint y: 300, endPoint x: 539, endPoint y: 317, distance: 24.1
click at [539, 317] on span "D’émettre des factures en suivant une séquence chronologique continue (pas de «…" at bounding box center [451, 306] width 511 height 31
copy span "pas de « trous » ou de rupture dans les numéros de factures, pas de formats de …"
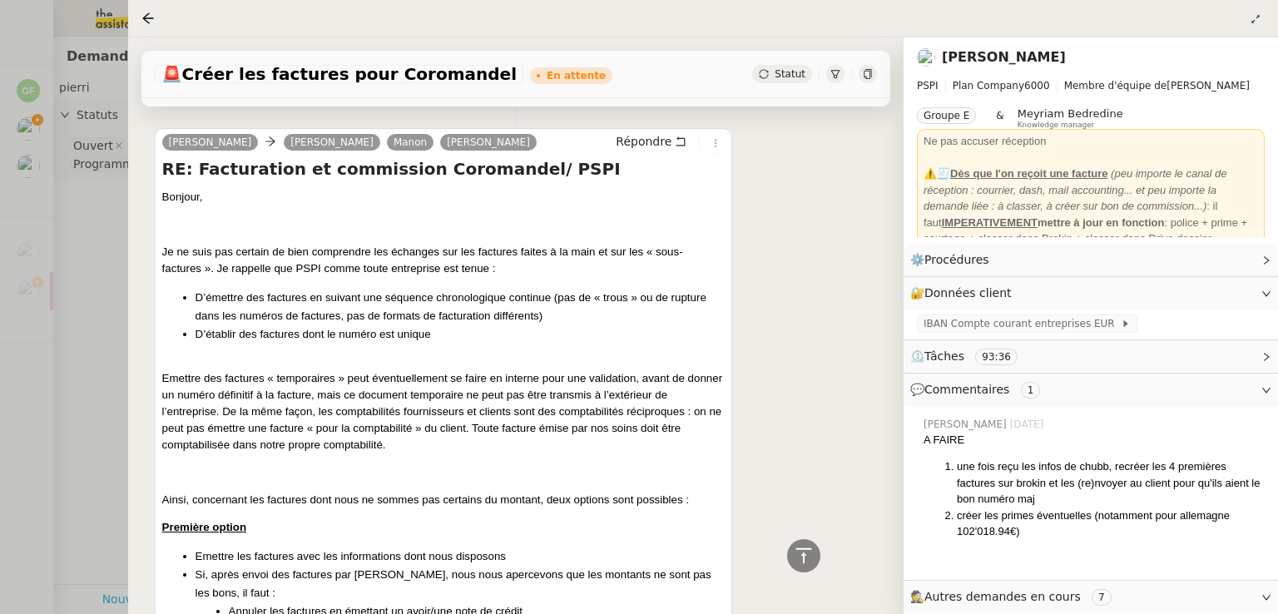
click at [109, 284] on div at bounding box center [639, 307] width 1278 height 614
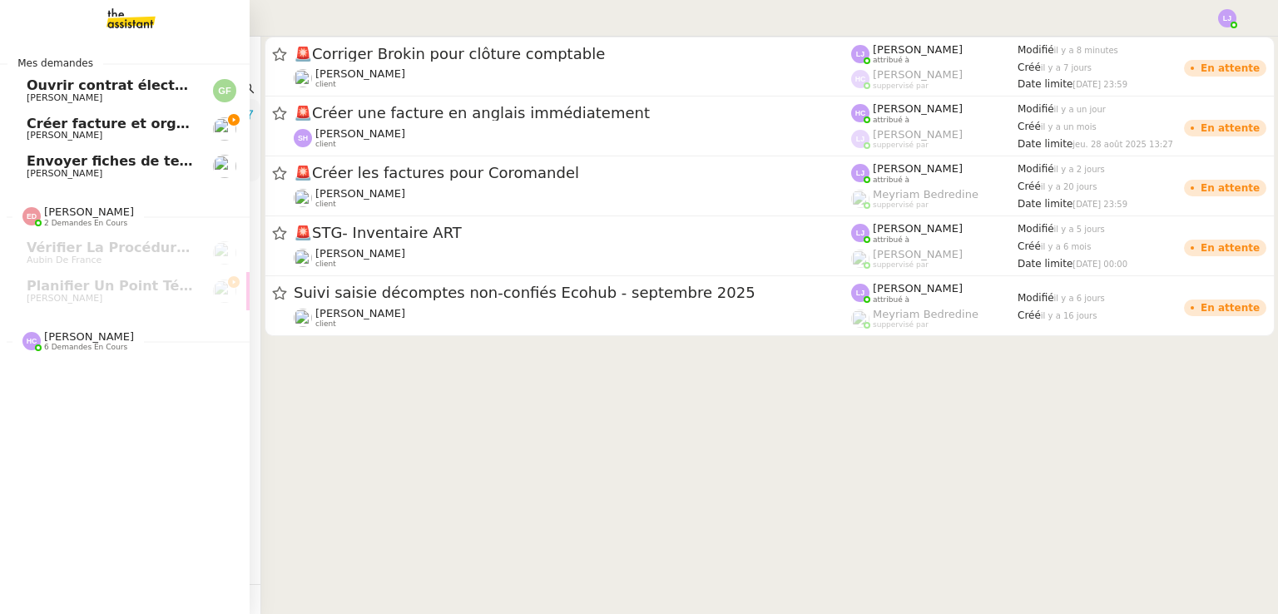
click at [38, 137] on span "[PERSON_NAME]" at bounding box center [65, 135] width 76 height 11
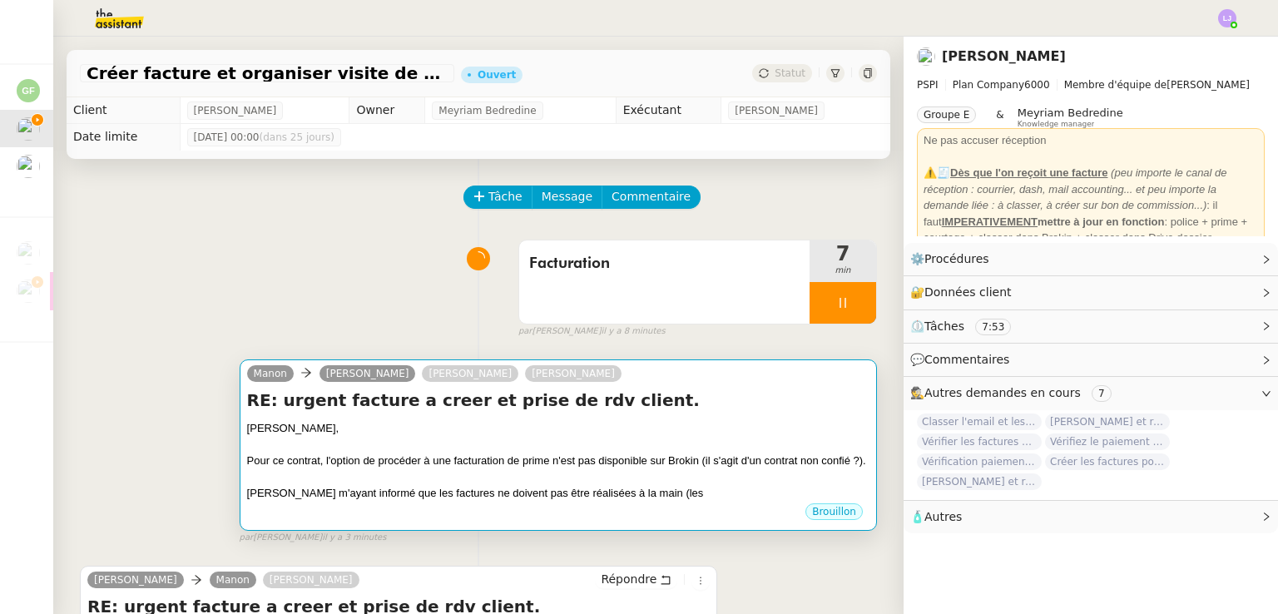
click at [545, 486] on div at bounding box center [558, 477] width 622 height 17
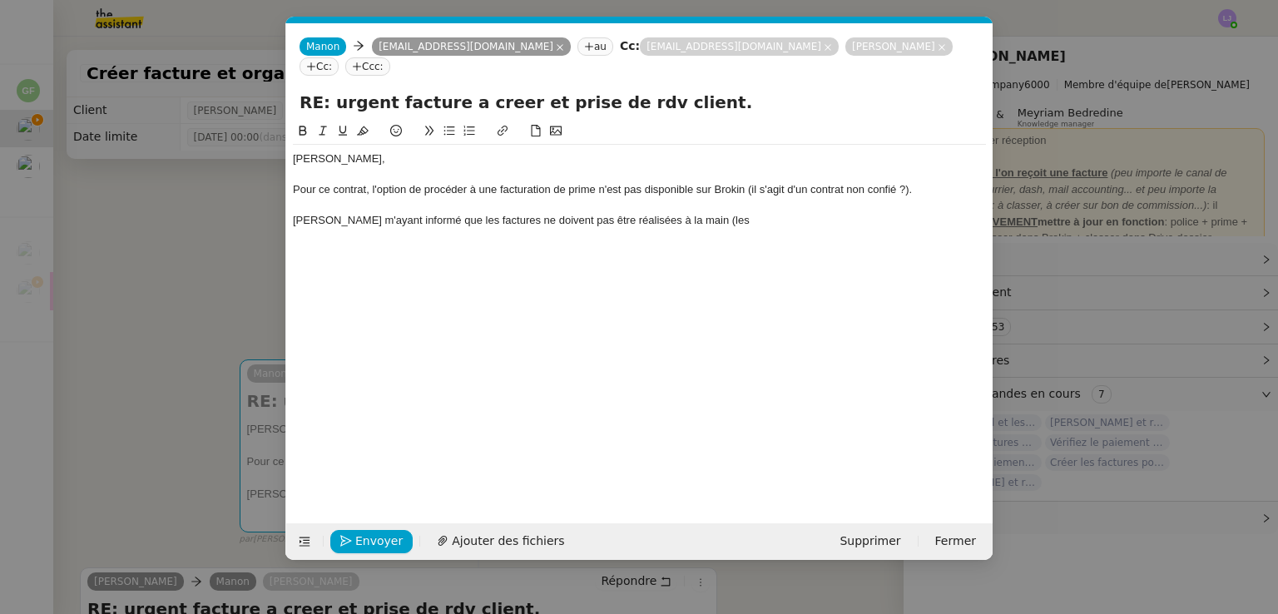
scroll to position [0, 35]
click at [696, 213] on div "[PERSON_NAME] m'ayant informé que les factures ne doivent pas être réalisées à …" at bounding box center [639, 220] width 693 height 15
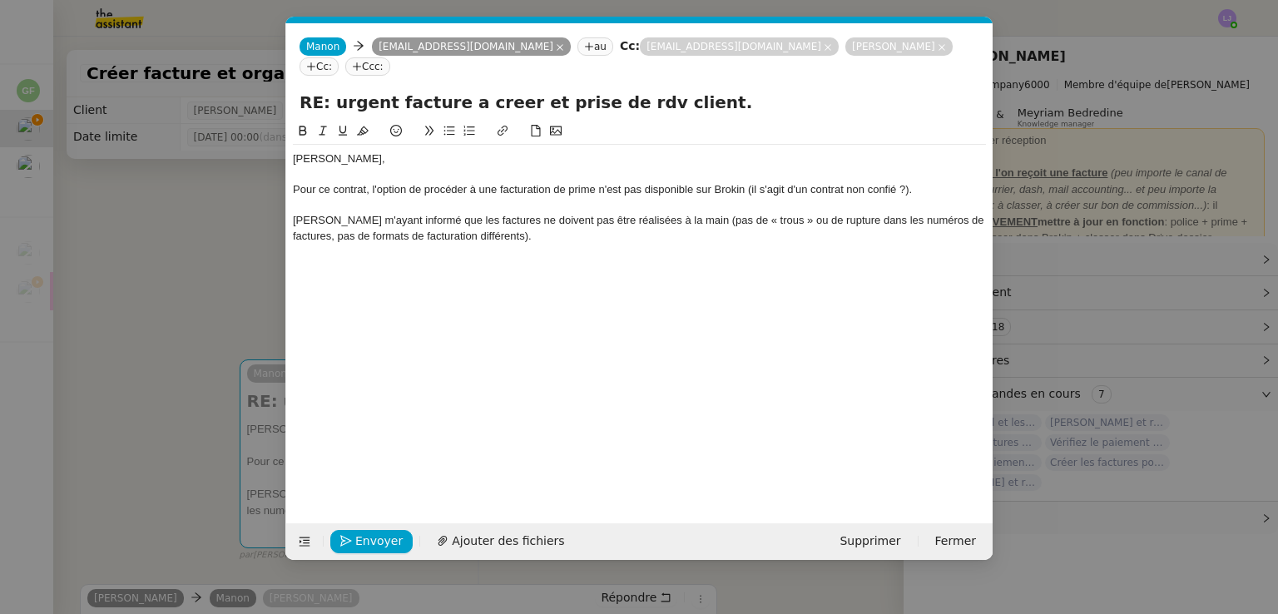
click at [335, 213] on div "[PERSON_NAME] m'ayant informé que les factures ne doivent pas être réalisées à …" at bounding box center [639, 228] width 693 height 31
click at [613, 182] on div "Pour ce contrat, l'option de procéder à une facturation de prime n'est pas disp…" at bounding box center [639, 189] width 693 height 15
click at [673, 182] on div "Pour ce contrat, l'option de procéder à une facturation de prime ne semble pas …" at bounding box center [639, 189] width 693 height 15
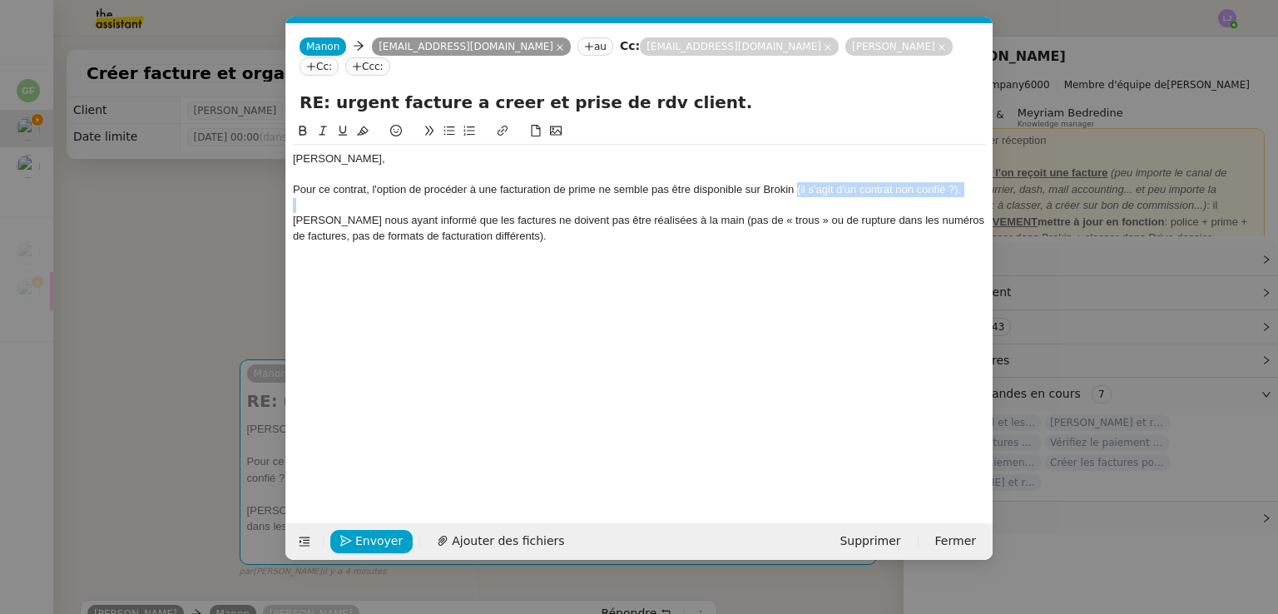
drag, startPoint x: 968, startPoint y: 179, endPoint x: 796, endPoint y: 170, distance: 172.5
click at [796, 170] on div "[PERSON_NAME], Pour ce contrat, l'option de procéder à une facturation de prime…" at bounding box center [639, 198] width 693 height 106
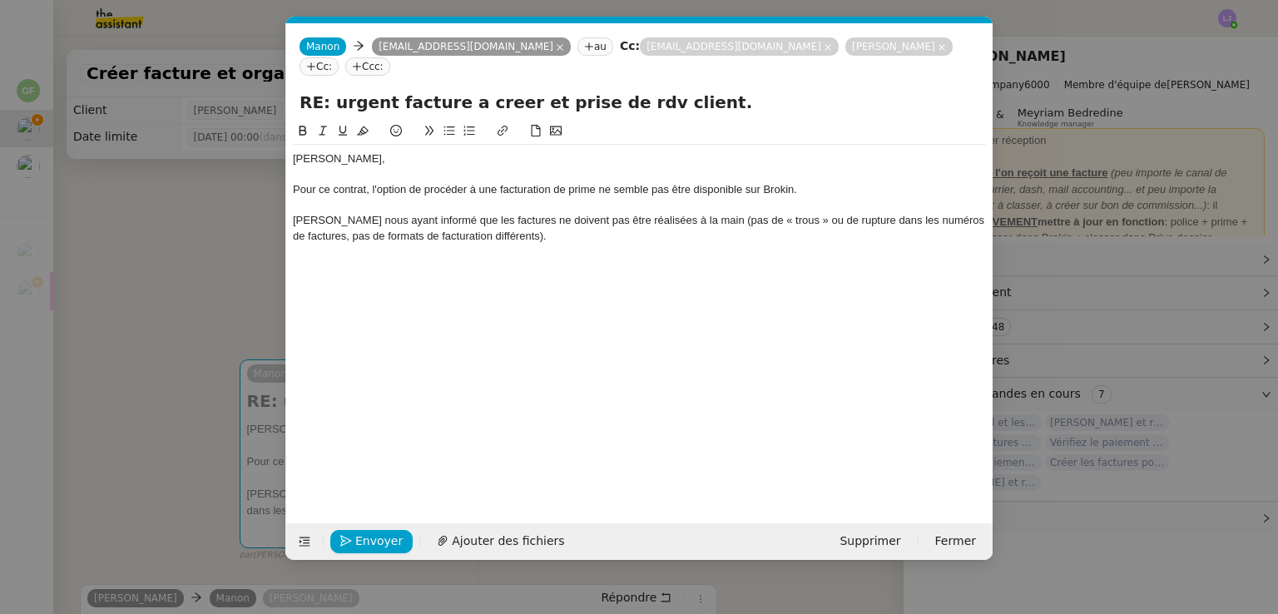
click at [549, 221] on div "[PERSON_NAME] nous ayant informé que les factures ne doivent pas être réalisées…" at bounding box center [639, 228] width 693 height 31
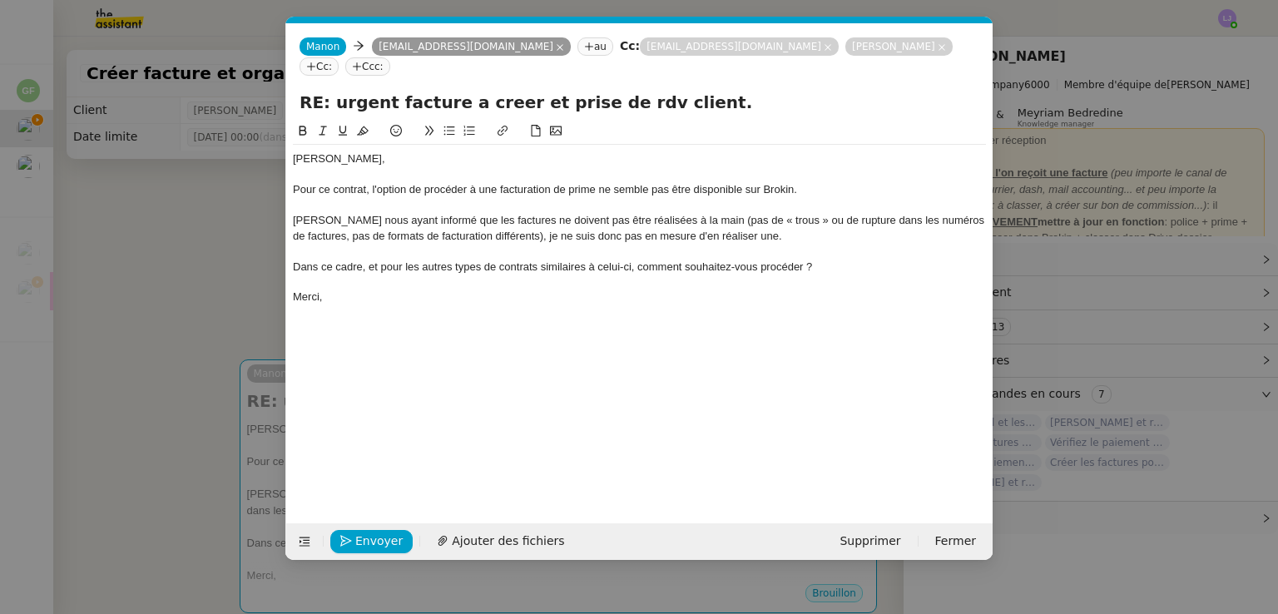
click at [553, 260] on div "Dans ce cadre, et pour les autres types de contrats similaires à celui-ci, comm…" at bounding box center [639, 267] width 693 height 15
click at [450, 126] on icon at bounding box center [449, 130] width 11 height 9
click at [409, 290] on div "Merci," at bounding box center [639, 297] width 693 height 15
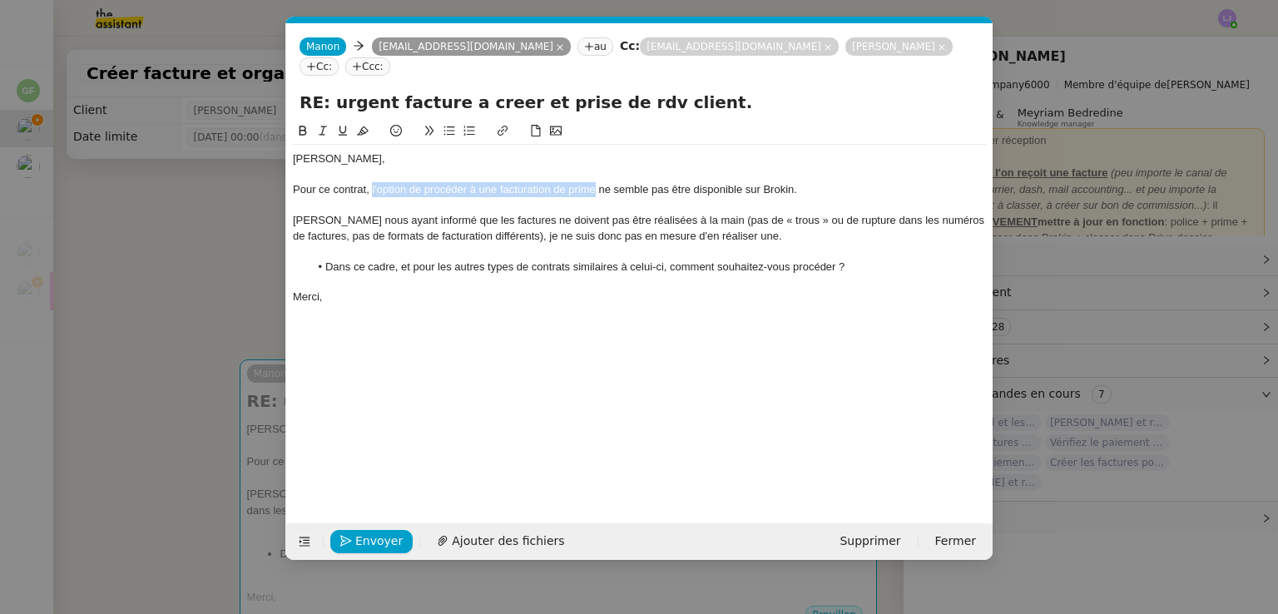
drag, startPoint x: 371, startPoint y: 167, endPoint x: 595, endPoint y: 173, distance: 223.9
click at [595, 182] on div "Pour ce contrat, l'option de procéder à une facturation de prime ne semble pas …" at bounding box center [639, 189] width 693 height 15
click at [556, 244] on div at bounding box center [639, 251] width 693 height 15
click at [495, 260] on li "Dans ce cadre, et pour les autres types de contrats similaires à celui-ci, comm…" at bounding box center [648, 267] width 677 height 15
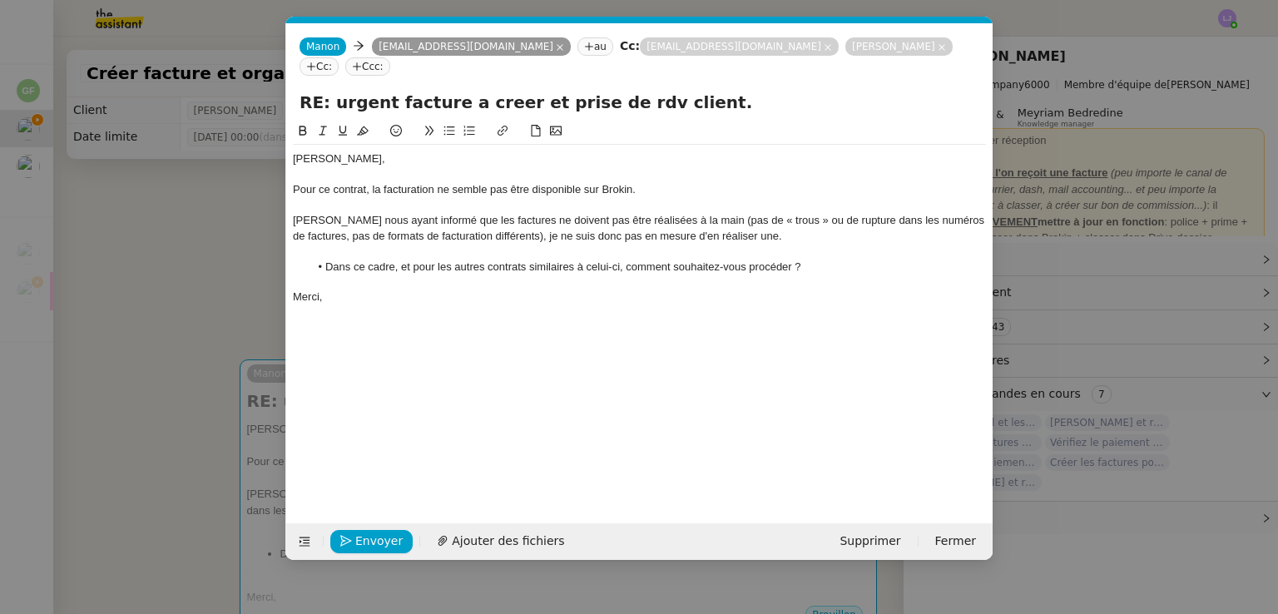
click at [619, 260] on li "Dans ce cadre, et pour les autres contrats similaires à celui-ci, comment souha…" at bounding box center [648, 267] width 677 height 15
click at [536, 341] on div "[PERSON_NAME], Pour ce contrat, la facturation ne semble pas être disponible su…" at bounding box center [639, 310] width 693 height 376
click at [419, 293] on div "[PERSON_NAME], Pour ce contrat, la facturation ne semble pas être disponible su…" at bounding box center [639, 310] width 693 height 376
click at [365, 290] on div "Merci," at bounding box center [639, 297] width 693 height 15
click at [826, 260] on li "Dans ce cadre, et pour les autres contrats similaires à celui-ci, comment souha…" at bounding box center [648, 267] width 677 height 15
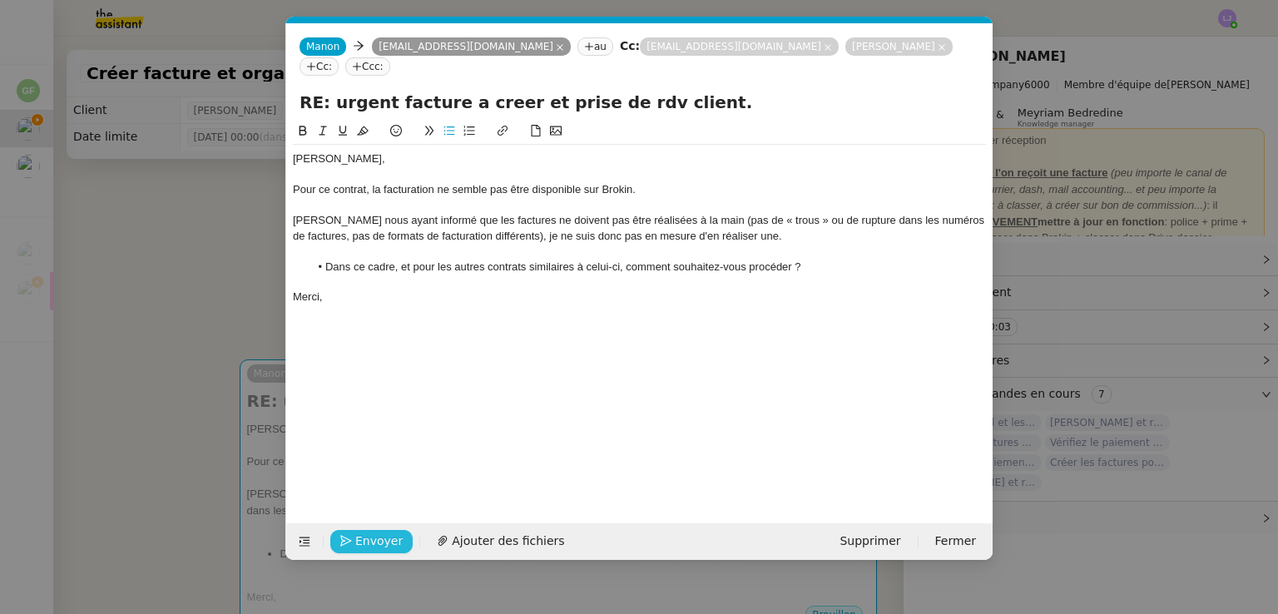
click at [350, 536] on icon "button" at bounding box center [346, 541] width 12 height 12
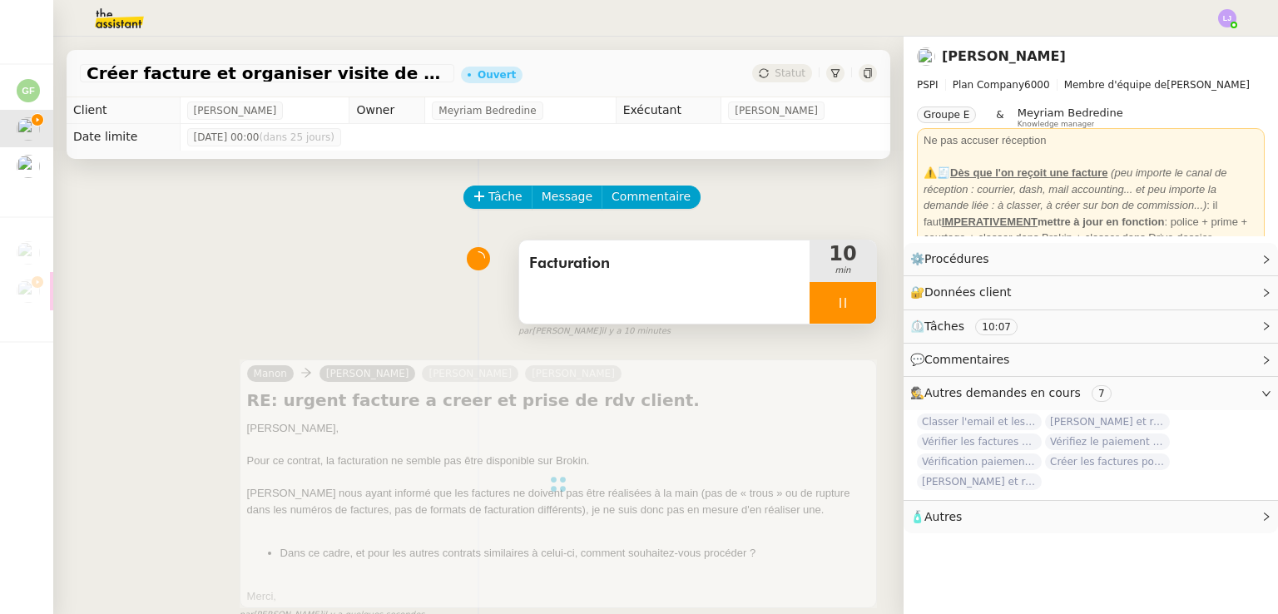
click at [725, 269] on span "Facturation" at bounding box center [664, 263] width 270 height 25
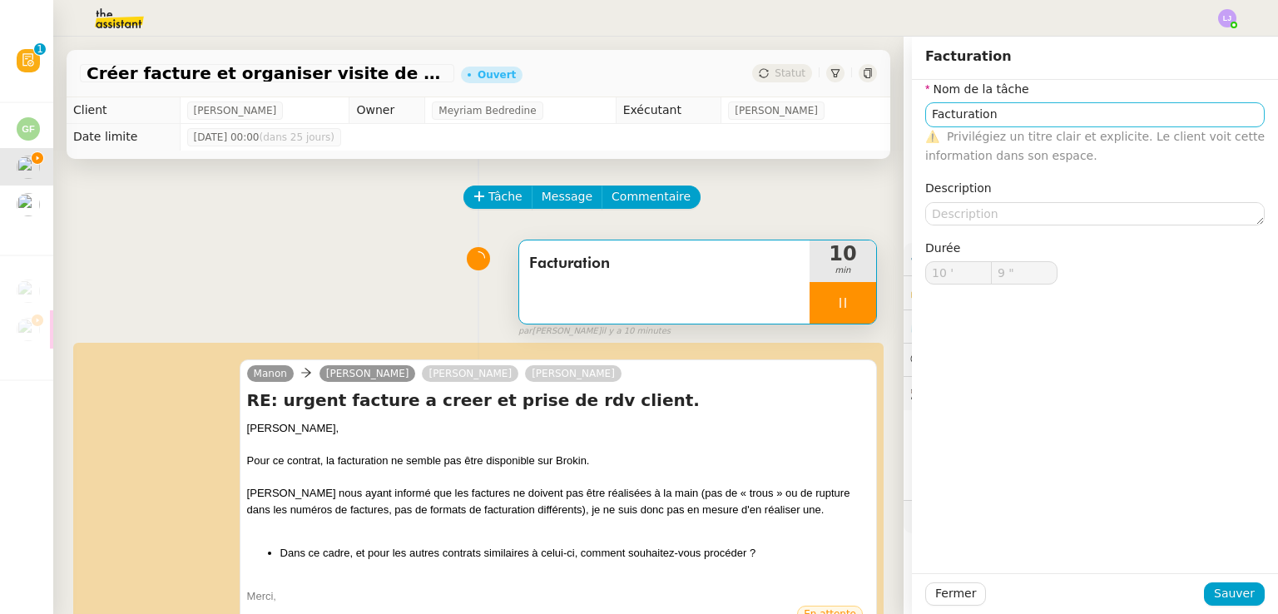
type input "Facturation"
type input "10 '"
type input "10 ""
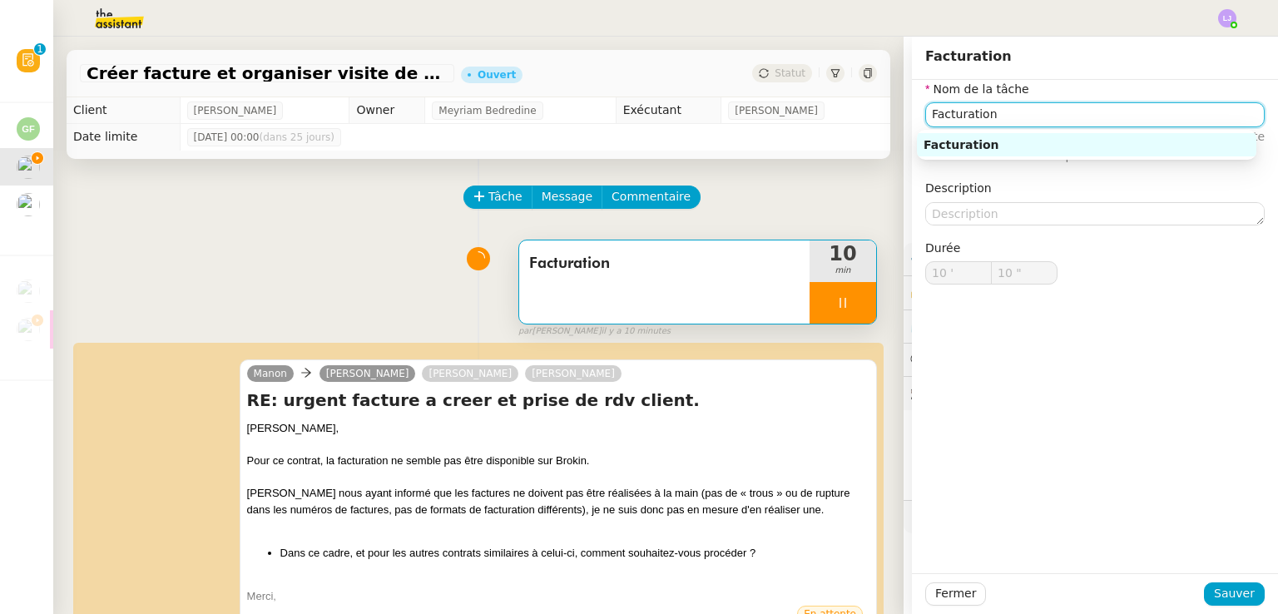
click at [982, 114] on input "Facturation" at bounding box center [1095, 114] width 340 height 24
type input "Facturation"
type input "10 '"
type input "11 ""
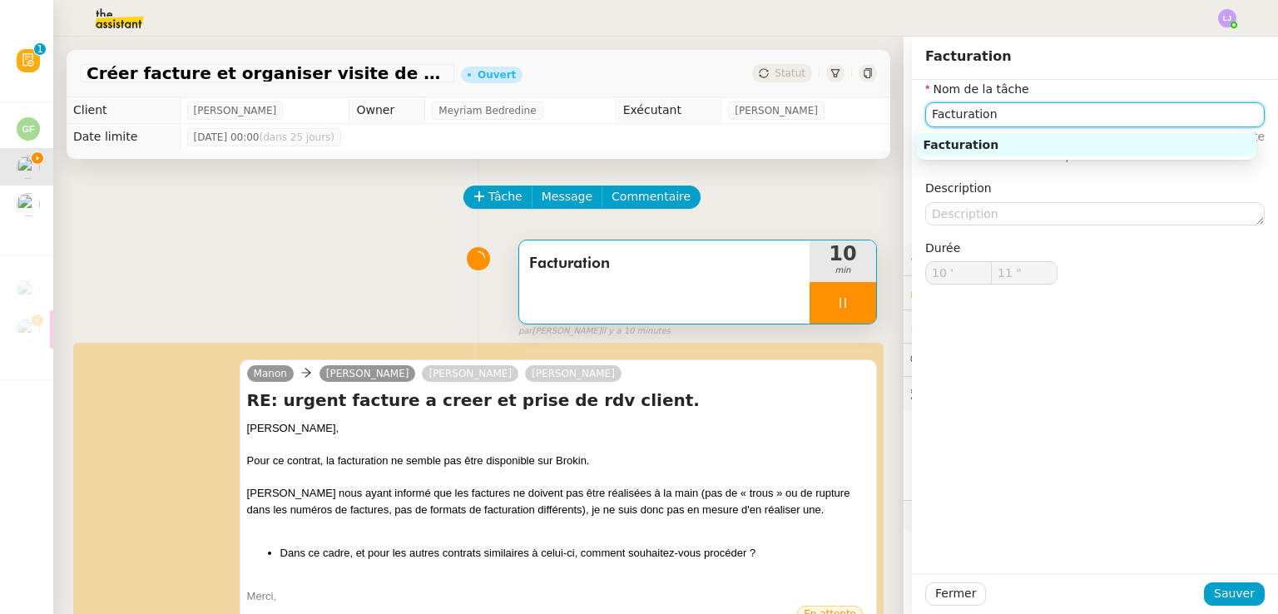
type input "Facturation"
type input "10 '"
type input "11 ""
type input "FacturationEtude"
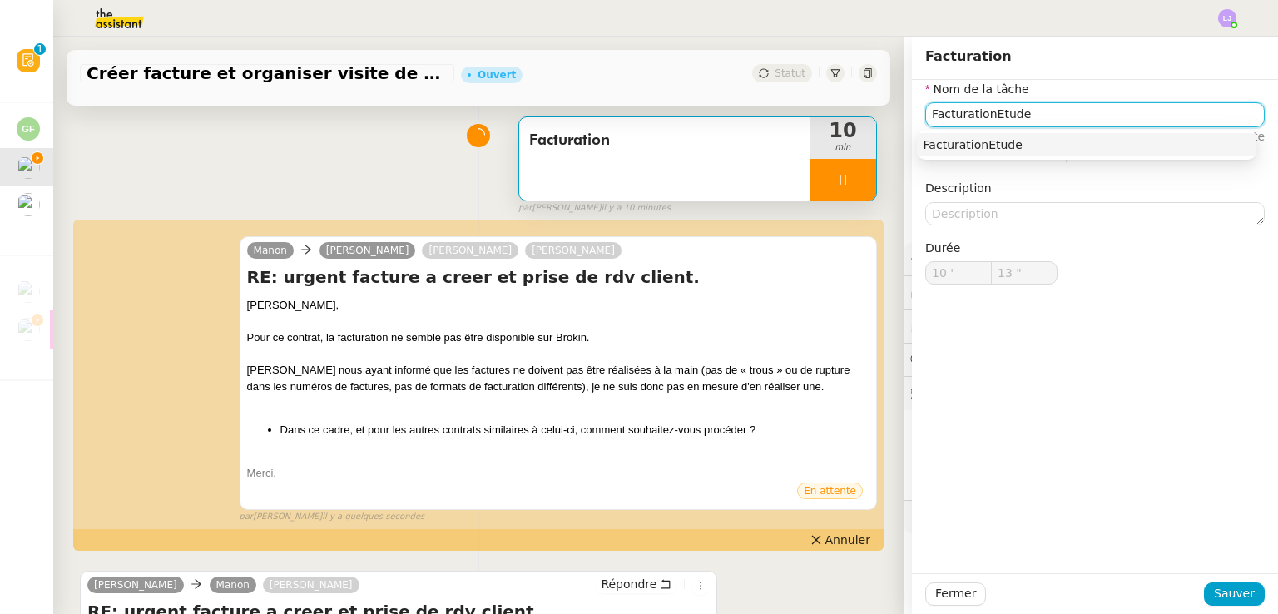
scroll to position [122, 0]
type input "14 ""
click at [1005, 117] on input "FacturationEtude" at bounding box center [1095, 114] width 340 height 24
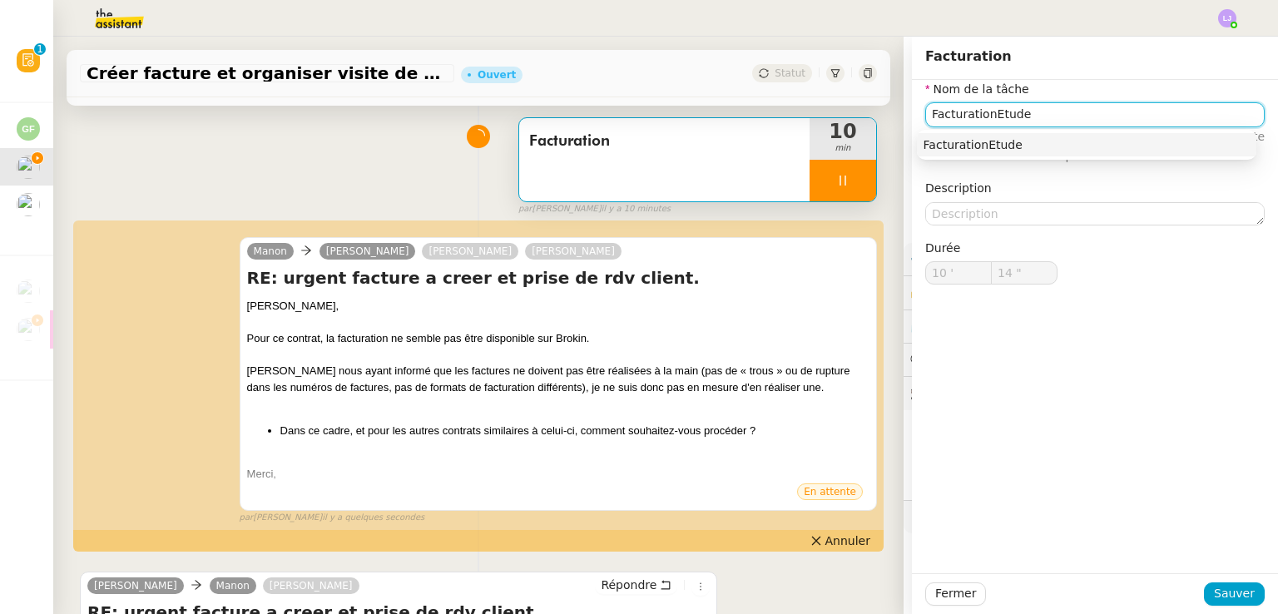
type input "E"
type input "15 ""
type input "Etud"
type input "16 ""
type input "E"
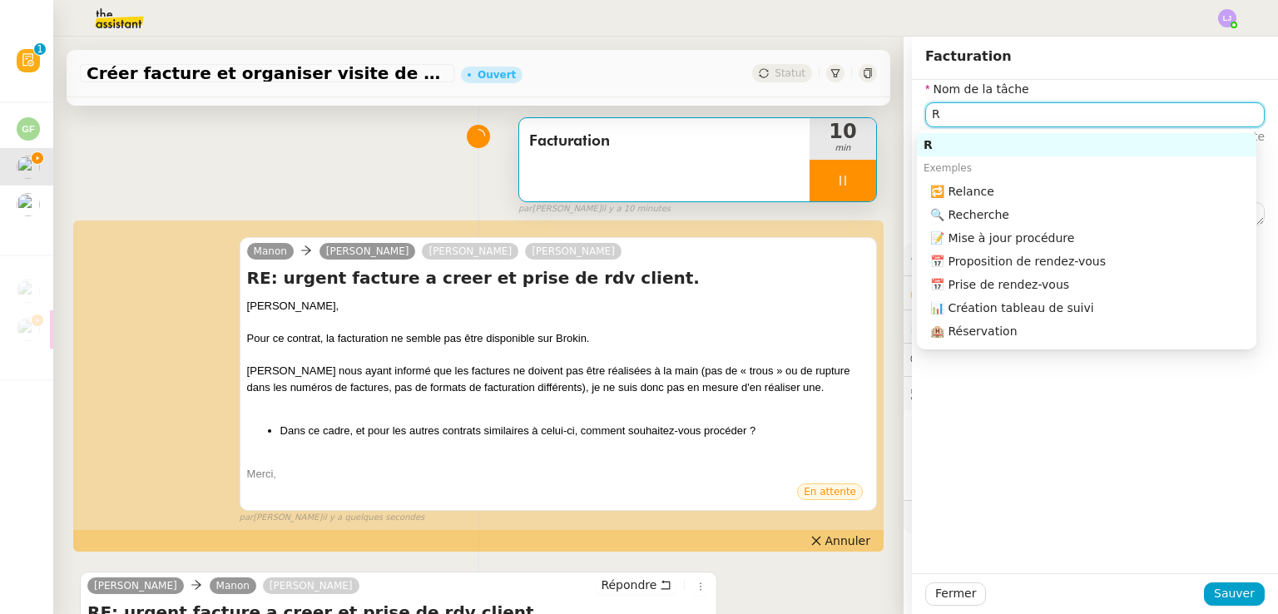
type input "Re"
type input "17 ""
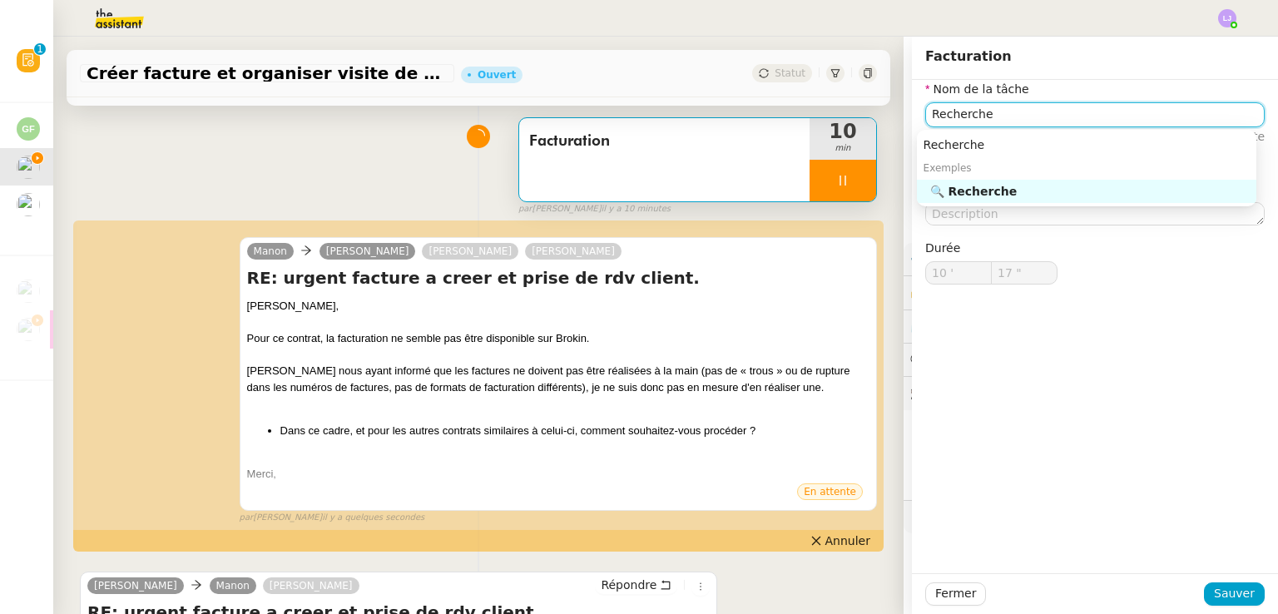
type input "Recherches"
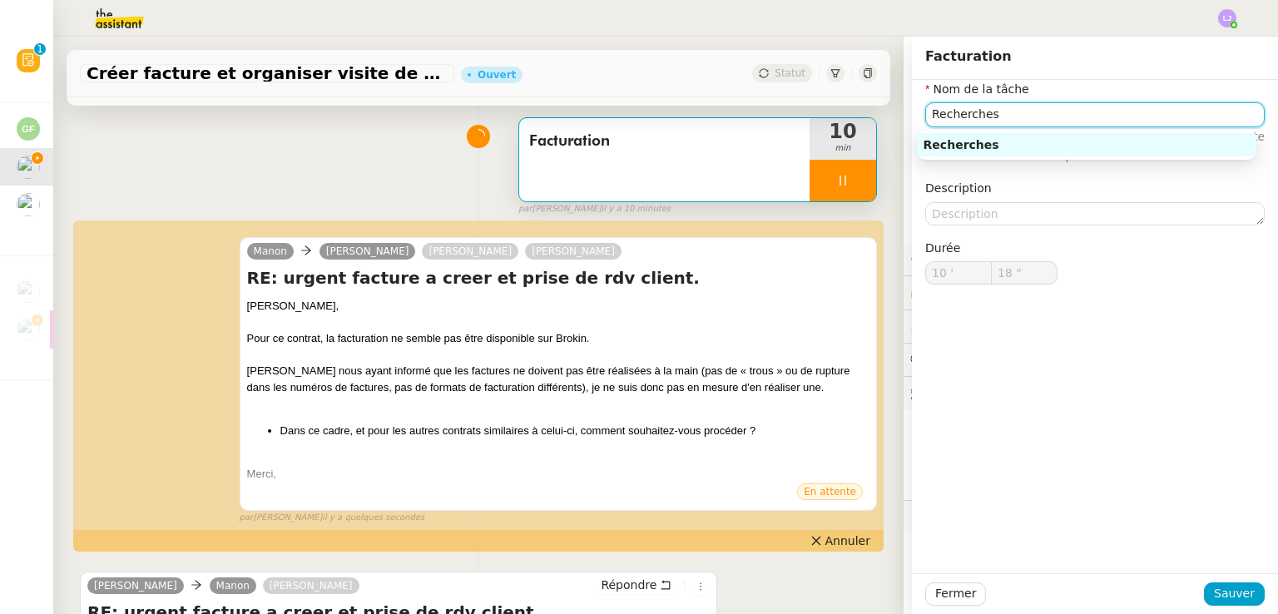
type input "19 ""
type input "Recherches"
click at [1232, 593] on span "Sauver" at bounding box center [1234, 593] width 41 height 19
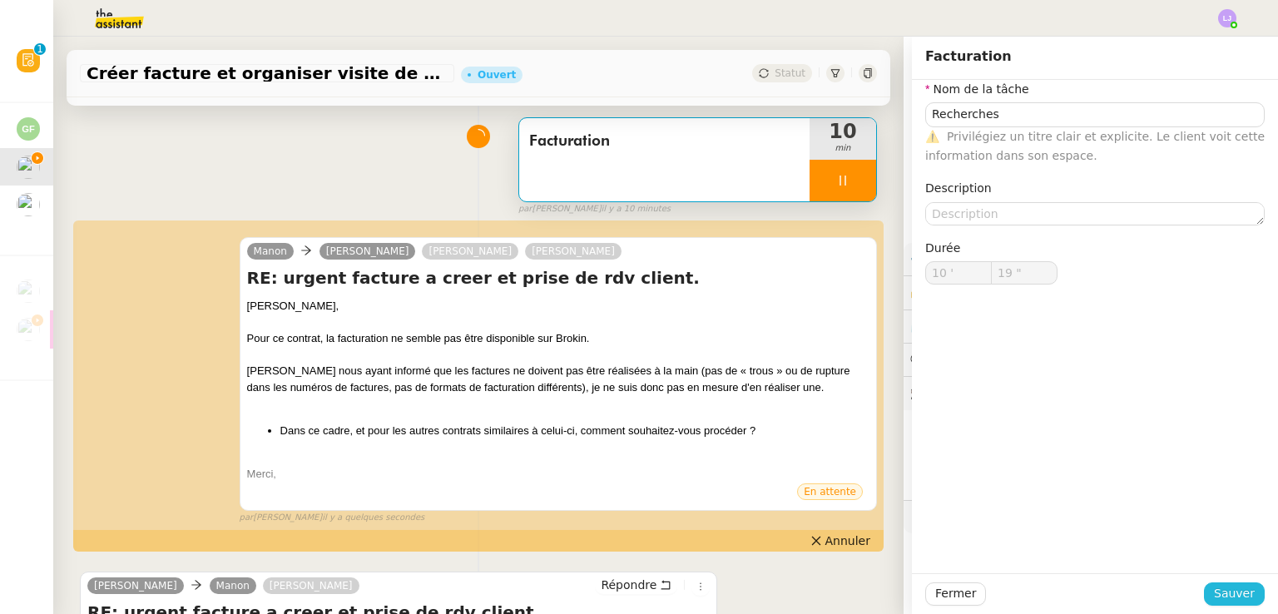
type input "20 ""
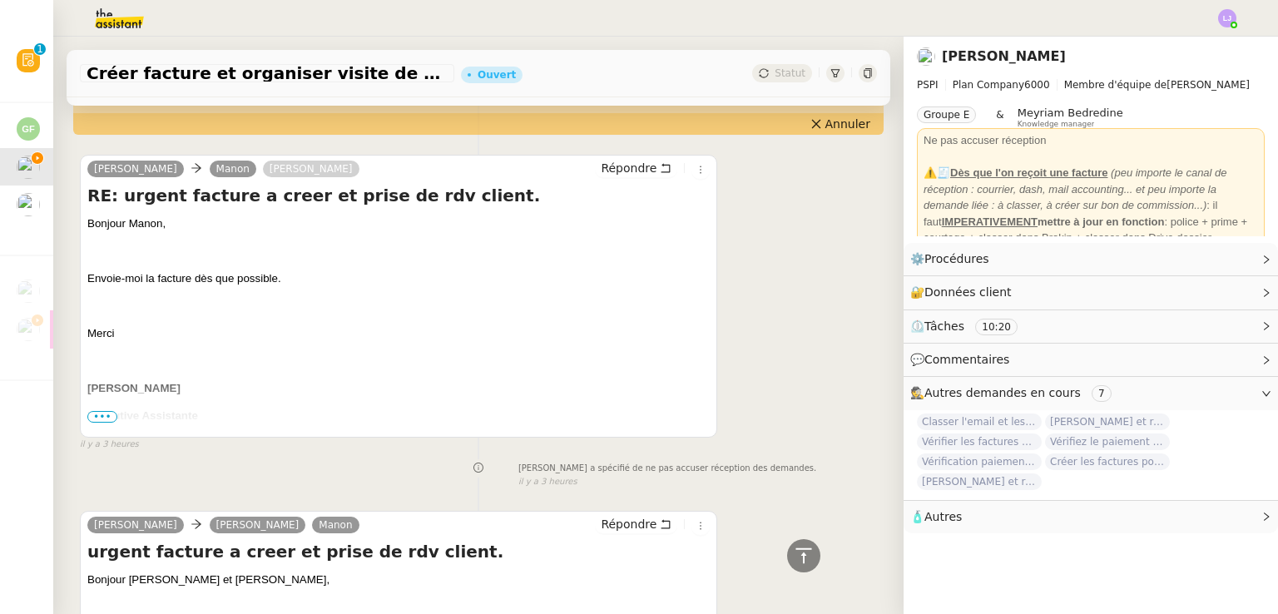
scroll to position [826, 0]
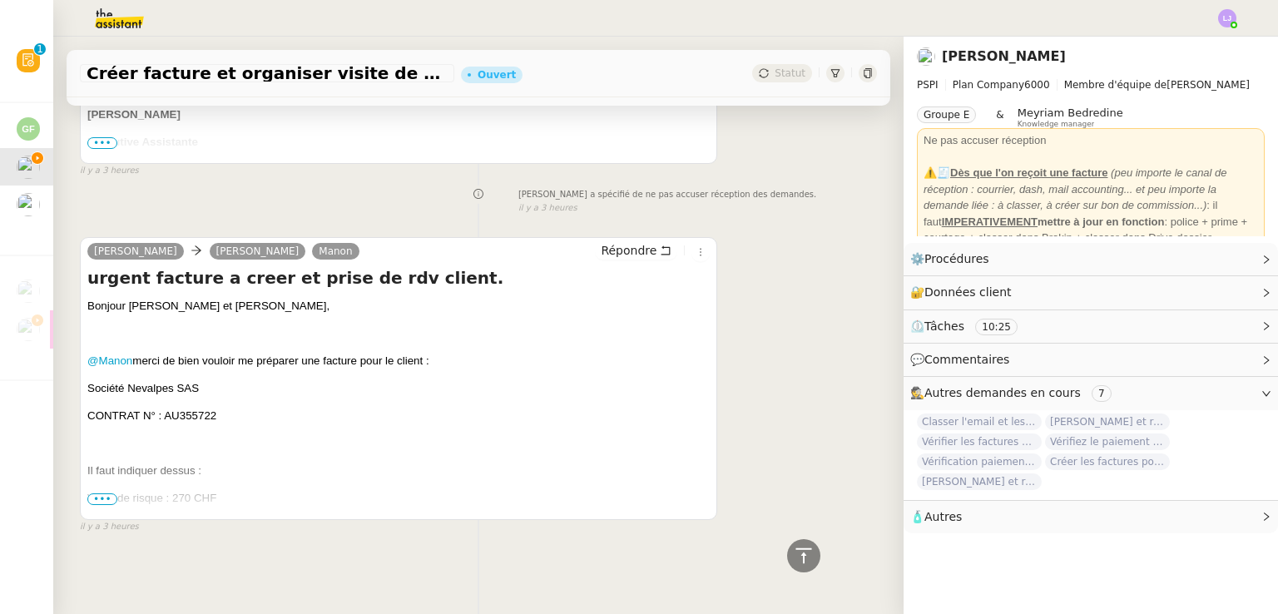
click at [110, 494] on span "•••" at bounding box center [102, 500] width 30 height 12
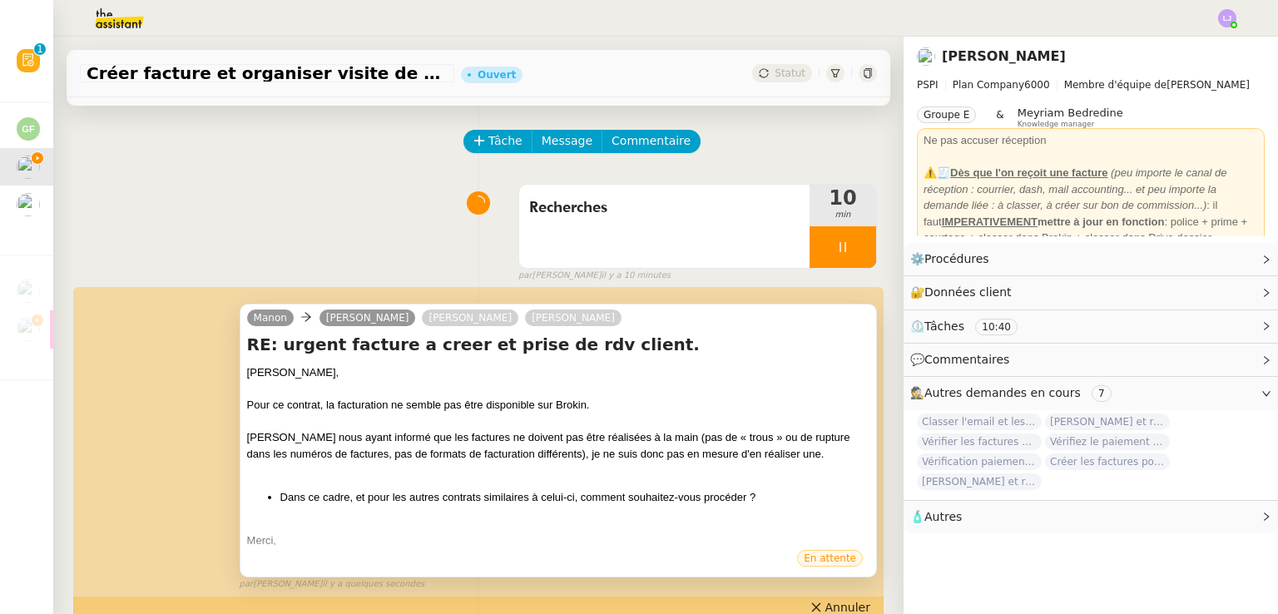
scroll to position [53, 0]
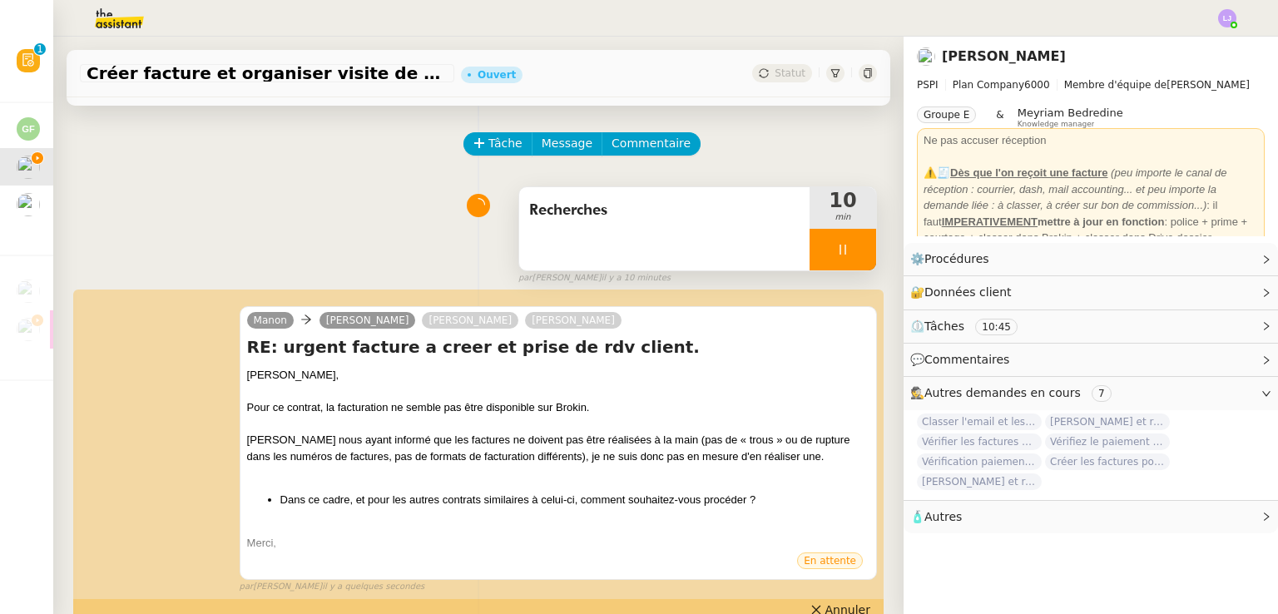
click at [842, 245] on div at bounding box center [843, 250] width 67 height 42
click at [853, 245] on icon at bounding box center [859, 249] width 13 height 13
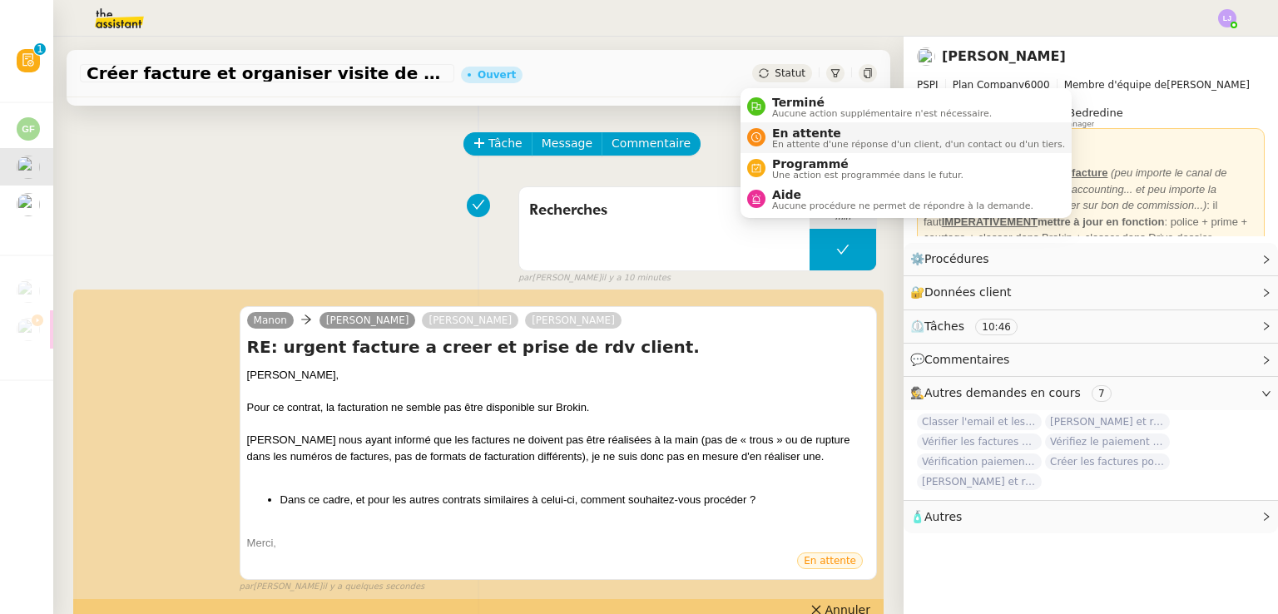
click at [802, 144] on span "En attente d'une réponse d'un client, d'un contact ou d'un tiers." at bounding box center [918, 144] width 293 height 9
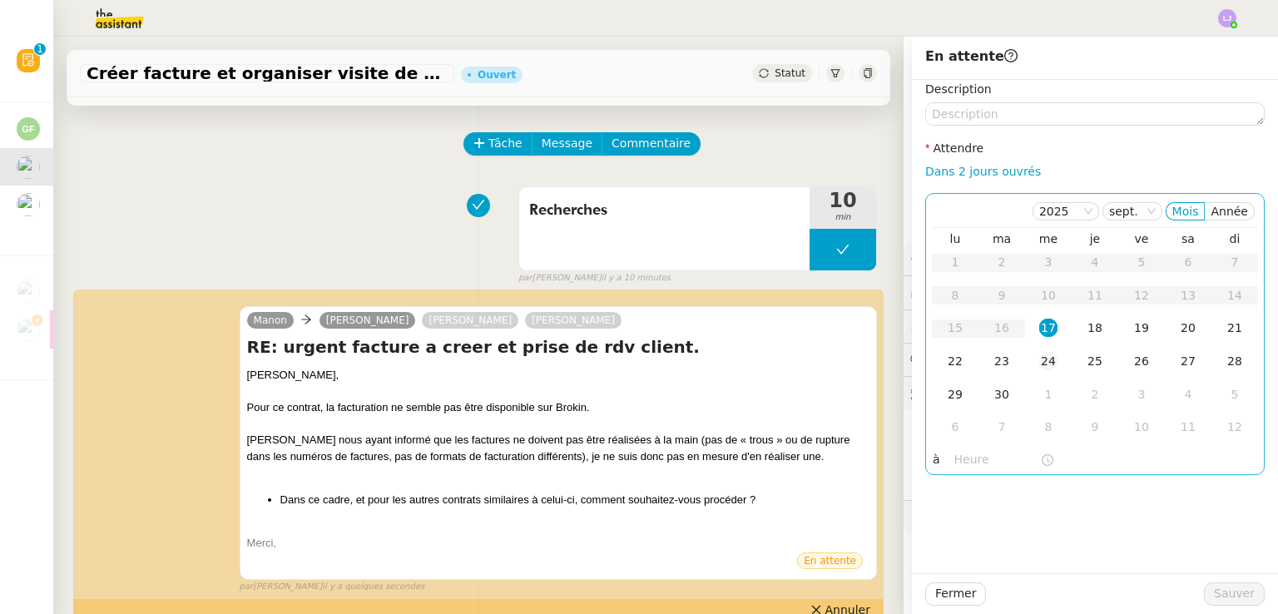
click at [1034, 350] on td "24" at bounding box center [1048, 361] width 47 height 33
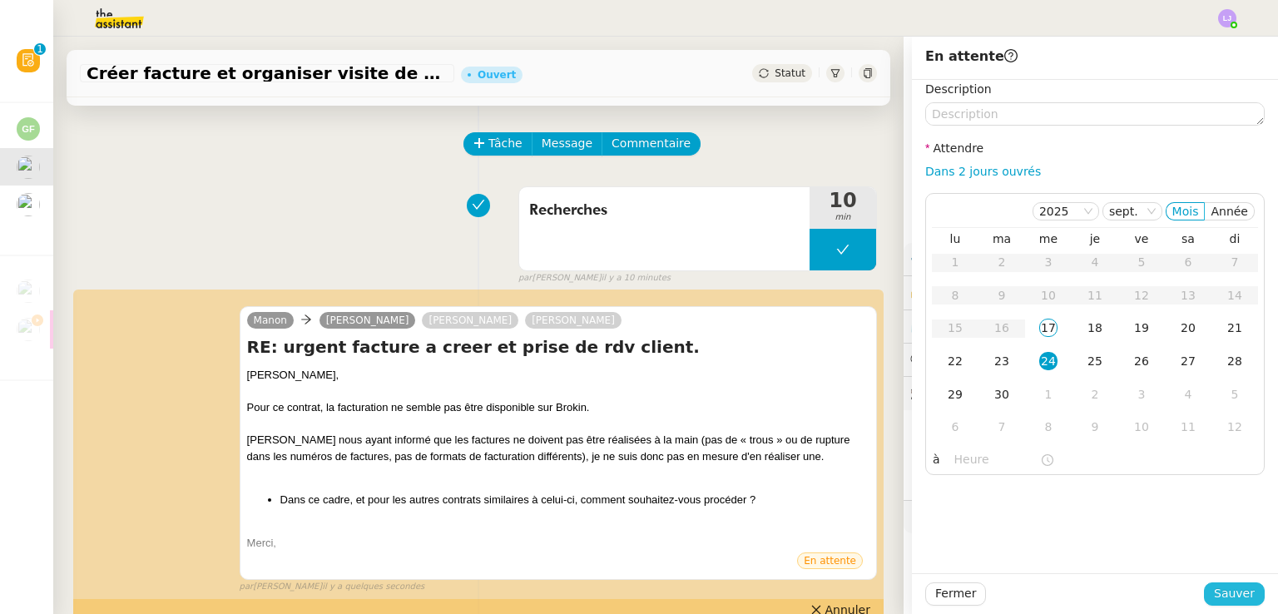
click at [1205, 593] on button "Sauver" at bounding box center [1234, 594] width 61 height 23
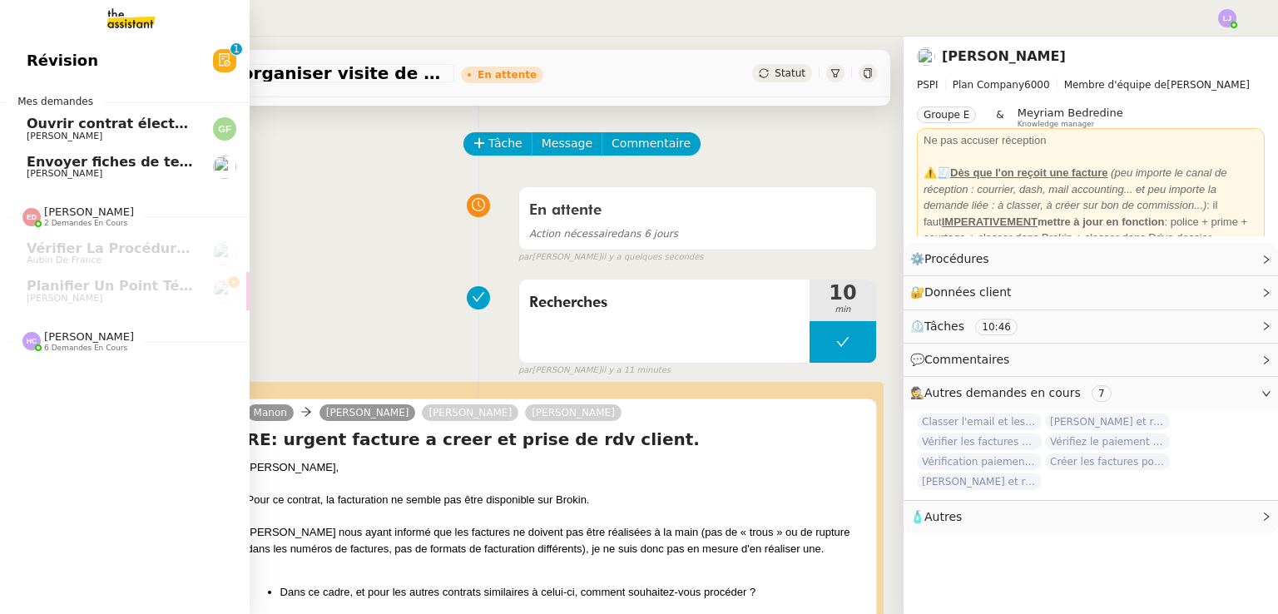
click at [156, 170] on span "[PERSON_NAME]" at bounding box center [111, 174] width 168 height 10
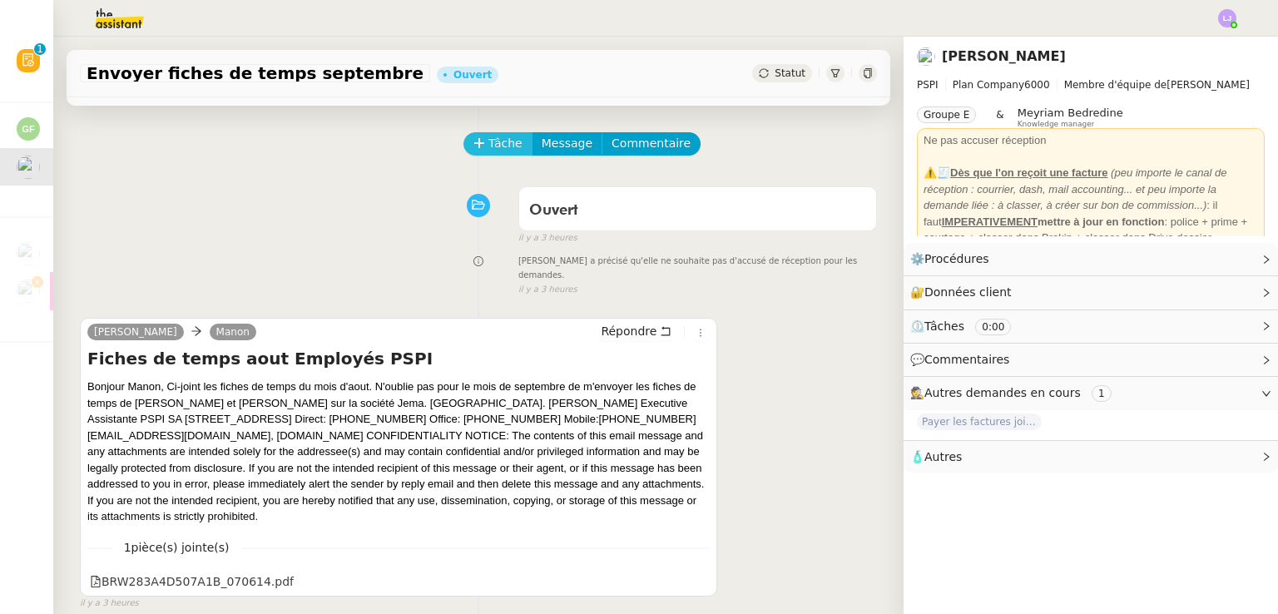
click at [489, 141] on span "Tâche" at bounding box center [506, 143] width 34 height 19
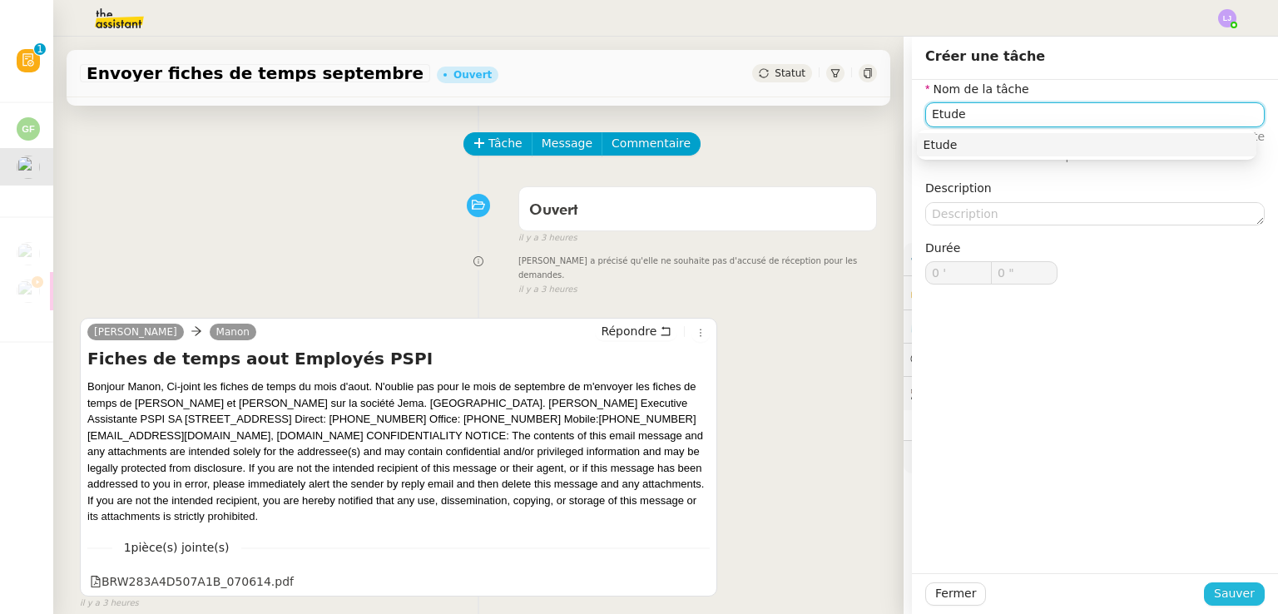
type input "Etude"
click at [1215, 593] on span "Sauver" at bounding box center [1234, 593] width 41 height 19
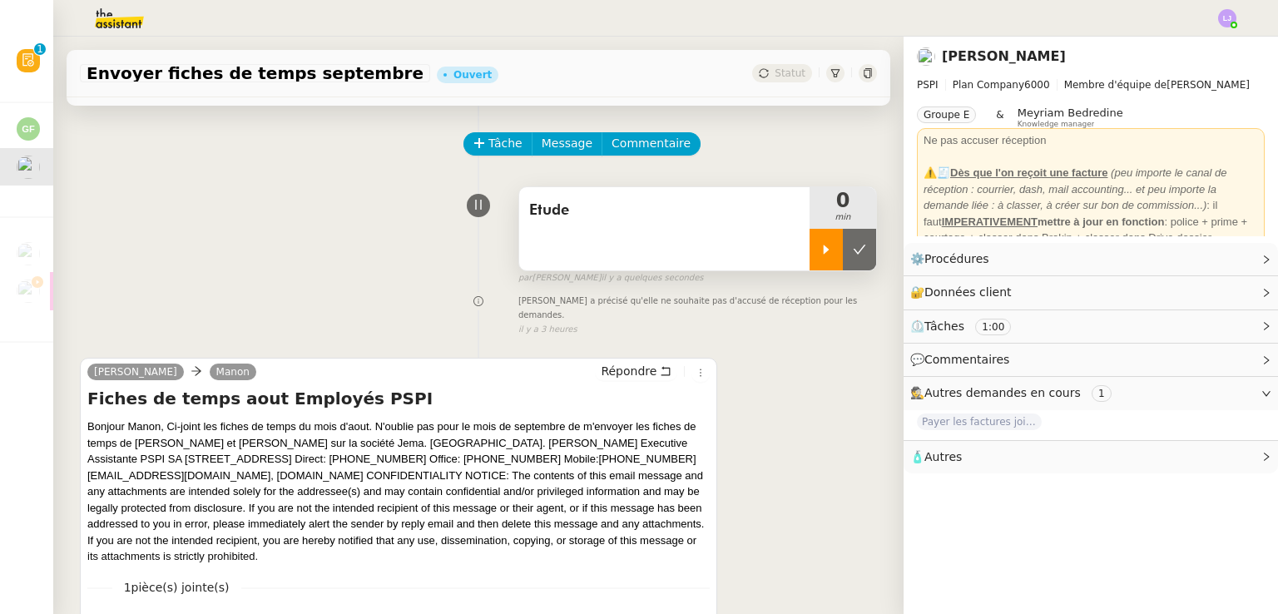
click at [810, 260] on div at bounding box center [826, 250] width 33 height 42
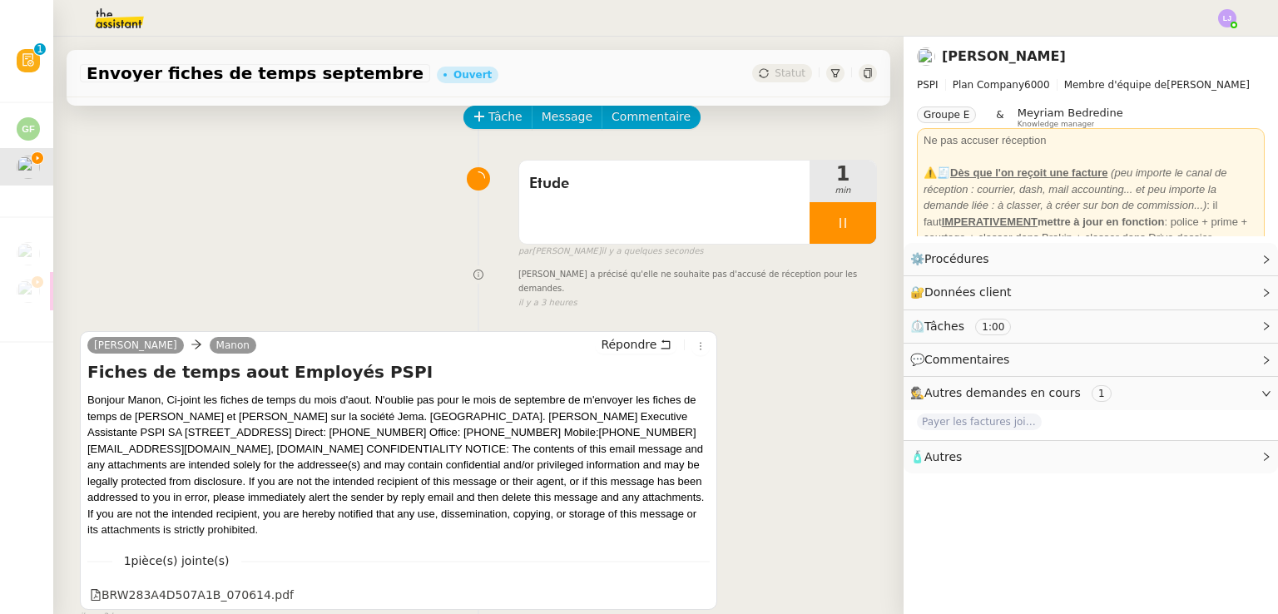
scroll to position [166, 0]
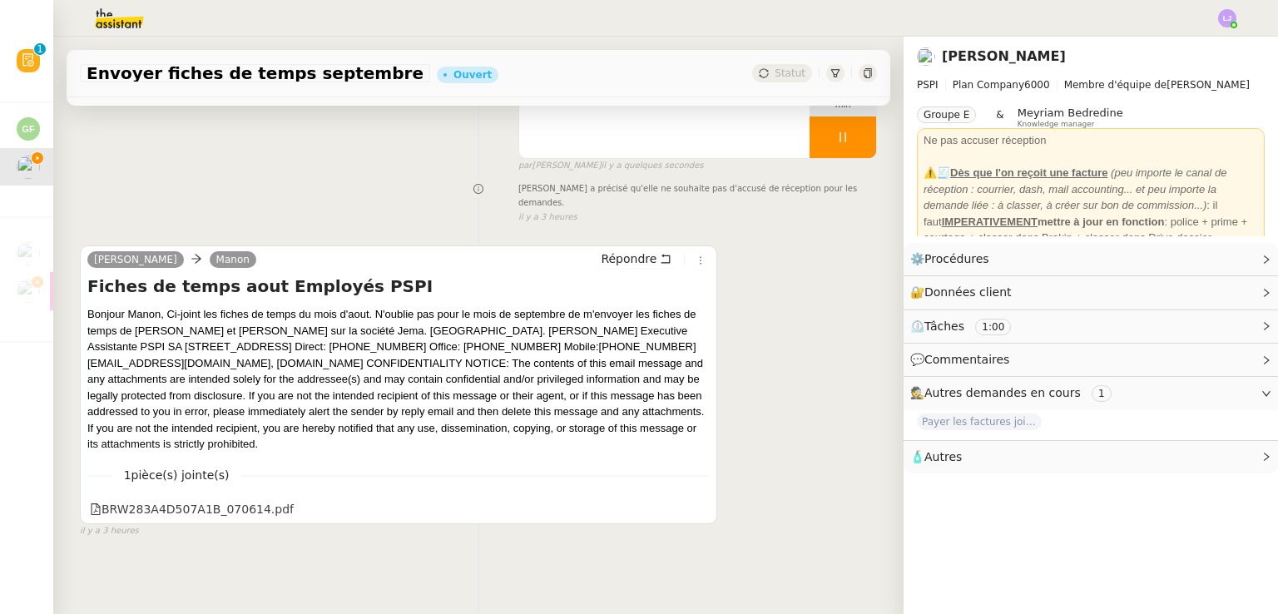
click at [110, 27] on img at bounding box center [106, 18] width 129 height 37
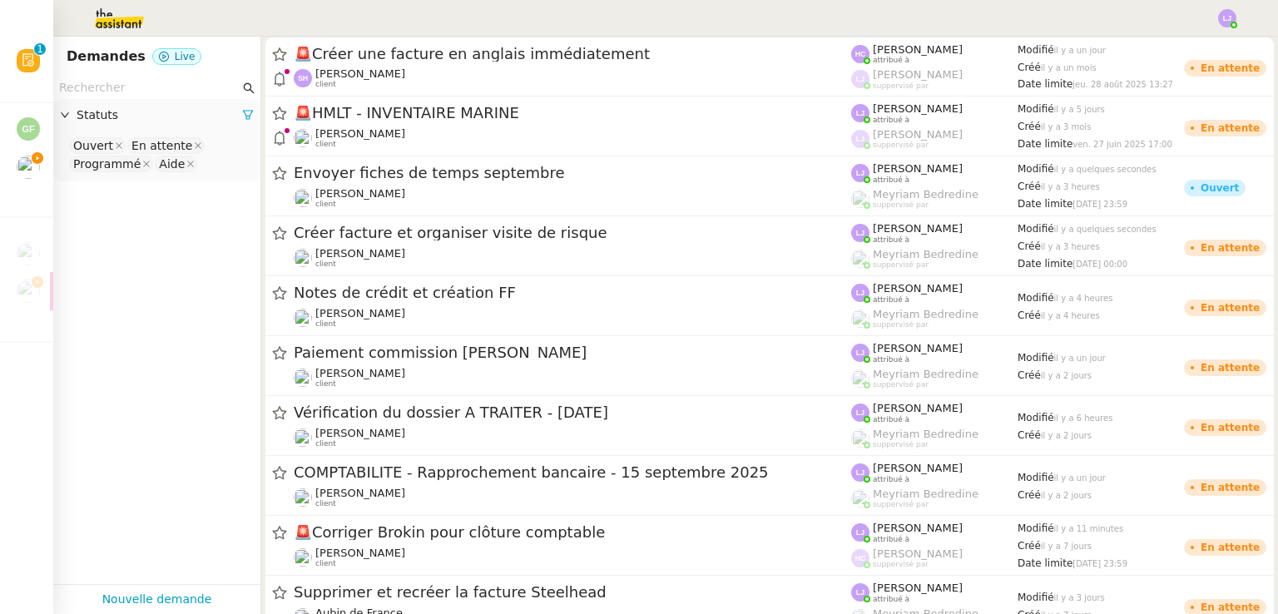
click at [164, 83] on input "text" at bounding box center [149, 87] width 181 height 19
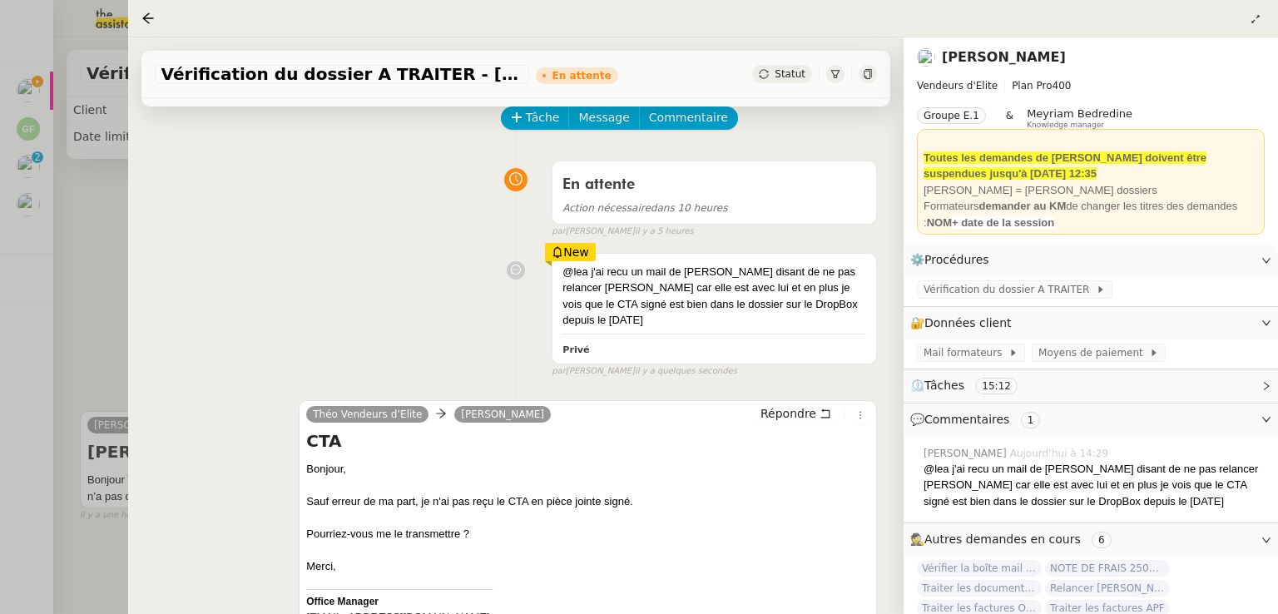
scroll to position [80, 0]
click at [0, 363] on div at bounding box center [639, 307] width 1278 height 614
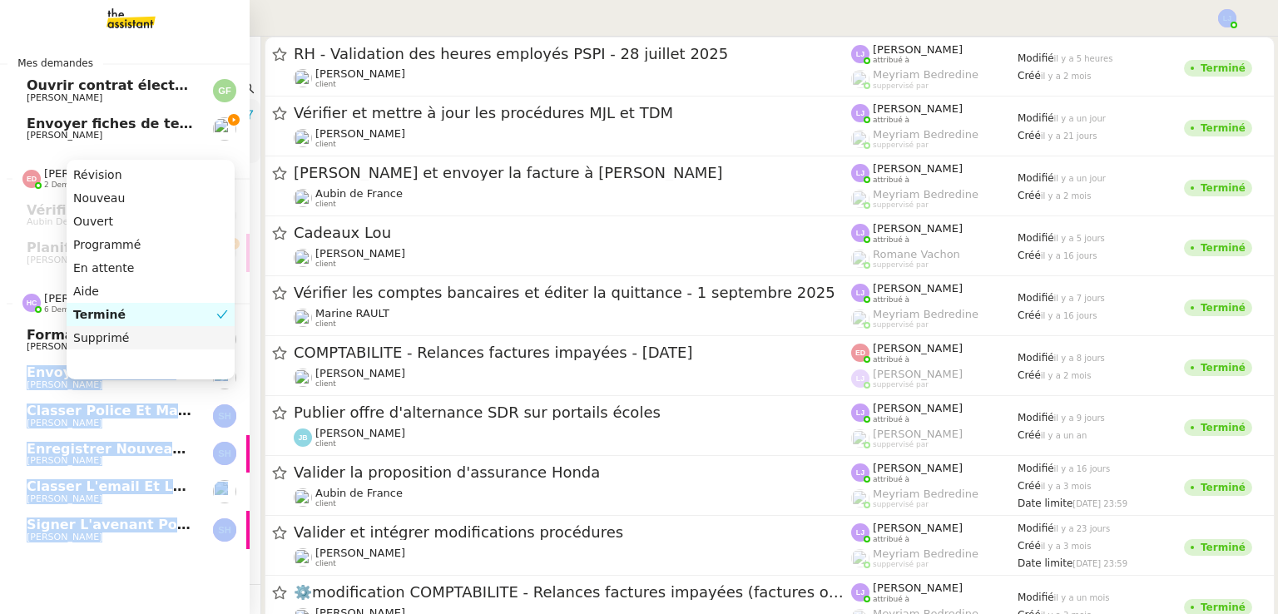
drag, startPoint x: 150, startPoint y: 471, endPoint x: 22, endPoint y: 369, distance: 163.4
click at [22, 369] on nz-layout "Mes demandes Ouvrir contrat électricité temporaire Guillaume FONTES Envoyer fic…" at bounding box center [639, 307] width 1278 height 614
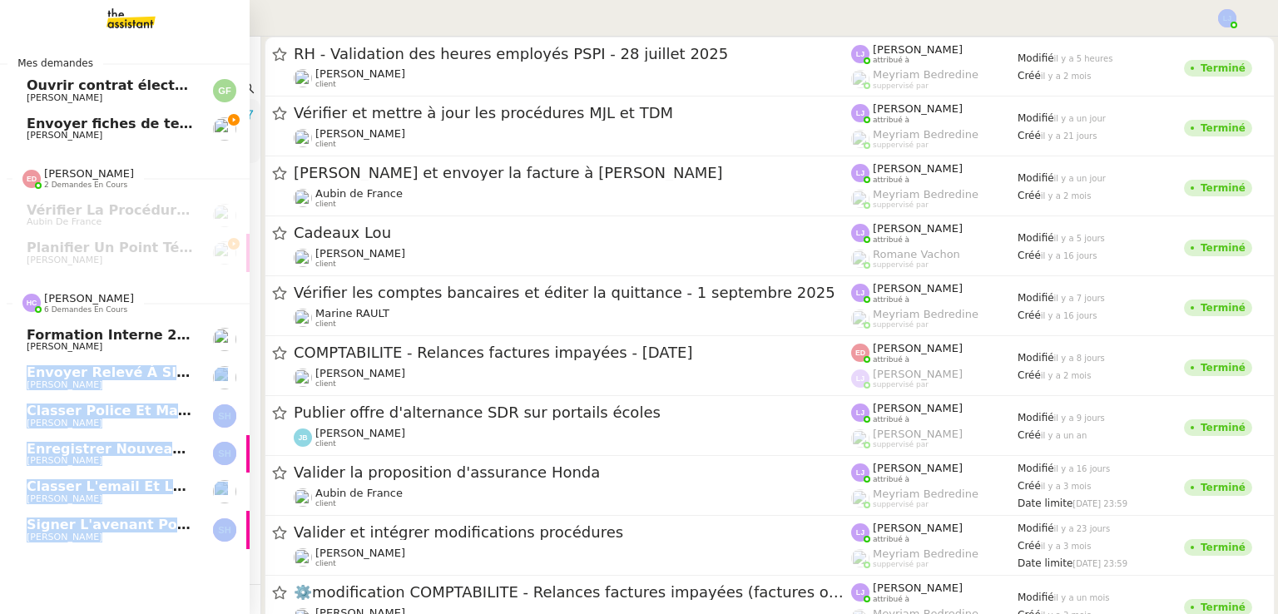
click at [93, 337] on span "Formation Interne 2 - [PERSON_NAME]" at bounding box center [171, 335] width 289 height 16
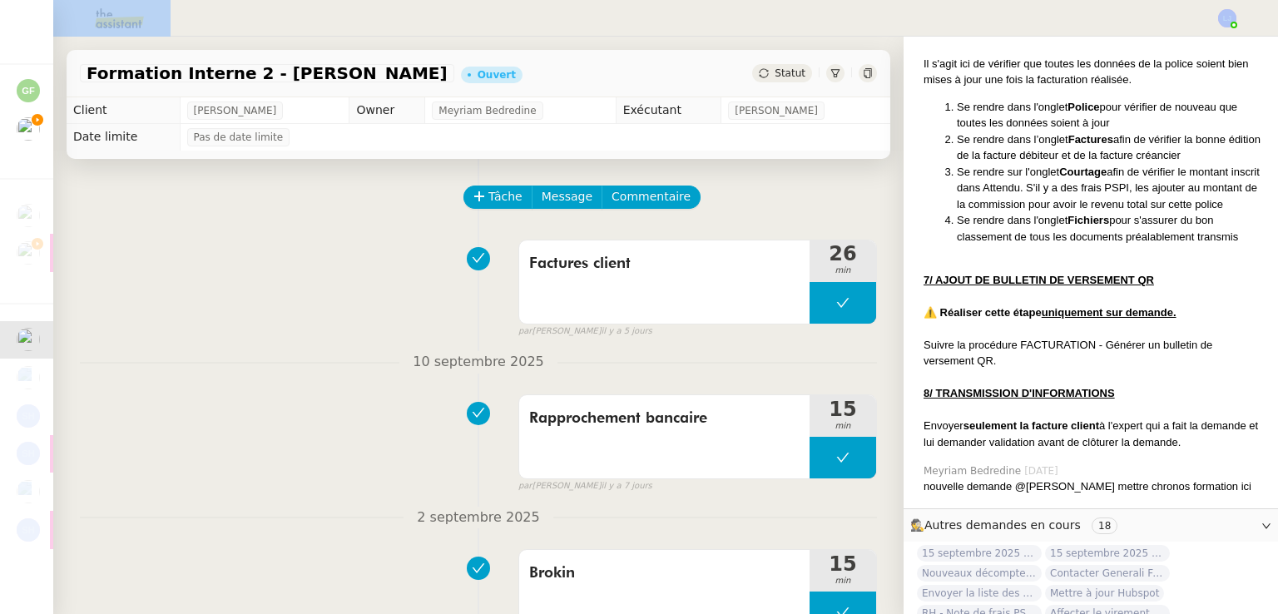
scroll to position [5710, 0]
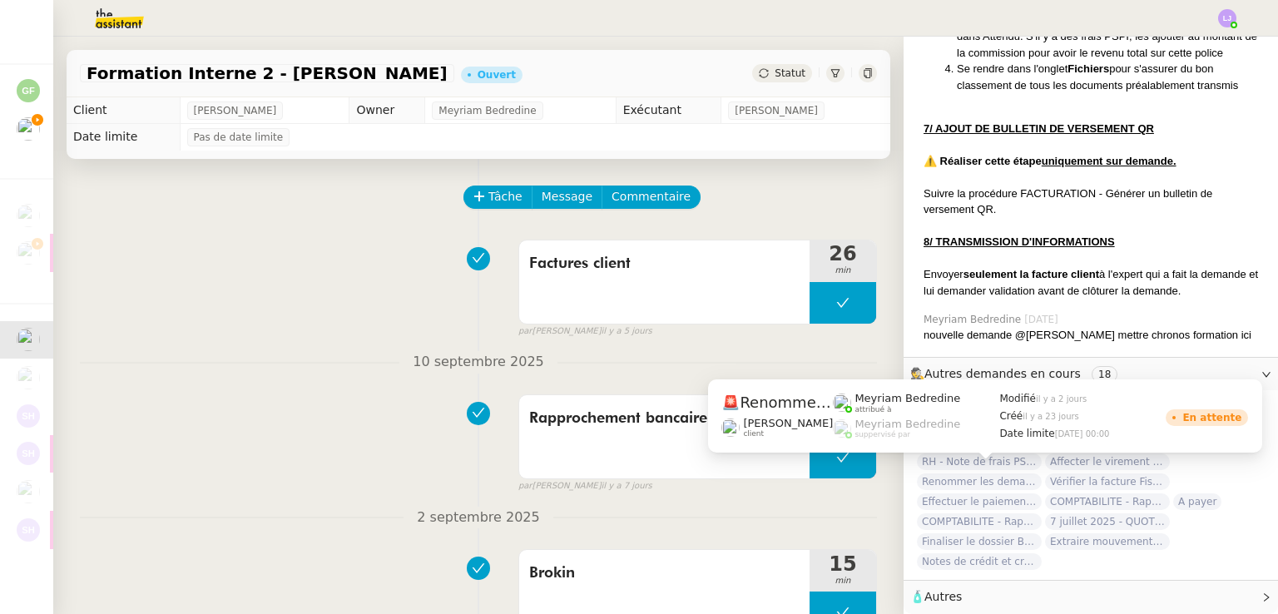
click at [1003, 474] on span "Renommer les demandes selon les codes clients" at bounding box center [979, 482] width 125 height 17
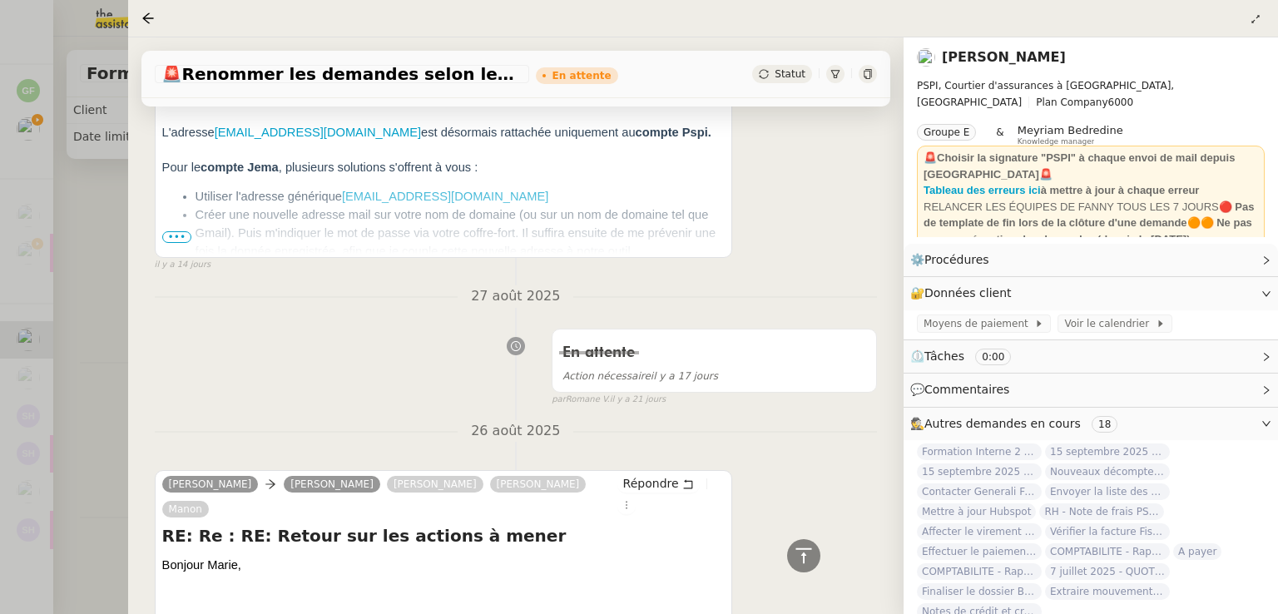
scroll to position [60, 0]
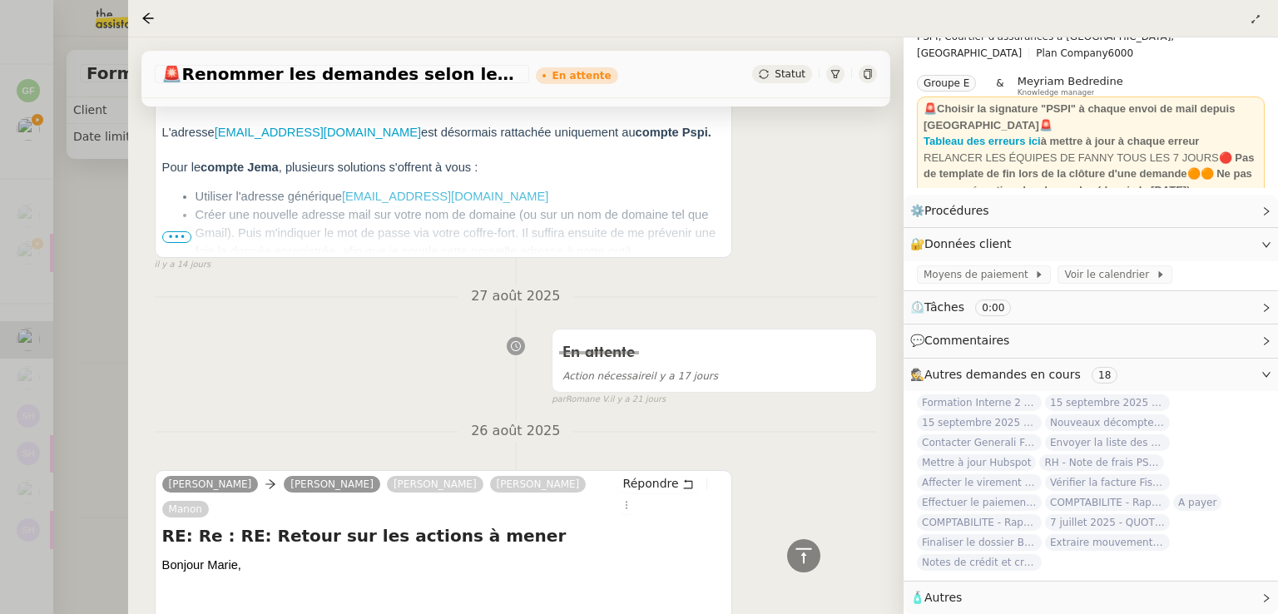
click at [23, 285] on div at bounding box center [639, 307] width 1278 height 614
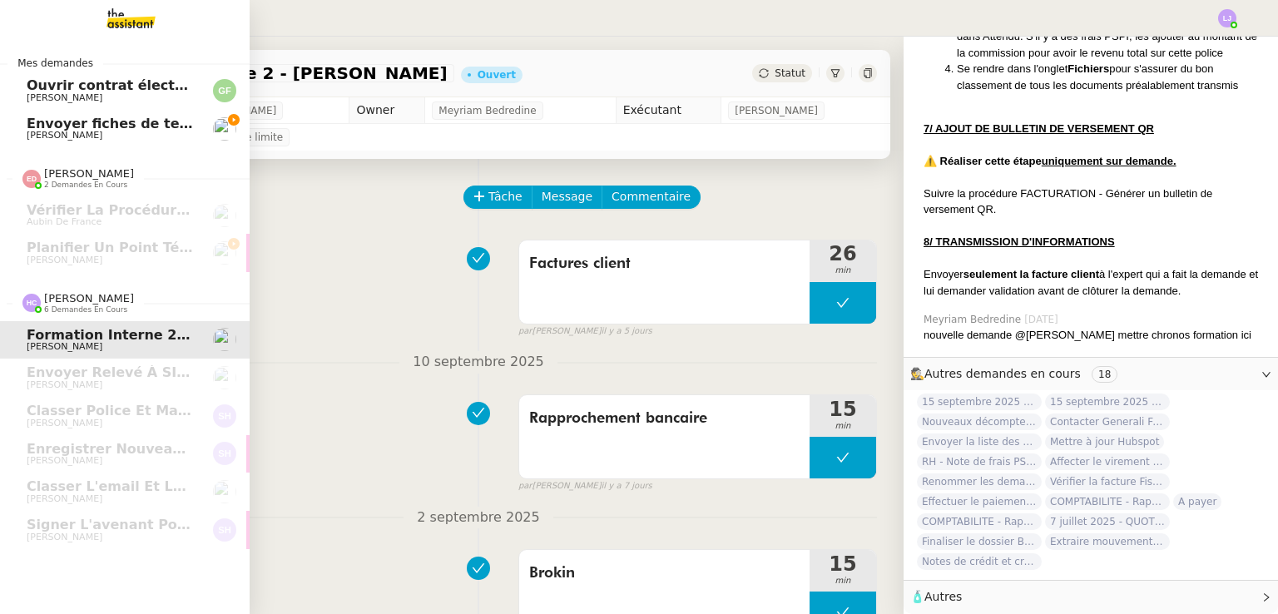
click at [122, 128] on span "Envoyer fiches de temps septembre" at bounding box center [162, 124] width 270 height 16
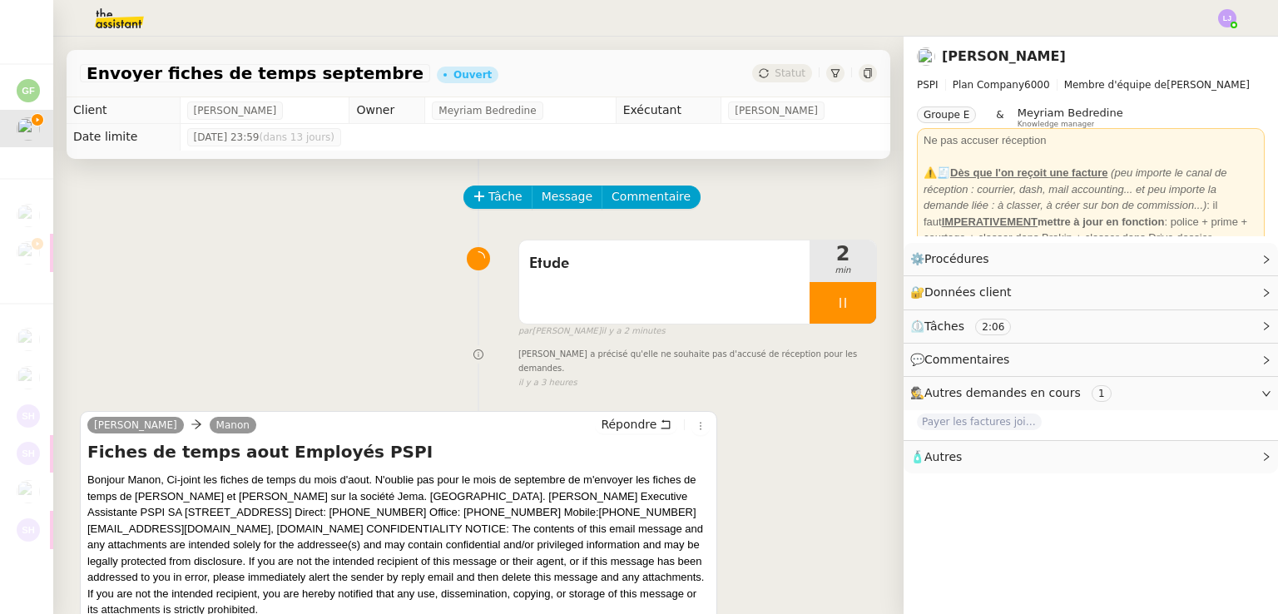
click at [122, 20] on img at bounding box center [106, 18] width 129 height 37
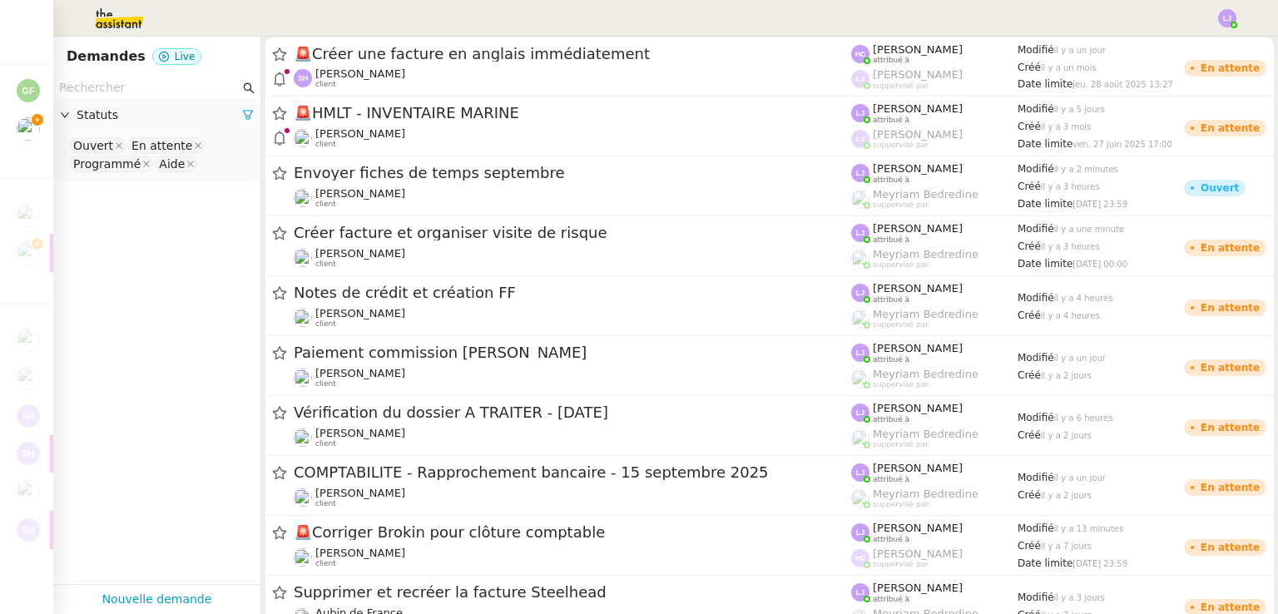
click at [164, 86] on input "text" at bounding box center [149, 87] width 181 height 19
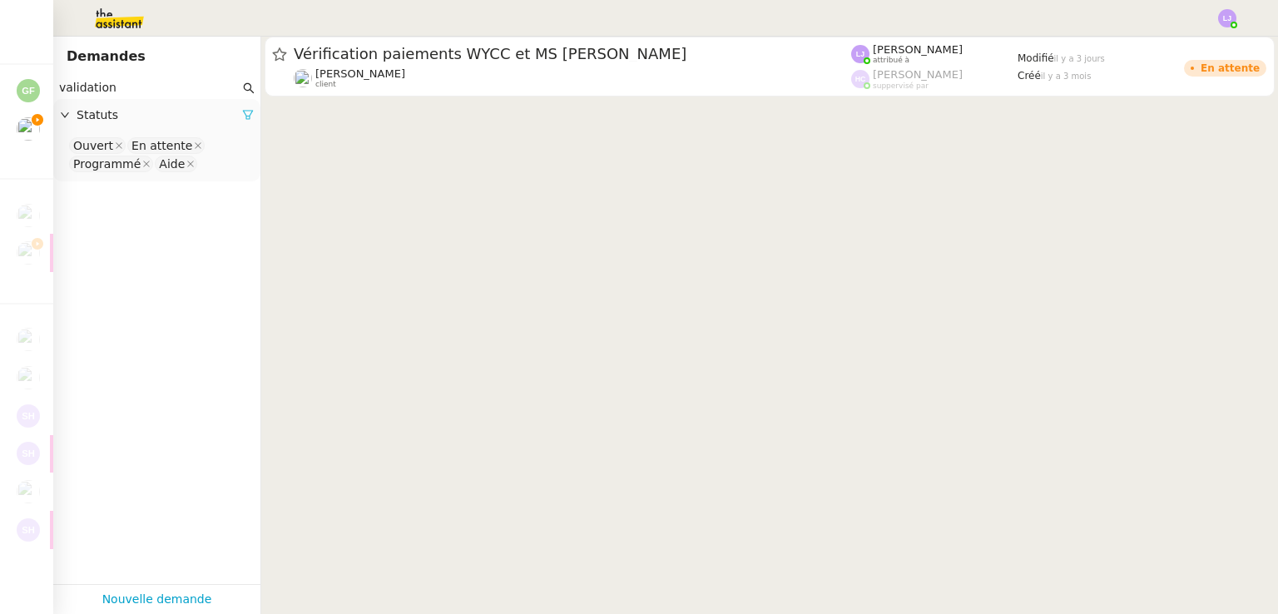
type input "validation"
click at [242, 117] on icon at bounding box center [248, 115] width 12 height 12
click at [236, 117] on span "Statuts" at bounding box center [165, 115] width 177 height 19
click at [167, 142] on nz-select-top-control "Please select" at bounding box center [157, 146] width 181 height 21
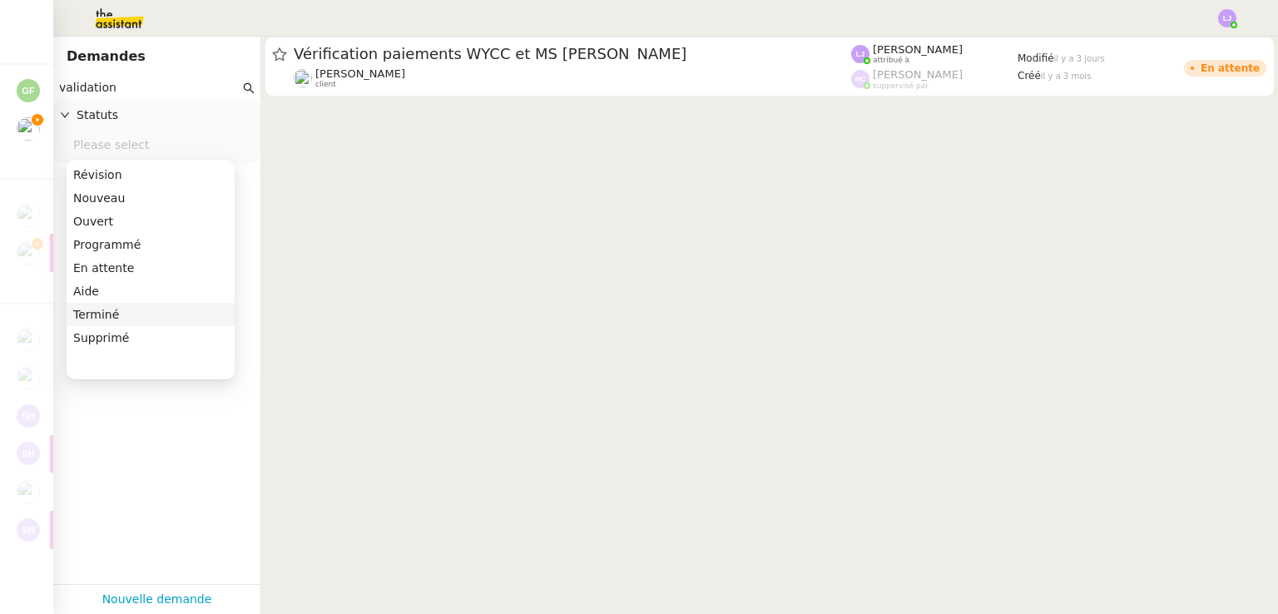
click at [146, 303] on nz-option-item "Terminé" at bounding box center [151, 314] width 168 height 23
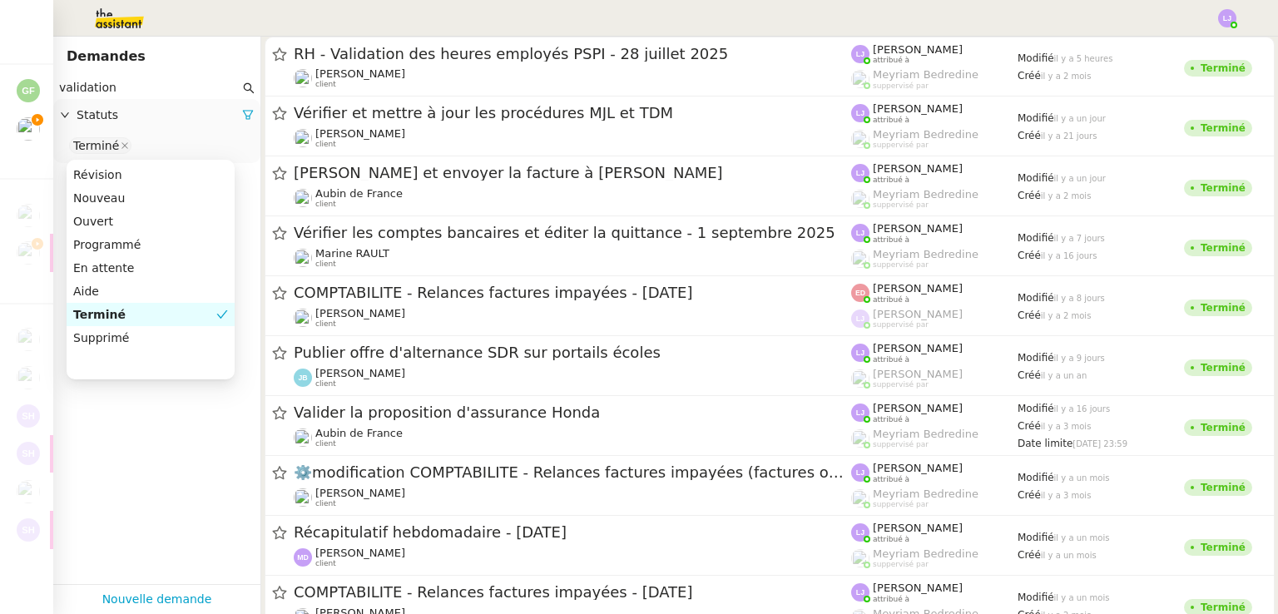
click at [146, 303] on nz-option-item "Terminé" at bounding box center [151, 314] width 168 height 23
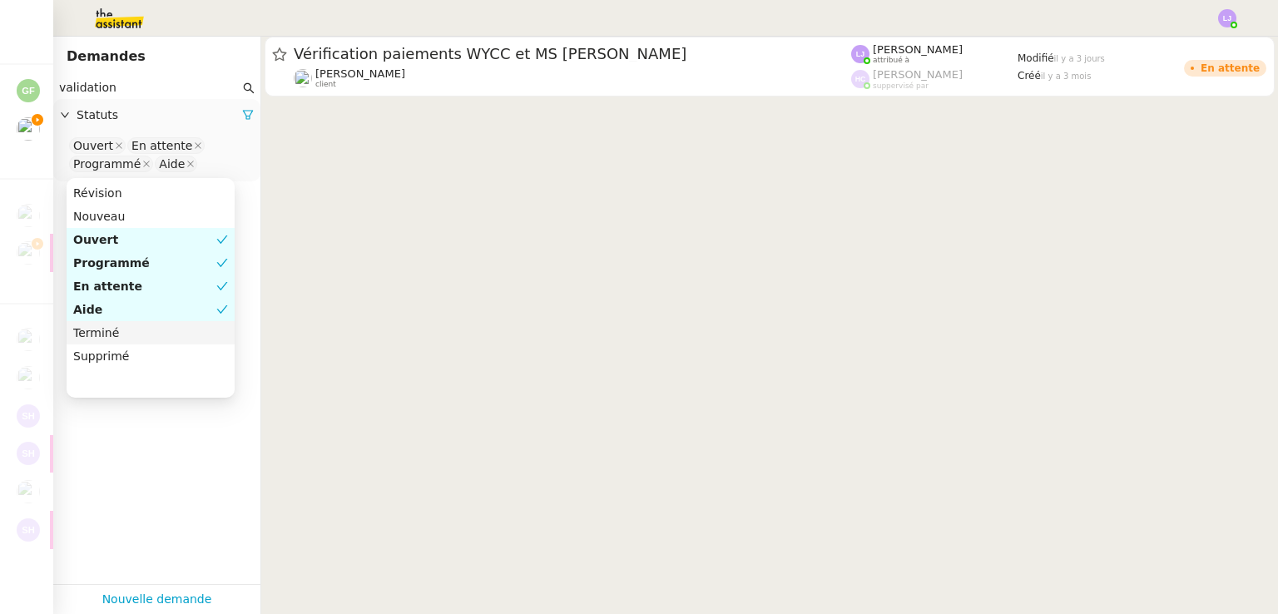
click at [154, 322] on nz-option-item "Terminé" at bounding box center [151, 332] width 168 height 23
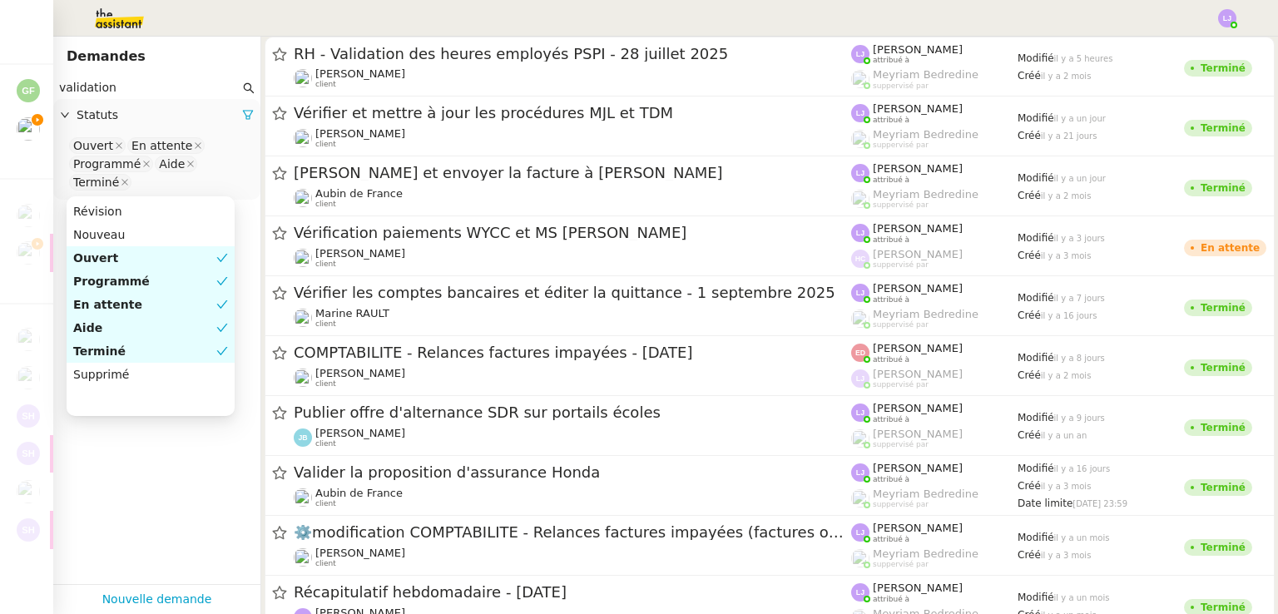
click at [193, 257] on div "Ouvert" at bounding box center [144, 257] width 143 height 15
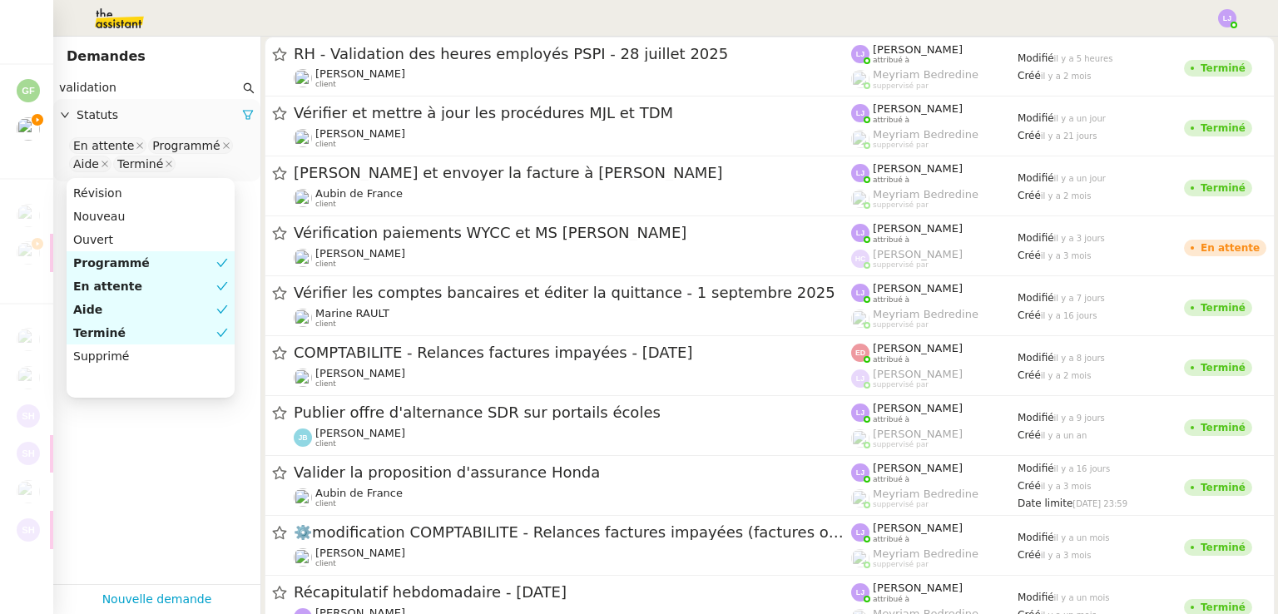
click at [194, 260] on div "Programmé" at bounding box center [144, 262] width 143 height 15
click at [201, 277] on nz-option-item "En attente" at bounding box center [151, 286] width 168 height 23
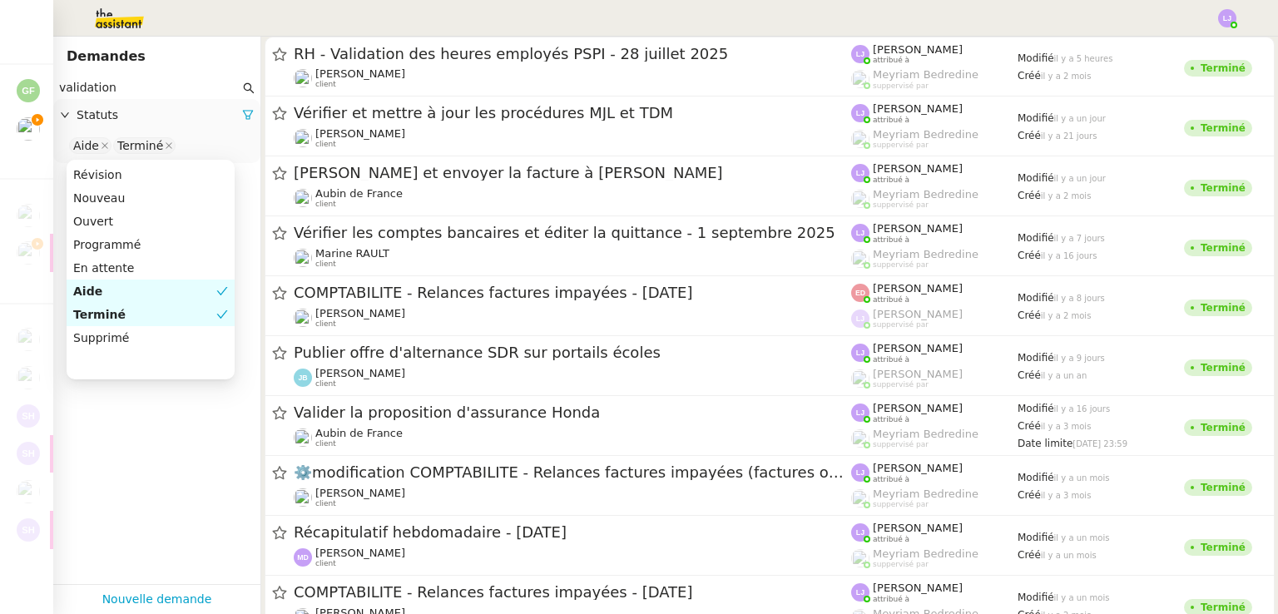
click at [201, 280] on nz-option-item "Aide" at bounding box center [151, 291] width 168 height 23
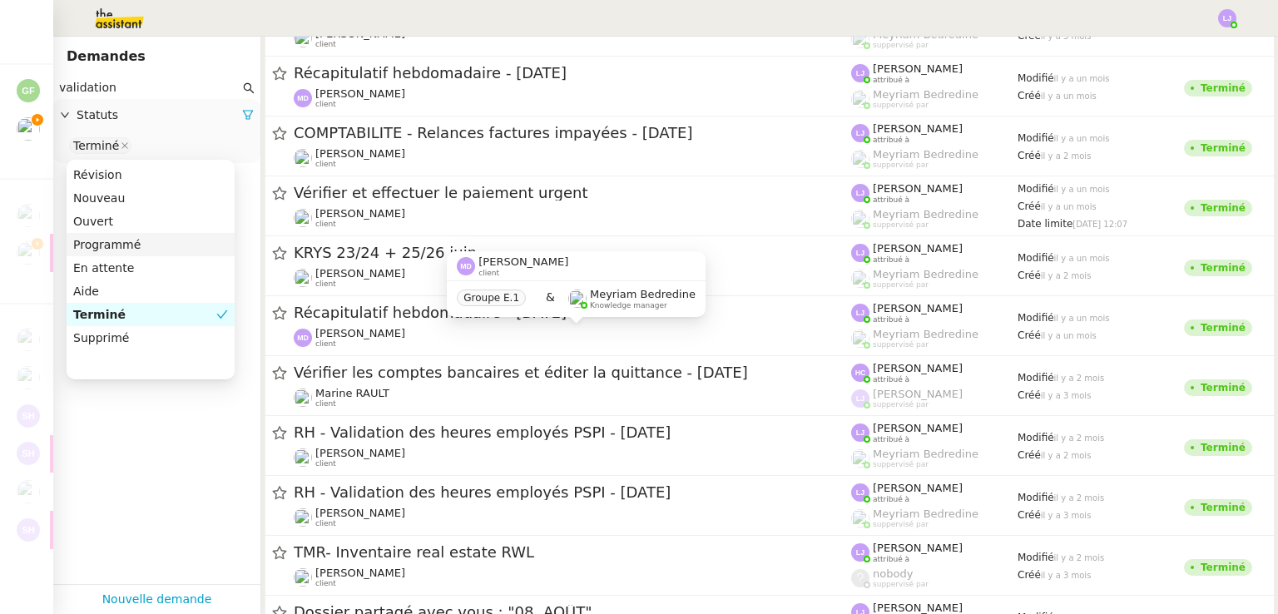
scroll to position [476, 0]
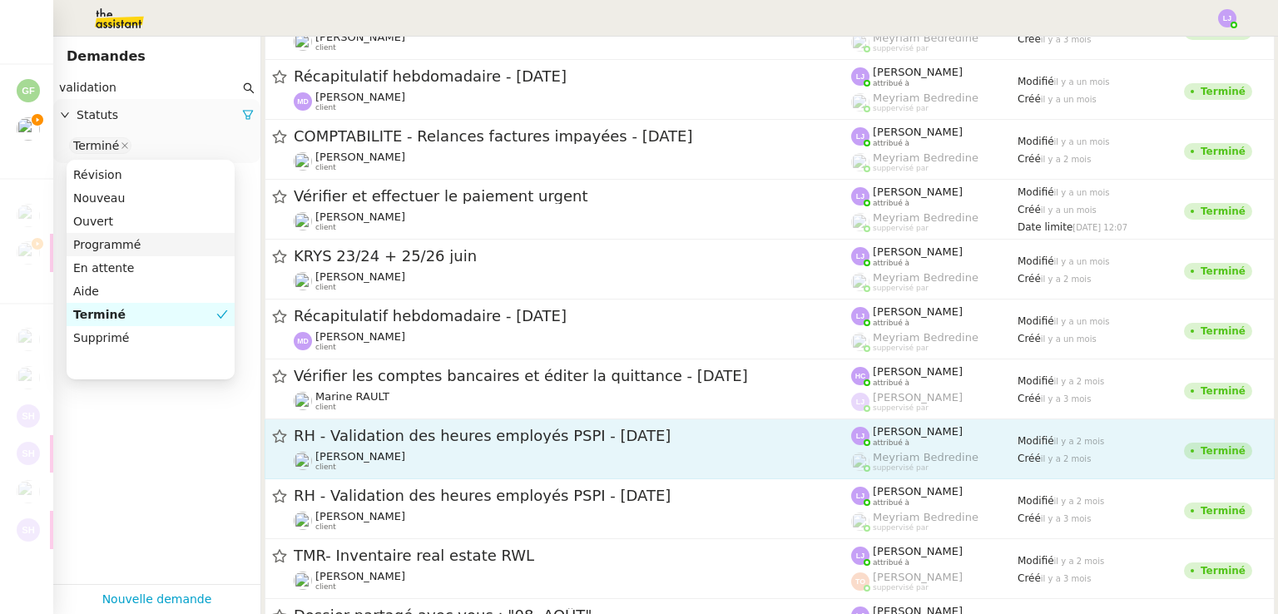
click at [419, 437] on span "RH - Validation des heures employés PSPI - [DATE]" at bounding box center [573, 436] width 558 height 15
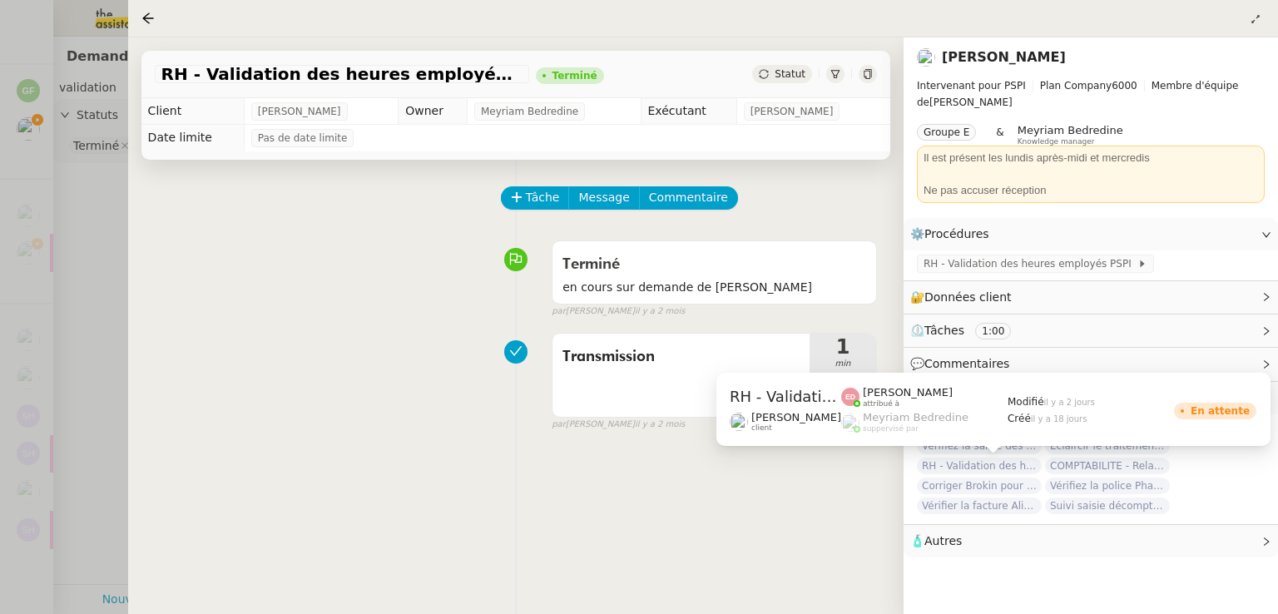
click at [949, 469] on span "RH - Validation des heures employés PSPI - août 2025" at bounding box center [979, 466] width 125 height 17
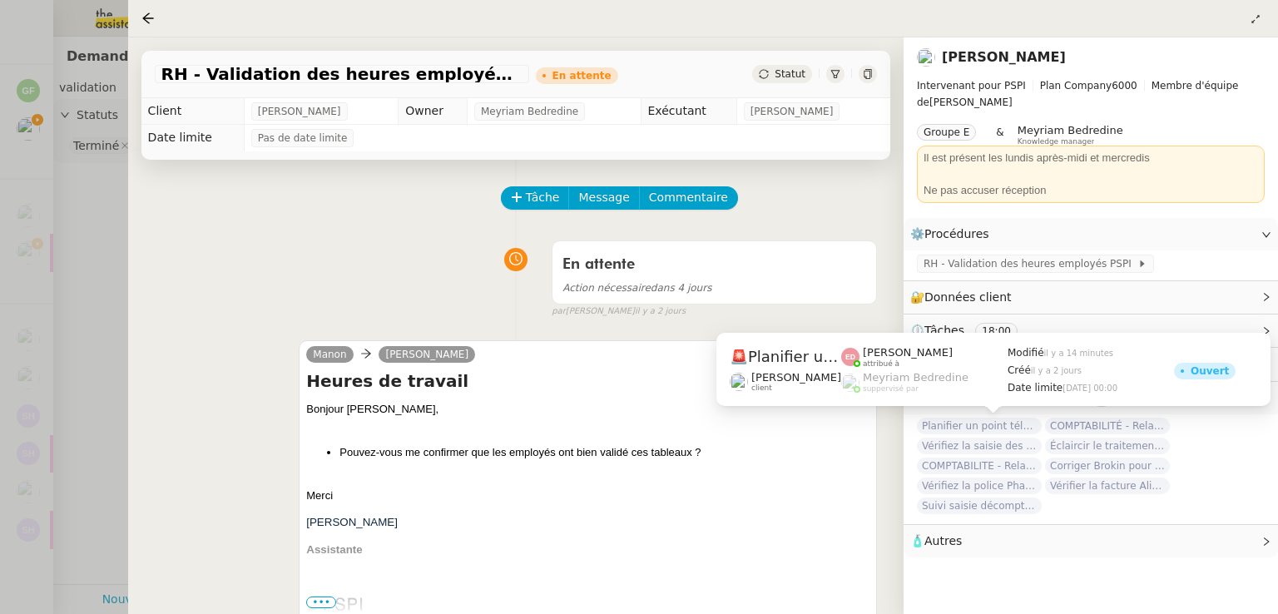
click at [975, 423] on span "Planifier un point téléphonique sur les paiements" at bounding box center [979, 426] width 125 height 17
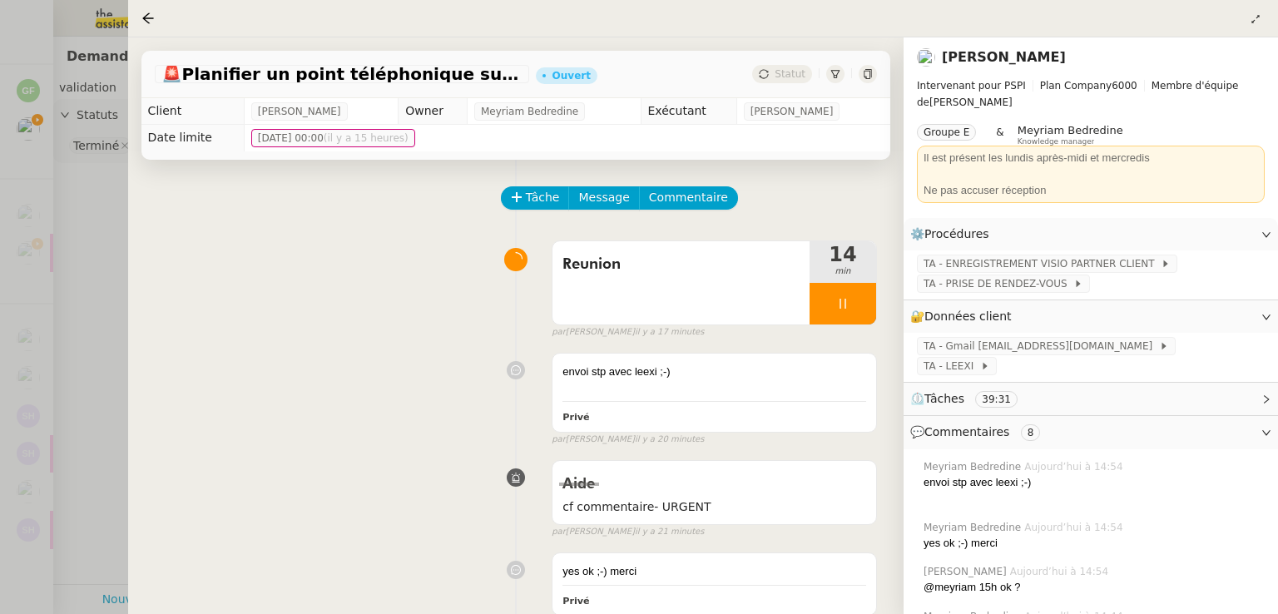
click at [76, 308] on div at bounding box center [639, 307] width 1278 height 614
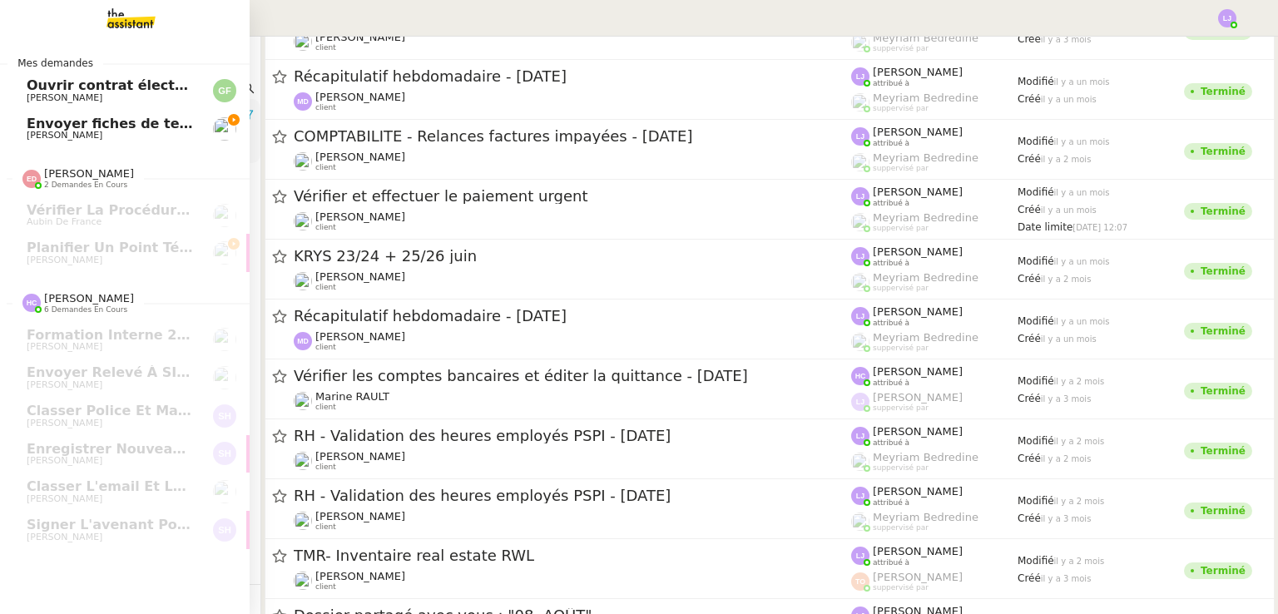
click at [37, 122] on span "Envoyer fiches de temps septembre" at bounding box center [162, 124] width 270 height 16
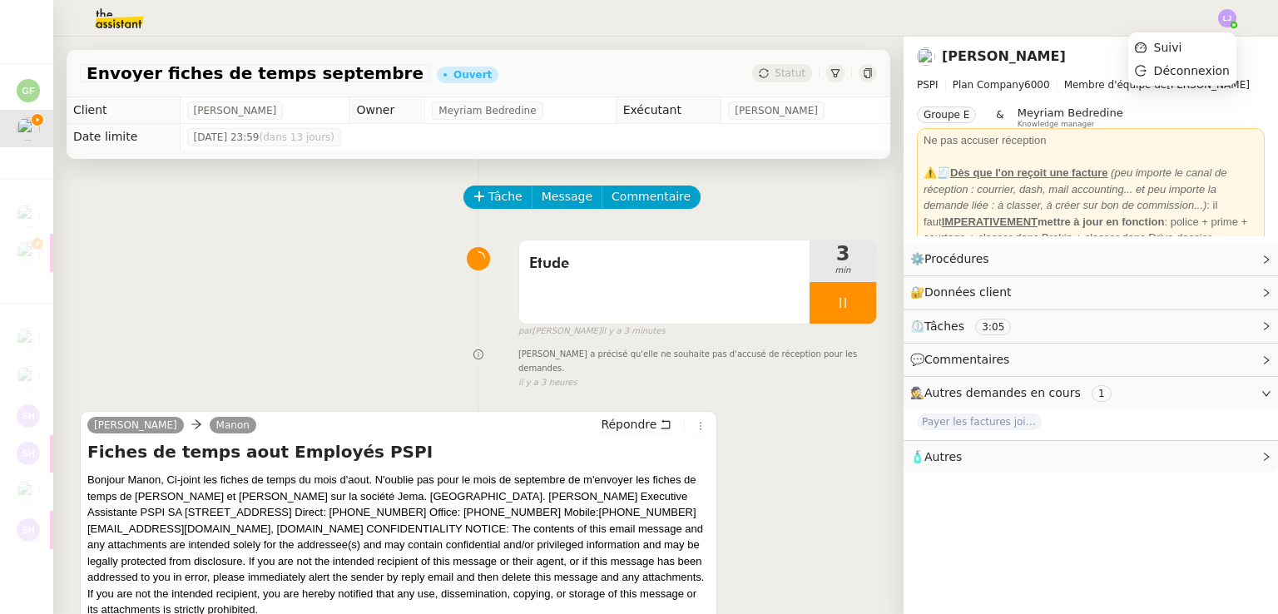
click at [1222, 34] on ul "Suivi Déconnexion" at bounding box center [1182, 58] width 108 height 53
click at [1223, 46] on li "Suivi" at bounding box center [1182, 47] width 108 height 23
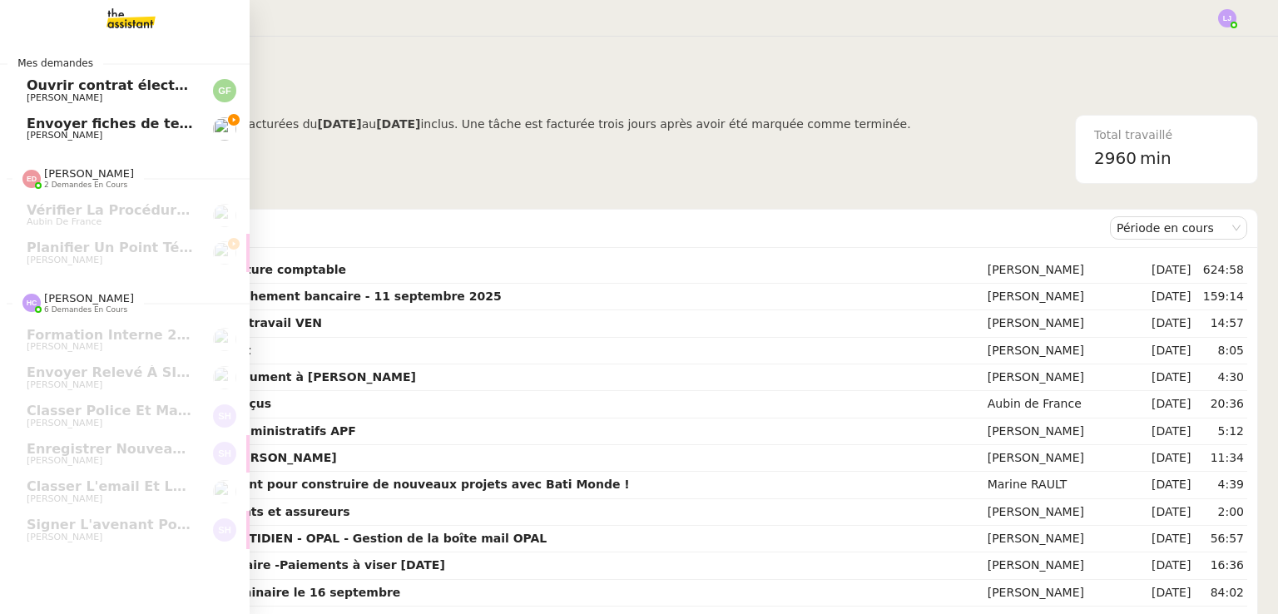
click at [86, 125] on span "Envoyer fiches de temps septembre" at bounding box center [162, 124] width 270 height 16
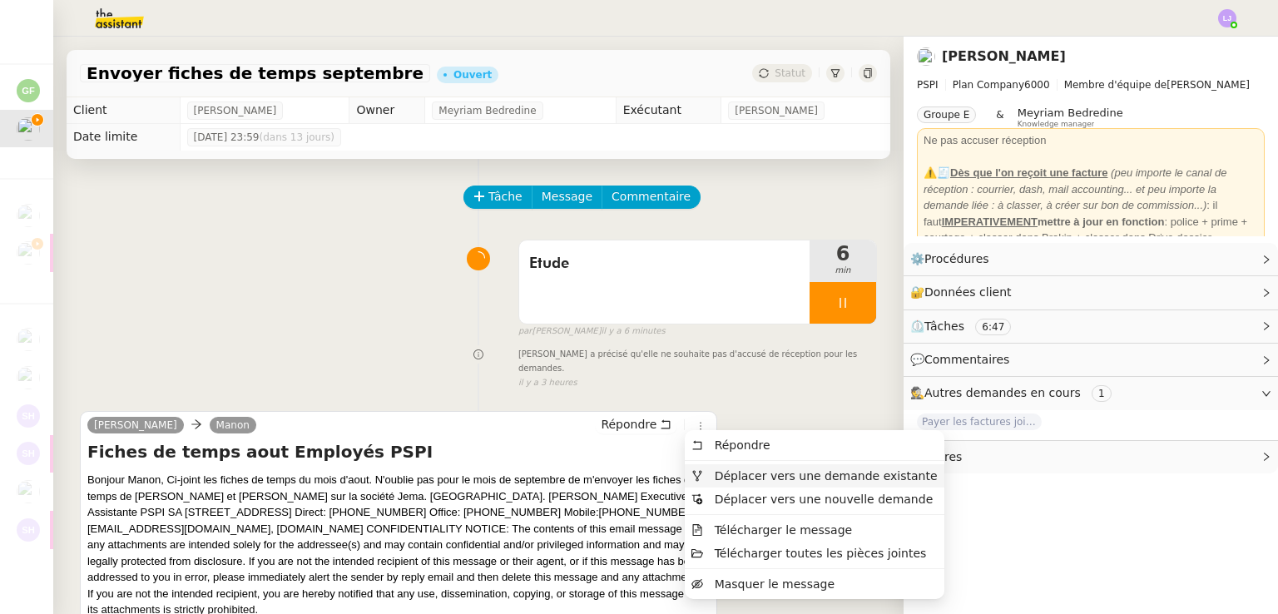
click at [760, 475] on span "Déplacer vers une demande existante" at bounding box center [826, 475] width 223 height 13
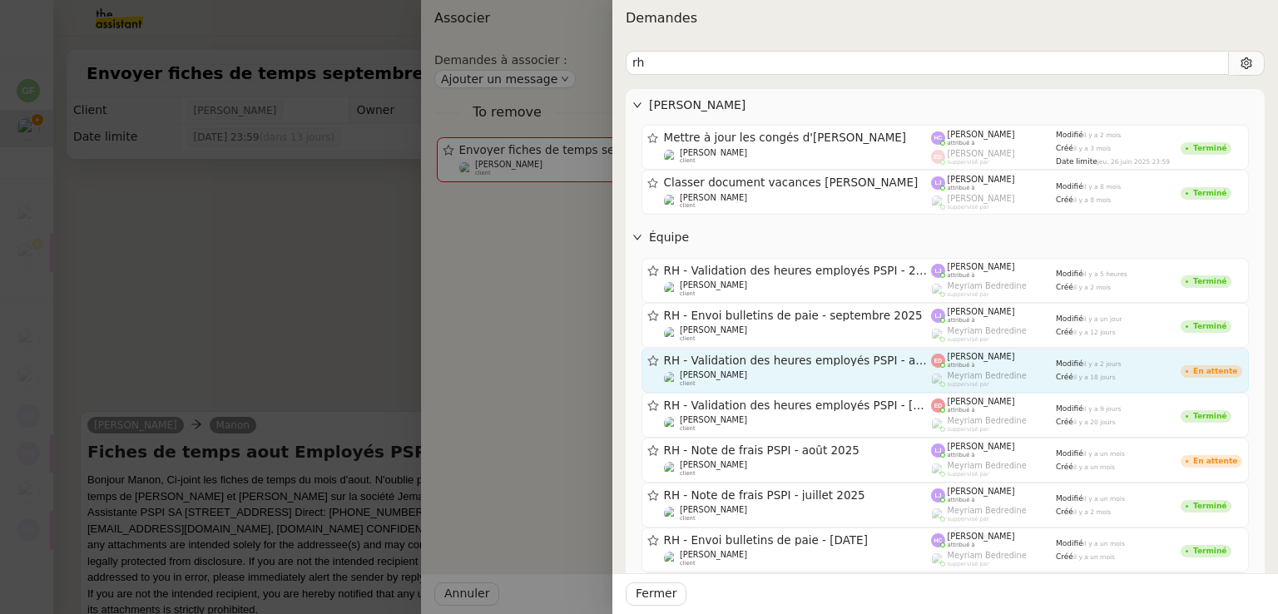
type input "rh"
click at [859, 364] on span "RH - Validation des heures employés PSPI - août 2025" at bounding box center [798, 361] width 268 height 12
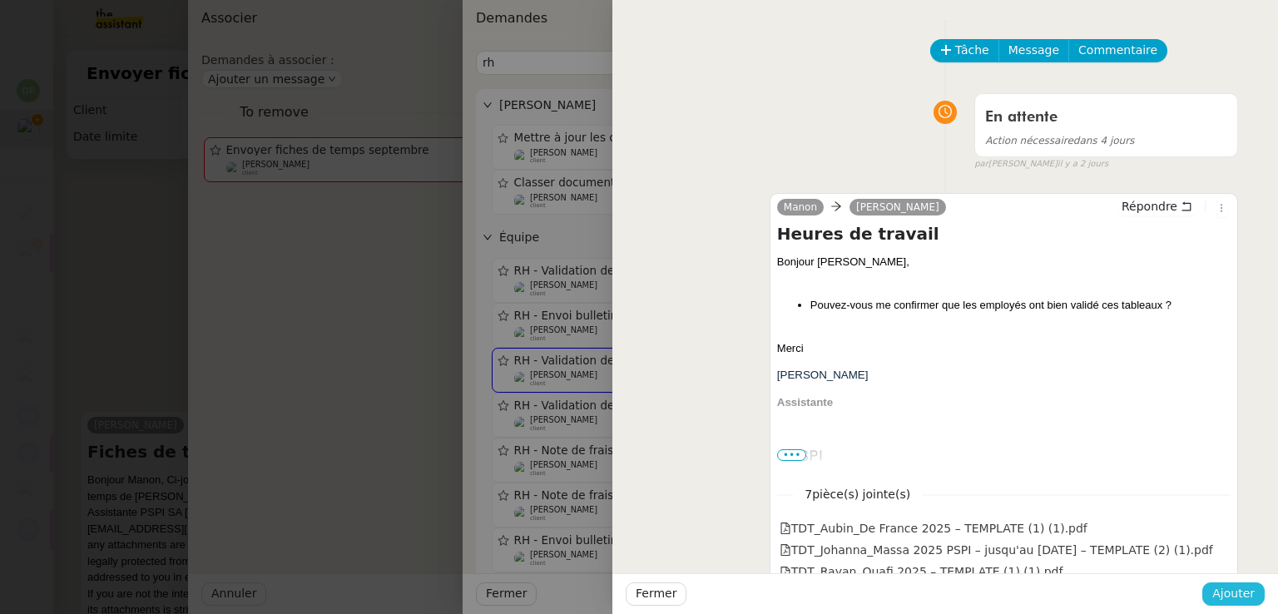
click at [1226, 588] on span "Ajouter" at bounding box center [1234, 593] width 42 height 19
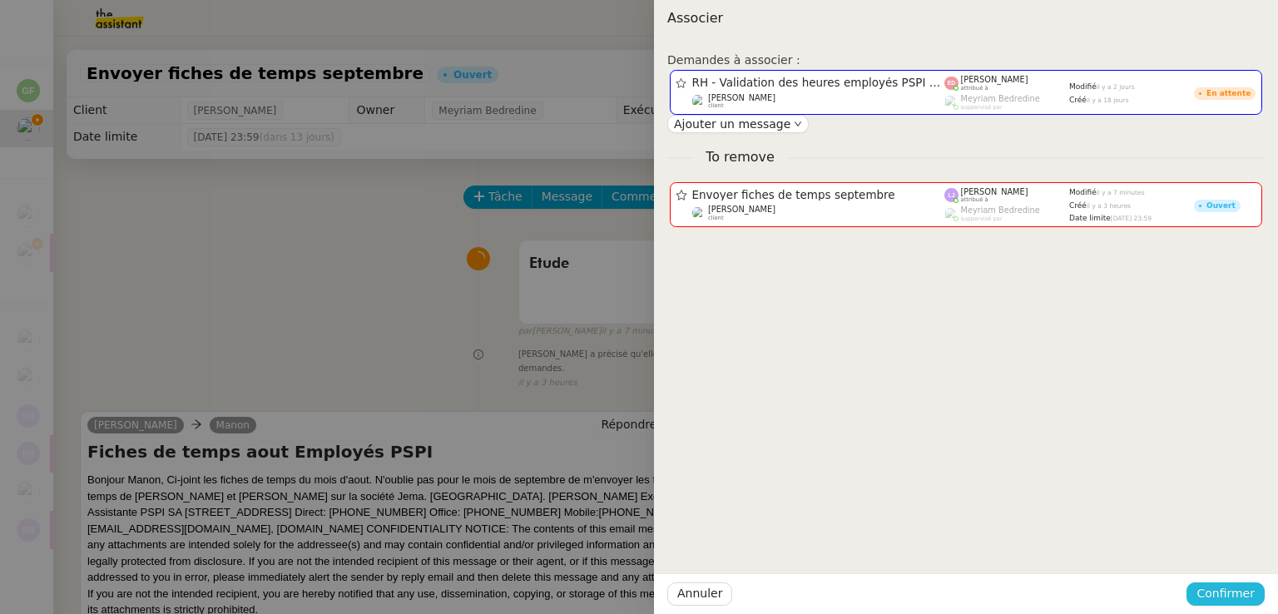
click at [1226, 588] on span "Confirmer" at bounding box center [1226, 593] width 58 height 19
click at [1229, 558] on div "Annuler Ajouter" at bounding box center [1194, 549] width 121 height 19
click at [1230, 551] on span "Ajouter" at bounding box center [1227, 549] width 42 height 17
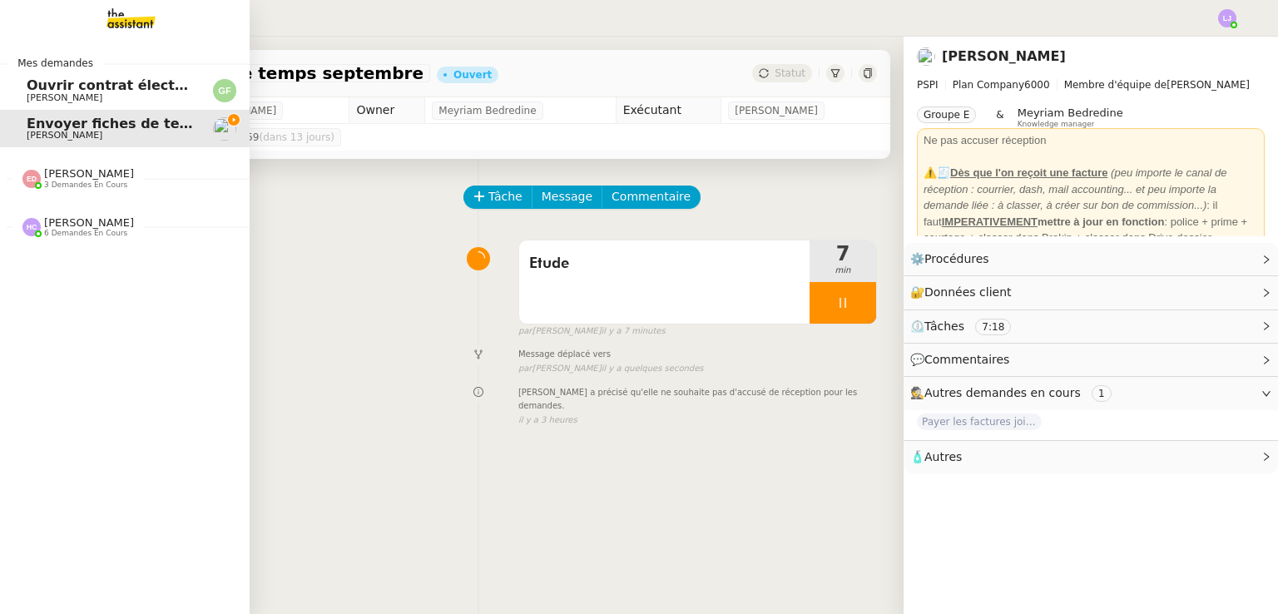
click at [97, 174] on div "Eva Dubois 3 demandes en cours" at bounding box center [89, 178] width 90 height 22
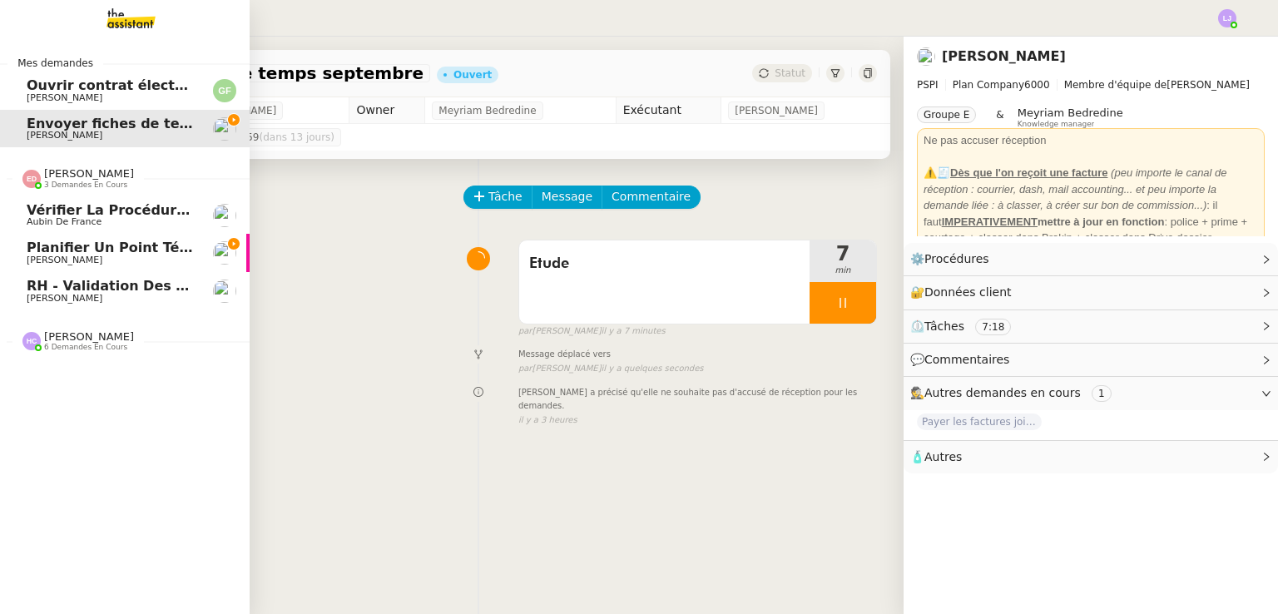
click at [194, 282] on link "RH - Validation des heures employés PSPI - août 2025 Pierrick Morel" at bounding box center [125, 291] width 250 height 38
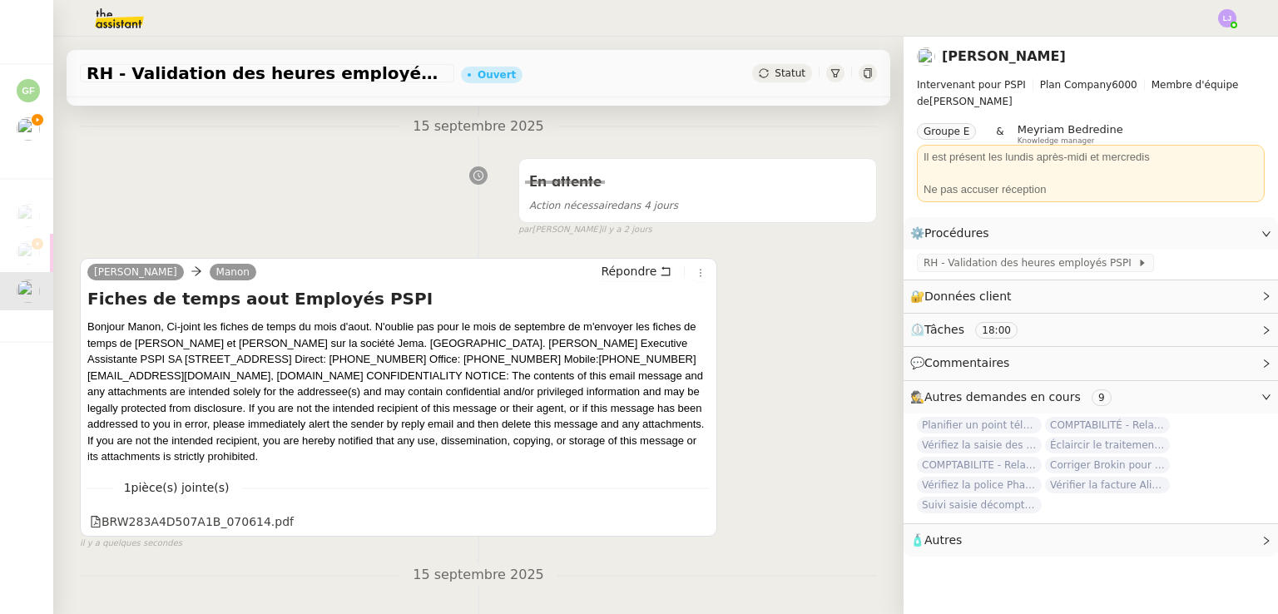
scroll to position [153, 0]
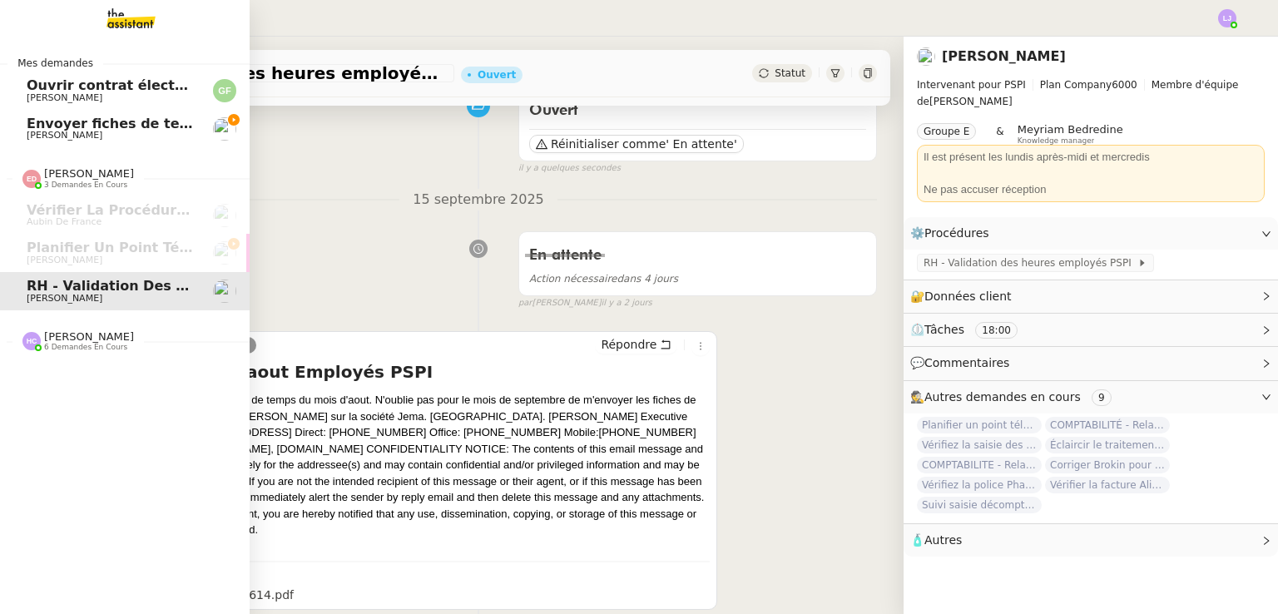
click at [51, 138] on span "[PERSON_NAME]" at bounding box center [65, 135] width 76 height 11
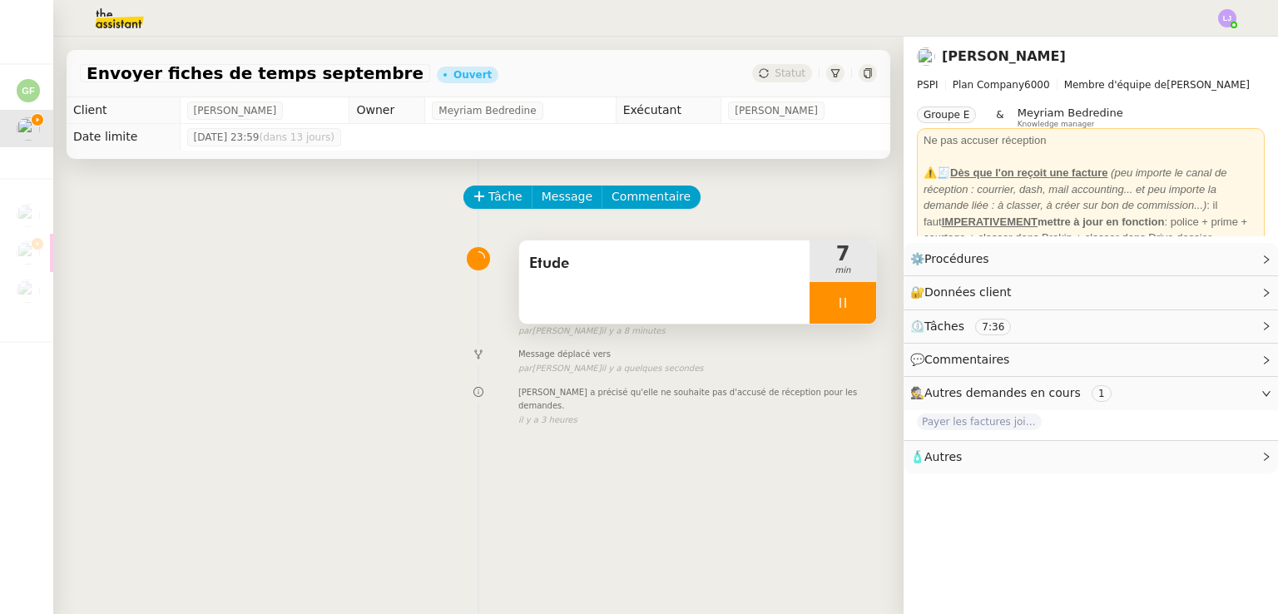
click at [846, 301] on div at bounding box center [843, 303] width 67 height 42
click at [853, 301] on icon at bounding box center [859, 302] width 13 height 13
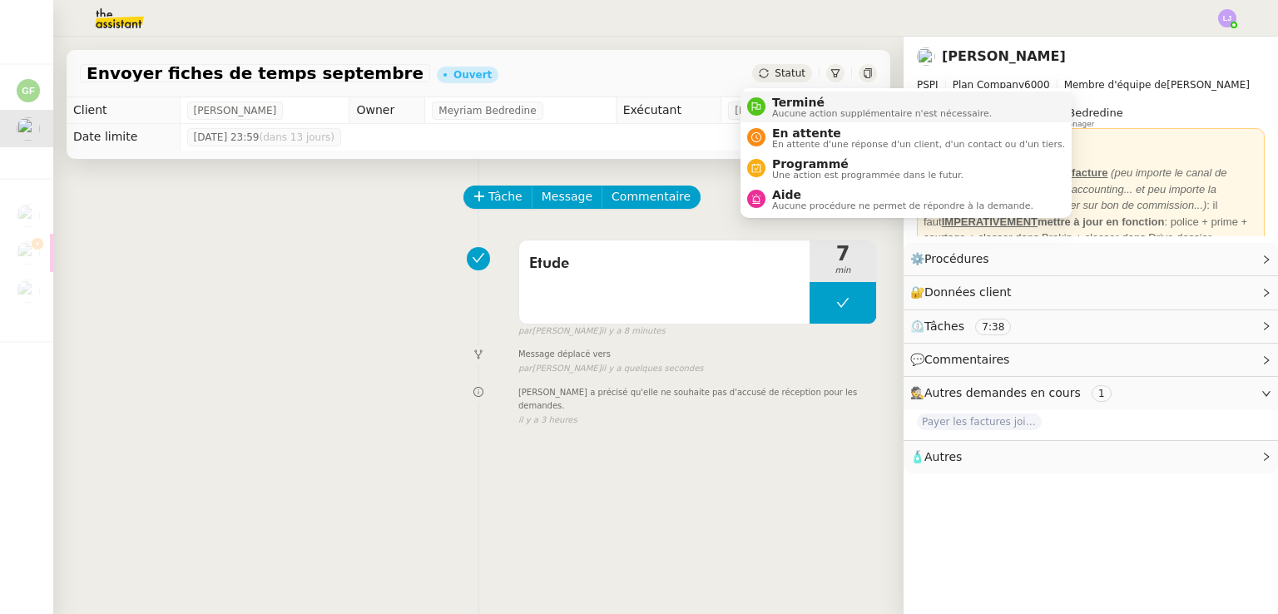
click at [789, 96] on span "Terminé" at bounding box center [882, 102] width 220 height 13
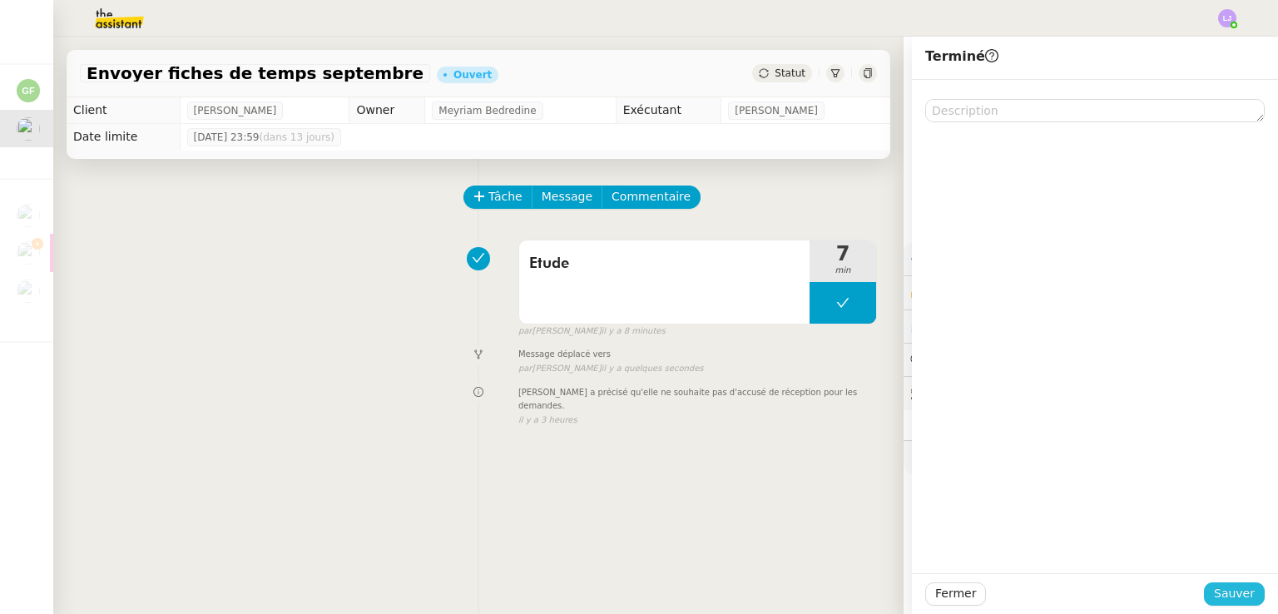
click at [1231, 601] on span "Sauver" at bounding box center [1234, 593] width 41 height 19
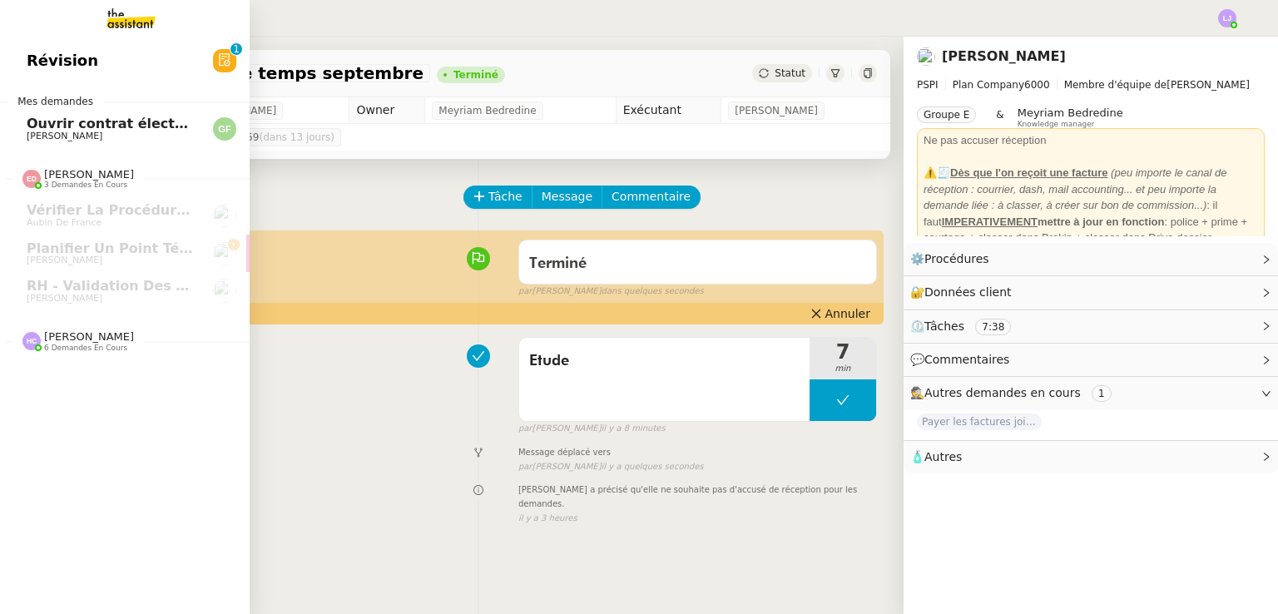
click at [53, 112] on link "Ouvrir contrat électricité temporaire [PERSON_NAME]" at bounding box center [125, 129] width 250 height 38
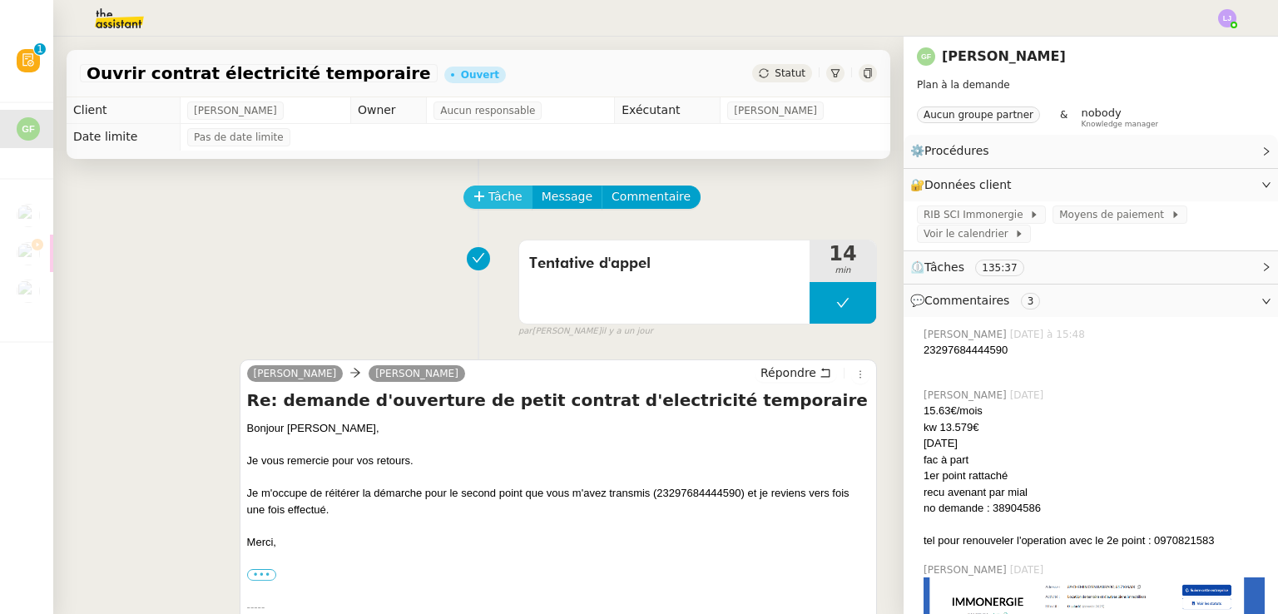
click at [474, 196] on icon at bounding box center [480, 197] width 12 height 12
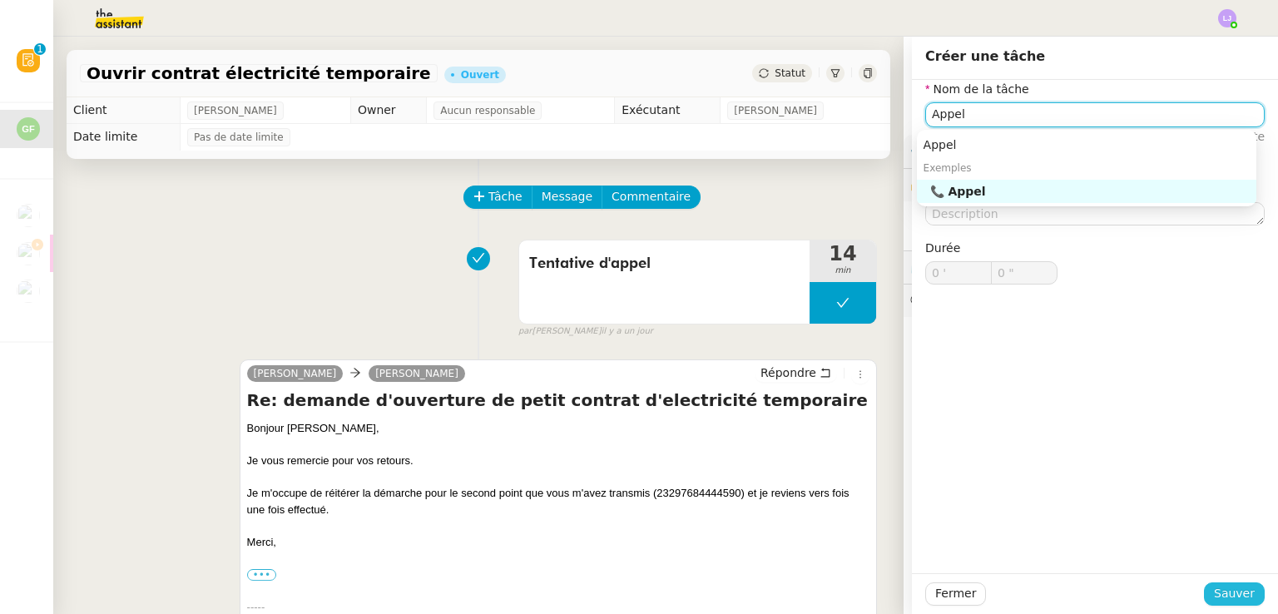
type input "Appel"
click at [1247, 593] on button "Sauver" at bounding box center [1234, 594] width 61 height 23
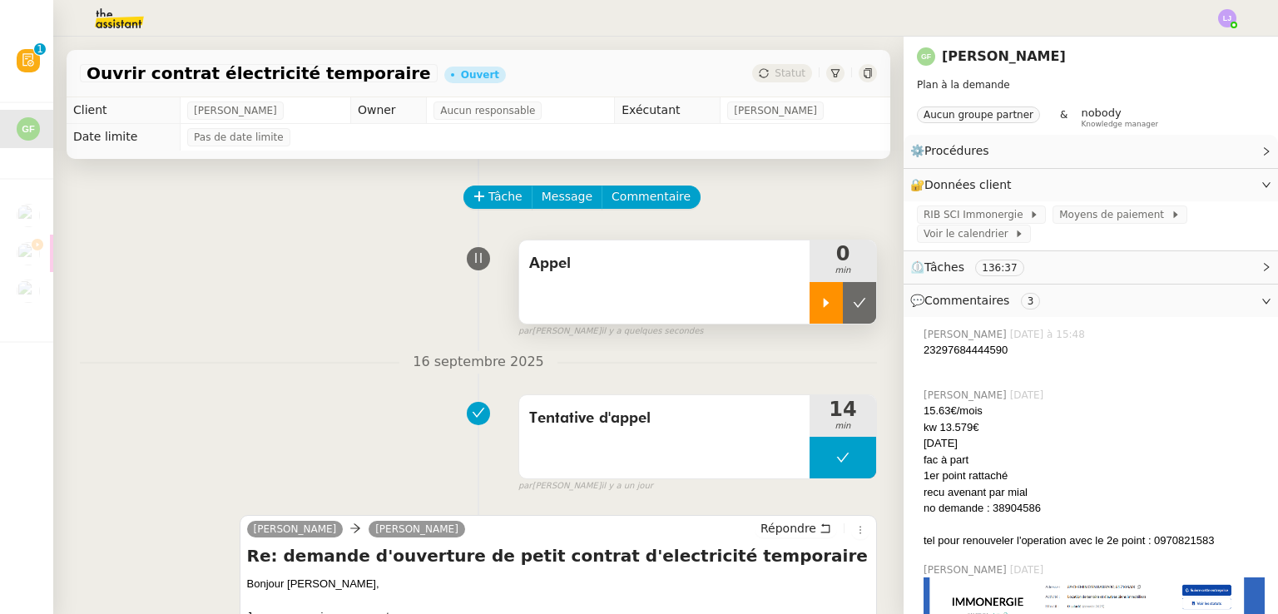
click at [824, 307] on icon at bounding box center [827, 302] width 6 height 9
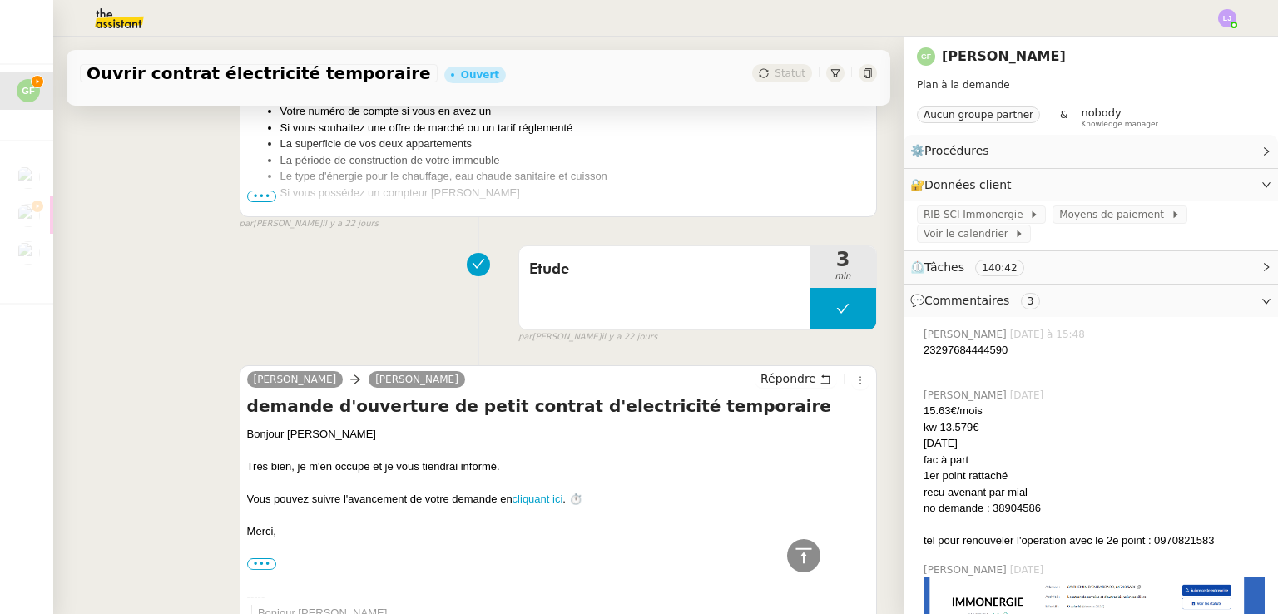
scroll to position [12763, 0]
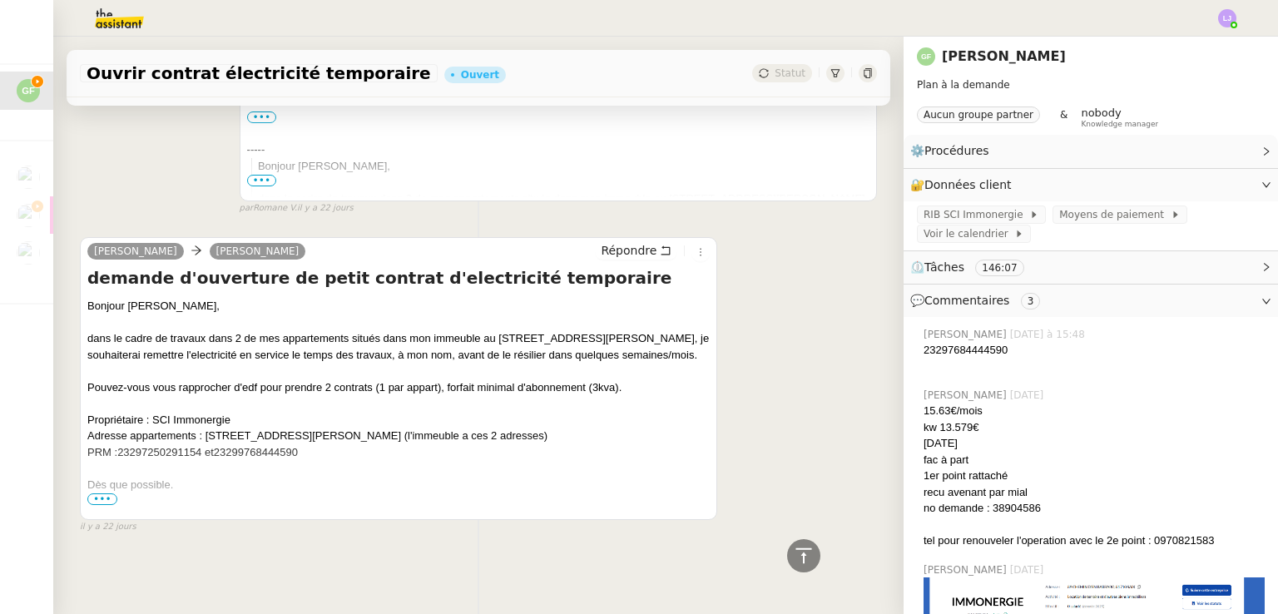
click at [1056, 272] on span "⏲️ Tâches 146:07" at bounding box center [1077, 267] width 335 height 19
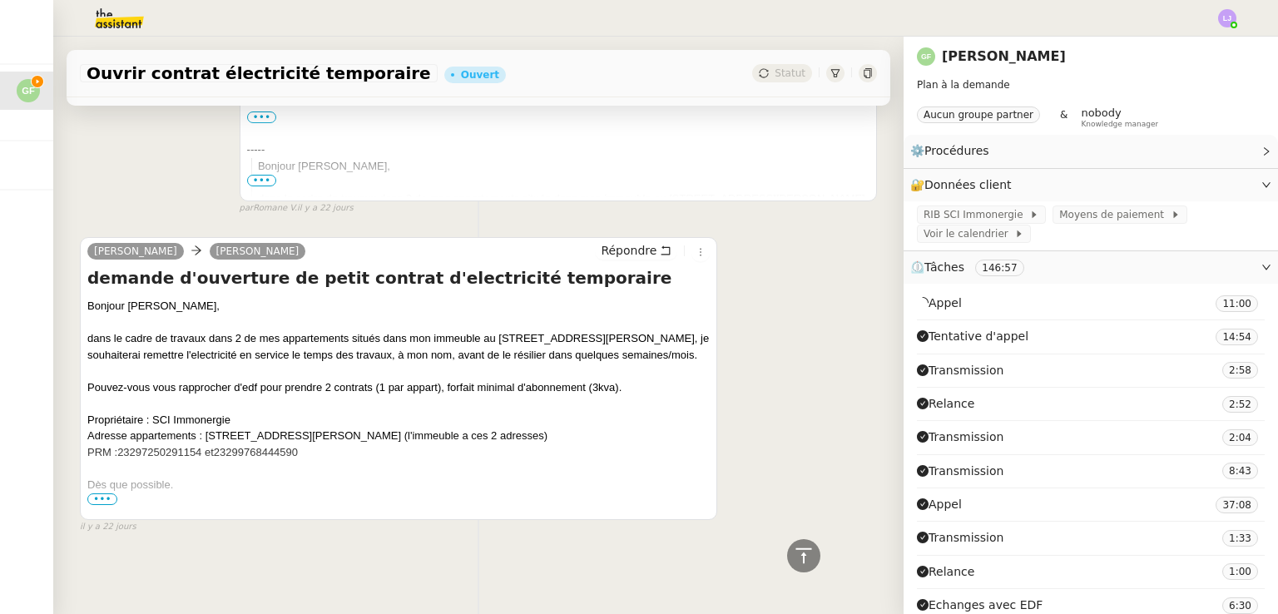
click at [794, 561] on icon at bounding box center [804, 556] width 20 height 20
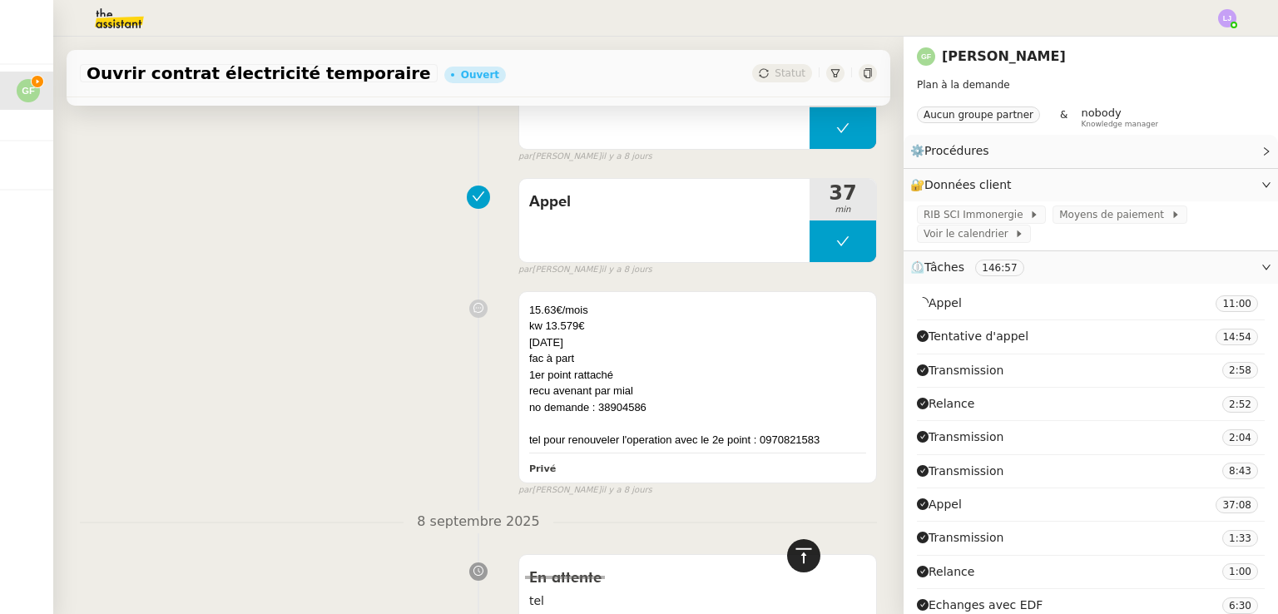
scroll to position [0, 0]
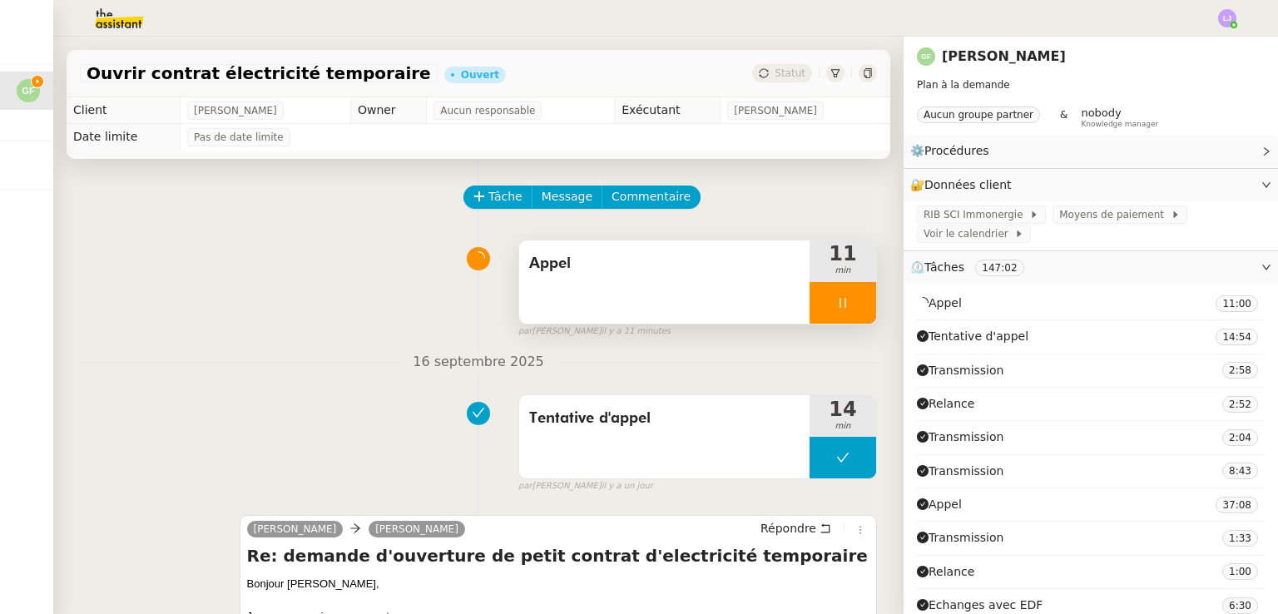
click at [614, 326] on div "par Léa J. il y a 11 minutes" at bounding box center [697, 332] width 359 height 14
click at [615, 281] on div "Appel" at bounding box center [664, 282] width 290 height 83
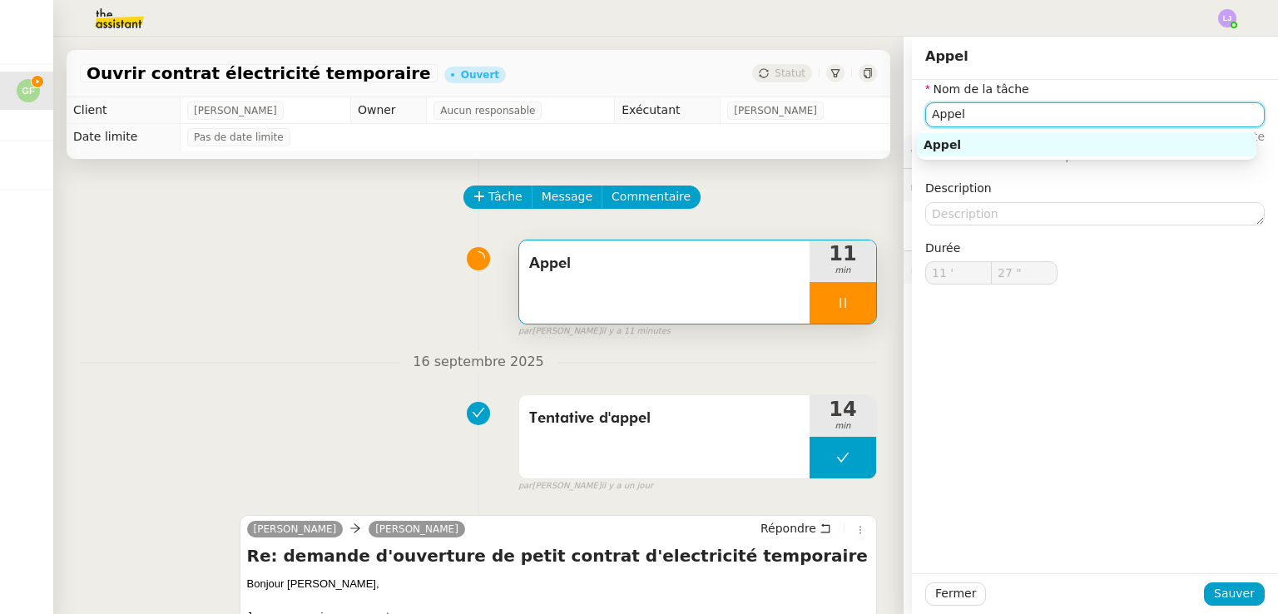
click at [929, 116] on input "Appel" at bounding box center [1095, 114] width 340 height 24
type input "28 ""
type input "TentatvAppel"
type input "29 ""
type input "Tentative Appel"
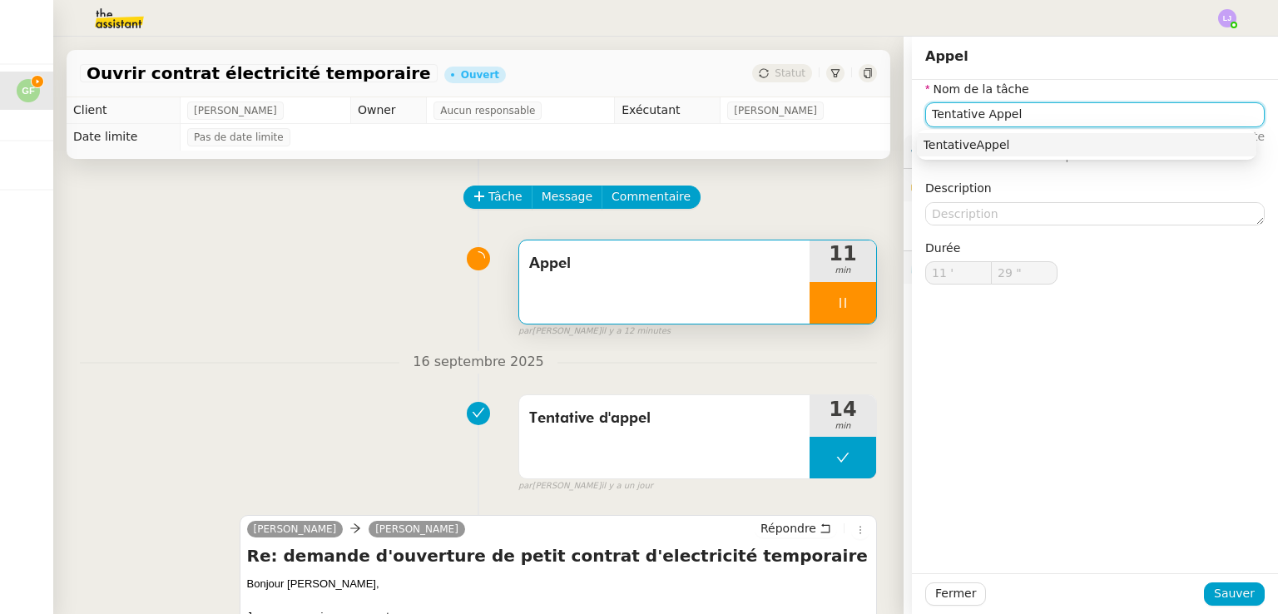
type input "30 ""
type input "Tentative d'appel"
type input "33 ""
type input "Teppel"
type input "34 ""
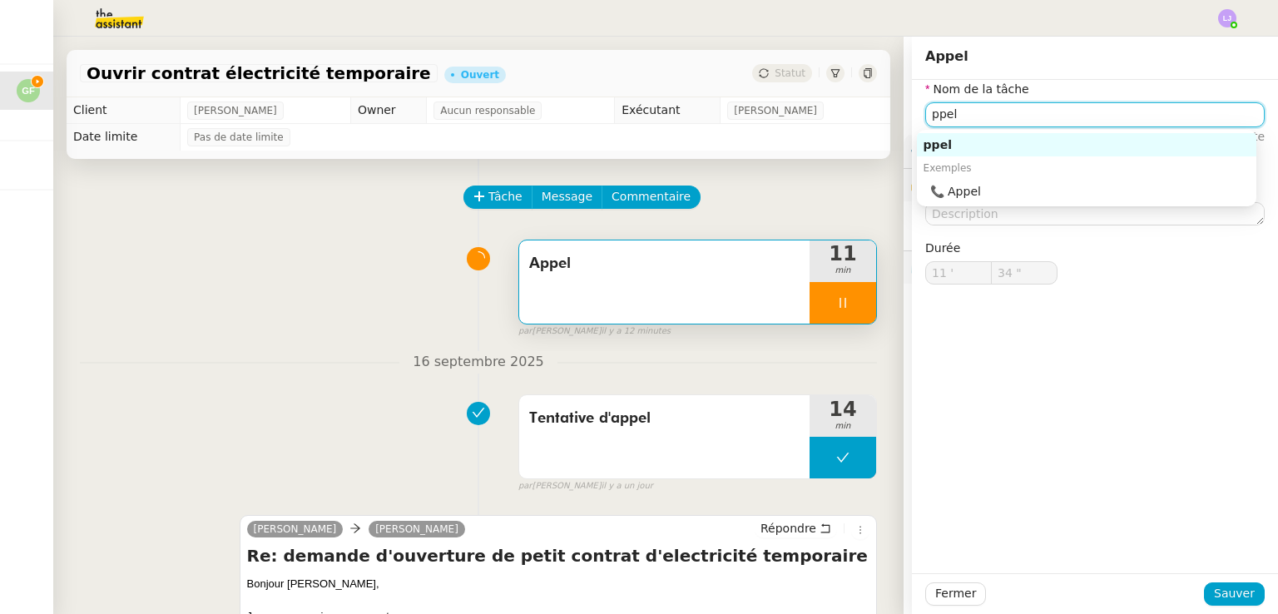
type input "Appel"
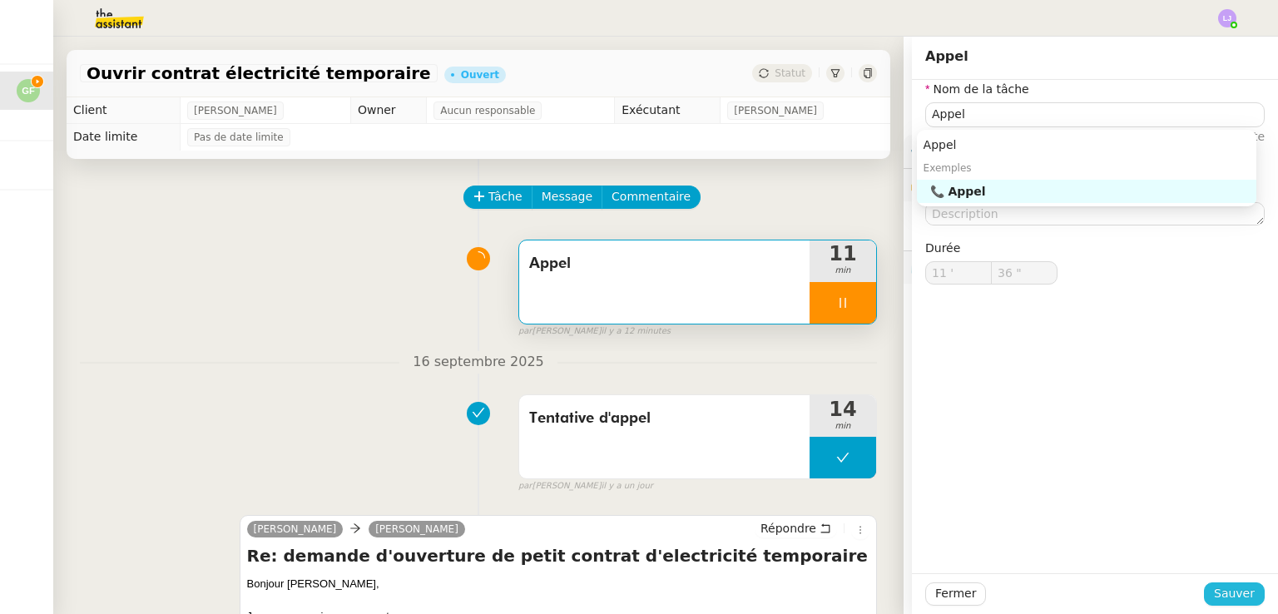
click at [1242, 605] on button "Sauver" at bounding box center [1234, 594] width 61 height 23
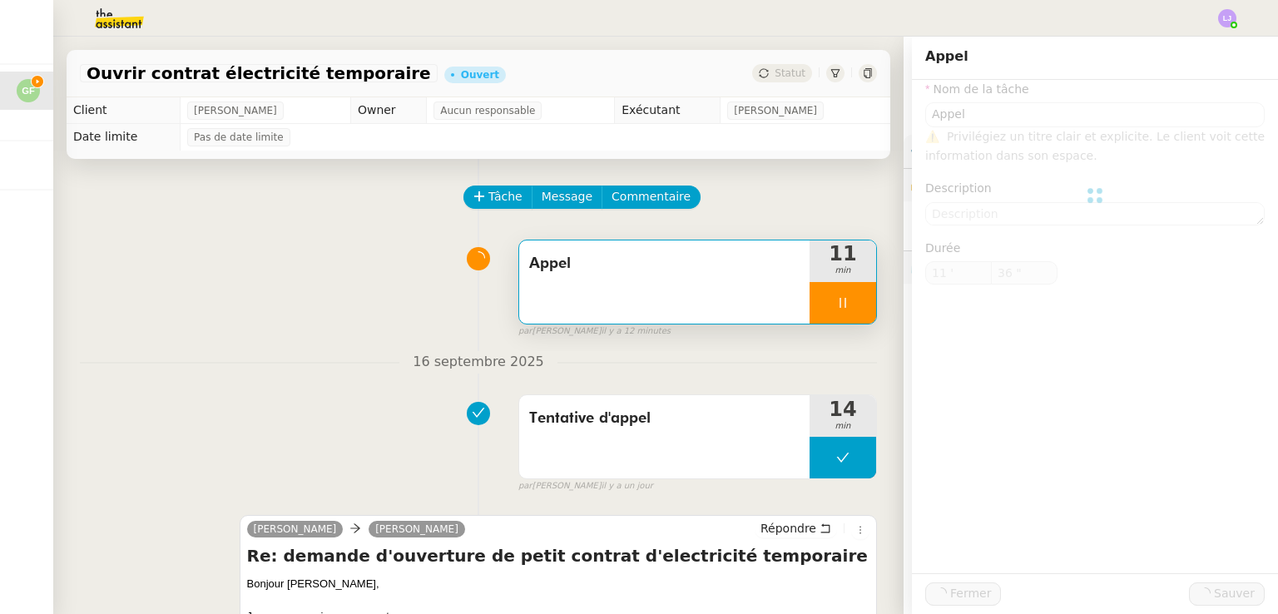
type input "37 ""
type input "Appel"
type input "11 '"
type input "38 ""
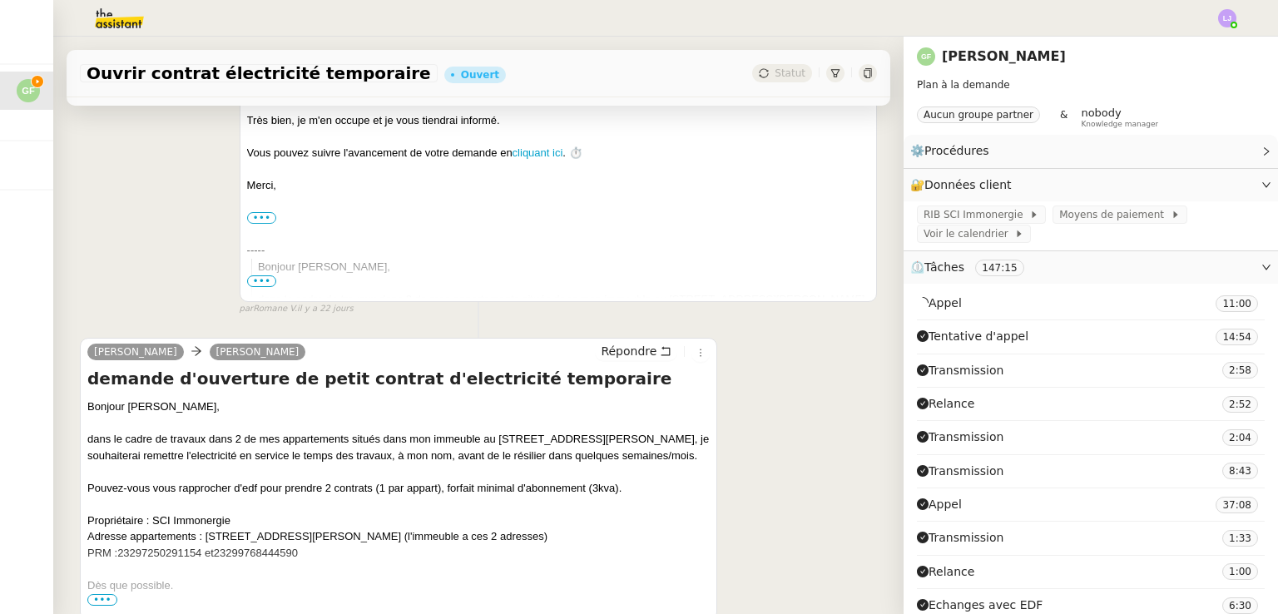
scroll to position [12763, 0]
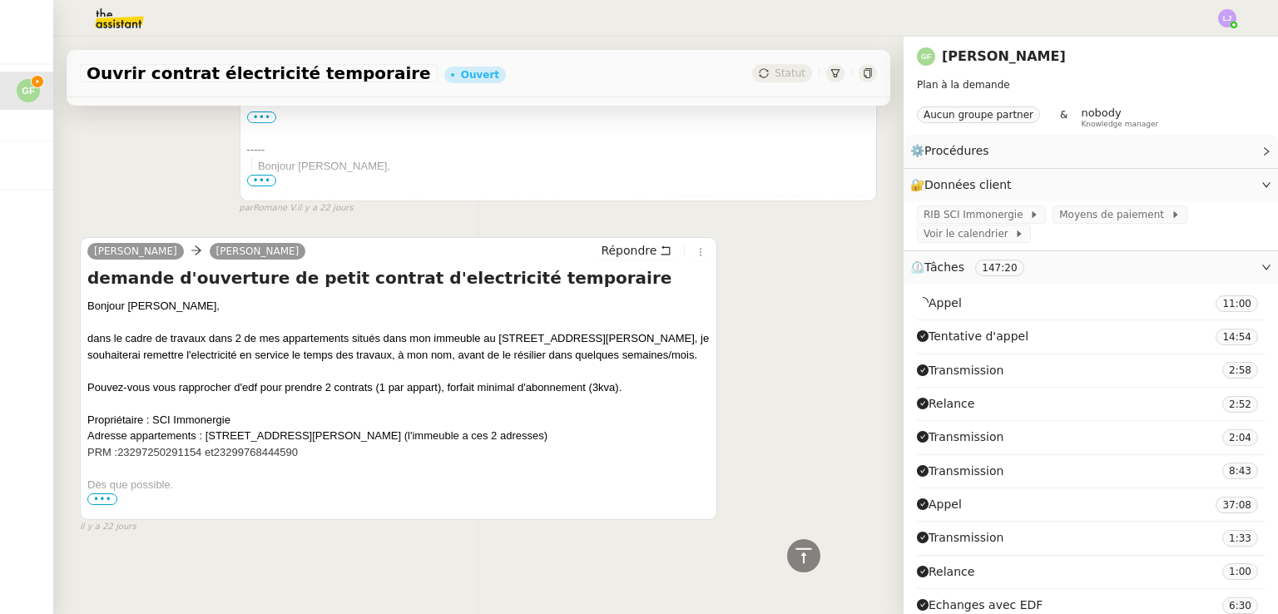
click at [108, 494] on span "•••" at bounding box center [102, 500] width 30 height 12
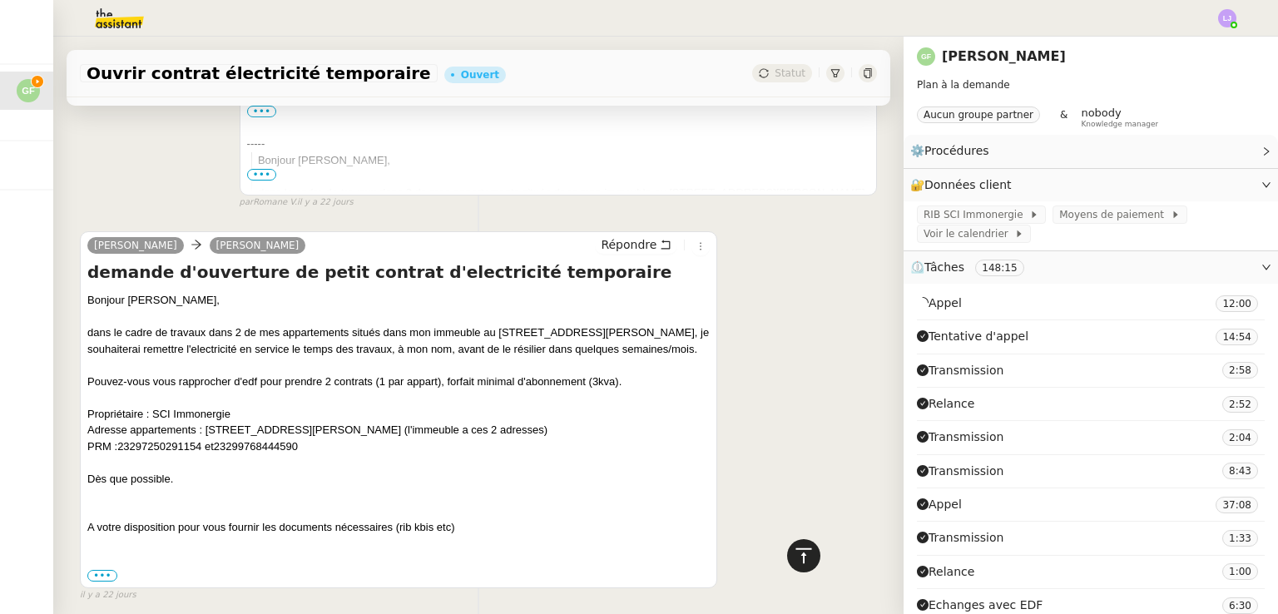
click at [796, 547] on icon at bounding box center [804, 556] width 20 height 20
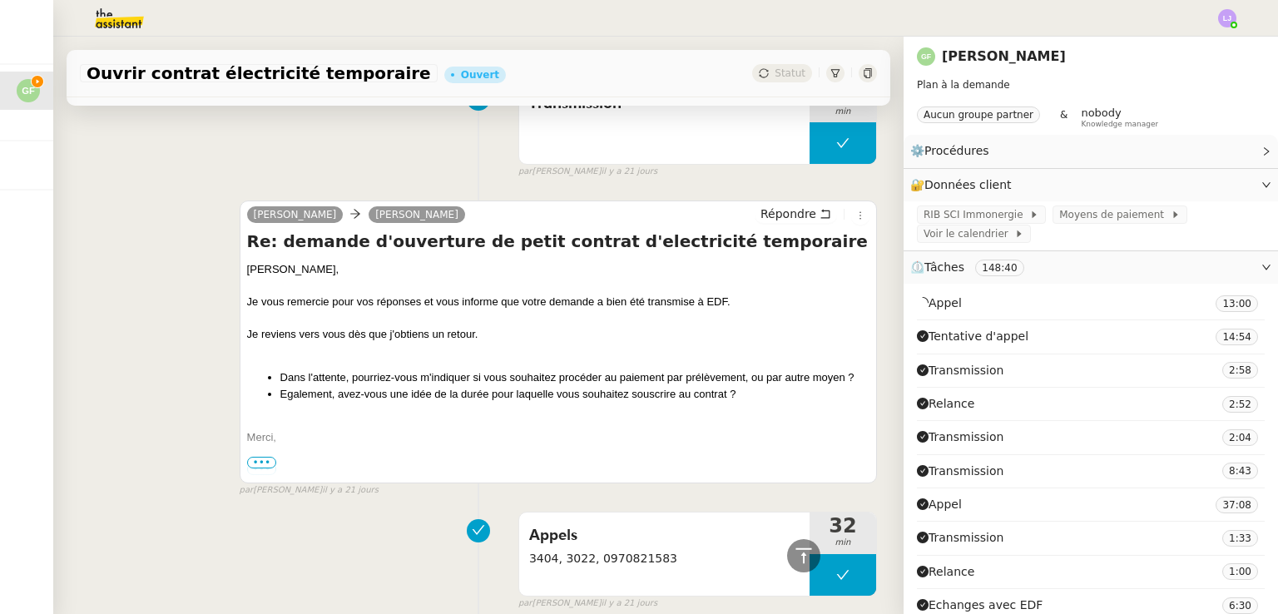
scroll to position [10399, 0]
click at [198, 310] on div "Andrea Guillaume FONTES Répondre Re: demande d'ouverture de petit contrat d'ele…" at bounding box center [478, 342] width 797 height 312
click at [181, 383] on div "Andrea Guillaume FONTES Répondre Re: demande d'ouverture de petit contrat d'ele…" at bounding box center [478, 342] width 797 height 312
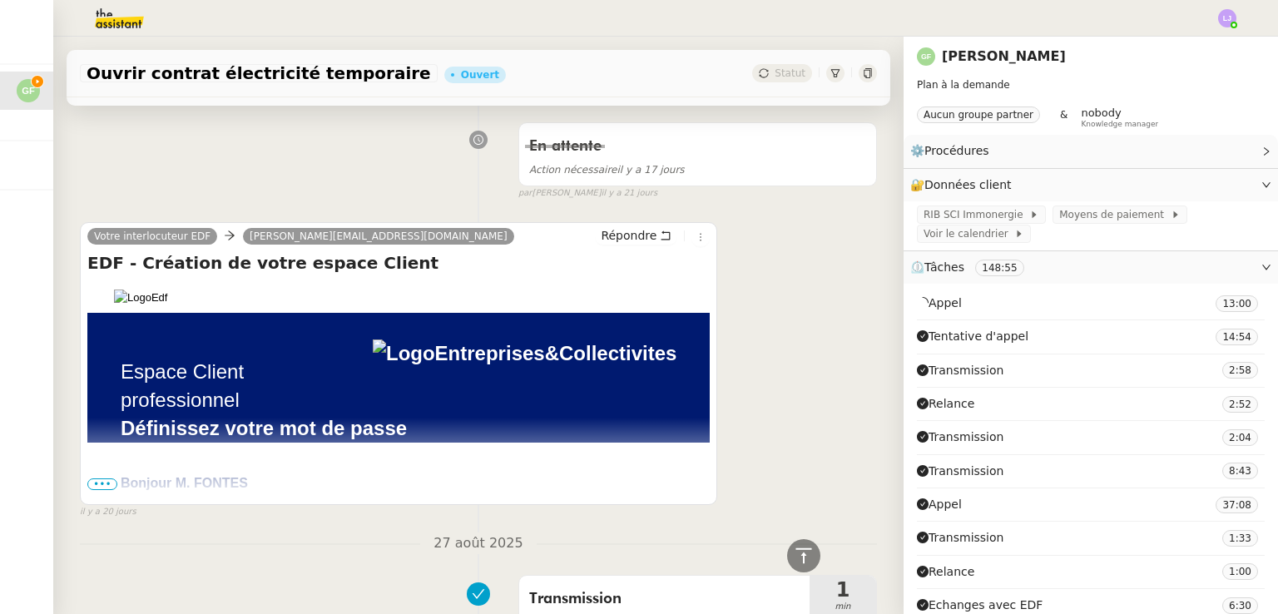
scroll to position [9659, 0]
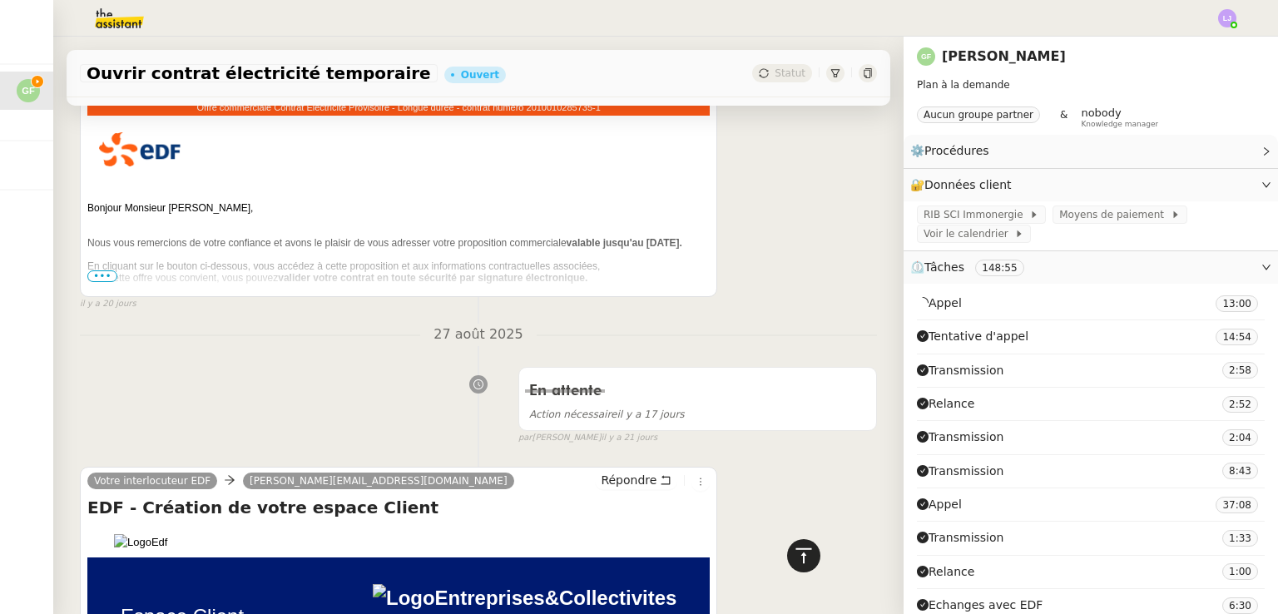
click at [809, 560] on div at bounding box center [803, 555] width 33 height 33
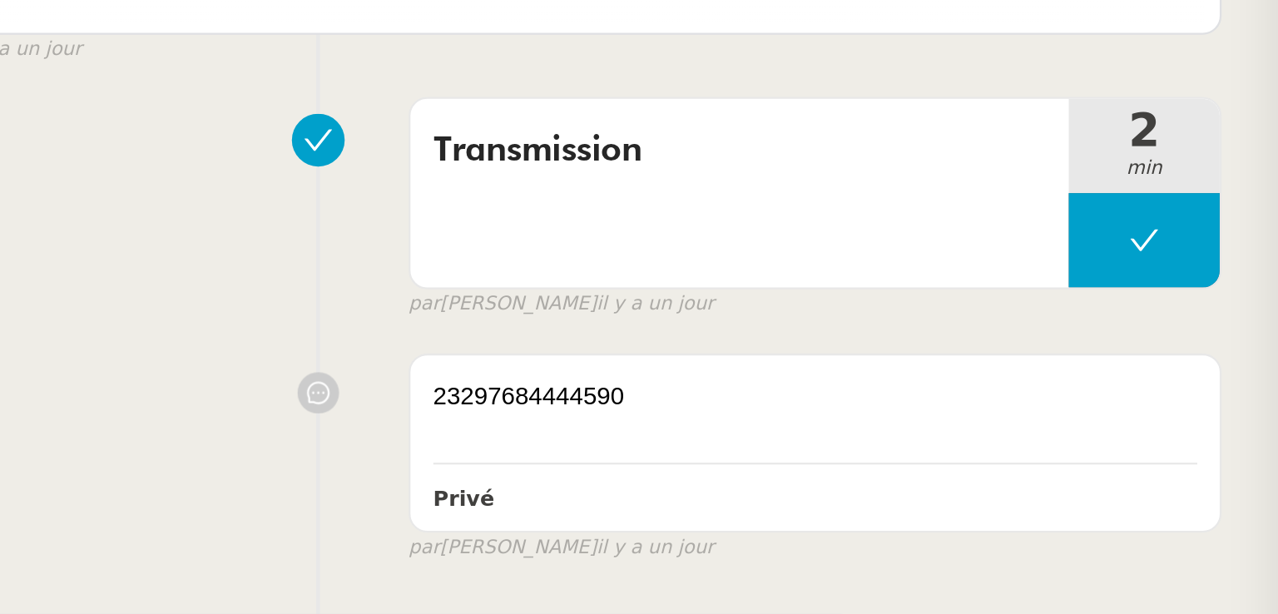
scroll to position [657, 0]
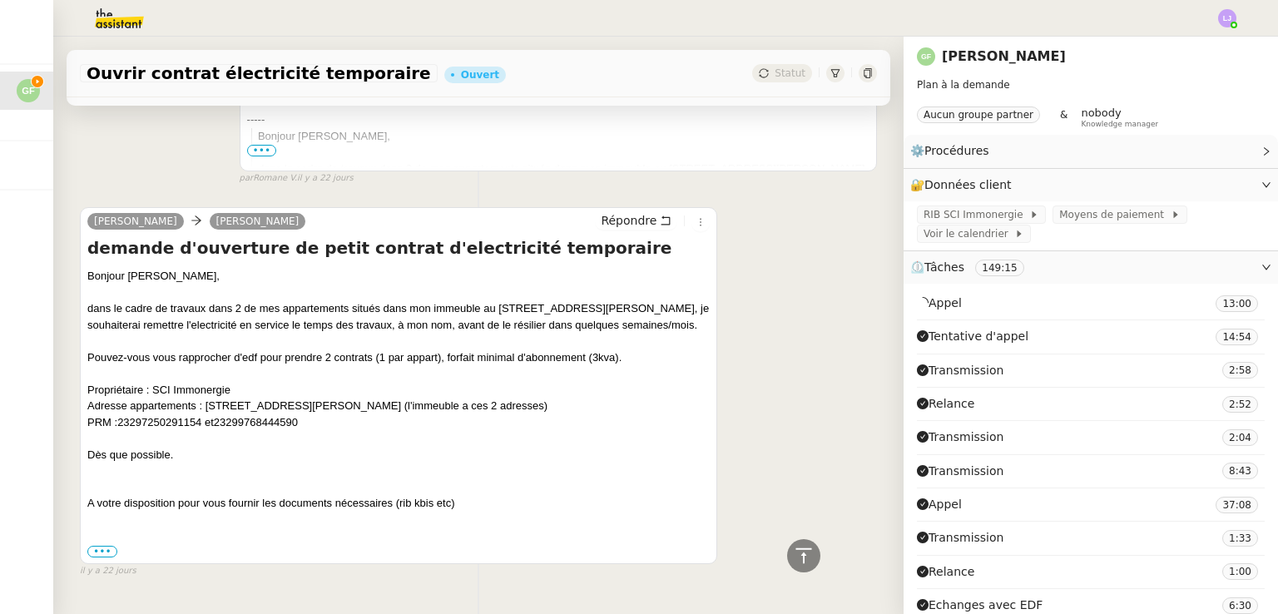
scroll to position [12836, 0]
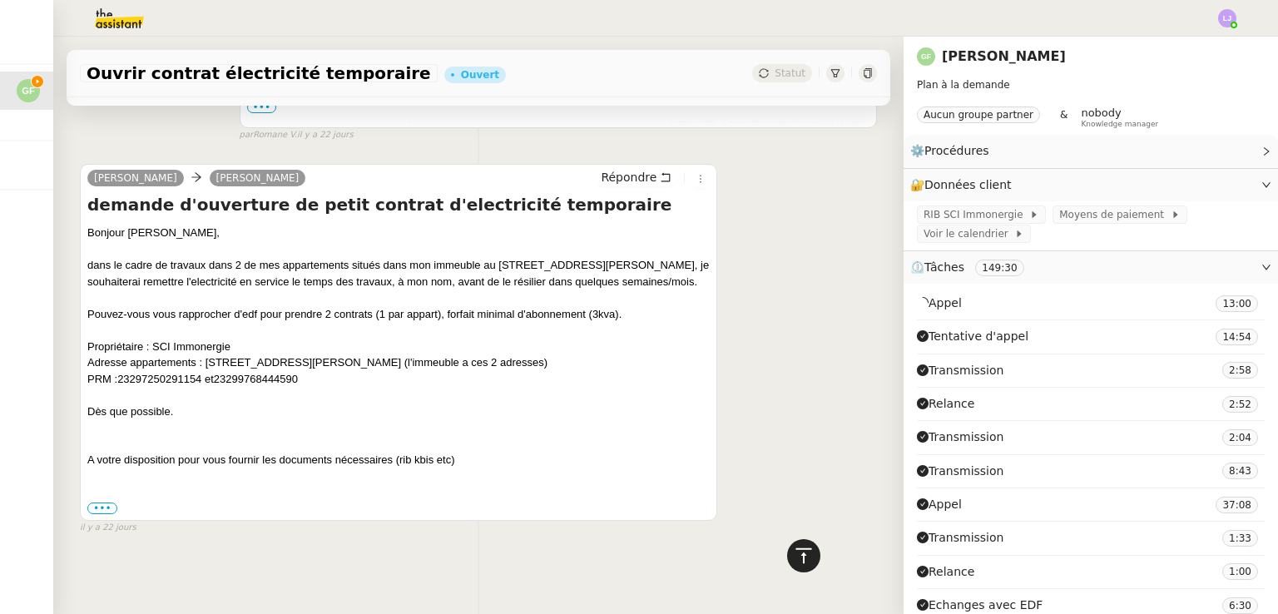
click at [794, 563] on icon at bounding box center [804, 556] width 20 height 20
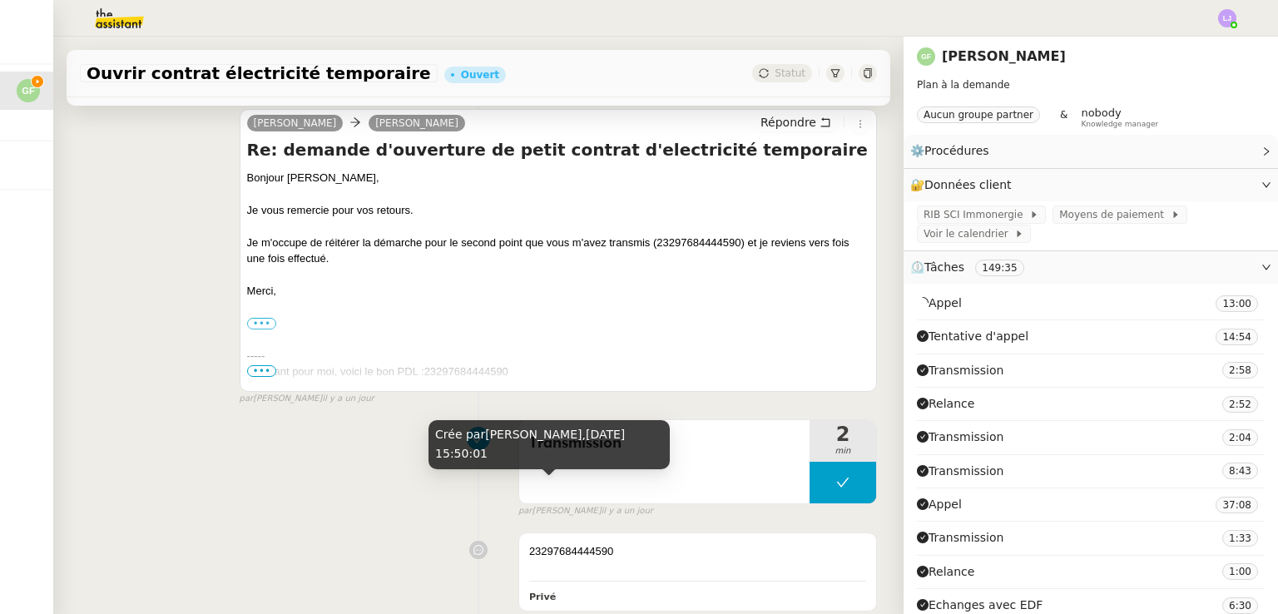
scroll to position [412, 0]
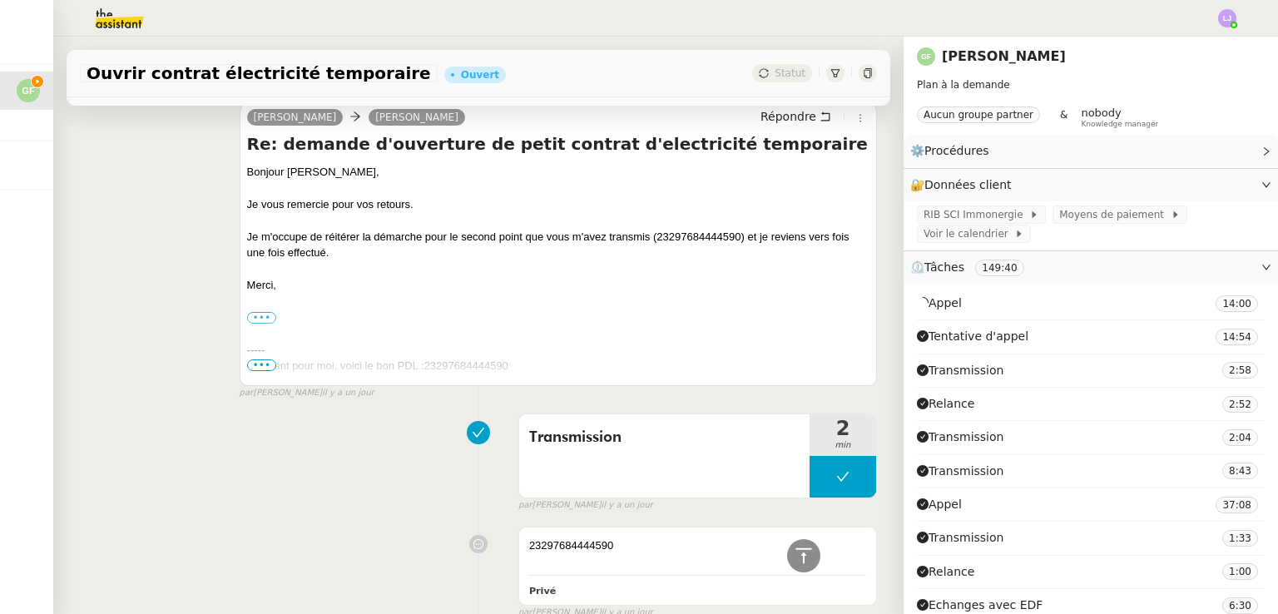
click at [298, 247] on div "Je m'occupe de réitérer la démarche pour le second point que vous m'avez transm…" at bounding box center [558, 245] width 622 height 32
click at [286, 236] on div "Je m'occupe de réitérer la démarche pour le second point que vous m'avez transm…" at bounding box center [558, 245] width 622 height 32
click at [200, 277] on div "Andrea Guillaume FONTES Répondre Re: demande d'ouverture de petit contrat d'ele…" at bounding box center [478, 244] width 797 height 312
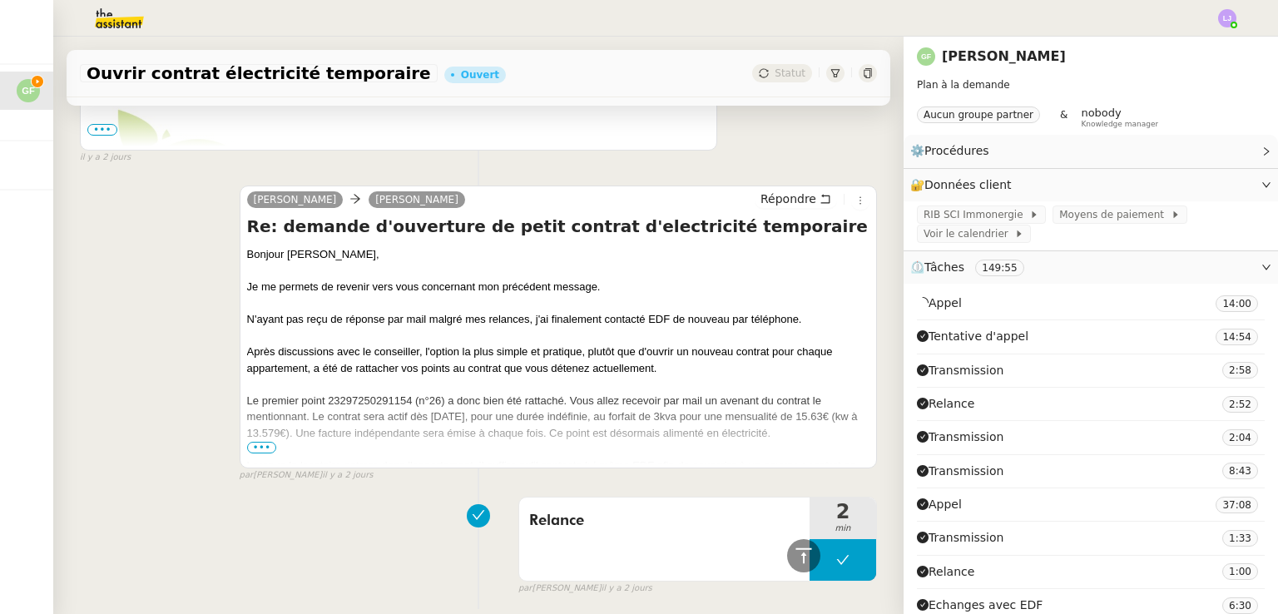
scroll to position [2062, 0]
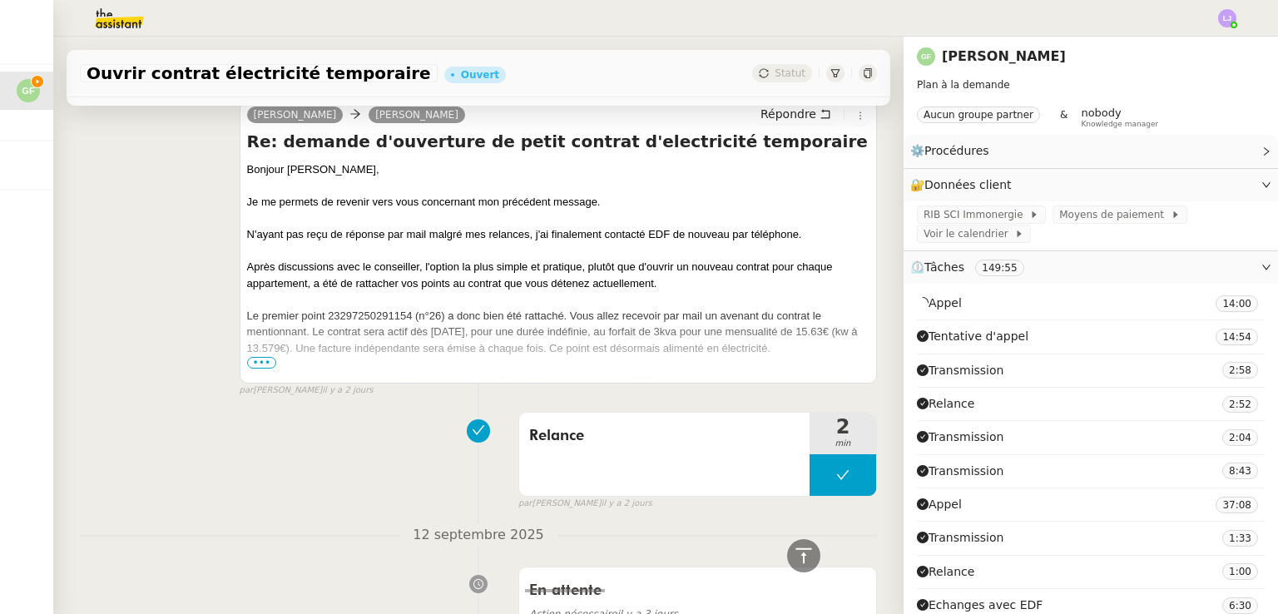
click at [256, 365] on span "•••" at bounding box center [262, 363] width 30 height 12
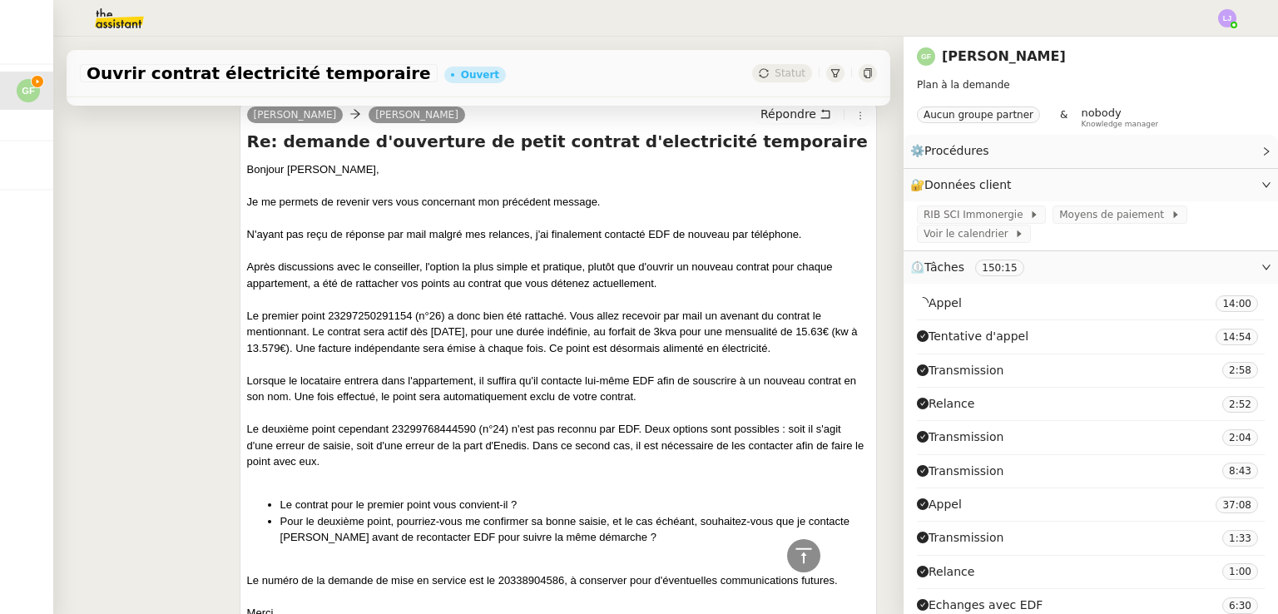
click at [299, 344] on div "Le premier point 23297250291154 (n°26) a donc bien été rattaché. Vous allez rec…" at bounding box center [558, 332] width 622 height 49
click at [608, 386] on div "Lorsque le locataire entrera dans l'appartement, il suffira qu'il contacte lui-…" at bounding box center [558, 389] width 622 height 32
click at [742, 339] on div "Le premier point 23297250291154 (n°26) a donc bien été rattaché. Vous allez rec…" at bounding box center [558, 332] width 622 height 49
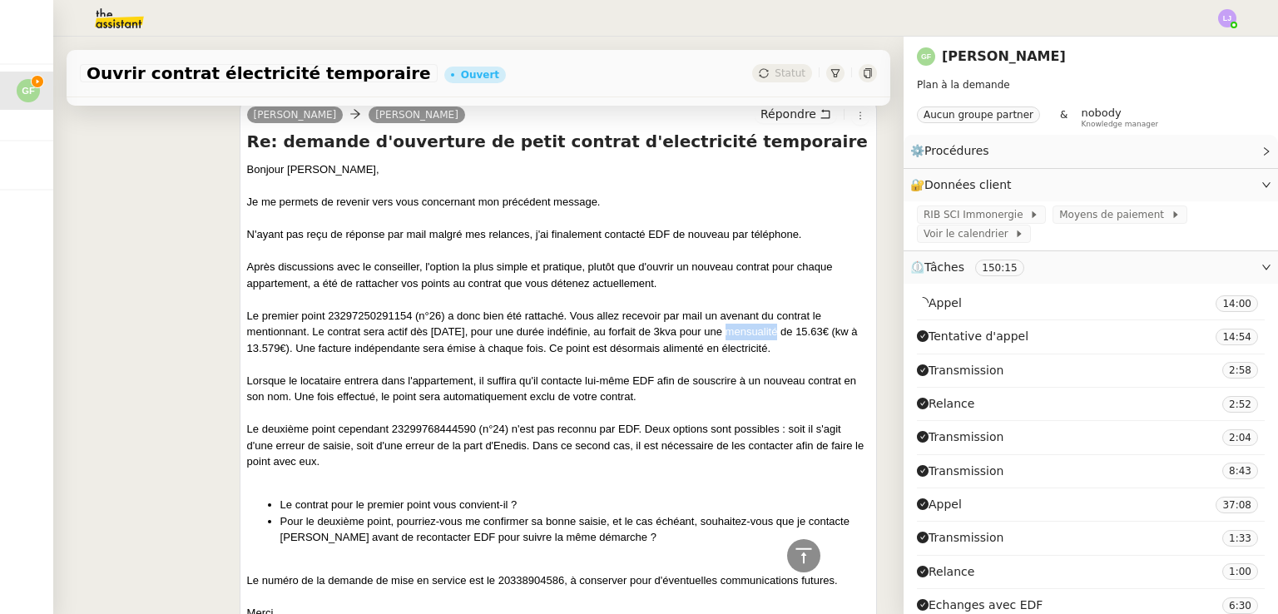
click at [742, 339] on div "Le premier point 23297250291154 (n°26) a donc bien été rattaché. Vous allez rec…" at bounding box center [558, 332] width 622 height 49
click at [609, 324] on div "Le premier point 23297250291154 (n°26) a donc bien été rattaché. Vous allez rec…" at bounding box center [558, 332] width 622 height 49
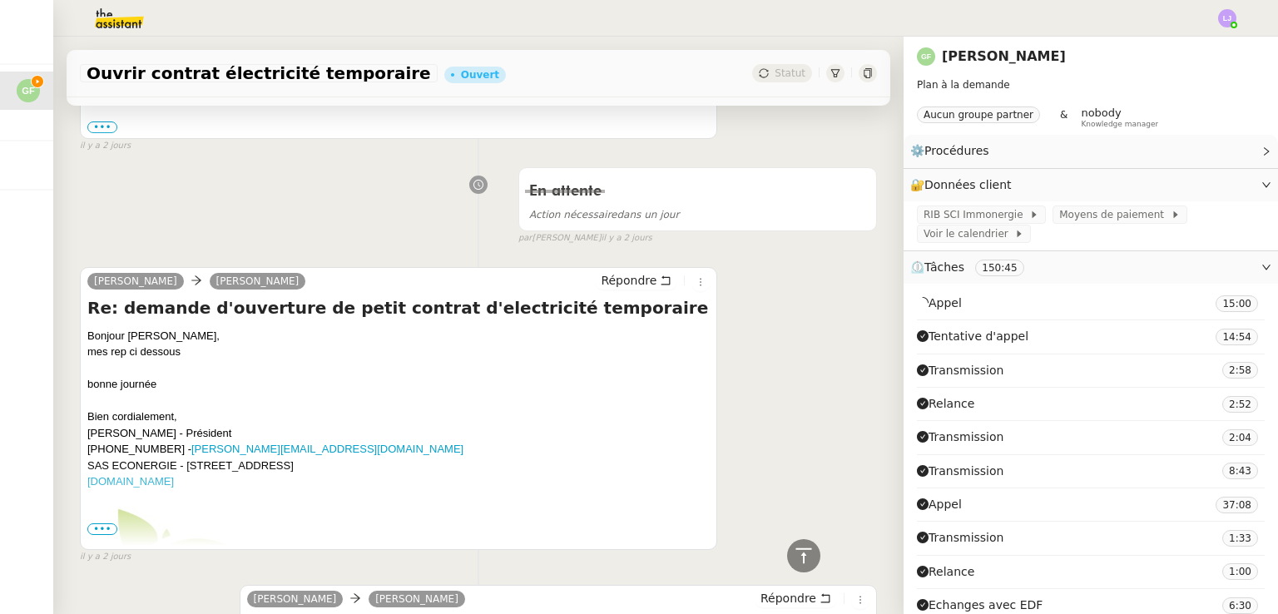
scroll to position [1937, 0]
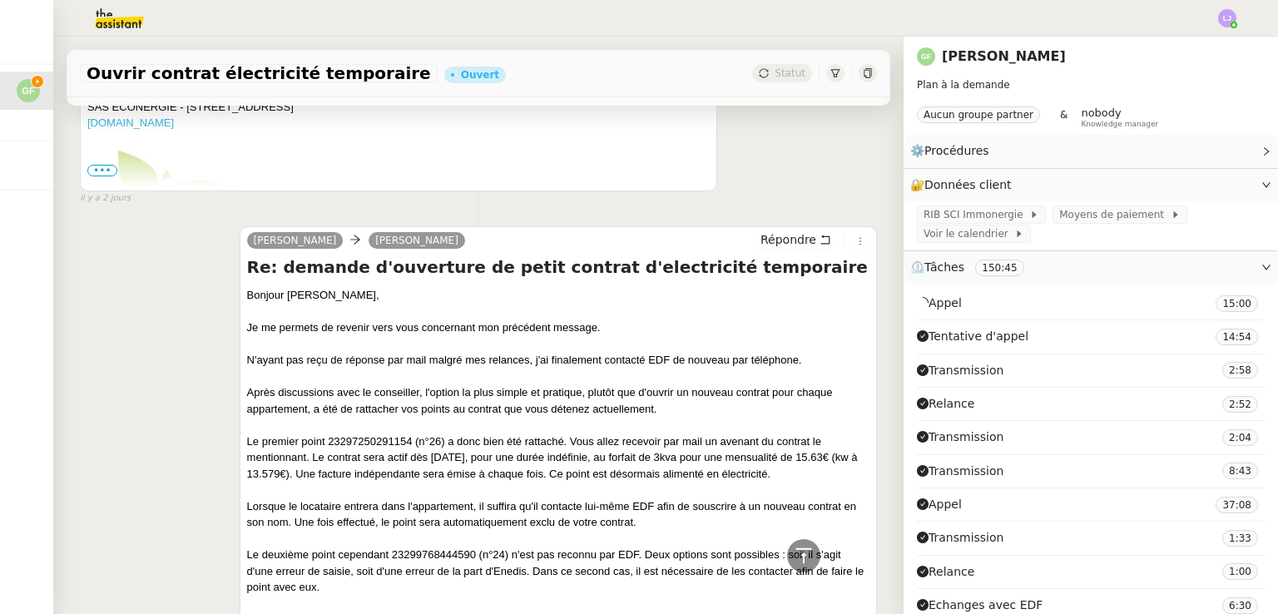
click at [296, 460] on div "Le premier point 23297250291154 (n°26) a donc bien été rattaché. Vous allez rec…" at bounding box center [558, 458] width 622 height 49
click at [349, 462] on div "Le premier point 23297250291154 (n°26) a donc bien été rattaché. Vous allez rec…" at bounding box center [558, 458] width 622 height 49
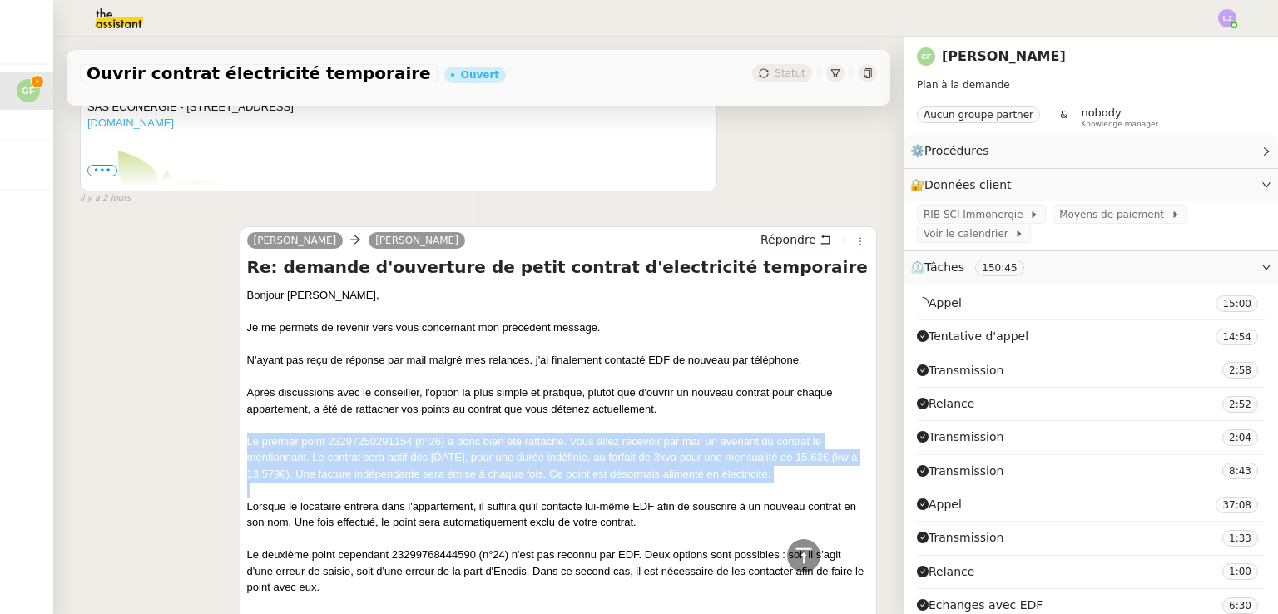
click at [349, 462] on div "Le premier point 23297250291154 (n°26) a donc bien été rattaché. Vous allez rec…" at bounding box center [558, 458] width 622 height 49
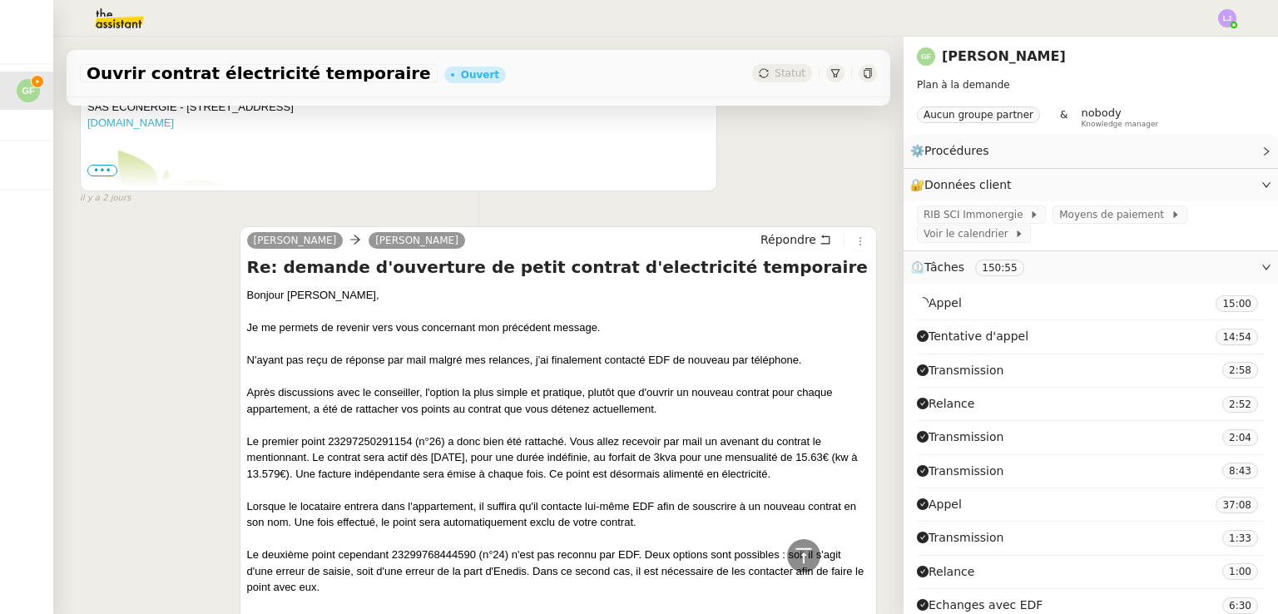
click at [639, 489] on div at bounding box center [558, 490] width 622 height 17
click at [648, 479] on div "Le premier point 23297250291154 (n°26) a donc bien été rattaché. Vous allez rec…" at bounding box center [558, 458] width 622 height 49
click at [801, 553] on icon at bounding box center [804, 556] width 20 height 20
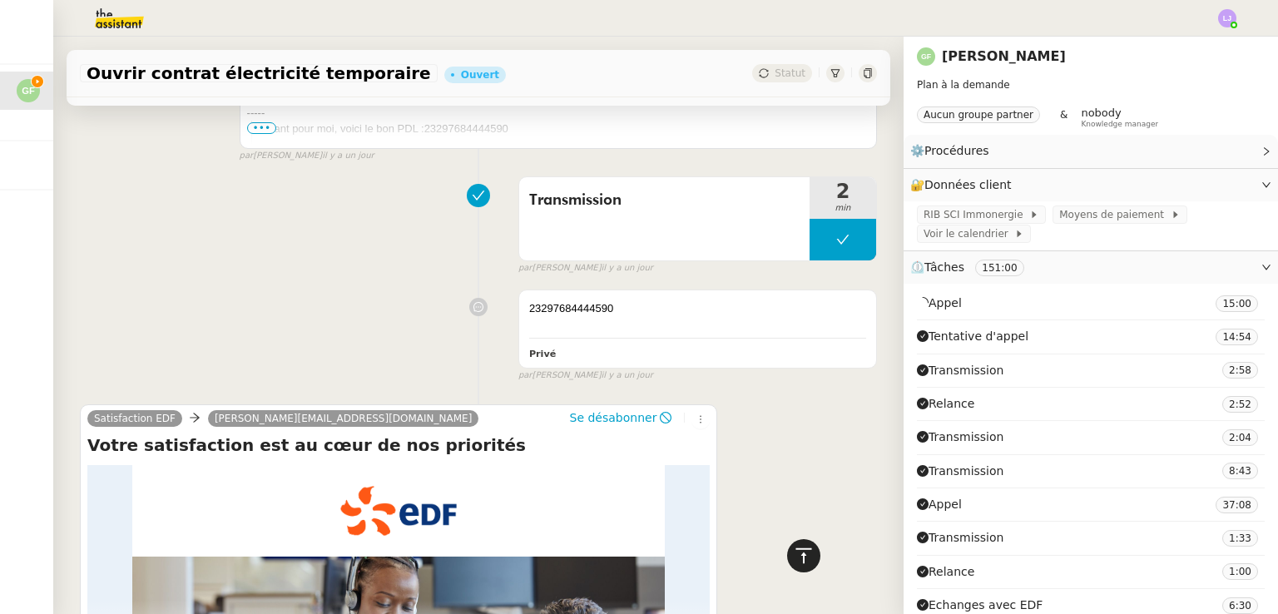
scroll to position [0, 0]
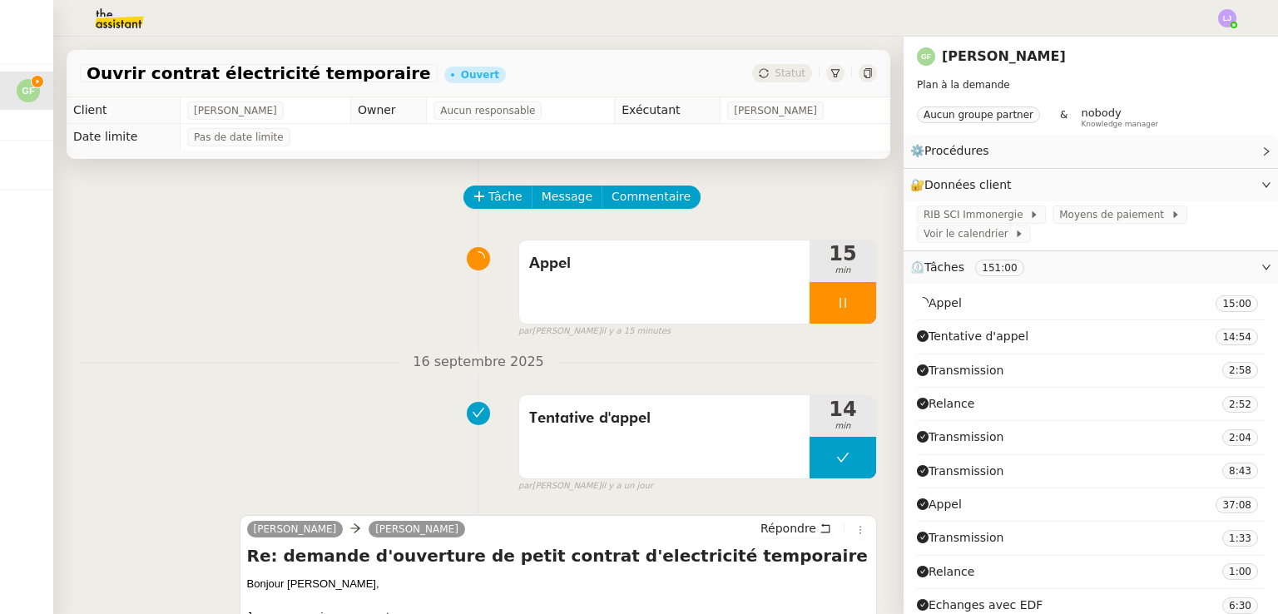
click at [846, 295] on div at bounding box center [843, 303] width 67 height 42
click at [810, 323] on div at bounding box center [826, 303] width 33 height 42
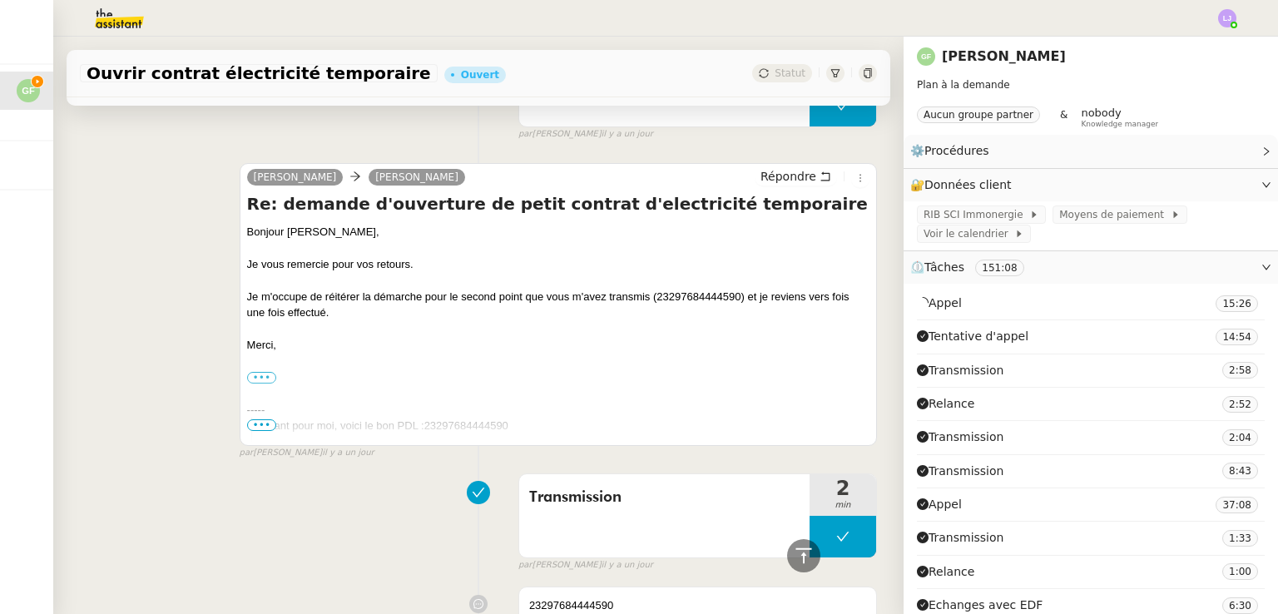
scroll to position [370, 0]
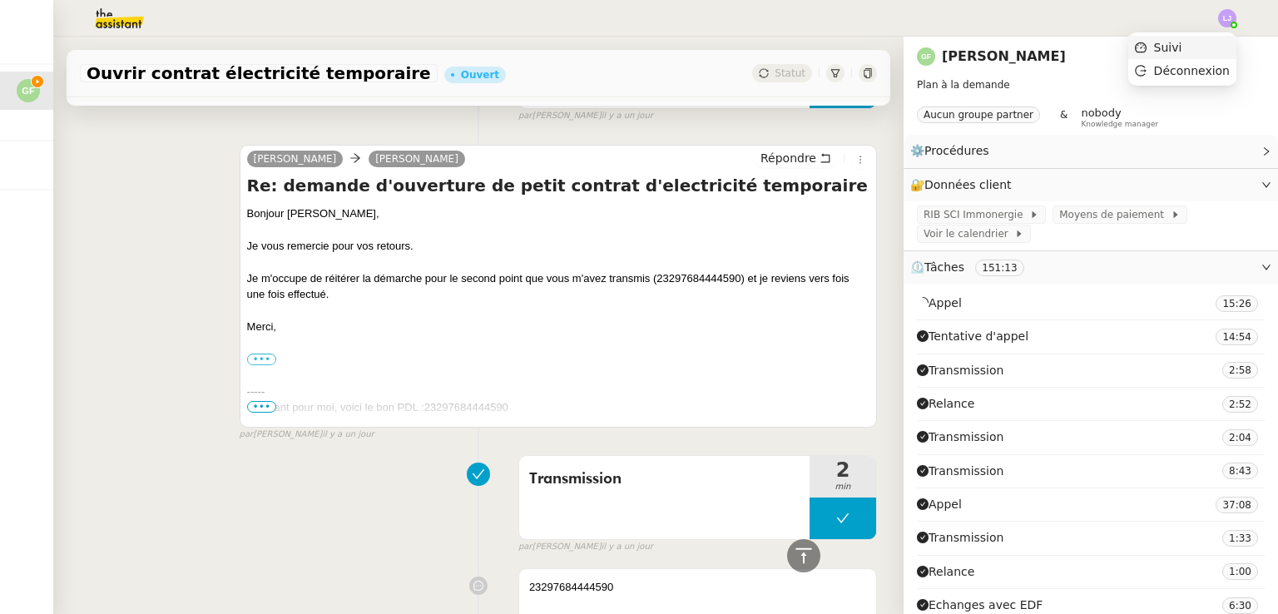
click at [1218, 37] on li "Suivi" at bounding box center [1182, 47] width 108 height 23
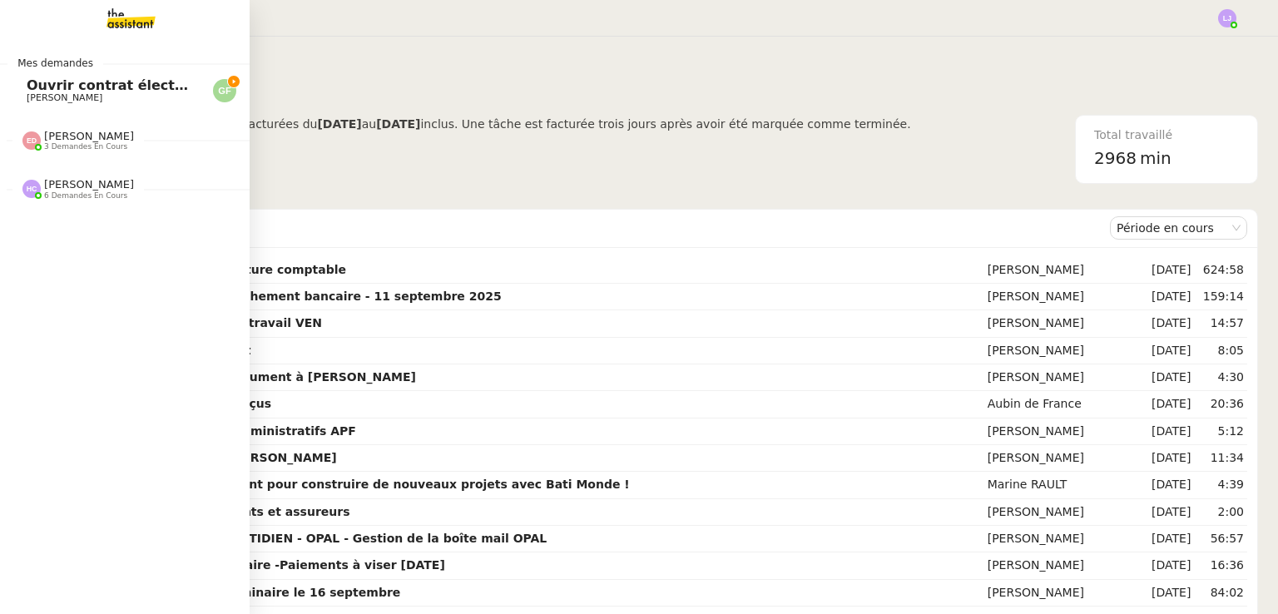
click at [16, 91] on link "Ouvrir contrat électricité temporaire [PERSON_NAME]" at bounding box center [125, 91] width 250 height 38
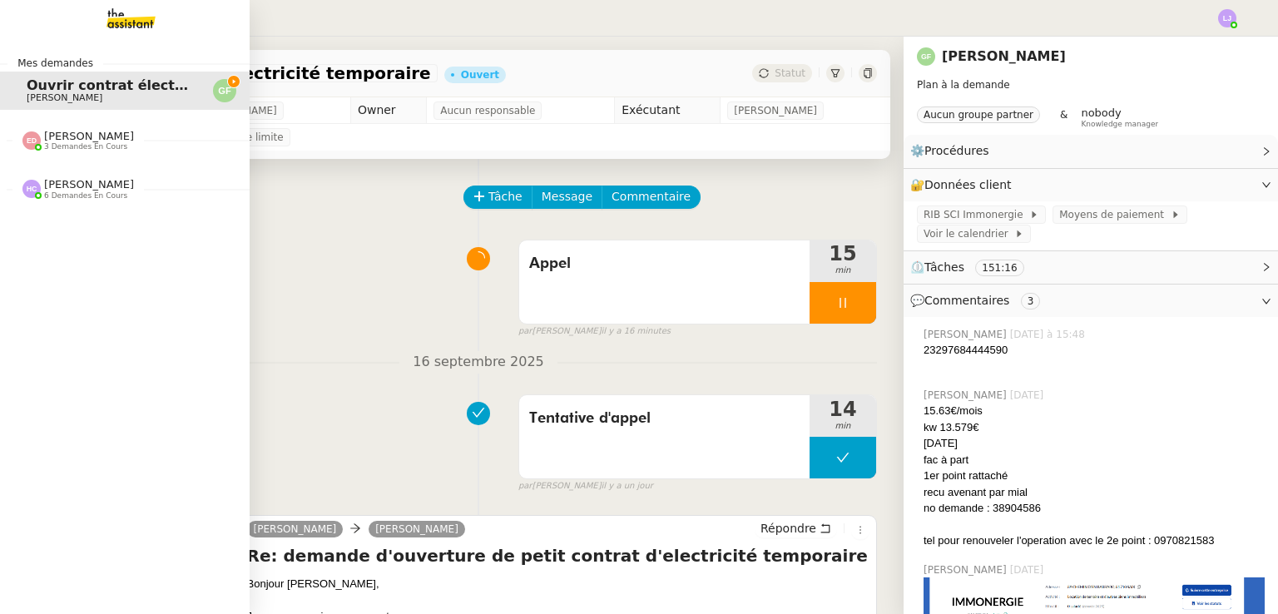
click at [56, 130] on span "[PERSON_NAME]" at bounding box center [89, 136] width 90 height 12
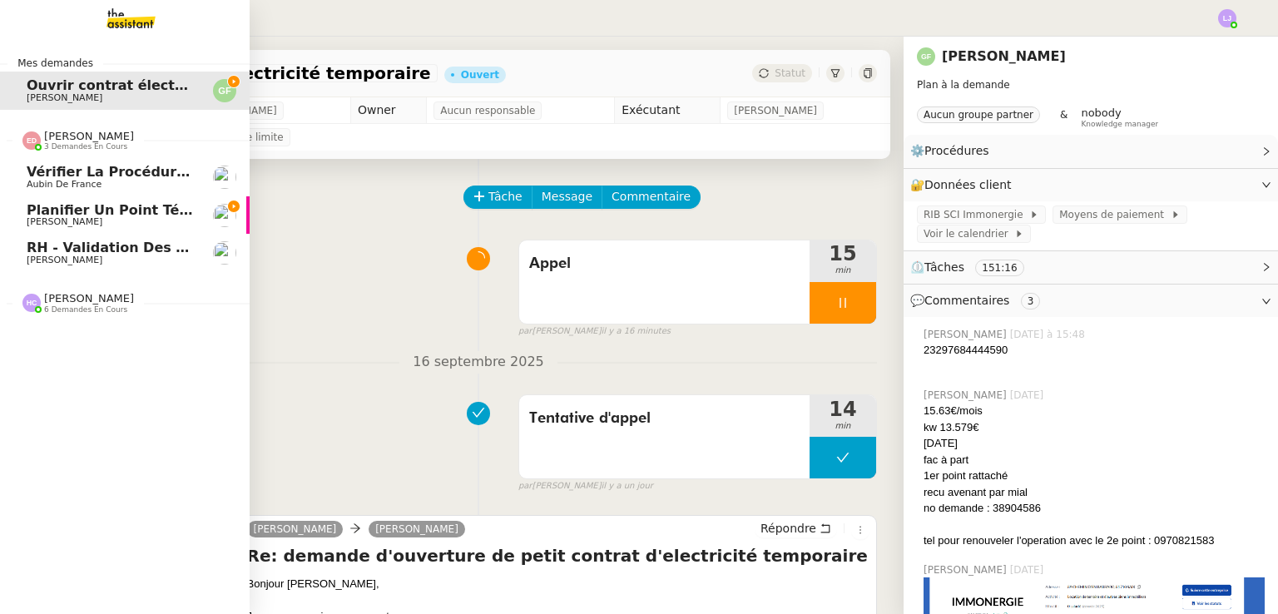
click at [112, 218] on span "[PERSON_NAME]" at bounding box center [111, 222] width 168 height 10
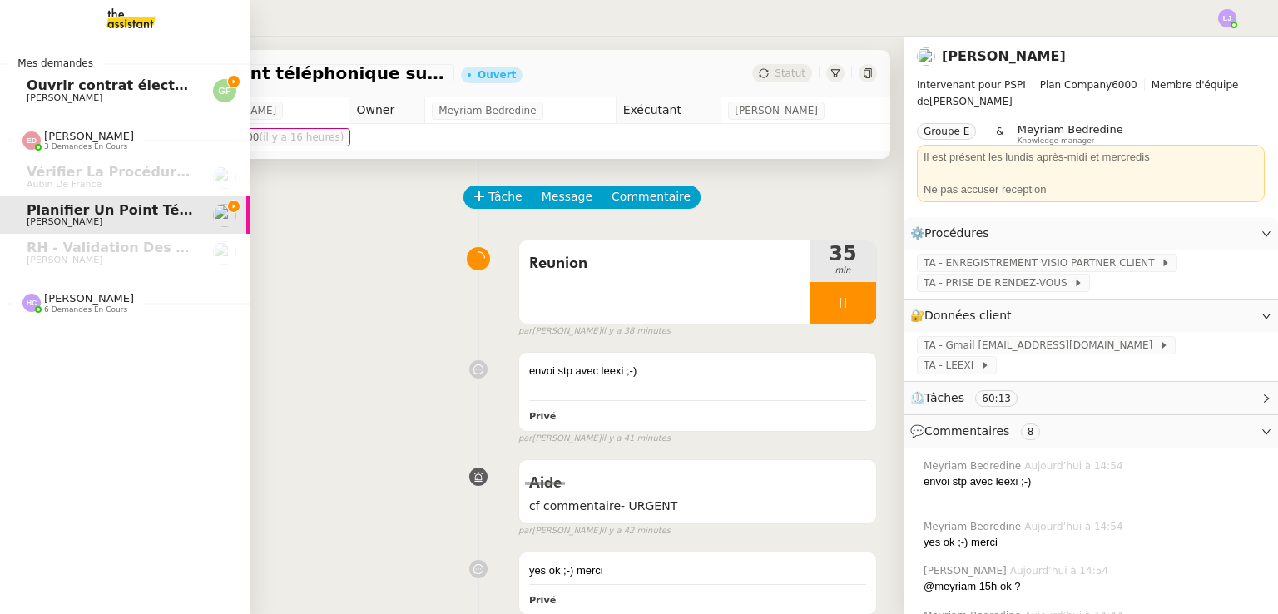
click at [17, 82] on link "Ouvrir contrat électricité temporaire [PERSON_NAME]" at bounding box center [125, 91] width 250 height 38
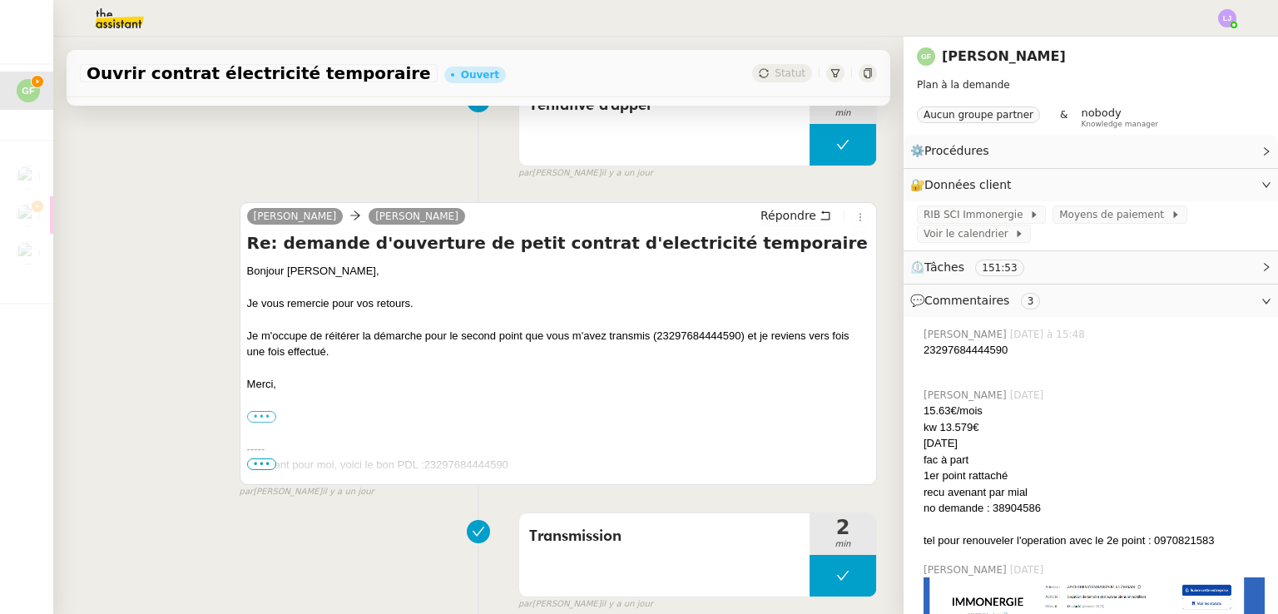
scroll to position [312, 0]
click at [433, 573] on div "Transmission 2 min false par Léa J. il y a un jour" at bounding box center [478, 559] width 797 height 107
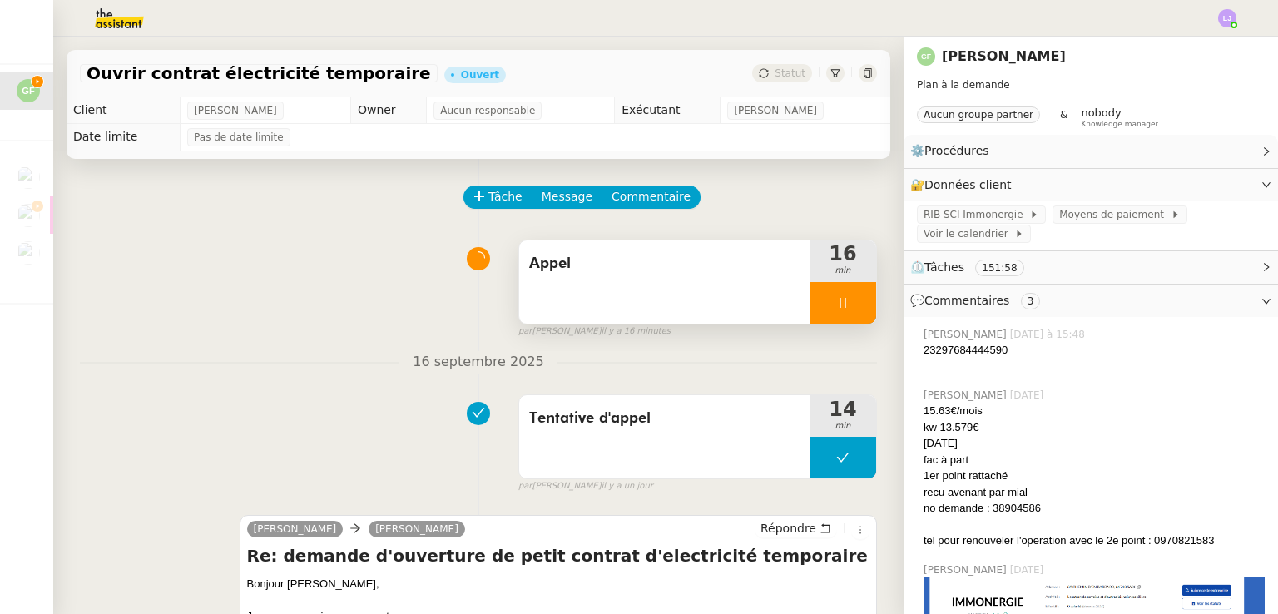
click at [846, 299] on div at bounding box center [843, 303] width 67 height 42
click at [853, 299] on icon at bounding box center [859, 302] width 13 height 13
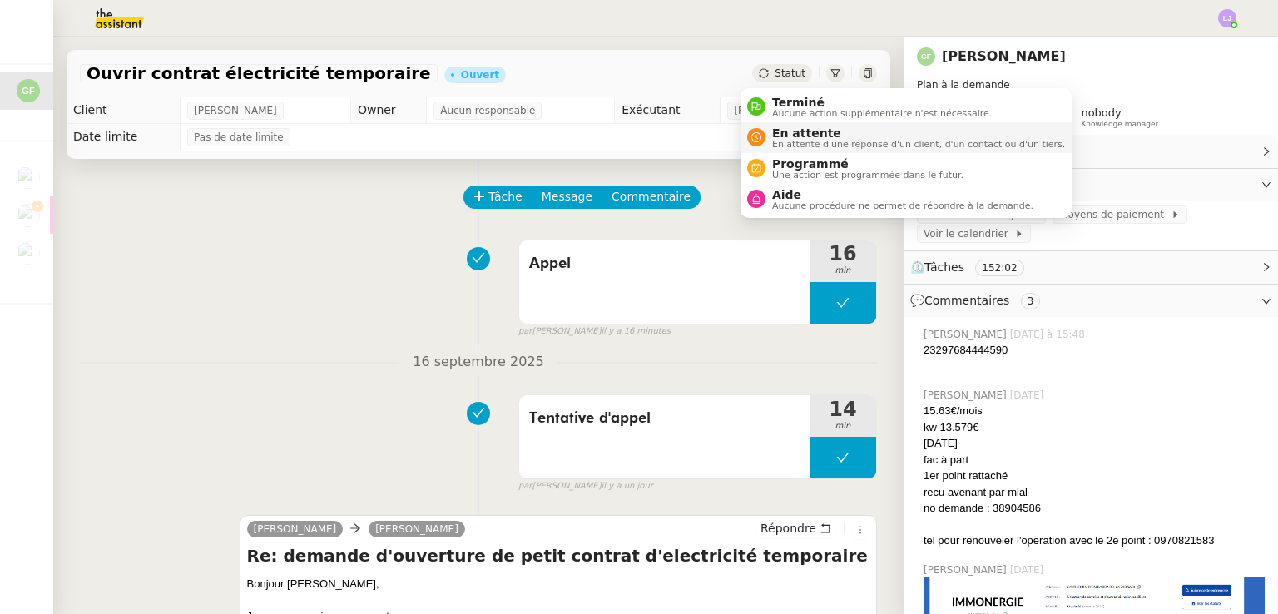
click at [800, 132] on span "En attente" at bounding box center [918, 132] width 293 height 13
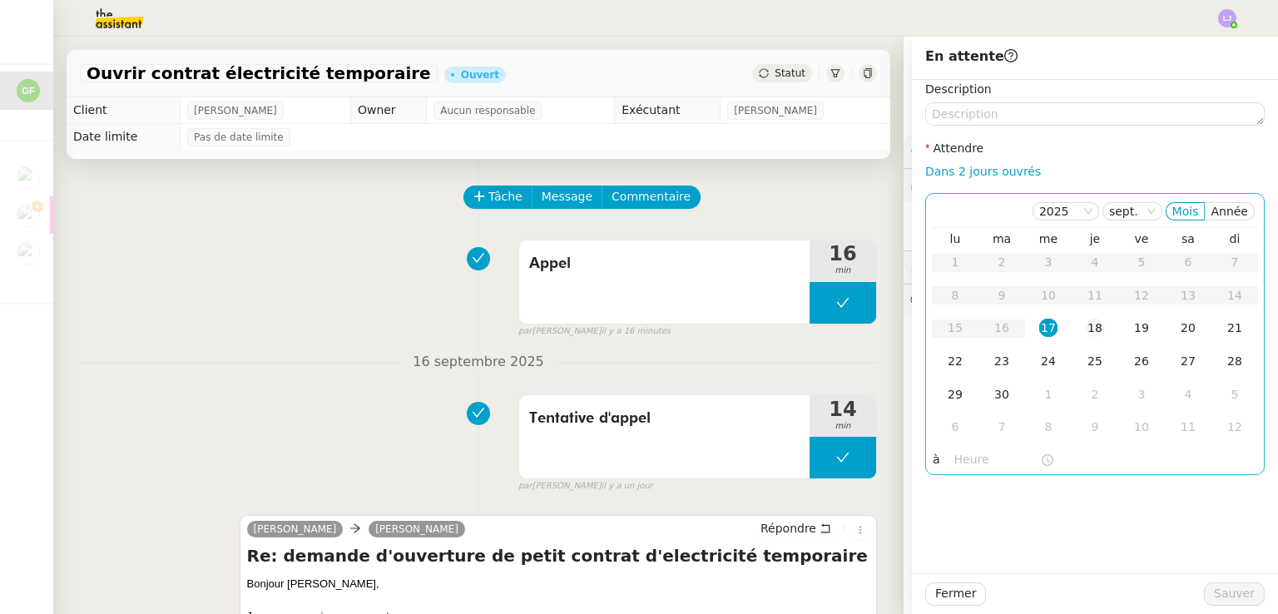
click at [1096, 324] on td "18" at bounding box center [1095, 328] width 47 height 33
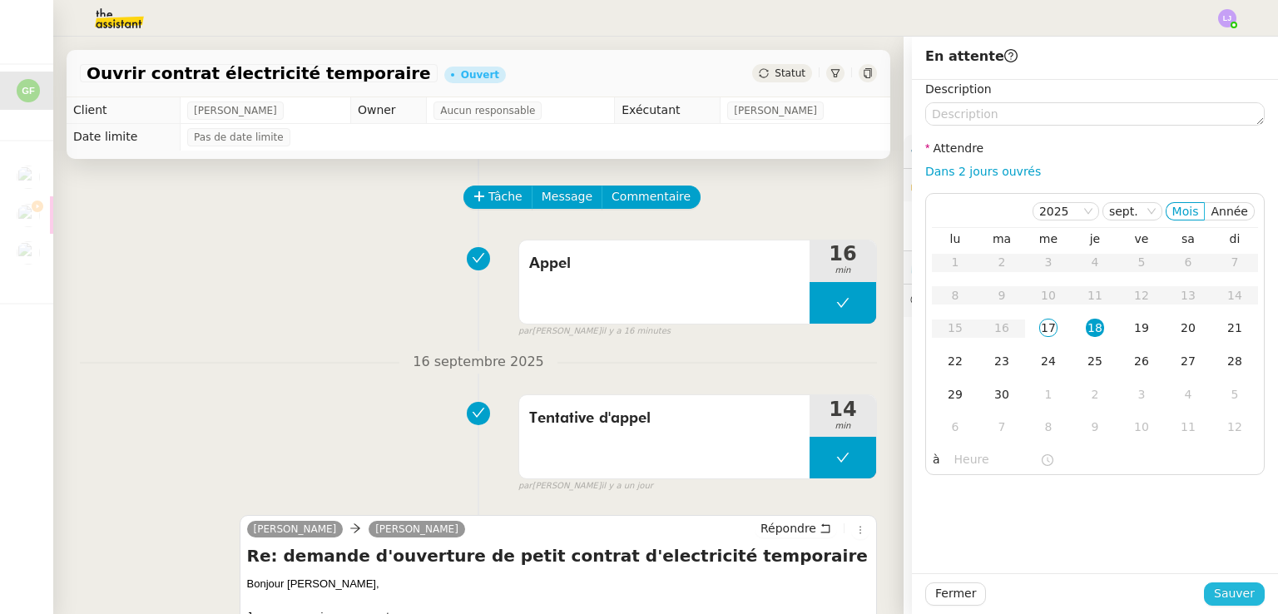
click at [1219, 590] on span "Sauver" at bounding box center [1234, 593] width 41 height 19
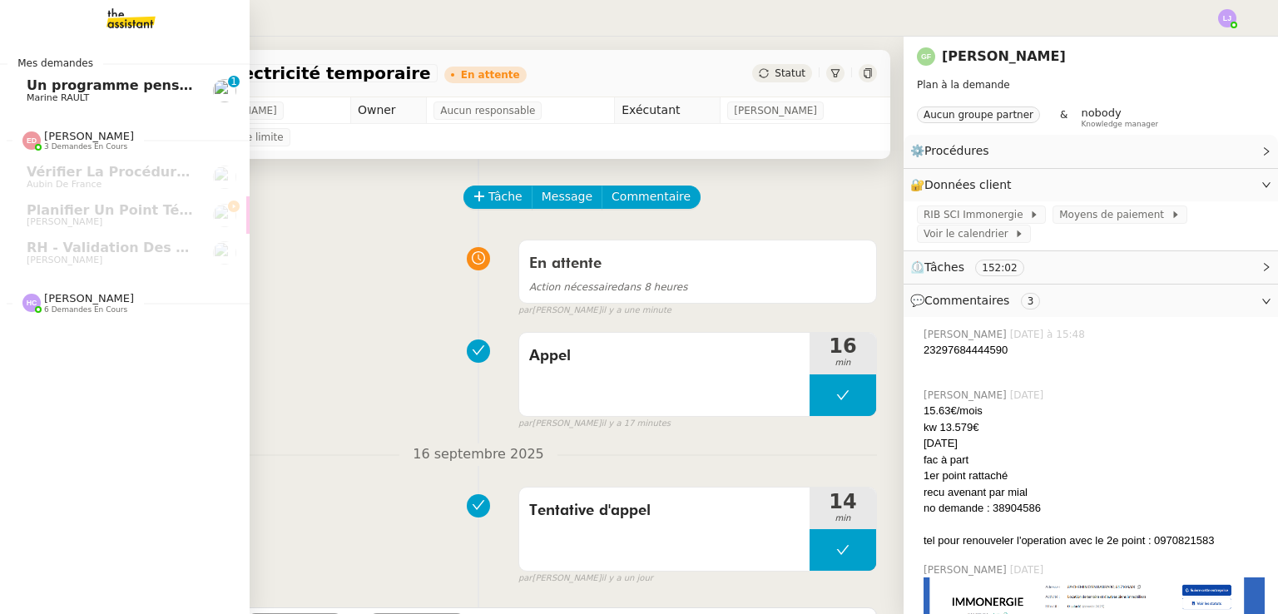
click at [69, 81] on span "Un programme pensé pour vous inspirer et vous connecter" at bounding box center [249, 85] width 444 height 16
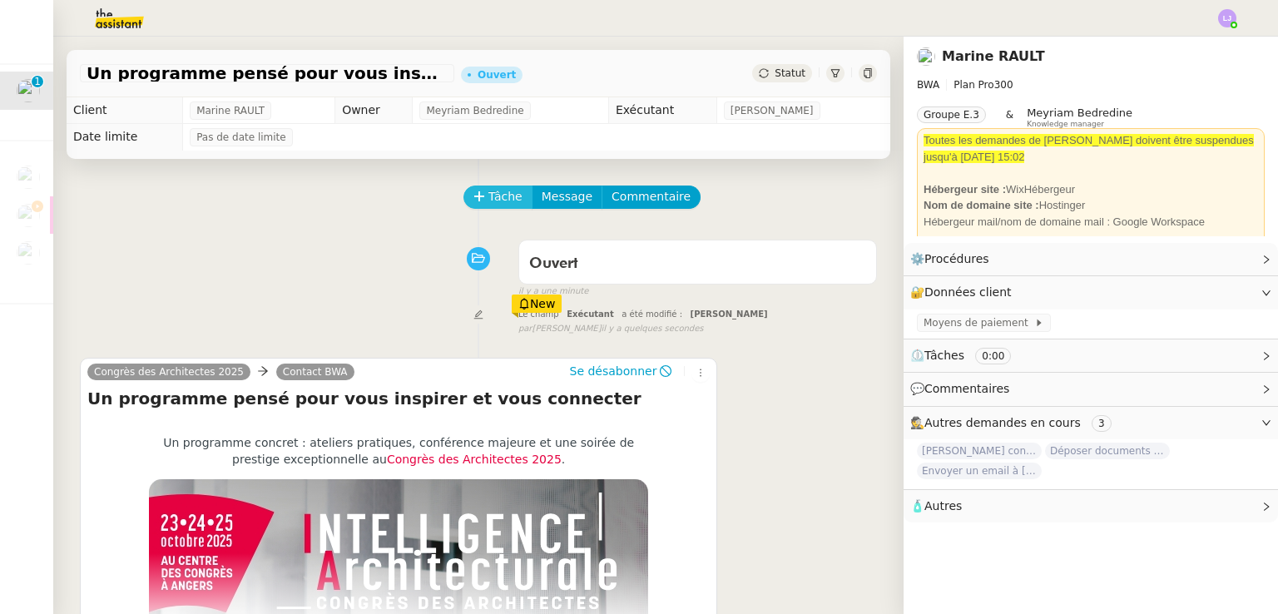
click at [489, 196] on span "Tâche" at bounding box center [506, 196] width 34 height 19
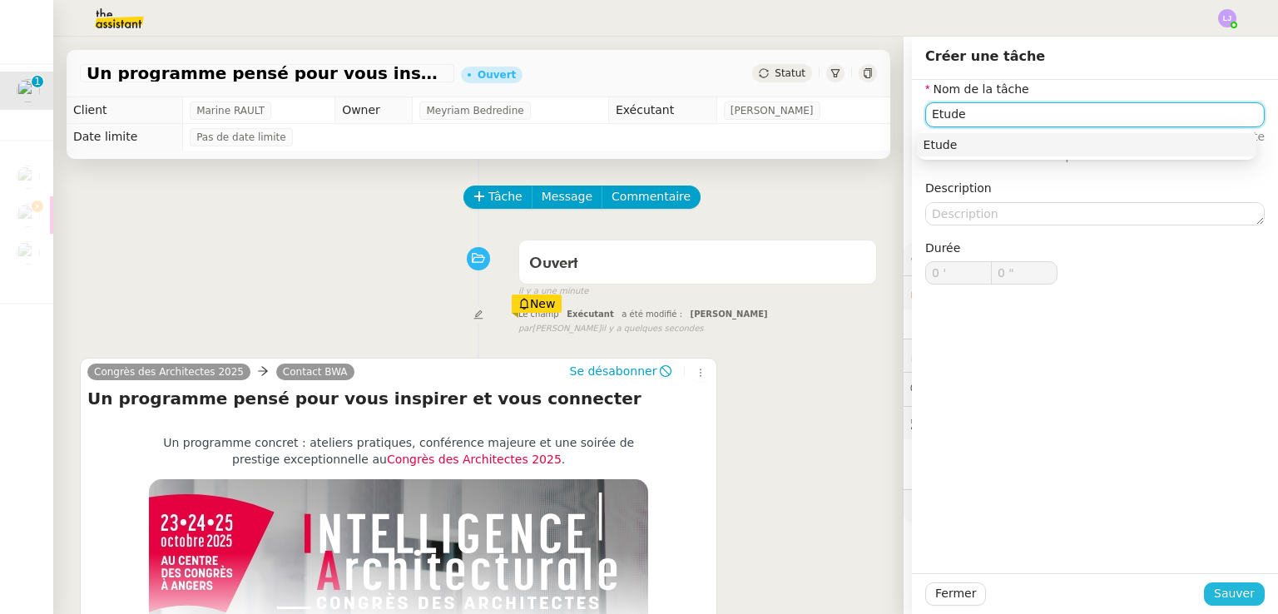
type input "Etude"
click at [1235, 599] on span "Sauver" at bounding box center [1234, 593] width 41 height 19
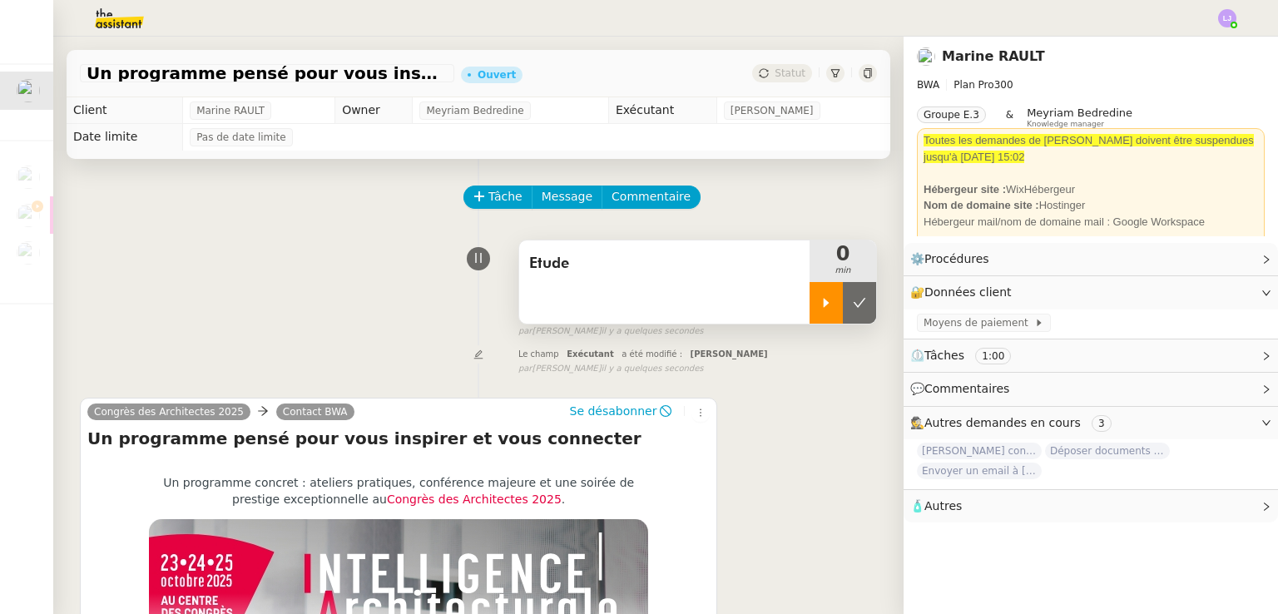
click at [810, 297] on div at bounding box center [826, 303] width 33 height 42
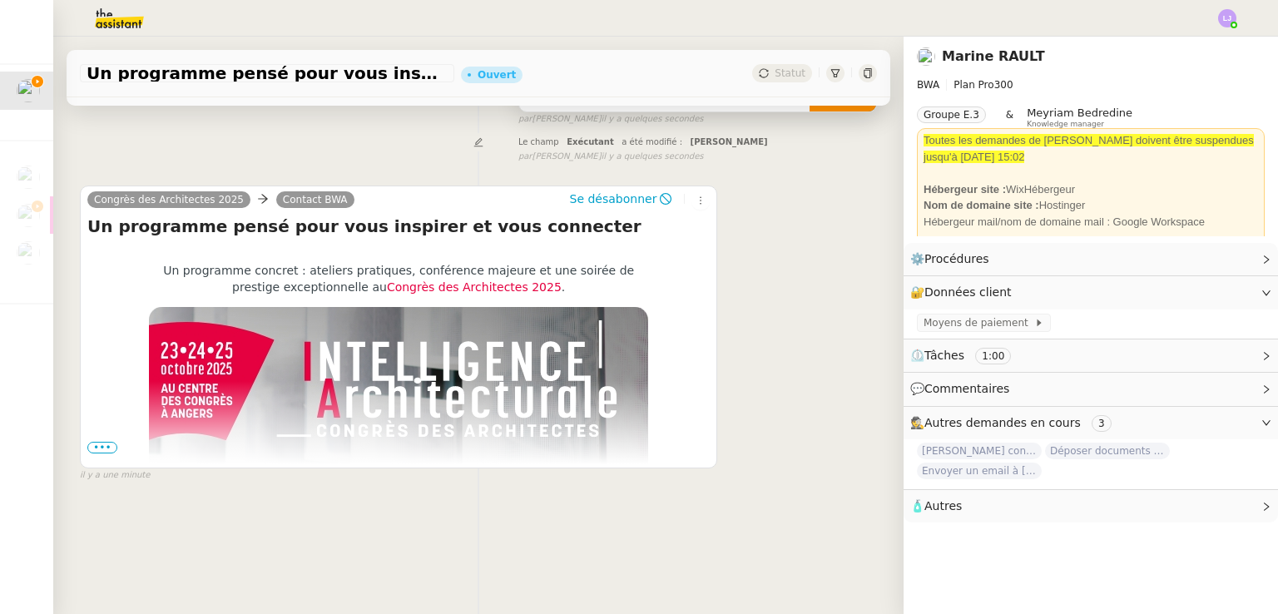
click at [103, 442] on span "•••" at bounding box center [102, 448] width 30 height 12
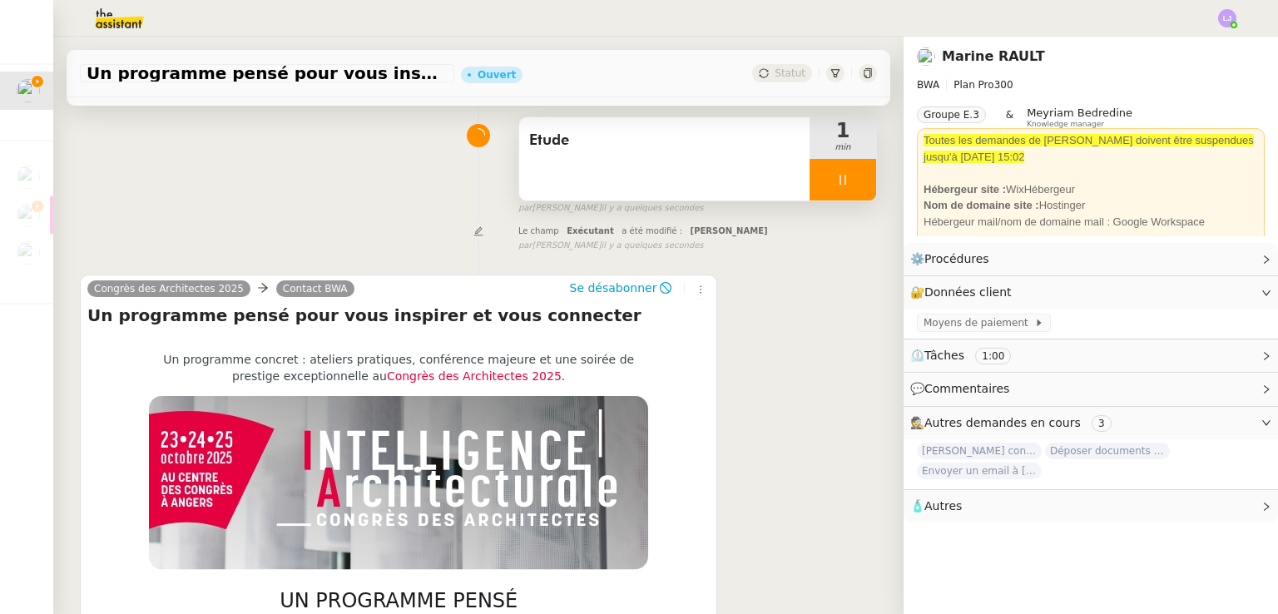
scroll to position [92, 0]
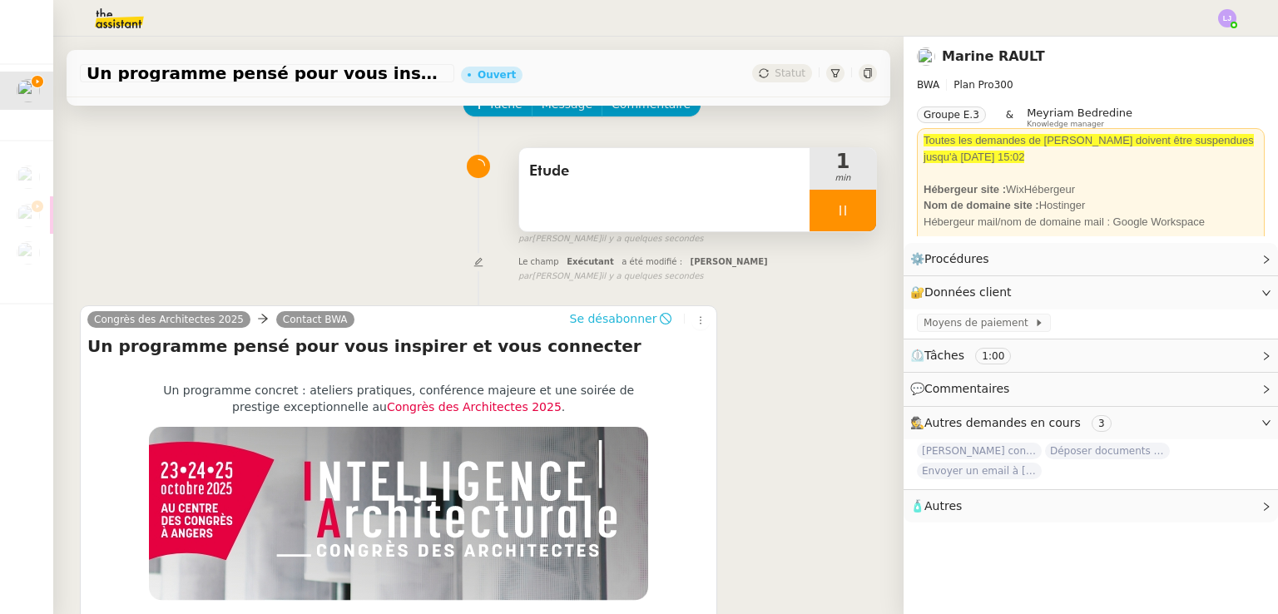
click at [616, 324] on span "Se désabonner" at bounding box center [613, 318] width 87 height 17
click at [674, 189] on div "Etude" at bounding box center [664, 189] width 290 height 83
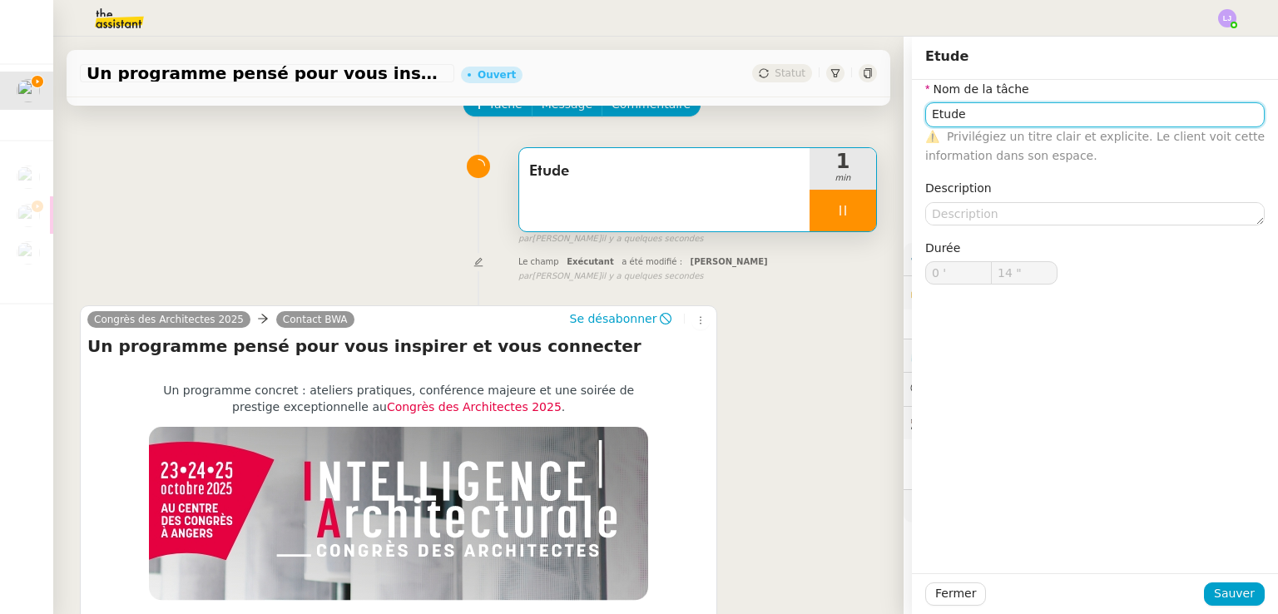
click at [966, 111] on input "Etude" at bounding box center [1095, 114] width 340 height 24
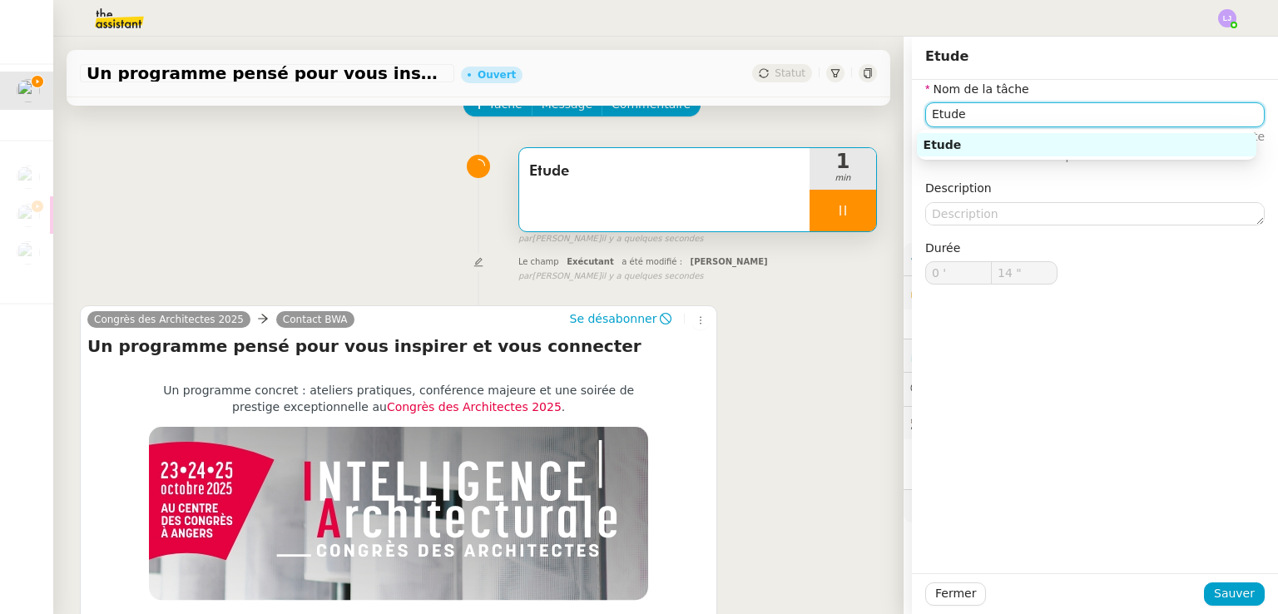
click at [966, 111] on input "Etude" at bounding box center [1095, 114] width 340 height 24
type input "15 ""
type input "Désa"
type input "16 ""
type input "Désabonnemen"
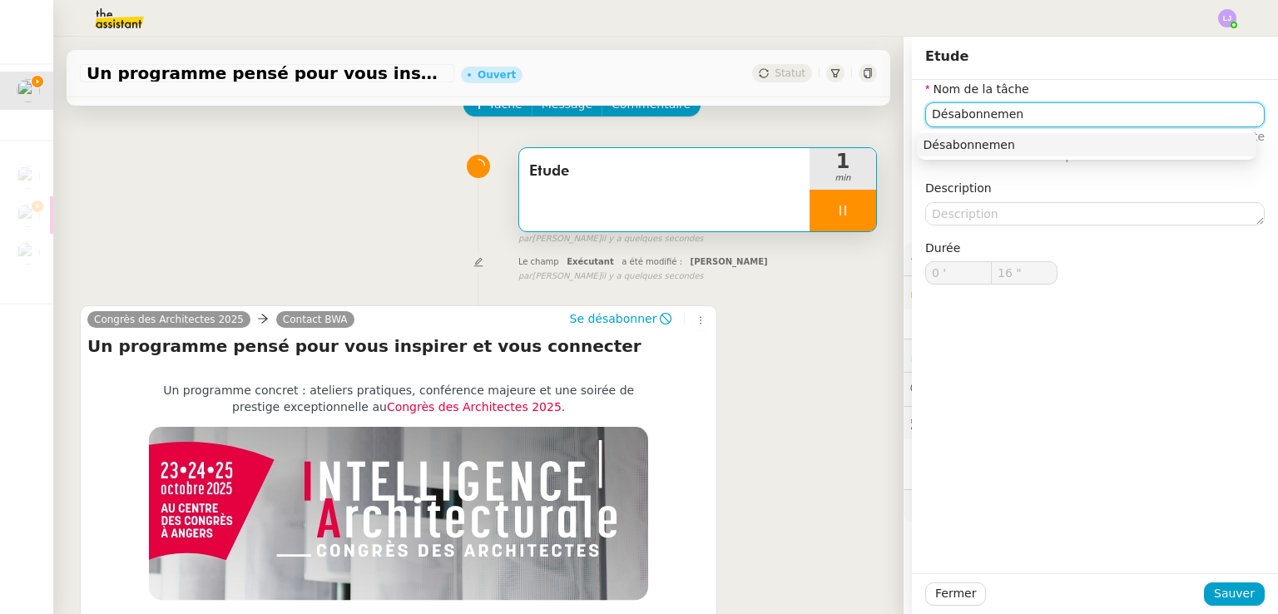
type input "17 ""
type input "Désabonnement"
type input "19 ""
type input "Désabonnement"
click at [1226, 590] on span "Sauver" at bounding box center [1234, 593] width 41 height 19
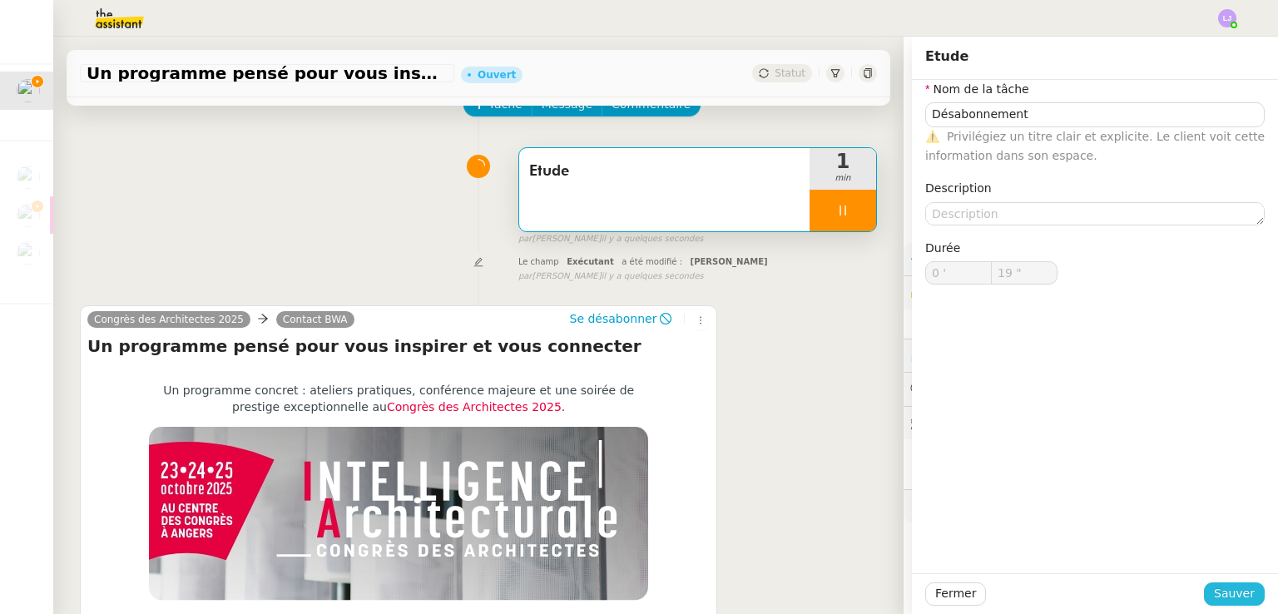
type input "20 ""
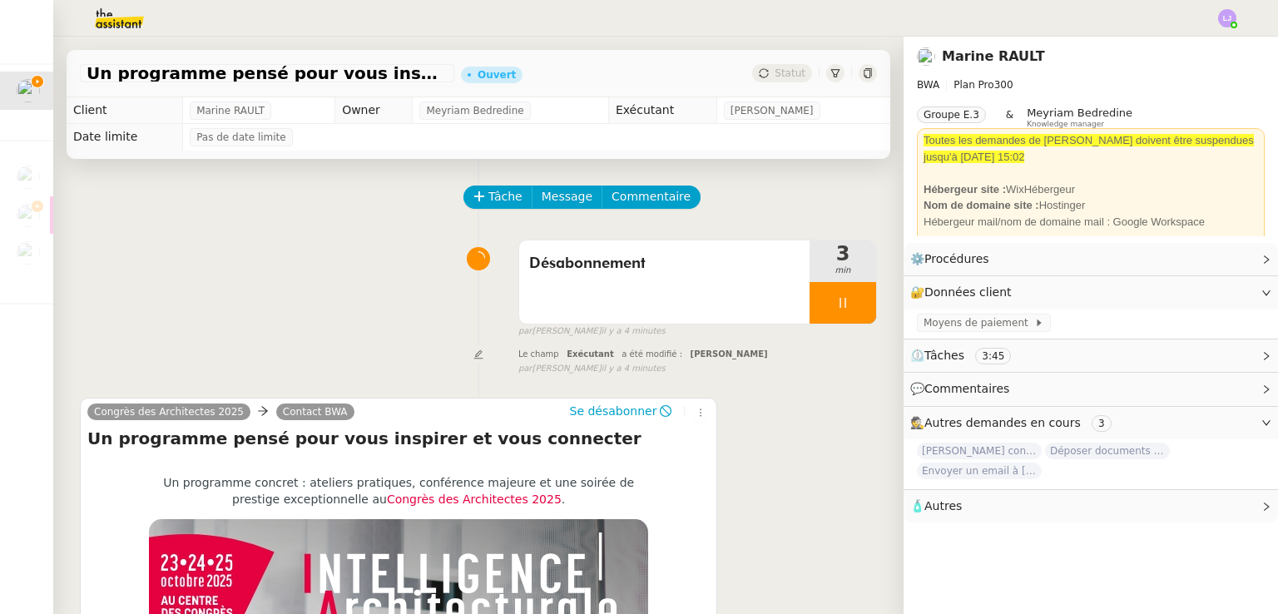
click at [853, 304] on div at bounding box center [843, 303] width 67 height 42
click at [853, 304] on button at bounding box center [859, 303] width 33 height 42
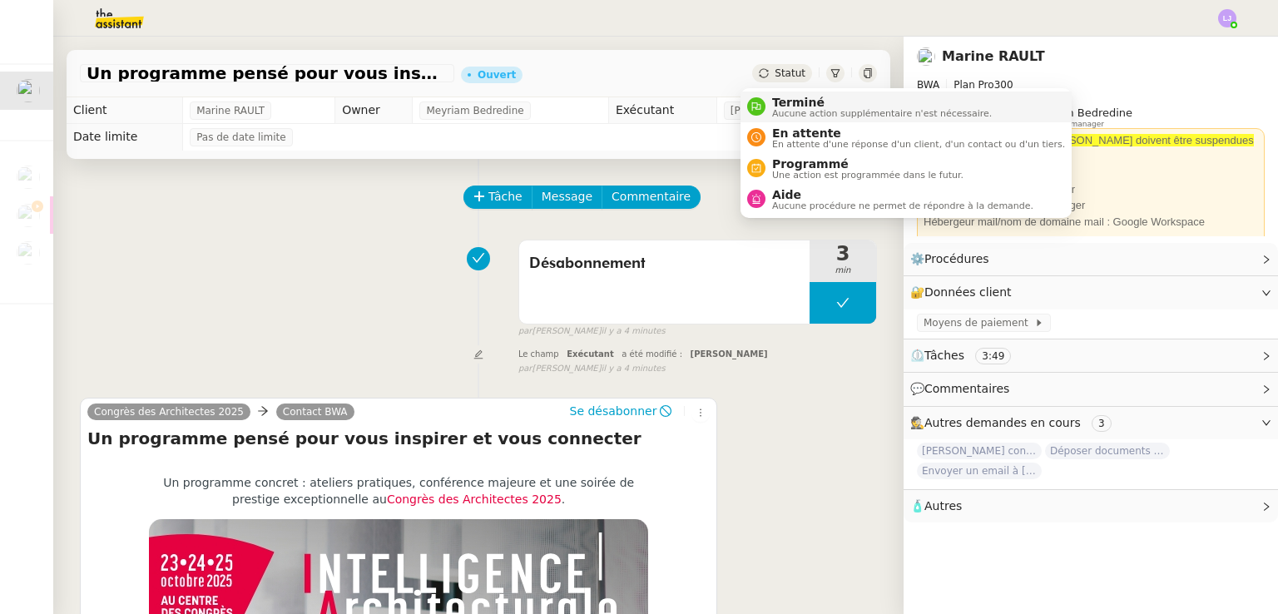
click at [796, 109] on span "Aucune action supplémentaire n'est nécessaire." at bounding box center [882, 113] width 220 height 9
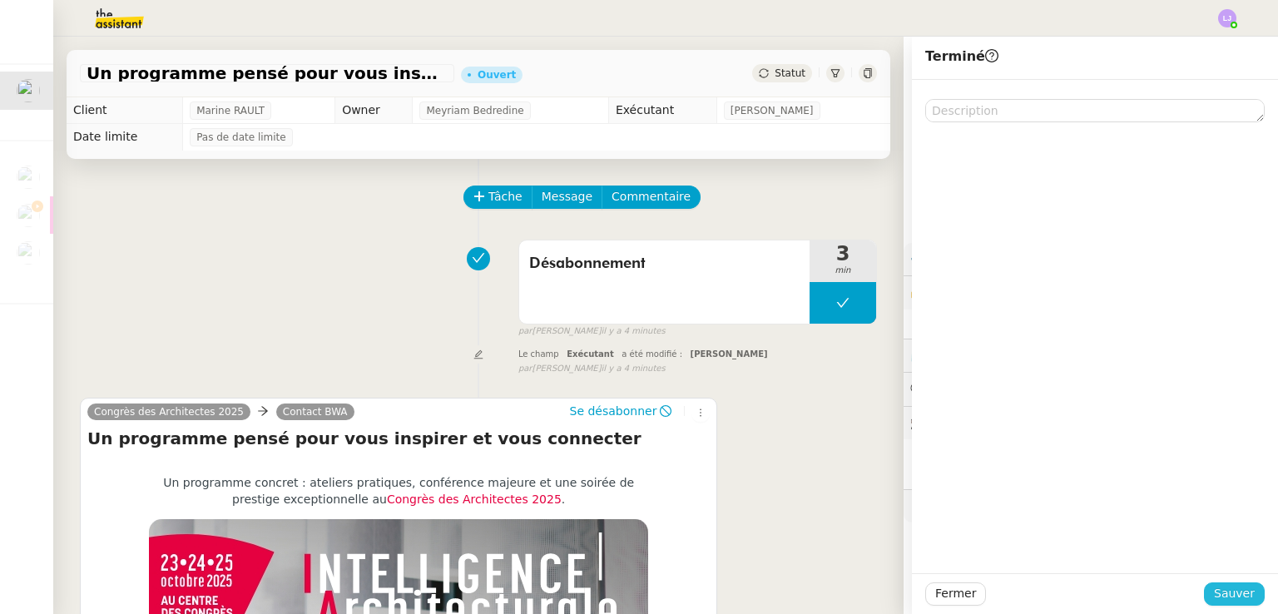
click at [1234, 589] on span "Sauver" at bounding box center [1234, 593] width 41 height 19
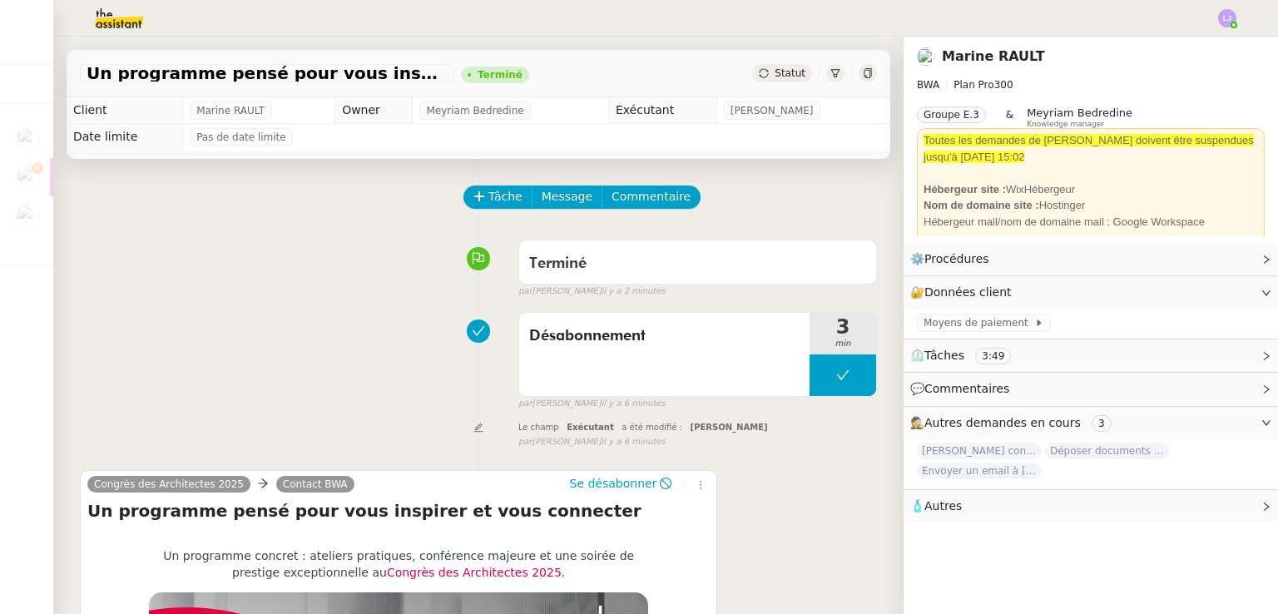
click at [107, 22] on img at bounding box center [106, 18] width 129 height 37
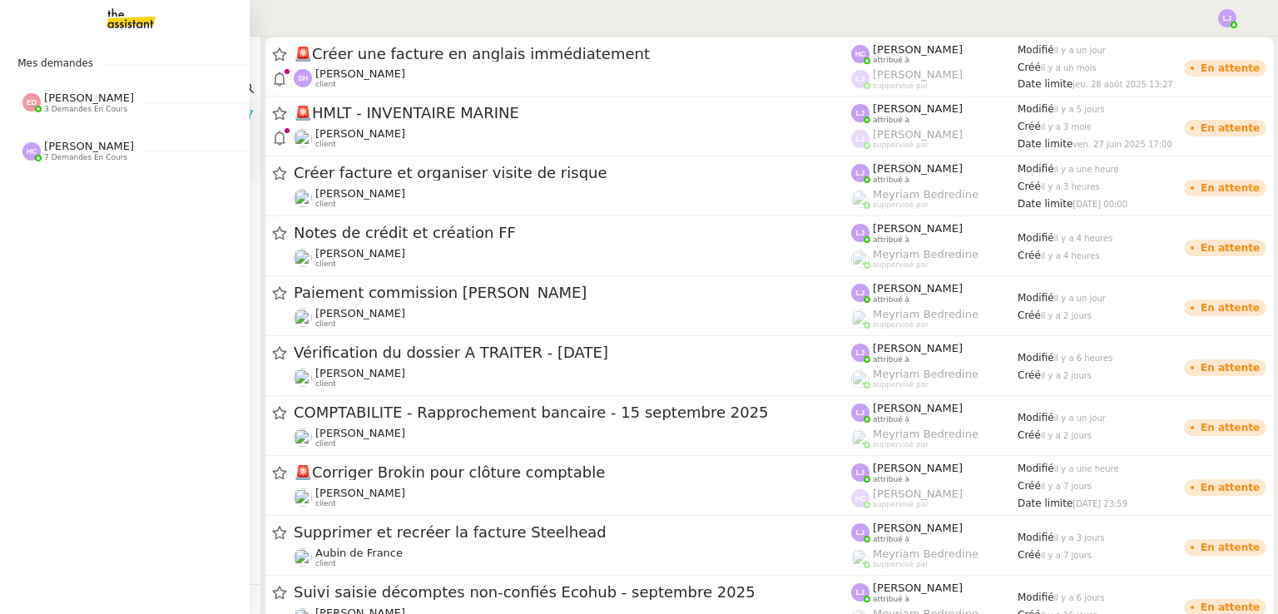
click at [106, 20] on img at bounding box center [117, 18] width 129 height 37
